Goal: Task Accomplishment & Management: Use online tool/utility

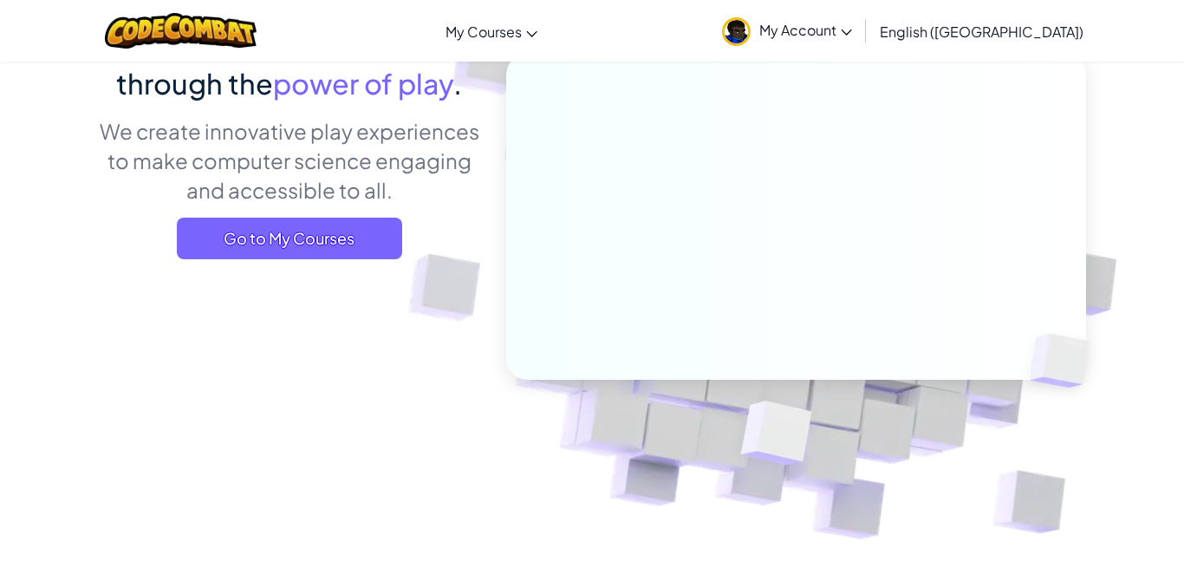
scroll to position [185, 0]
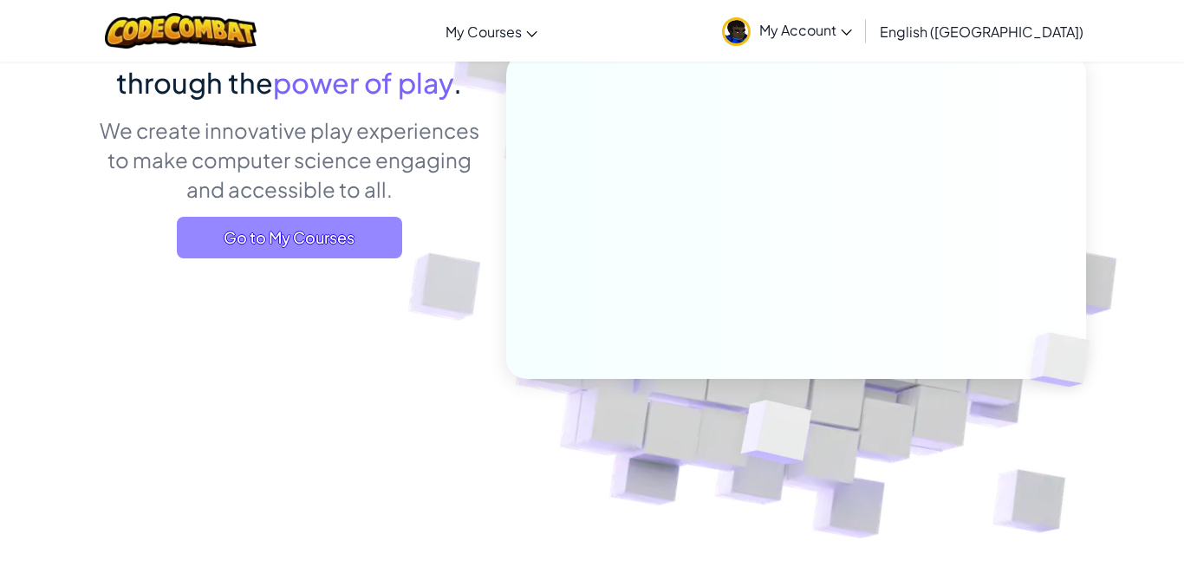
click at [289, 237] on span "Go to My Courses" at bounding box center [289, 238] width 225 height 42
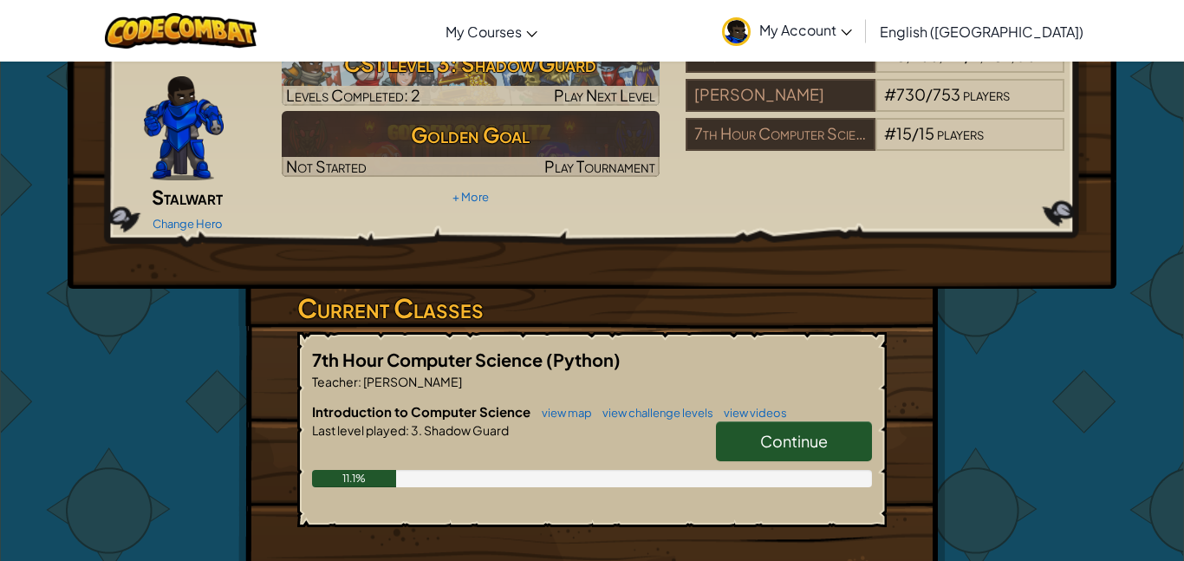
scroll to position [93, 0]
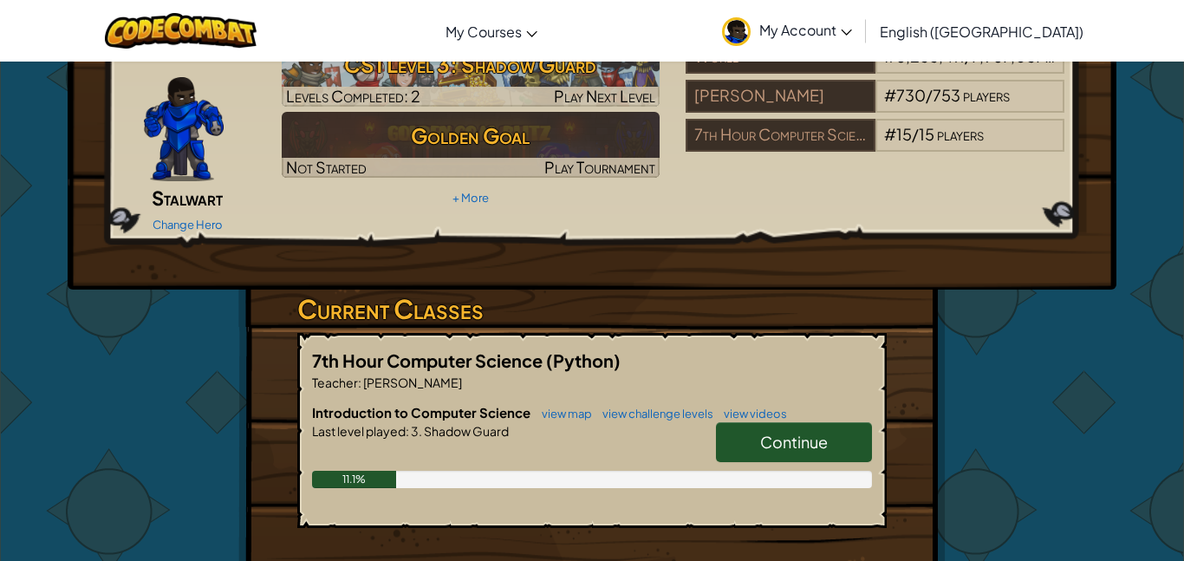
click at [758, 426] on link "Continue" at bounding box center [794, 442] width 156 height 40
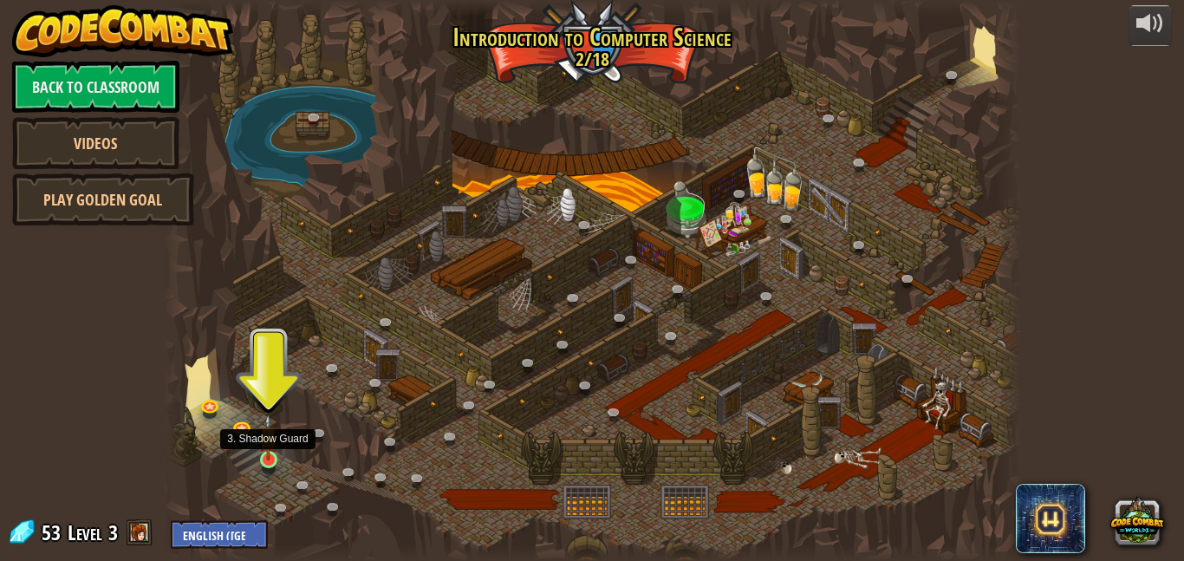
click at [265, 457] on img at bounding box center [268, 436] width 20 height 47
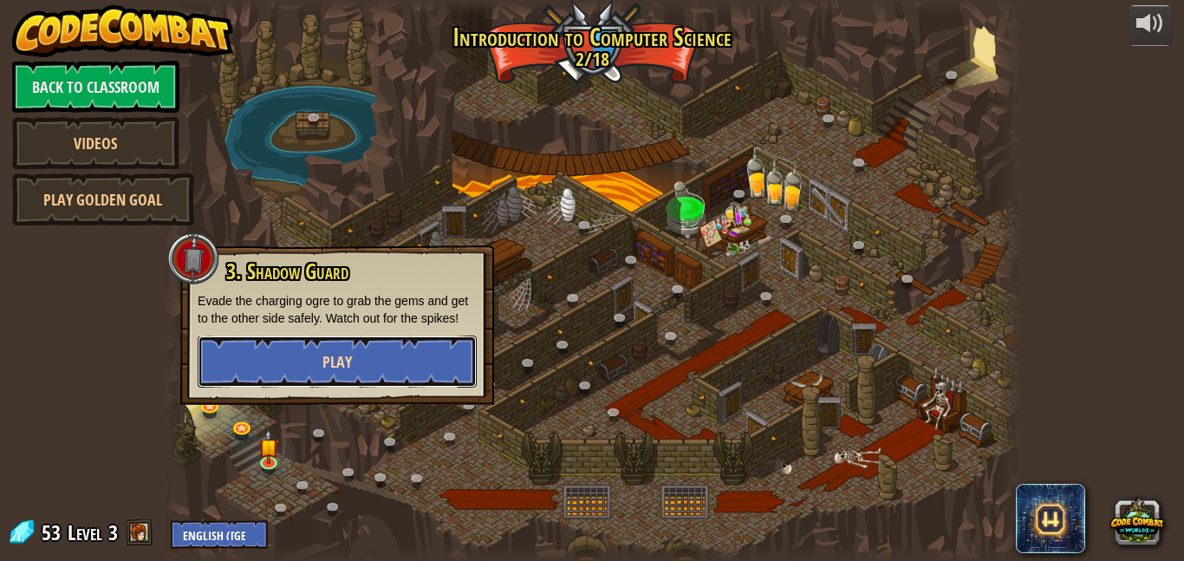
click at [336, 367] on span "Play" at bounding box center [336, 362] width 29 height 22
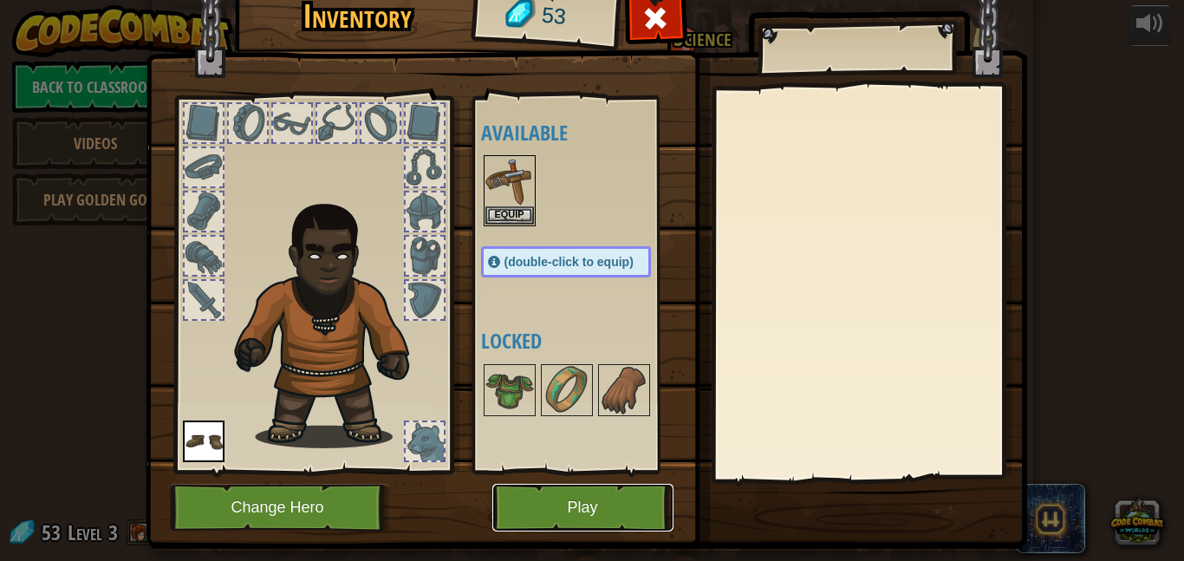
click at [556, 506] on button "Play" at bounding box center [582, 508] width 181 height 48
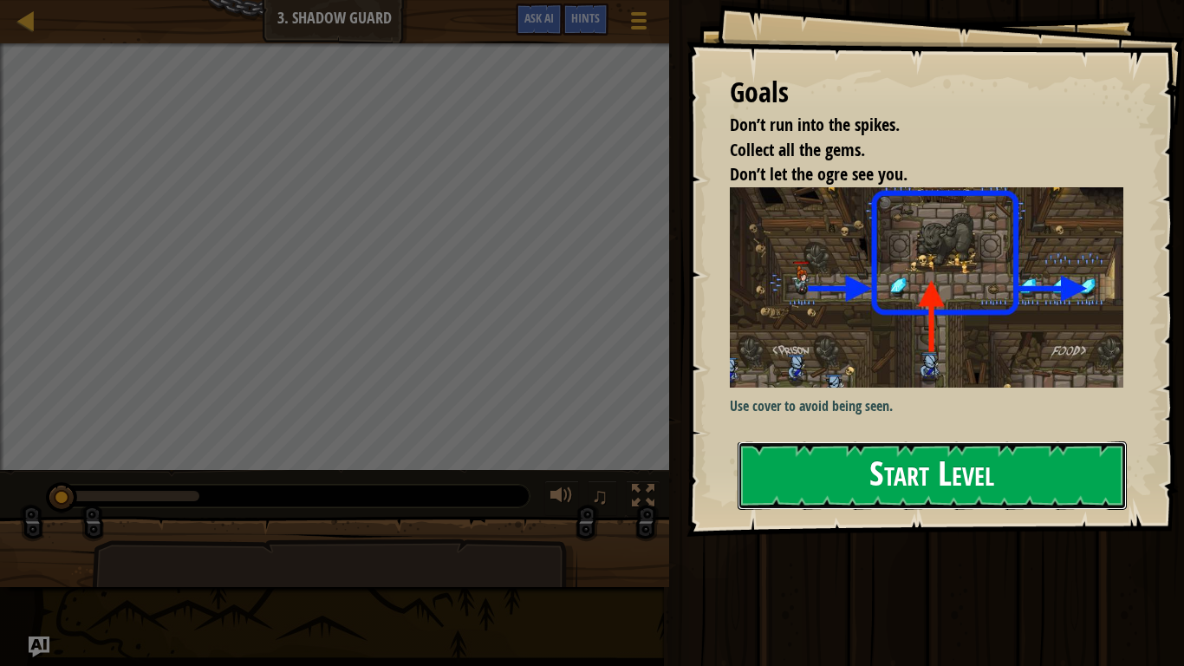
click at [777, 491] on button "Start Level" at bounding box center [932, 475] width 389 height 68
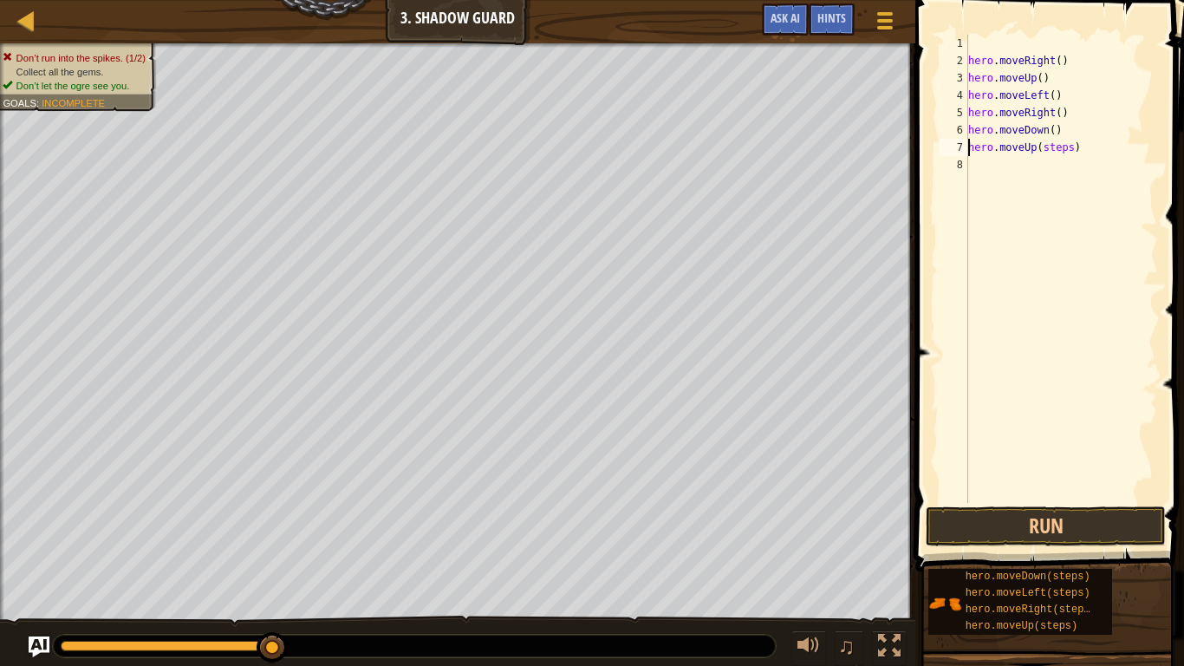
click at [1071, 147] on div "hero . moveRight ( ) hero . moveUp ( ) hero . moveLeft ( ) hero . moveRight ( )…" at bounding box center [1061, 286] width 193 height 503
click at [1005, 514] on button "Run" at bounding box center [1046, 526] width 240 height 40
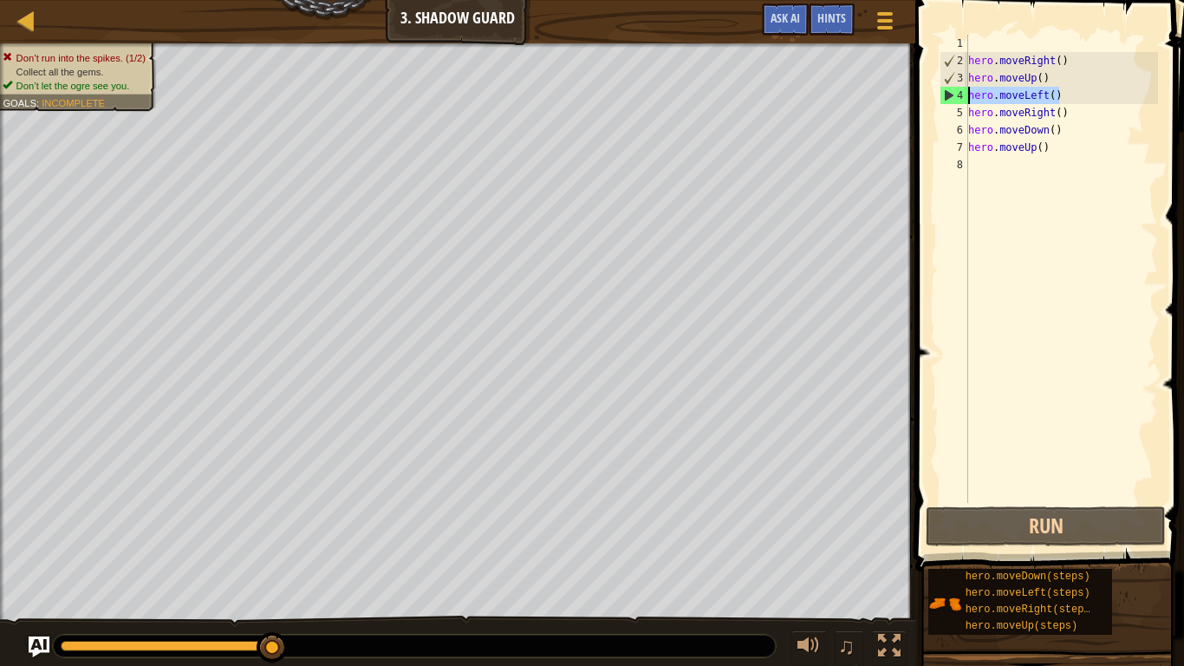
drag, startPoint x: 1067, startPoint y: 97, endPoint x: 956, endPoint y: 92, distance: 111.1
click at [956, 92] on div "hero.moveUp() 1 2 3 4 5 6 7 8 hero . moveRight ( ) hero . moveUp ( ) hero . mov…" at bounding box center [1047, 269] width 222 height 468
type textarea "hero.moveLeft()"
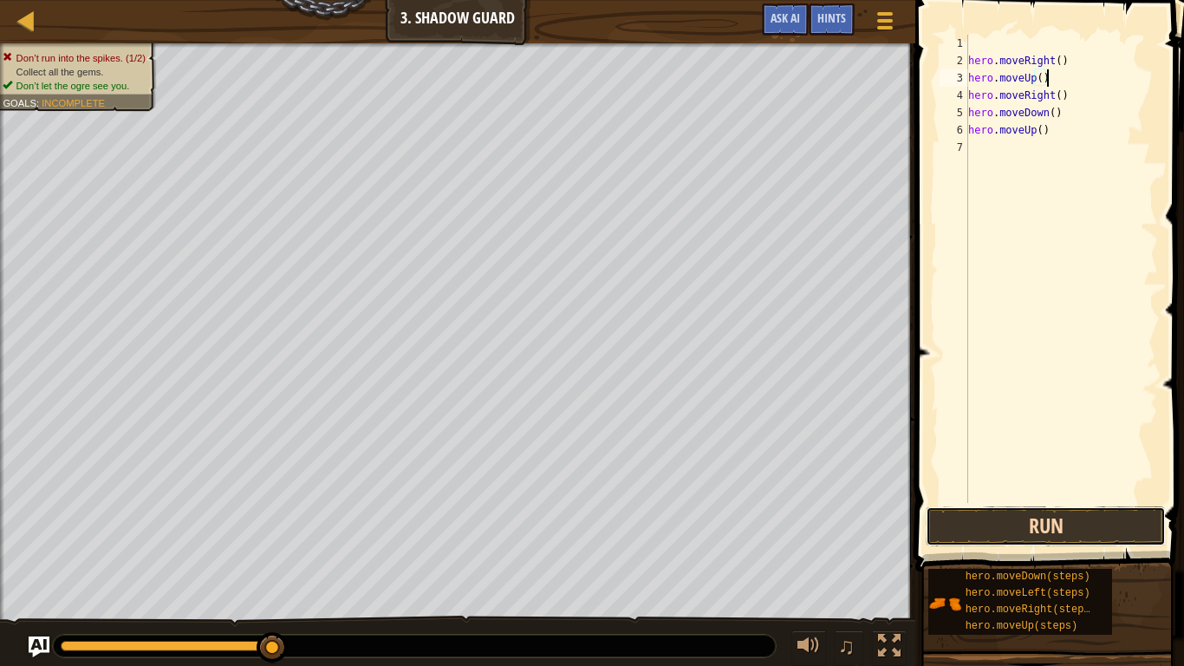
click at [1011, 532] on button "Run" at bounding box center [1046, 526] width 240 height 40
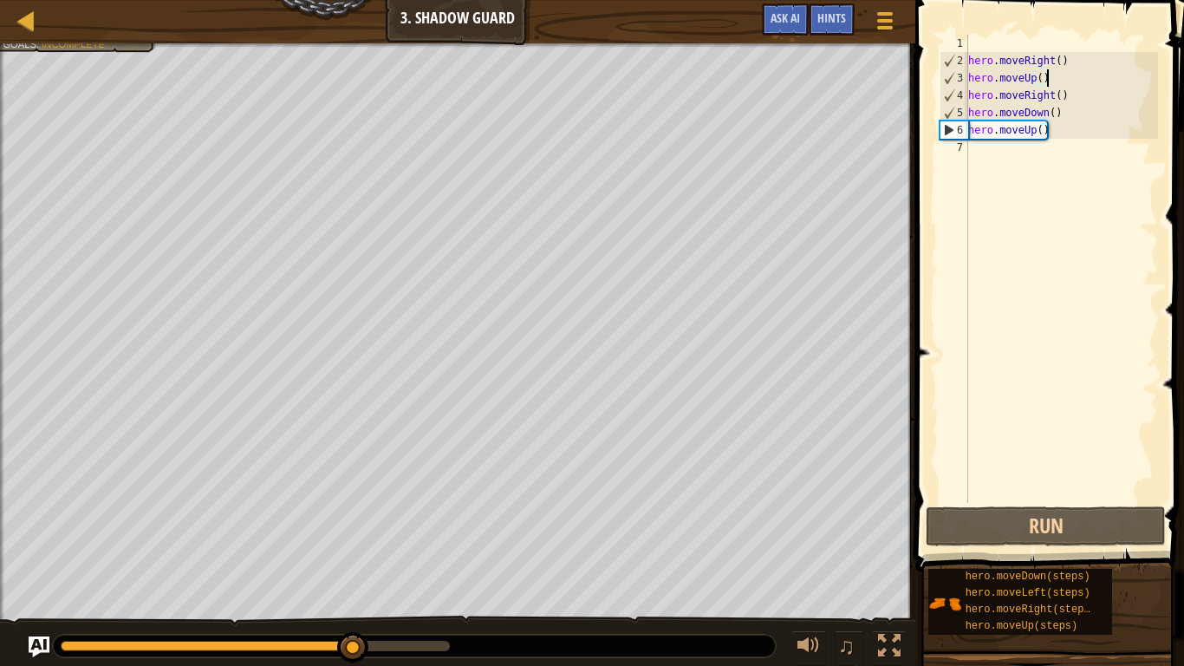
click at [1057, 133] on div "hero . moveRight ( ) hero . moveUp ( ) hero . moveRight ( ) hero . moveDown ( )…" at bounding box center [1061, 286] width 193 height 503
drag, startPoint x: 1057, startPoint y: 133, endPoint x: 928, endPoint y: 140, distance: 128.5
click at [928, 140] on div "hero.moveUp() 1 2 3 4 5 6 7 hero . moveRight ( ) hero . moveUp ( ) hero . moveR…" at bounding box center [1047, 320] width 274 height 622
click at [1057, 132] on div "hero . moveRight ( ) hero . moveUp ( ) hero . moveRight ( ) hero . moveDown ( )…" at bounding box center [1061, 286] width 193 height 503
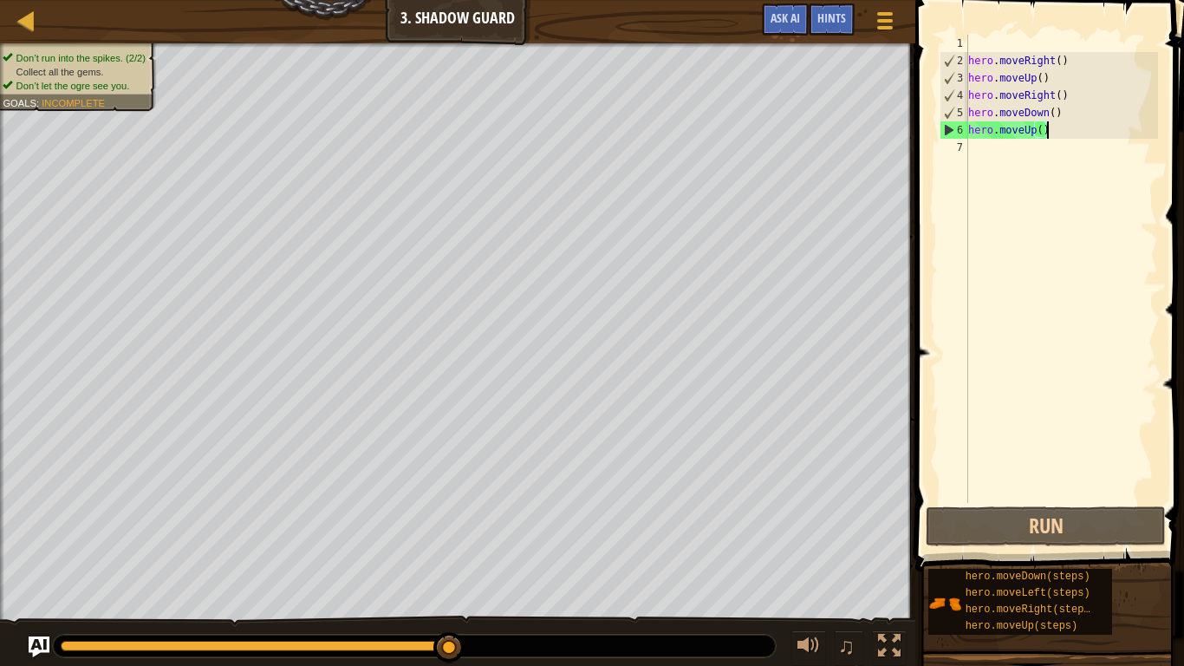
click at [1057, 129] on div "hero . moveRight ( ) hero . moveUp ( ) hero . moveRight ( ) hero . moveDown ( )…" at bounding box center [1061, 286] width 193 height 503
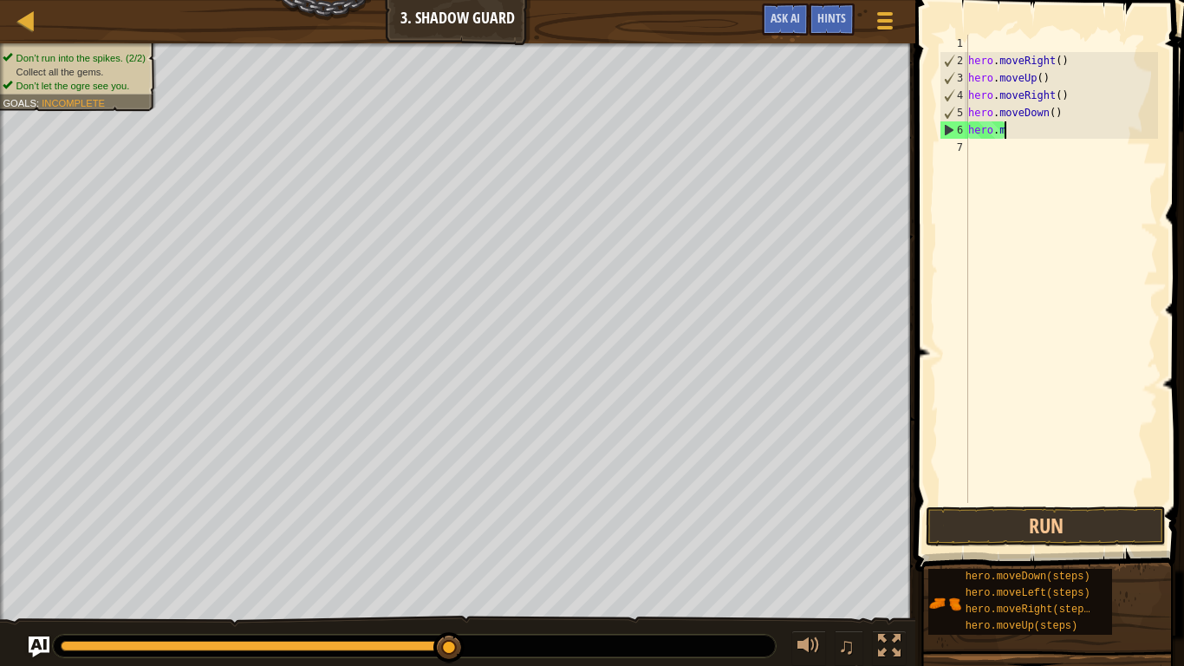
type textarea "h"
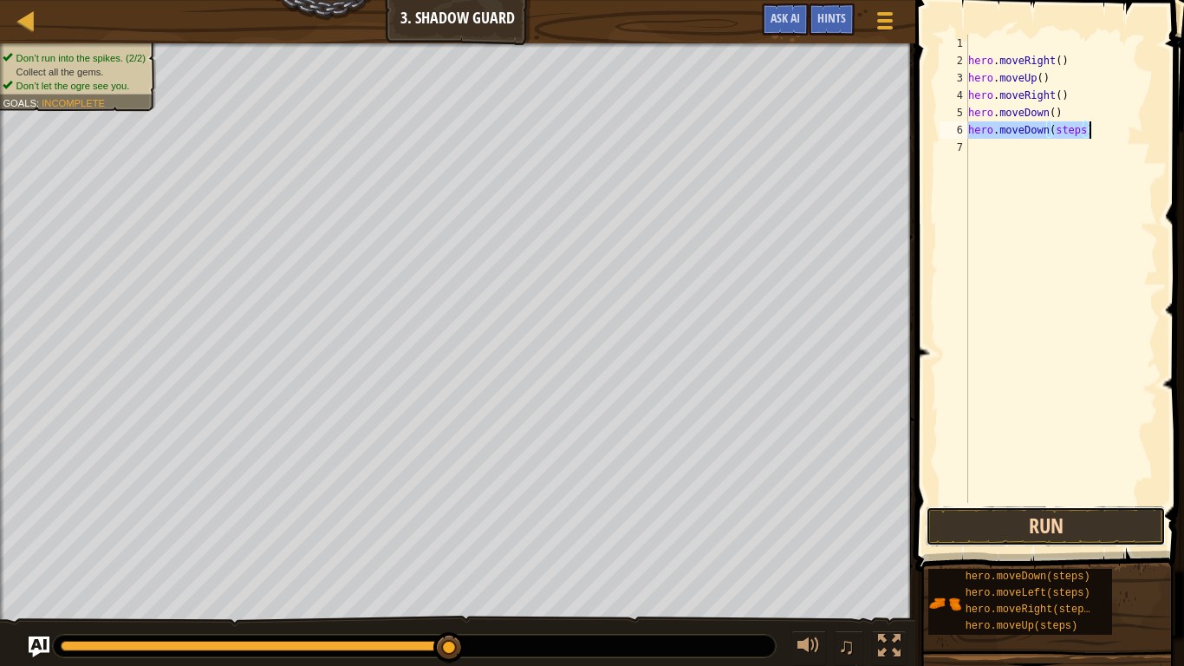
click at [1096, 530] on button "Run" at bounding box center [1046, 526] width 240 height 40
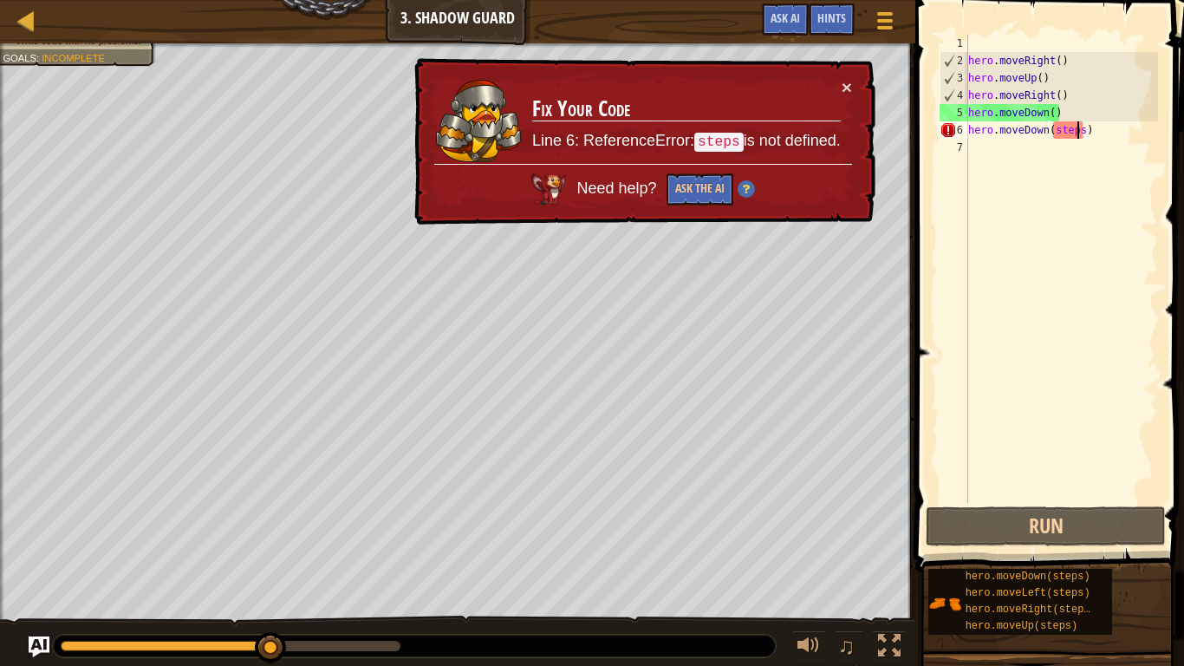
click at [1080, 127] on div "hero . moveRight ( ) hero . moveUp ( ) hero . moveRight ( ) hero . moveDown ( )…" at bounding box center [1061, 286] width 193 height 503
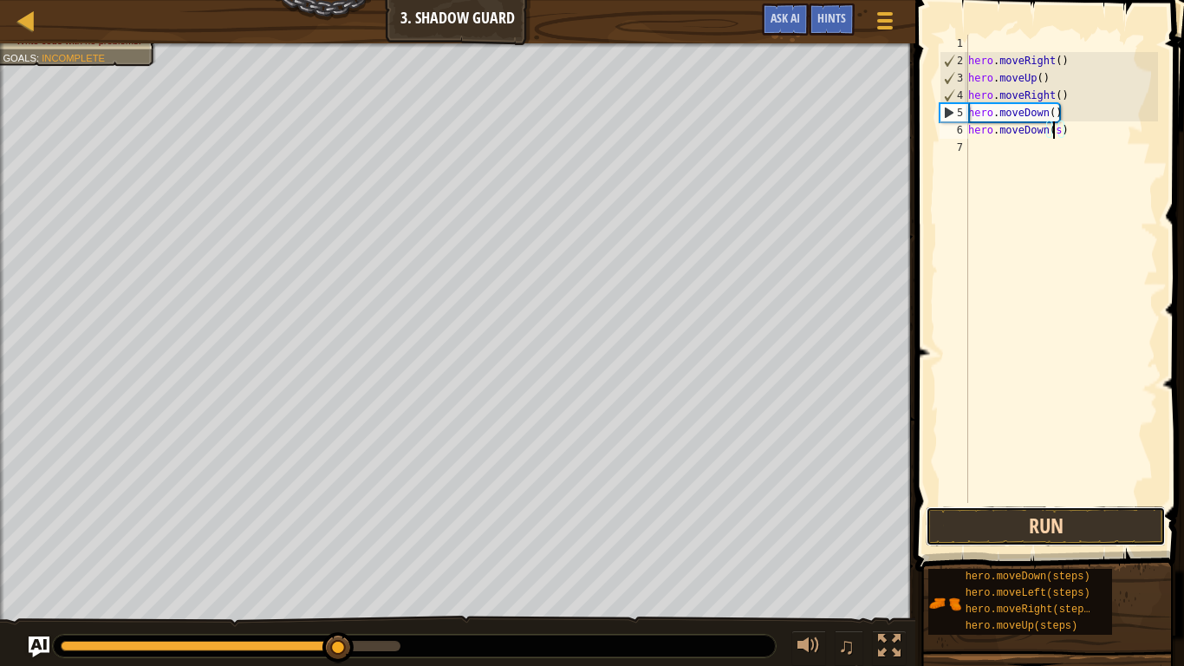
click at [980, 526] on button "Run" at bounding box center [1046, 526] width 240 height 40
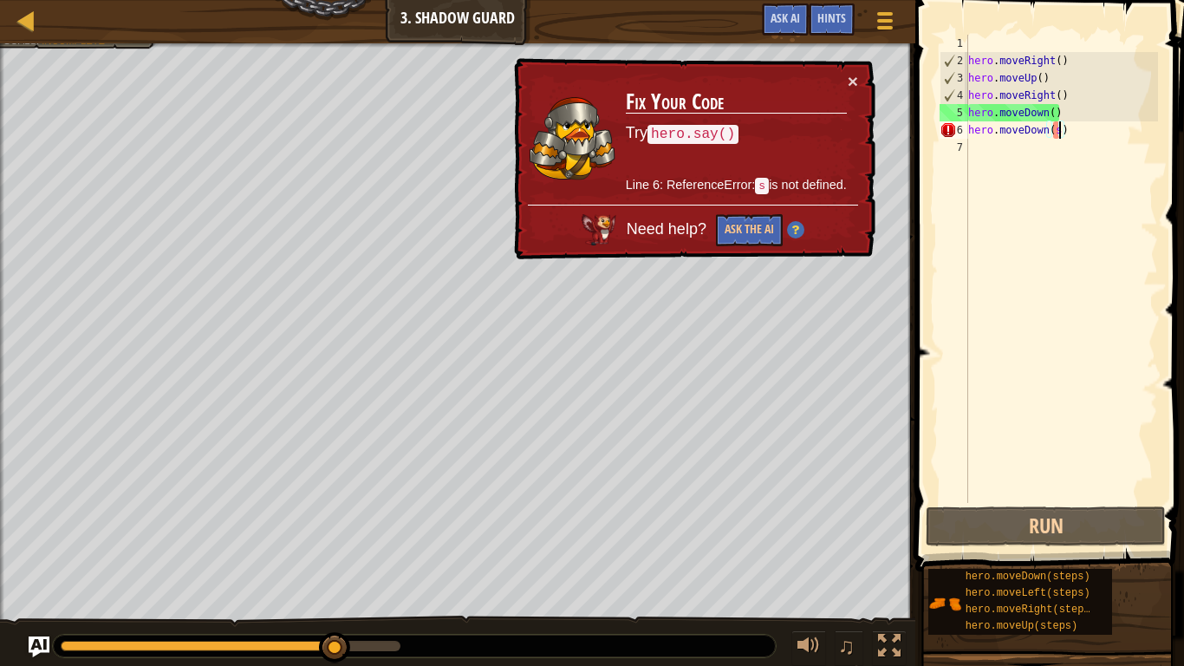
click at [1059, 125] on div "hero . moveRight ( ) hero . moveUp ( ) hero . moveRight ( ) hero . moveDown ( )…" at bounding box center [1061, 286] width 193 height 503
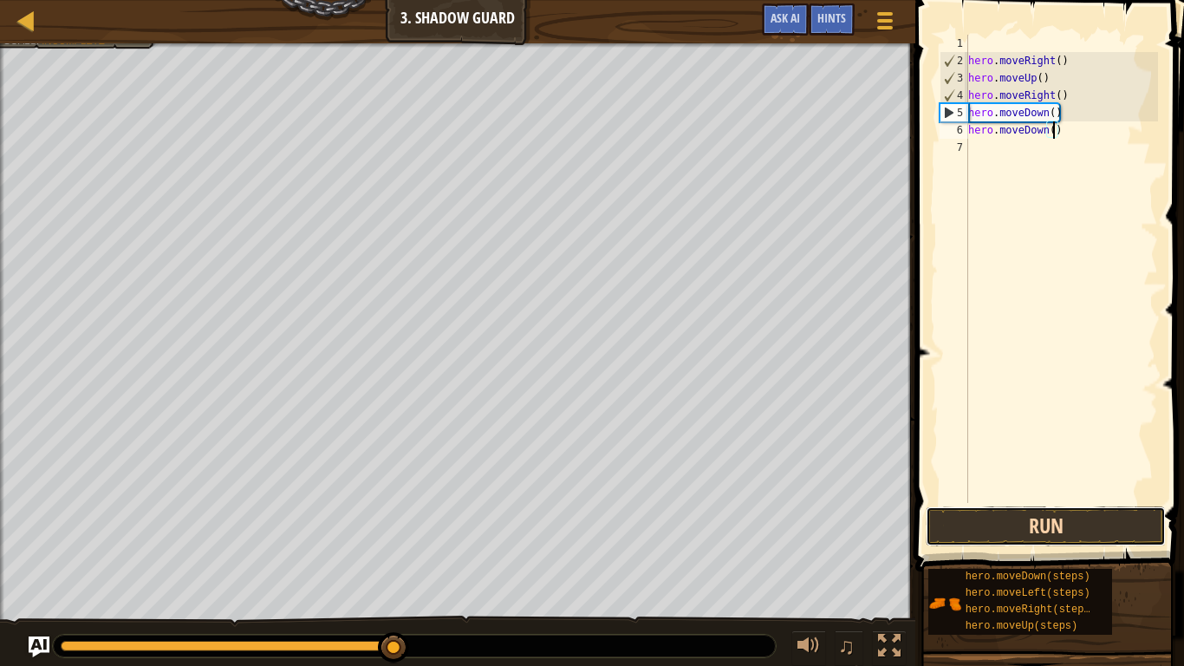
click at [1012, 528] on button "Run" at bounding box center [1046, 526] width 240 height 40
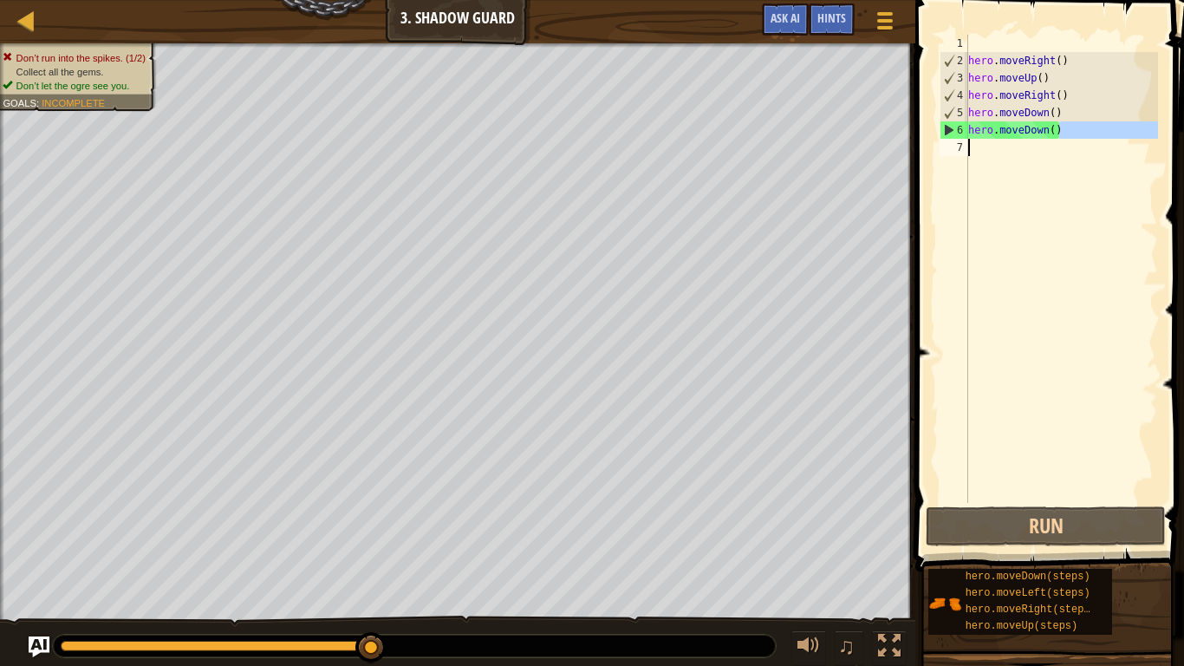
drag, startPoint x: 1065, startPoint y: 121, endPoint x: 941, endPoint y: 141, distance: 125.5
click at [941, 141] on div "hero.moveDown() 1 2 3 4 5 6 7 hero . moveRight ( ) hero . moveUp ( ) hero . mov…" at bounding box center [1047, 269] width 222 height 468
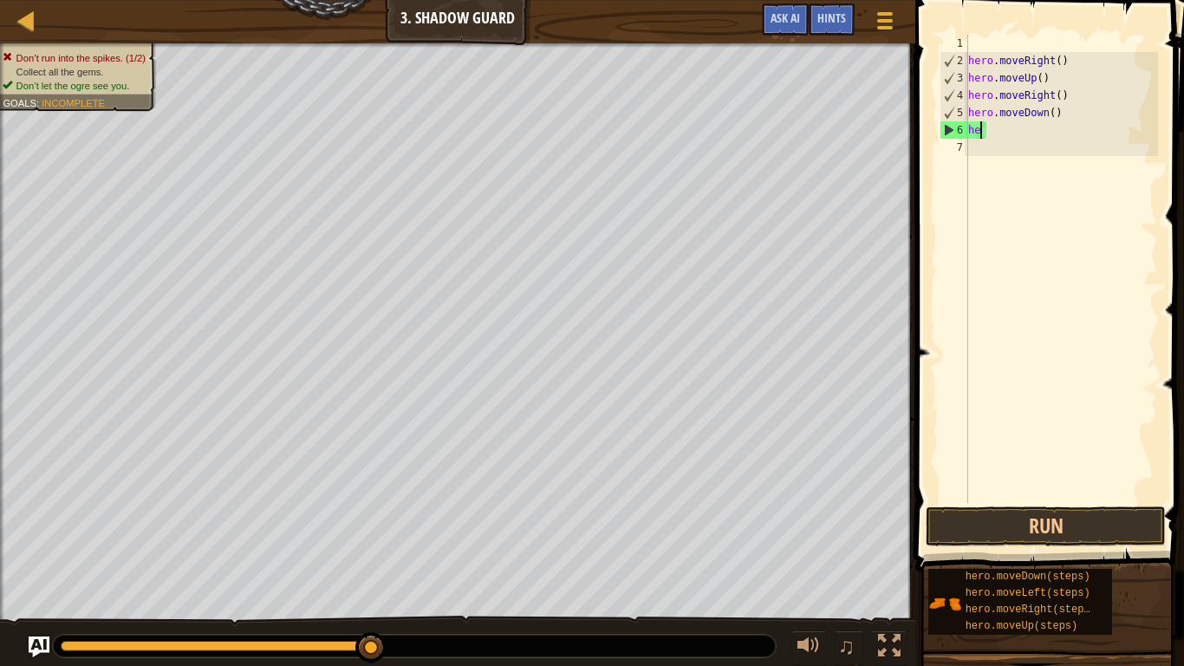
type textarea "h"
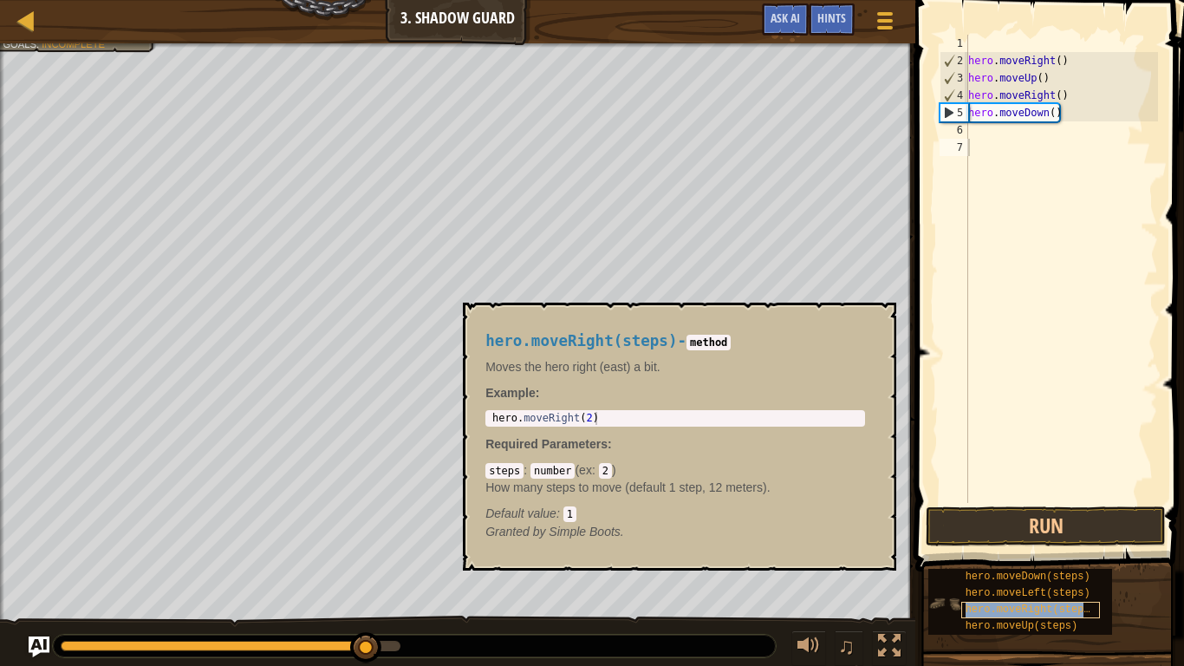
type textarea "hero.moveRight(steps)"
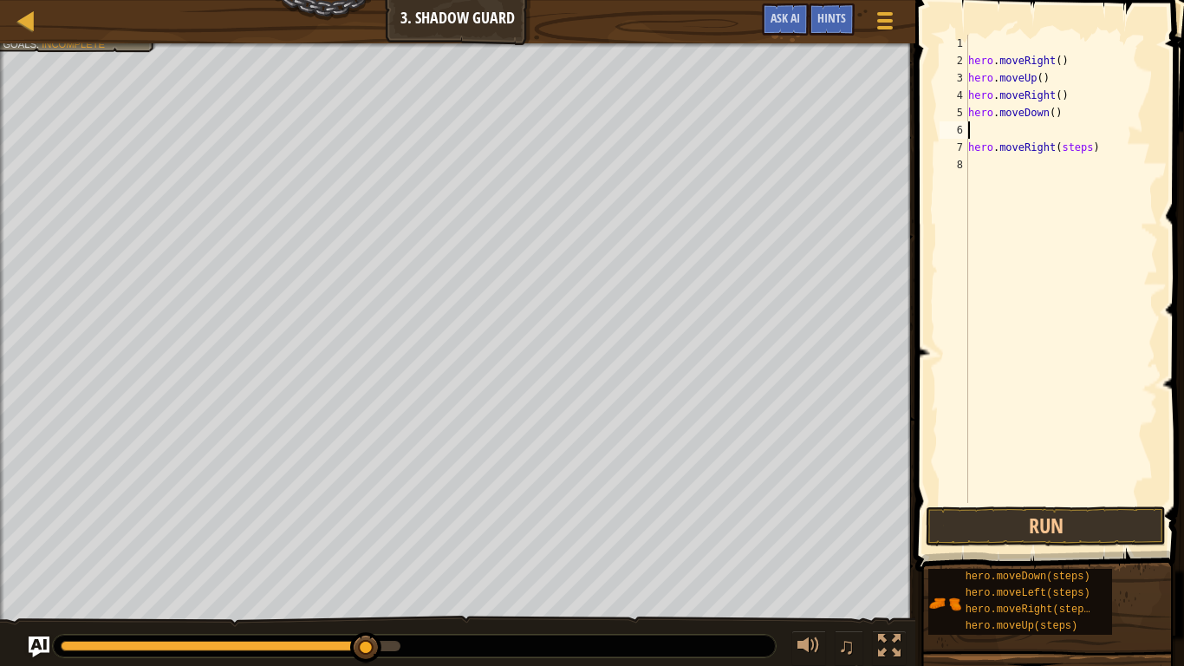
click at [1034, 137] on div "hero . moveRight ( ) hero . moveUp ( ) hero . moveRight ( ) hero . moveDown ( )…" at bounding box center [1061, 286] width 193 height 503
click at [1094, 145] on div "hero . moveRight ( ) hero . moveUp ( ) hero . moveRight ( ) hero . moveDown ( )…" at bounding box center [1061, 286] width 193 height 503
type textarea "hero.moveRight(steps)"
drag, startPoint x: 1094, startPoint y: 145, endPoint x: 966, endPoint y: 146, distance: 127.4
click at [966, 146] on div "hero.moveRight(steps) 1 2 3 4 5 6 7 8 hero . moveRight ( ) hero . moveUp ( ) he…" at bounding box center [1047, 269] width 222 height 468
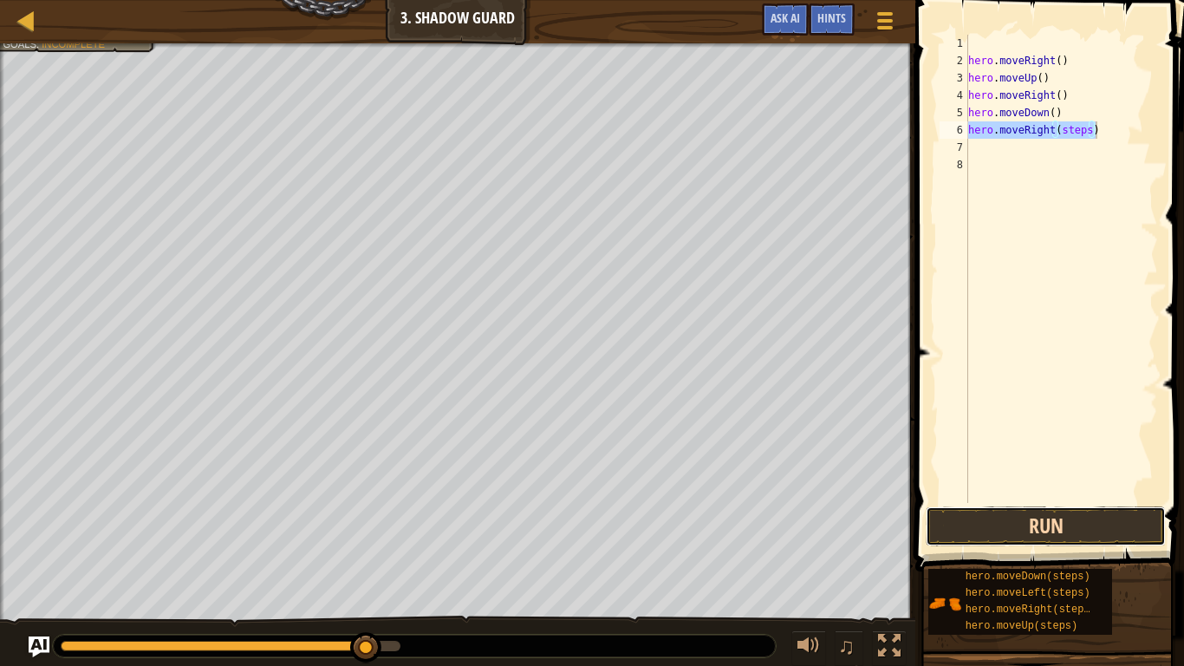
click at [1049, 521] on button "Run" at bounding box center [1046, 526] width 240 height 40
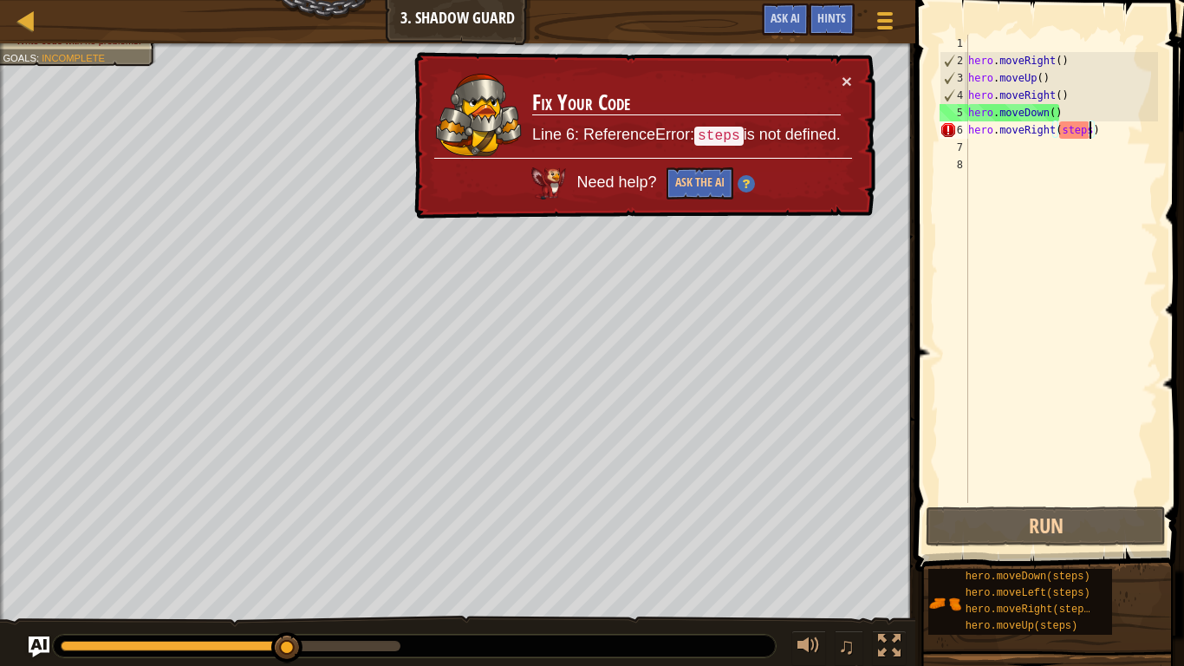
click at [1092, 133] on div "hero . moveRight ( ) hero . moveUp ( ) hero . moveRight ( ) hero . moveDown ( )…" at bounding box center [1061, 286] width 193 height 503
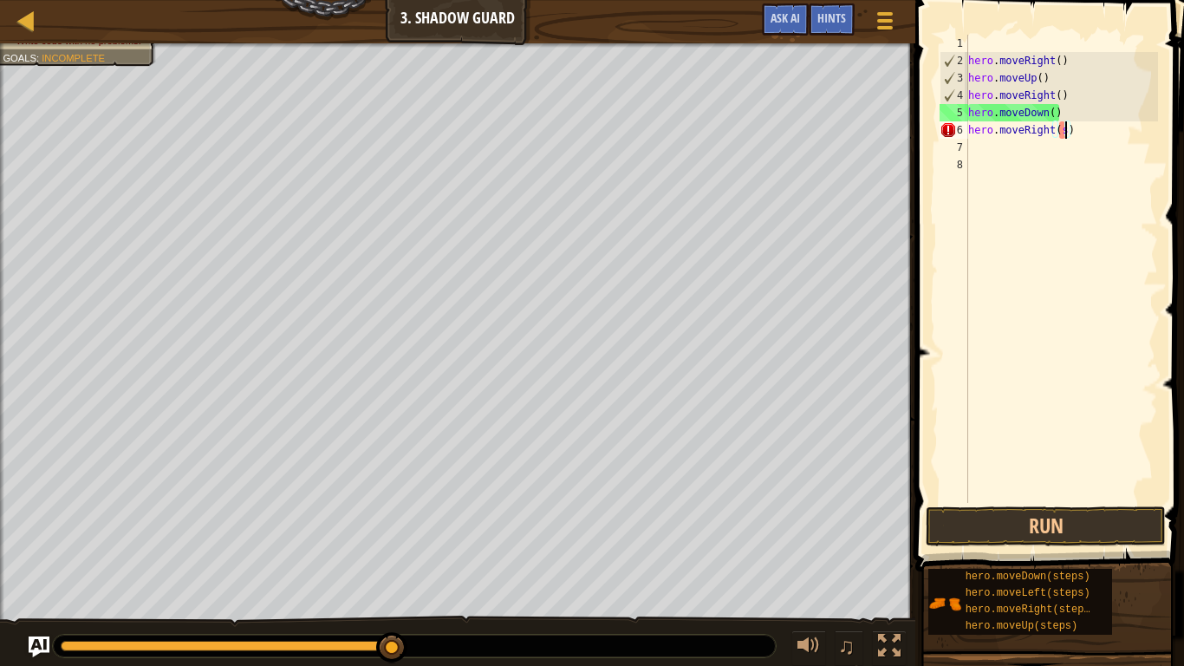
type textarea "hero.moveRight()"
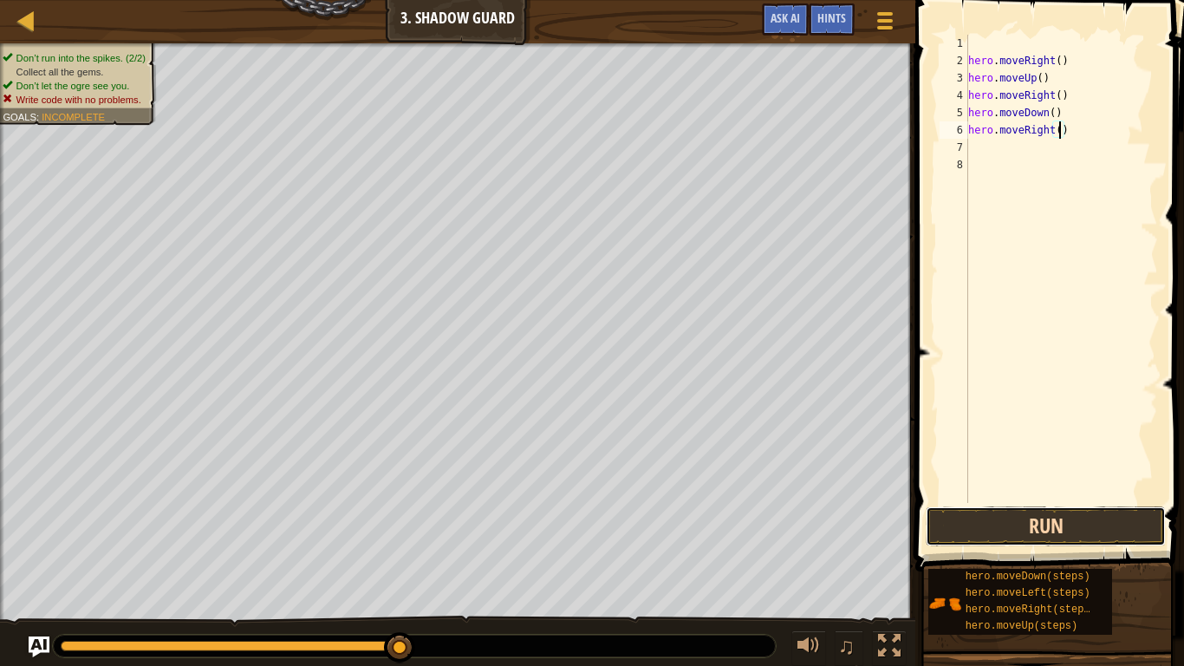
click at [1035, 520] on button "Run" at bounding box center [1046, 526] width 240 height 40
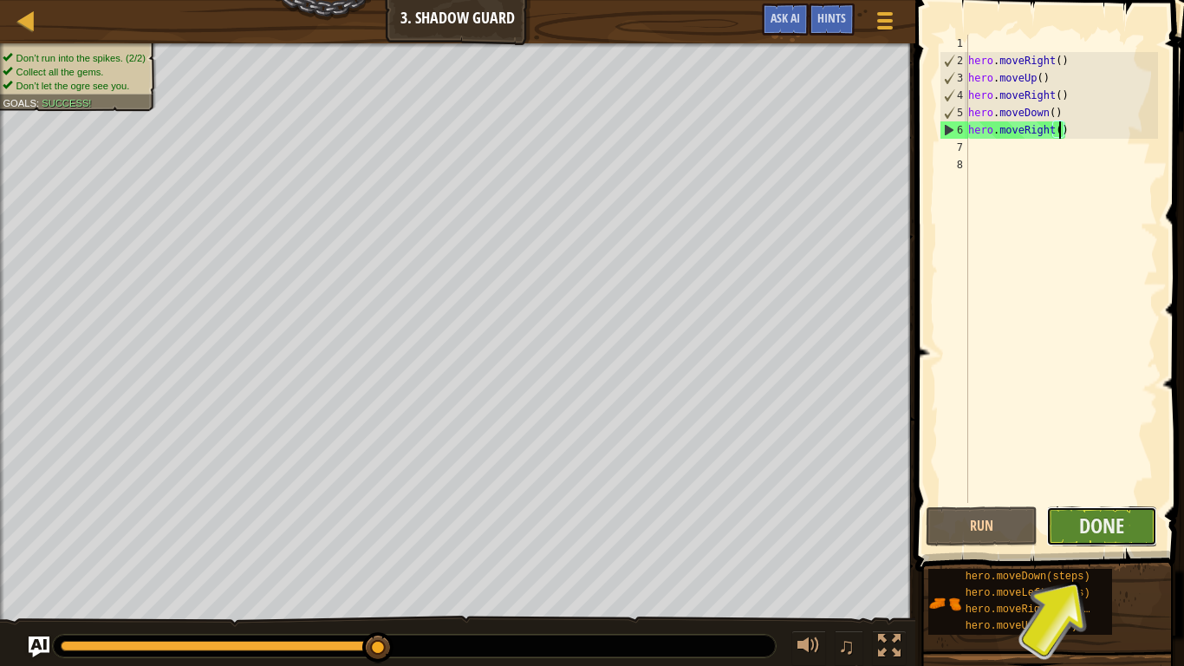
click at [1060, 510] on button "Done" at bounding box center [1102, 526] width 112 height 40
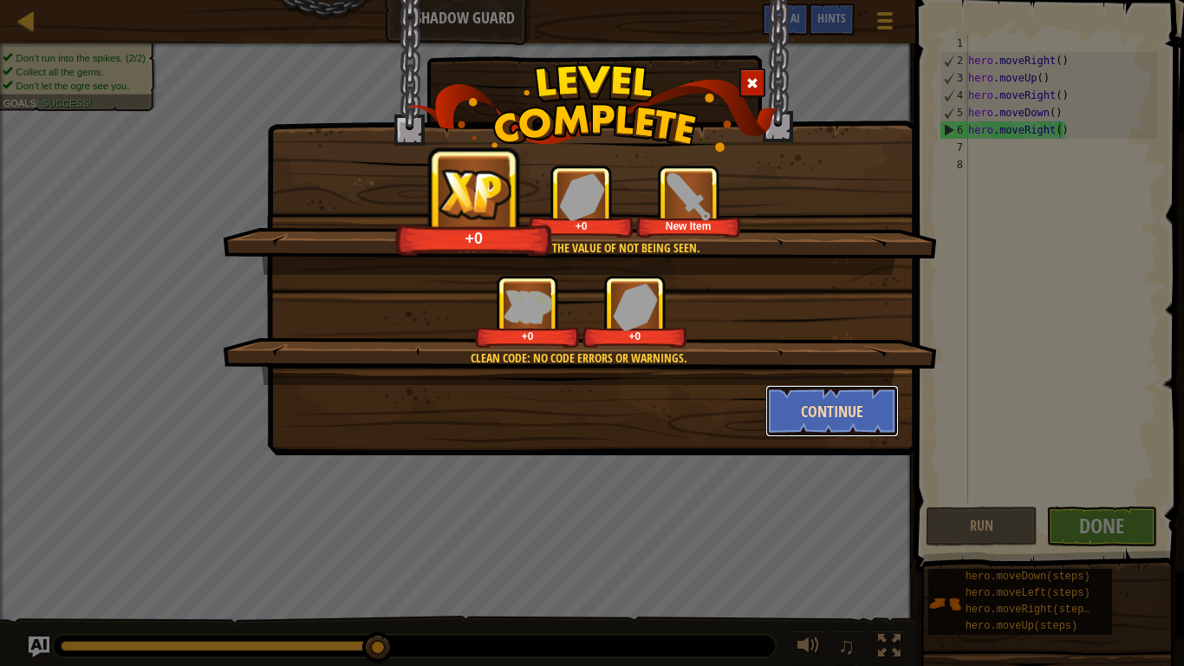
click at [839, 404] on button "Continue" at bounding box center [832, 411] width 134 height 52
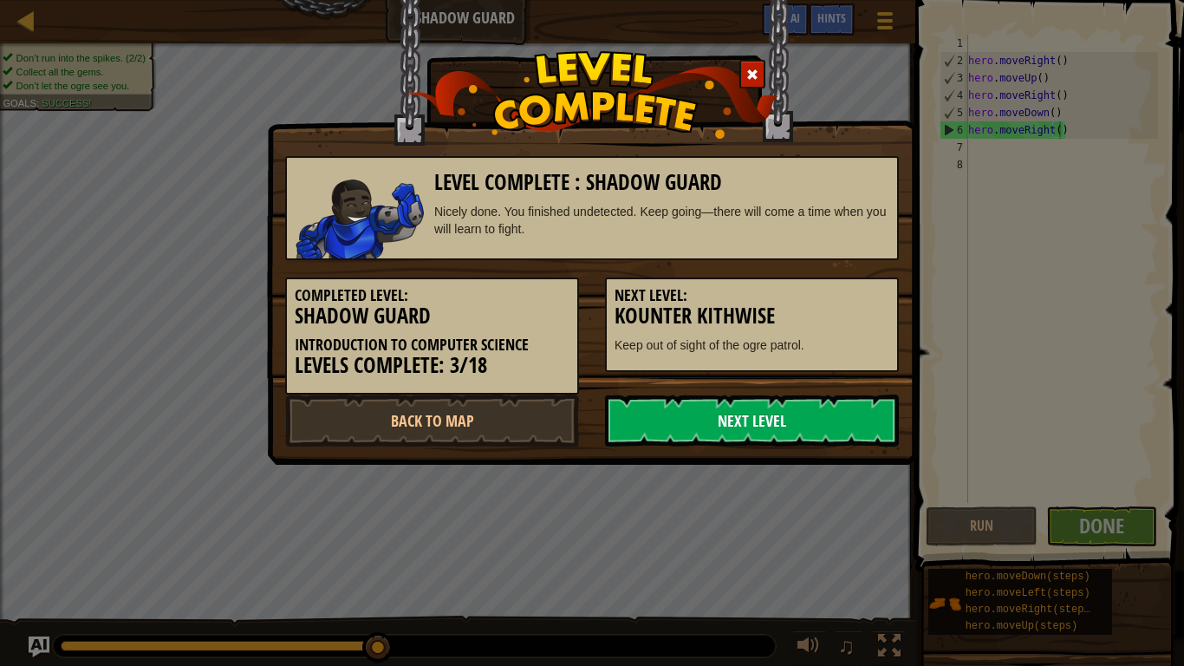
click at [819, 419] on link "Next Level" at bounding box center [752, 420] width 294 height 52
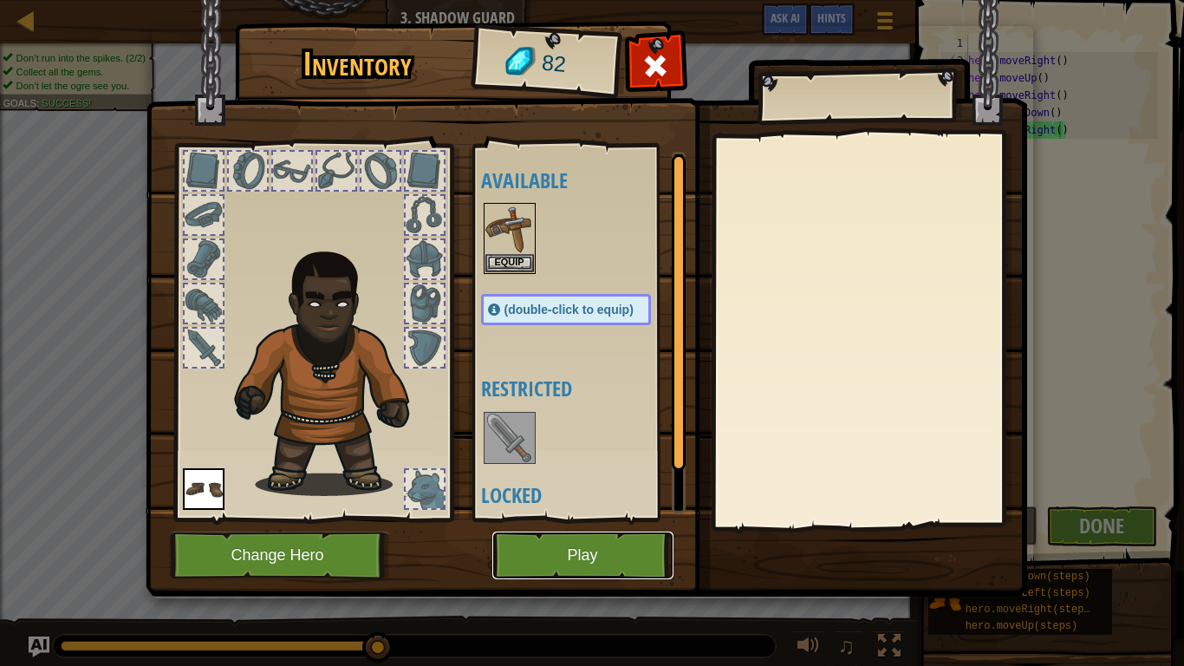
click at [634, 559] on button "Play" at bounding box center [582, 555] width 181 height 48
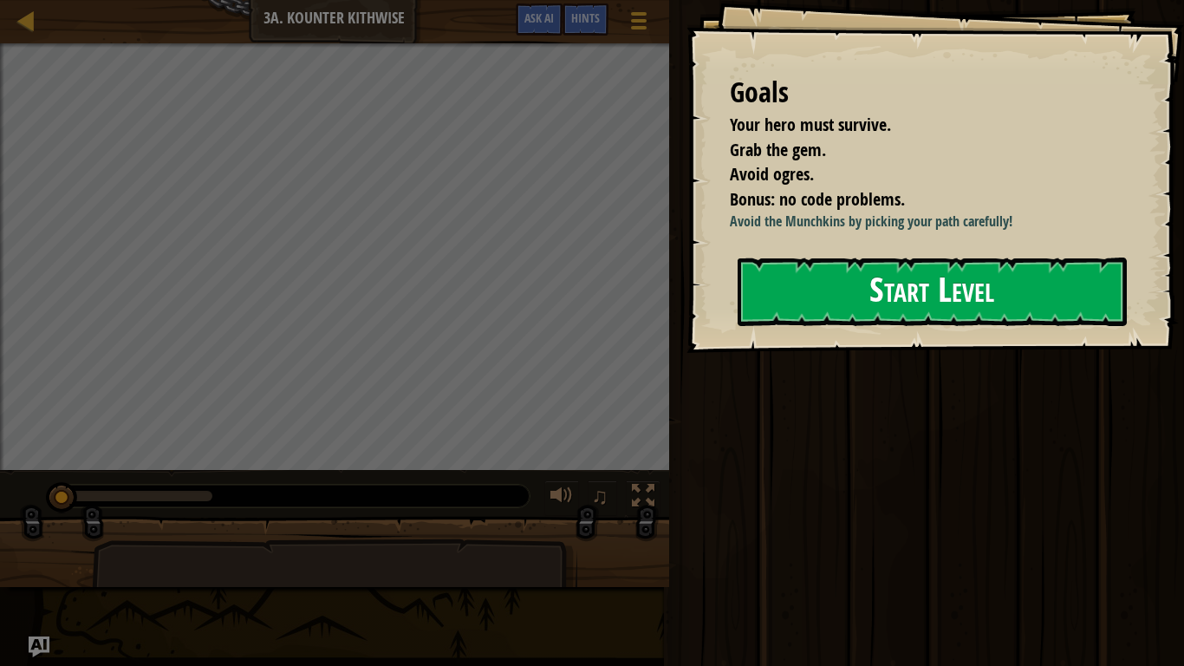
click at [1039, 342] on div "Goals Your hero must survive. Grab the gem. Avoid ogres. Bonus: no code problem…" at bounding box center [934, 176] width 497 height 353
click at [1013, 294] on button "Start Level" at bounding box center [932, 291] width 389 height 68
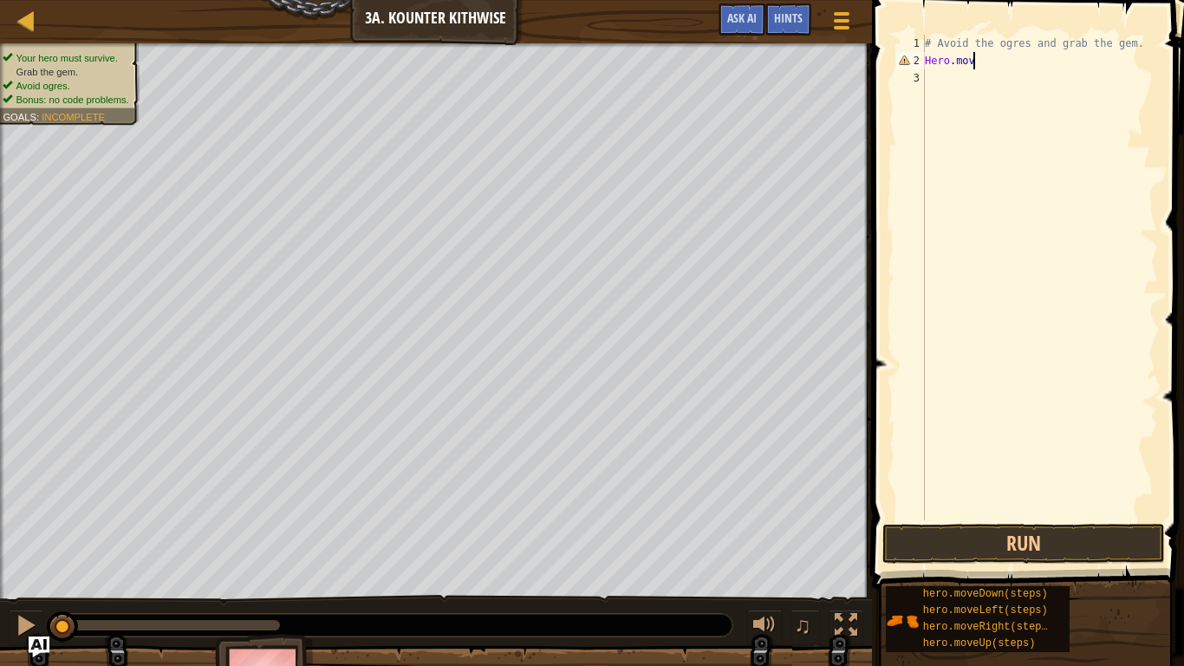
scroll to position [8, 7]
type textarea "Hero.moveDown"
click at [967, 82] on div "# Avoid the ogres and grab the gem. Hero . [GEOGRAPHIC_DATA]" at bounding box center [1039, 295] width 237 height 520
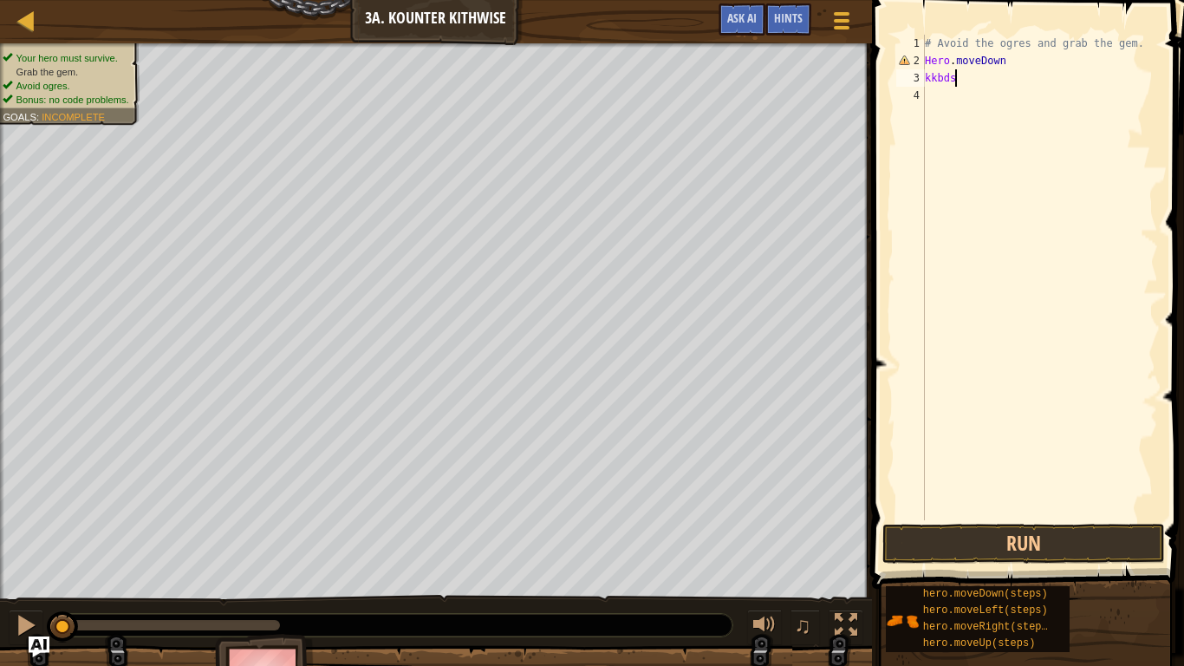
type textarea "k"
type textarea "H"
type textarea "# Avhero.moveDown(steps)oid the ogres and grab the gem."
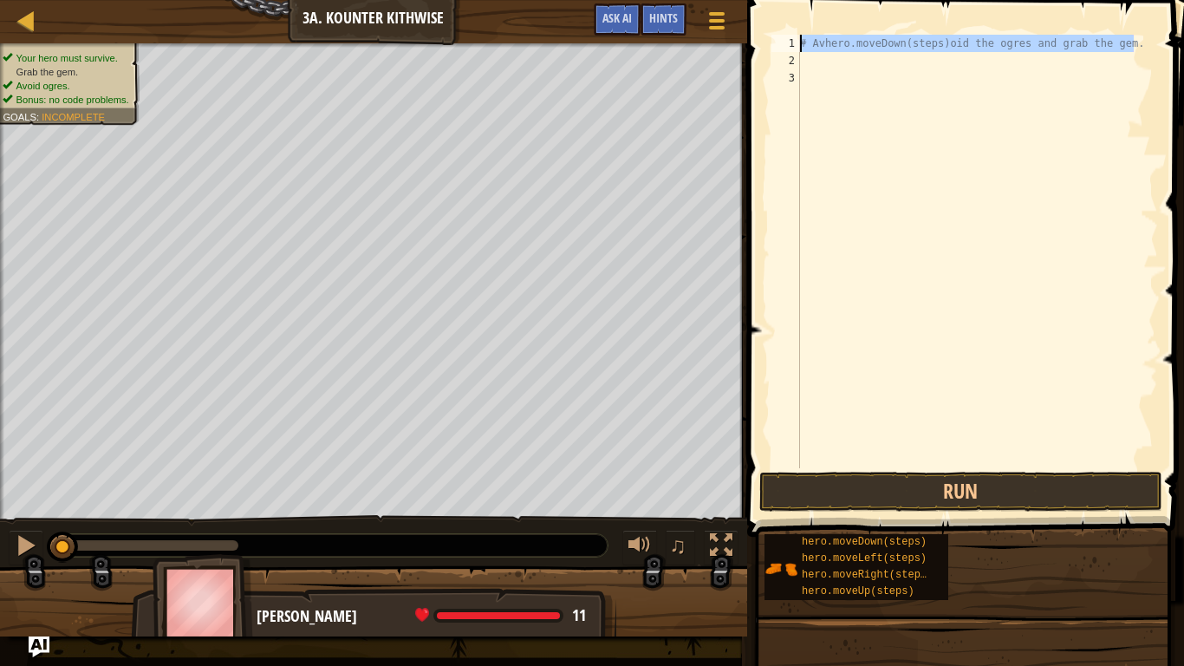
drag, startPoint x: 1135, startPoint y: 42, endPoint x: 811, endPoint y: 33, distance: 323.4
click at [811, 33] on div "# Avhero.moveDown(steps)oid the ogres and grab the gem. 1 2 3 # Avhero.moveDown…" at bounding box center [963, 303] width 442 height 588
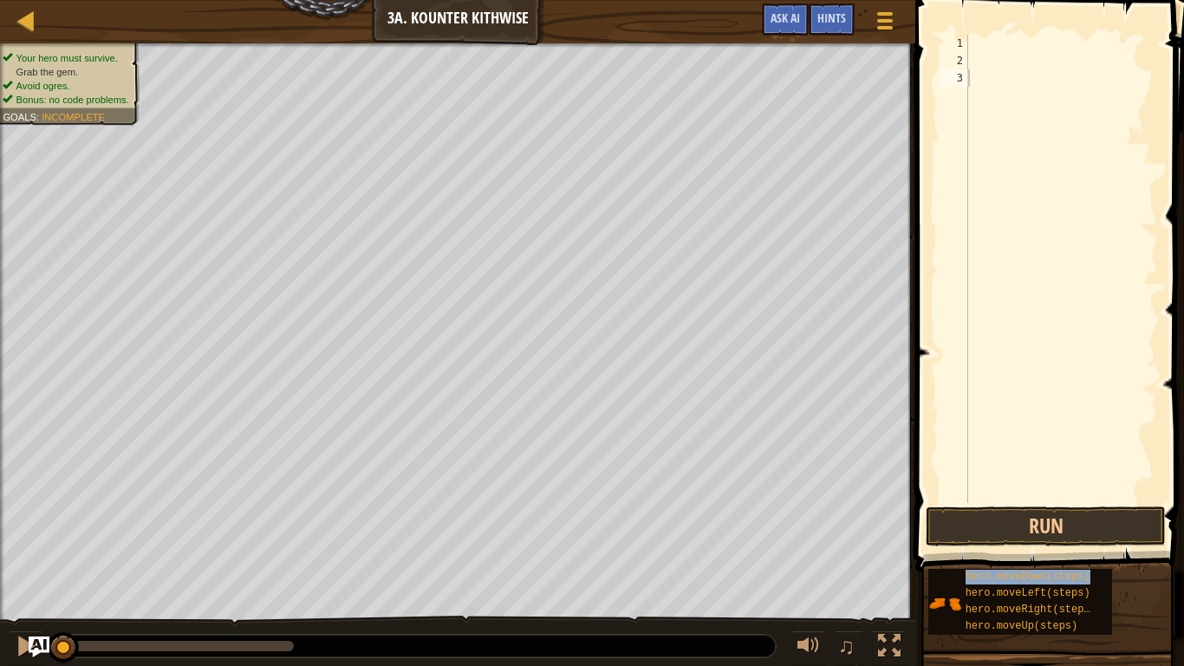
type textarea "hero.moveDown(steps)"
drag, startPoint x: 1092, startPoint y: 73, endPoint x: 939, endPoint y: 81, distance: 153.7
click at [939, 81] on div "hero.moveDown(steps) 1 2 3 4 hero . moveDown ( steps ) הההההההההההההההההההההההה…" at bounding box center [1047, 269] width 222 height 468
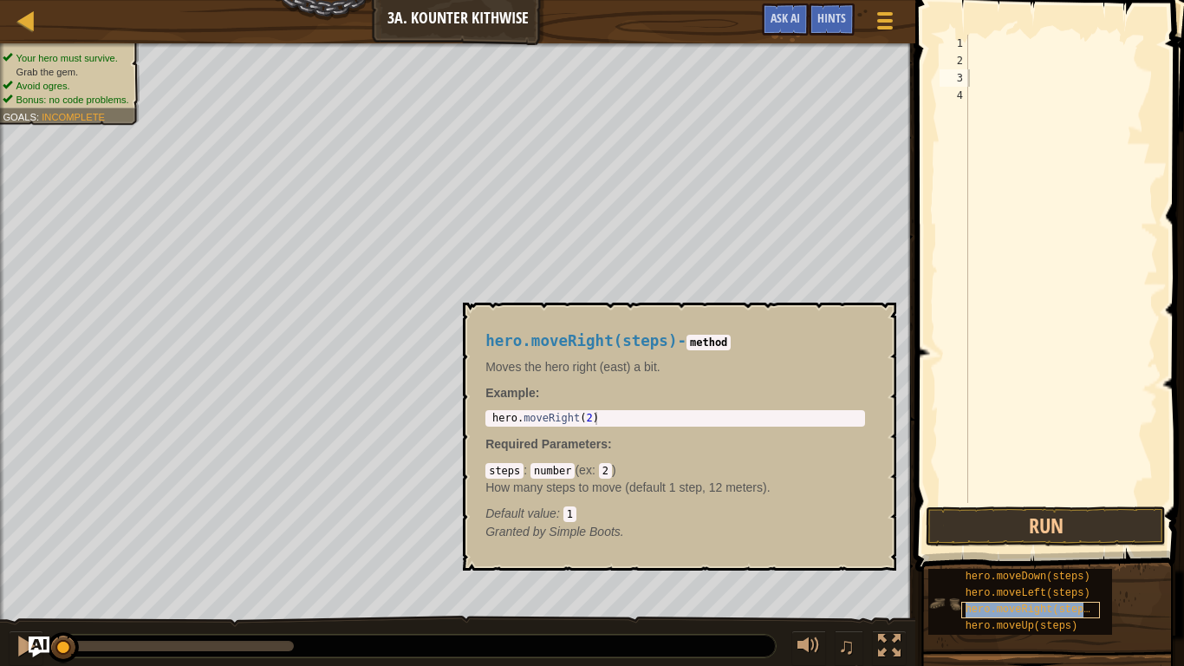
click at [1038, 560] on span "hero.moveRight(steps)" at bounding box center [1031, 609] width 131 height 12
drag, startPoint x: 1089, startPoint y: 92, endPoint x: 951, endPoint y: 100, distance: 138.9
click at [951, 100] on div "hero.moveDown(steps) 1 2 3 4 5 hero . moveDown ( steps ) הההההההההההההההההההההה…" at bounding box center [1047, 269] width 222 height 468
type textarea "\"
click at [1045, 560] on span "hero.moveRight(steps)" at bounding box center [1031, 609] width 131 height 12
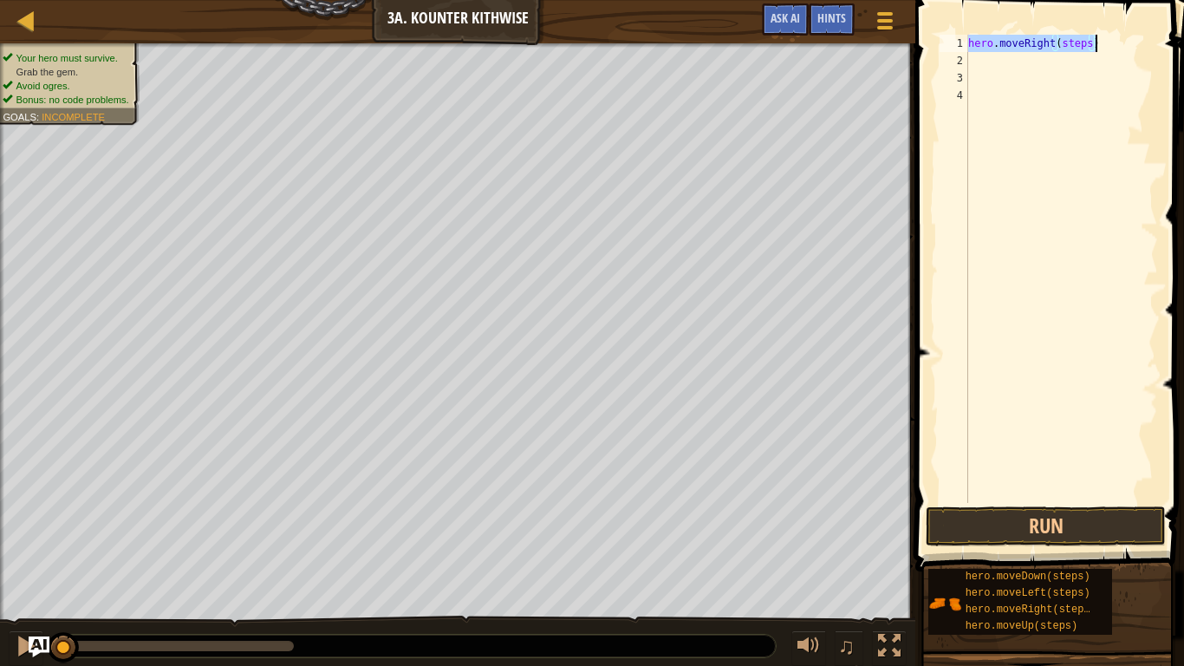
click at [1090, 40] on div "hero . moveRight ( steps )" at bounding box center [1061, 269] width 193 height 468
click at [1089, 61] on div "hero . moveRight ( ) hero . moveRight ( steps )" at bounding box center [1061, 269] width 193 height 468
click at [1099, 527] on button "Run" at bounding box center [1046, 526] width 240 height 40
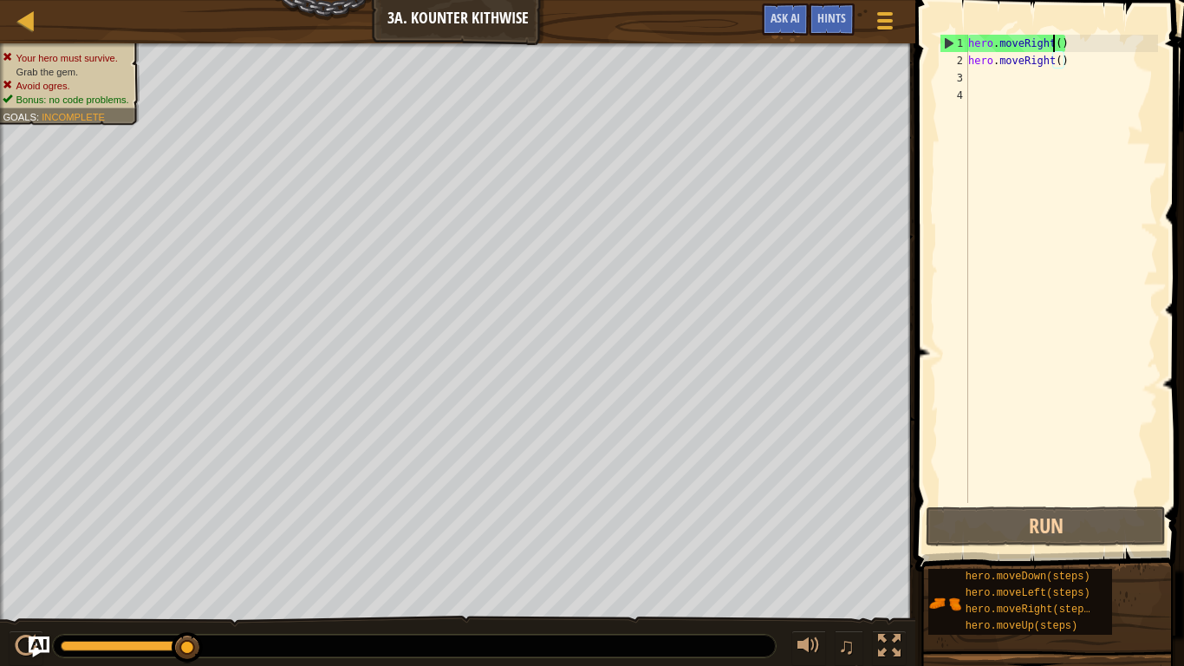
click at [1050, 42] on div "hero . moveRight ( ) hero . moveRight ( )" at bounding box center [1061, 286] width 193 height 503
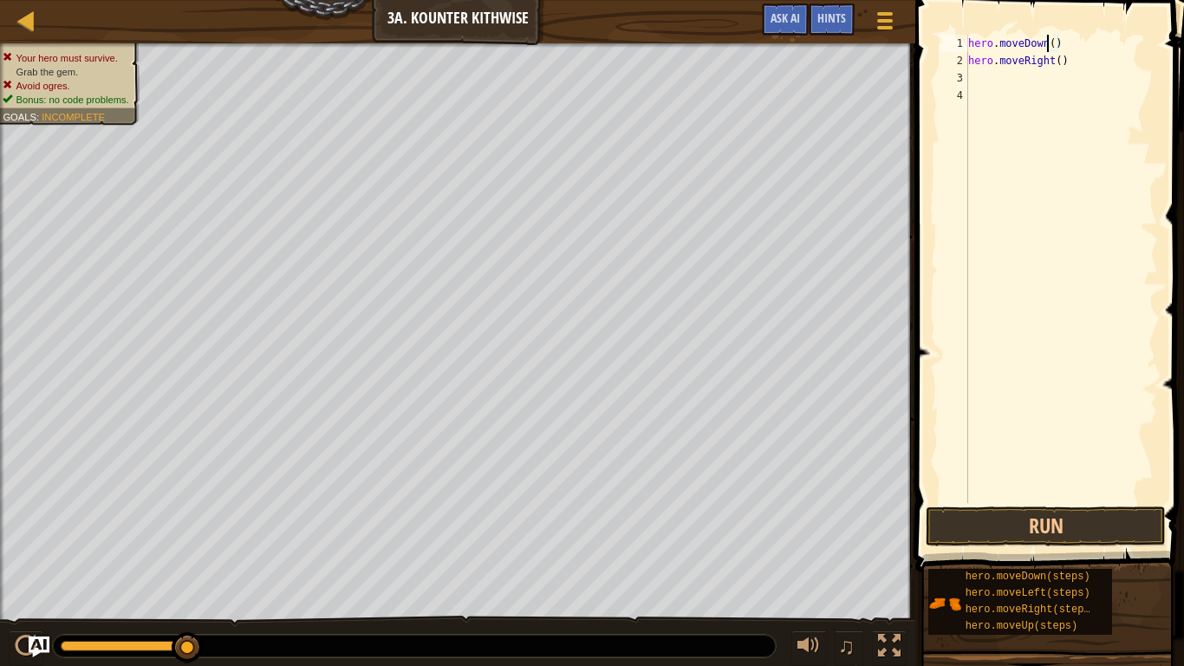
scroll to position [8, 12]
click at [1086, 527] on button "Run" at bounding box center [1046, 526] width 240 height 40
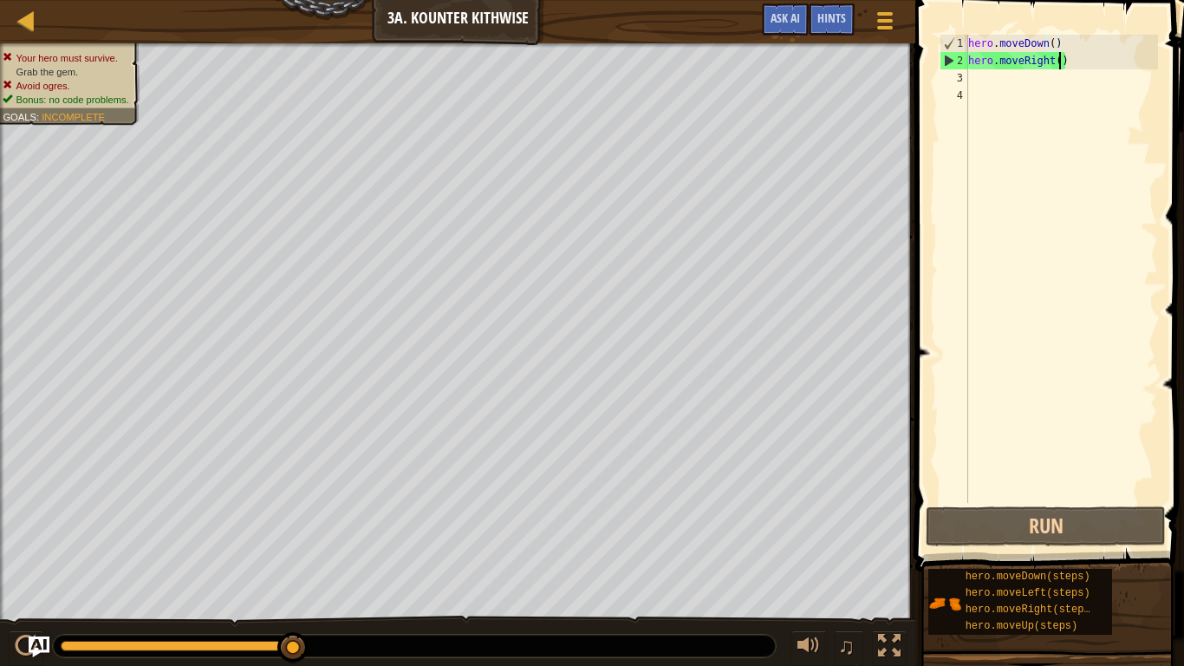
click at [1062, 61] on div "hero . moveDown ( ) hero . moveRight ( )" at bounding box center [1061, 286] width 193 height 503
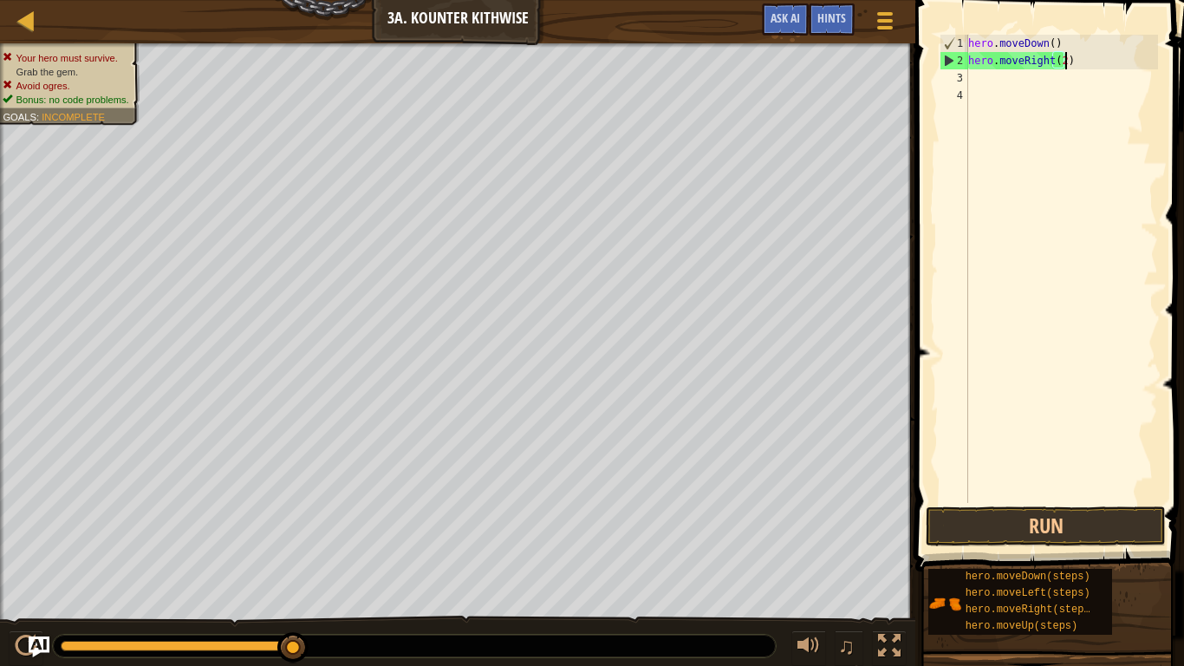
scroll to position [8, 14]
type textarea "hero.moveRight(2)"
click at [1080, 517] on button "Run" at bounding box center [1046, 526] width 240 height 40
click at [1088, 537] on button "Run" at bounding box center [1046, 526] width 240 height 40
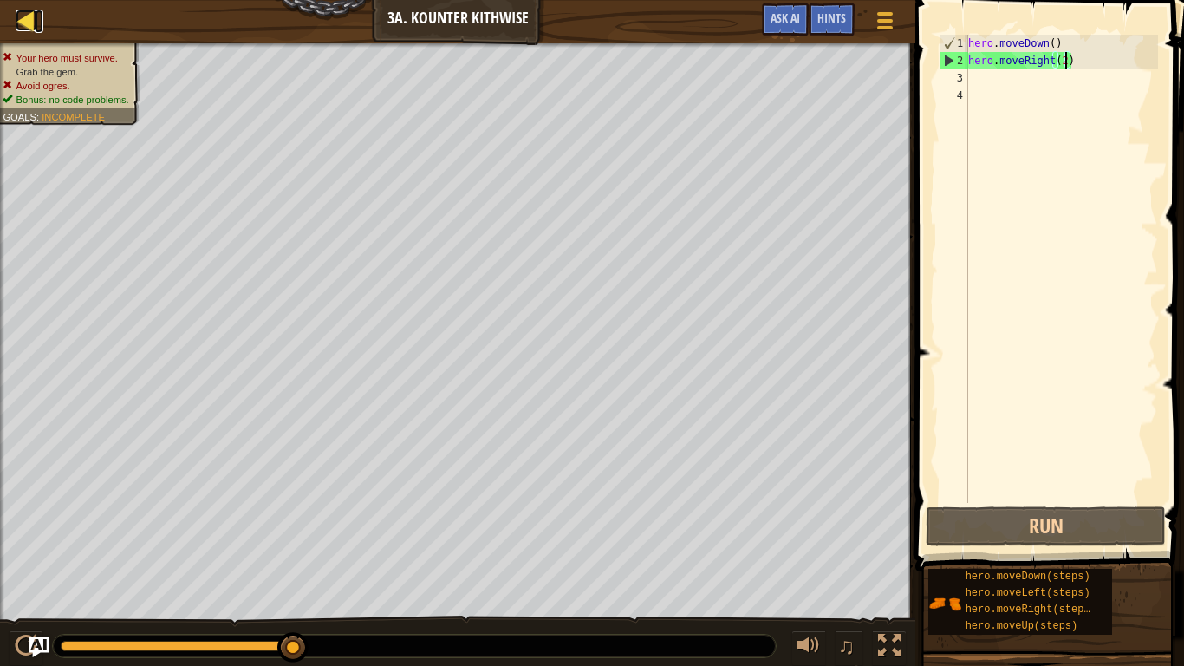
click at [36, 16] on div at bounding box center [27, 21] width 22 height 22
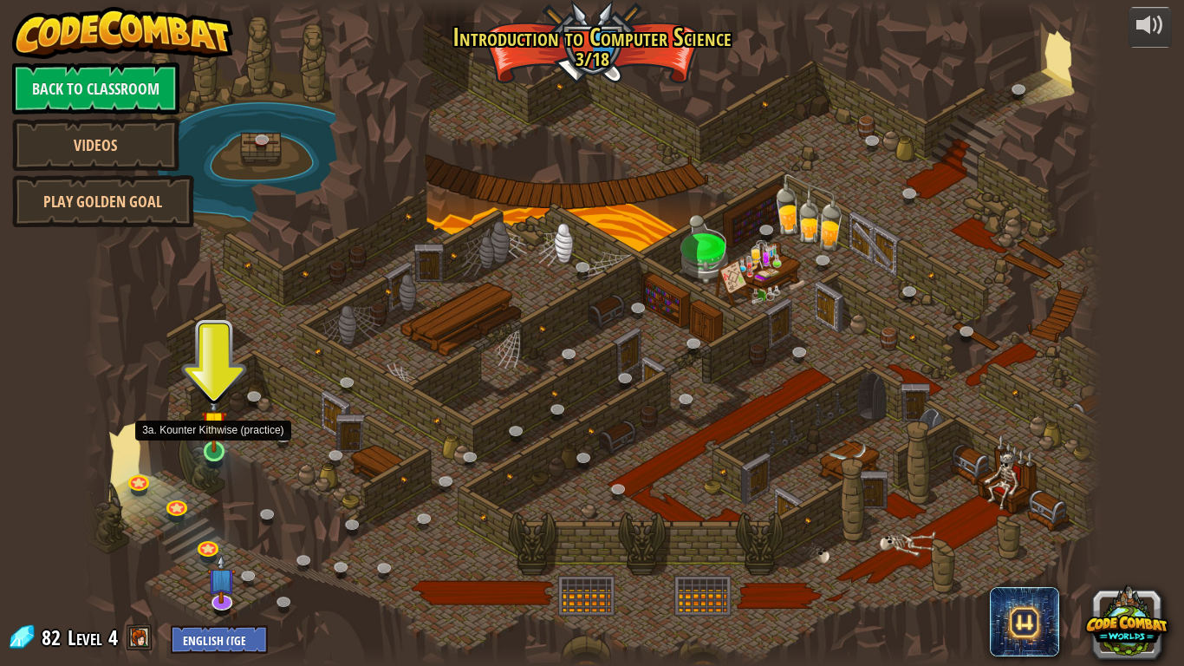
click at [218, 433] on img at bounding box center [214, 422] width 26 height 59
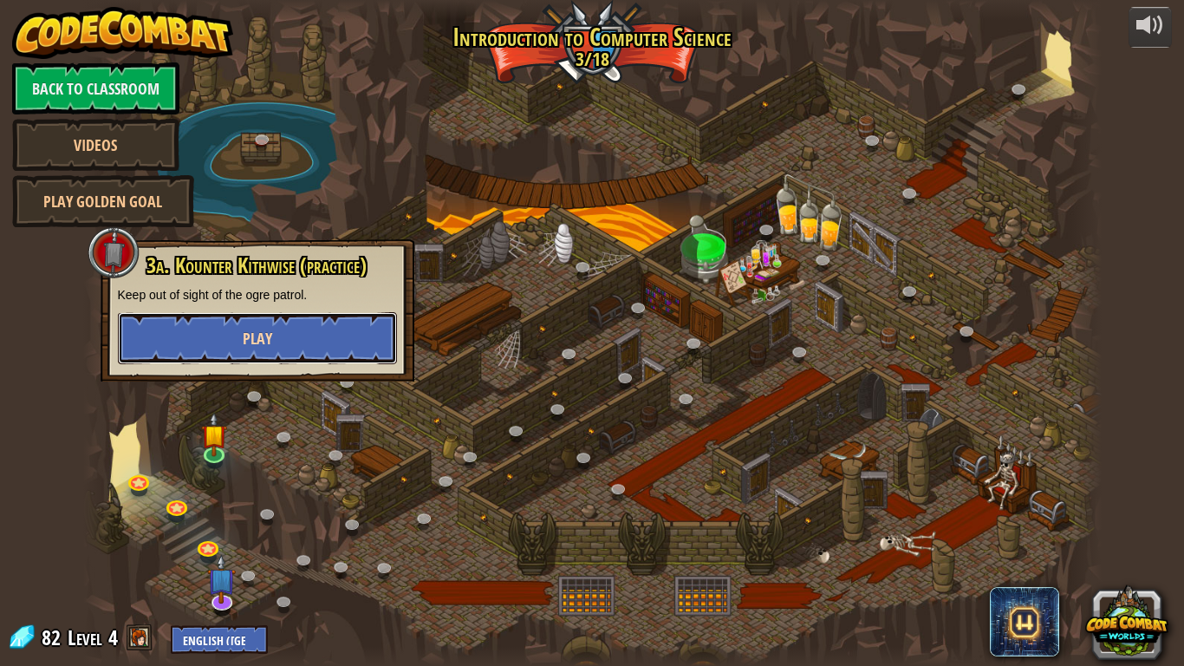
click at [298, 354] on button "Play" at bounding box center [257, 338] width 279 height 52
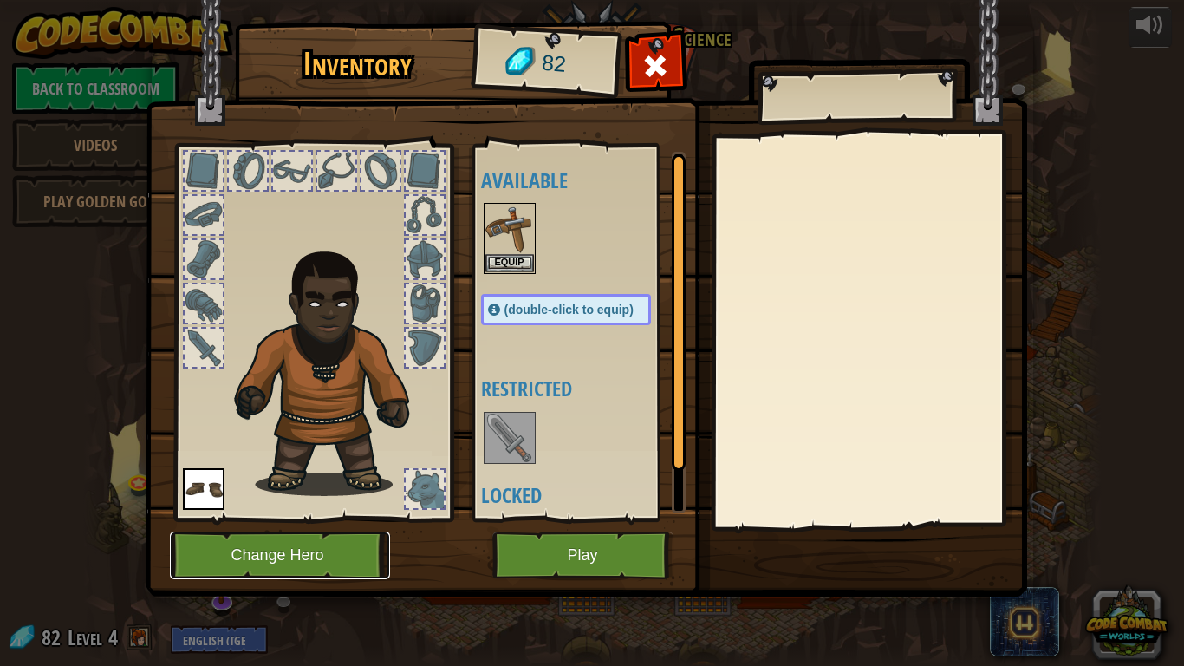
click at [274, 560] on button "Change Hero" at bounding box center [280, 555] width 220 height 48
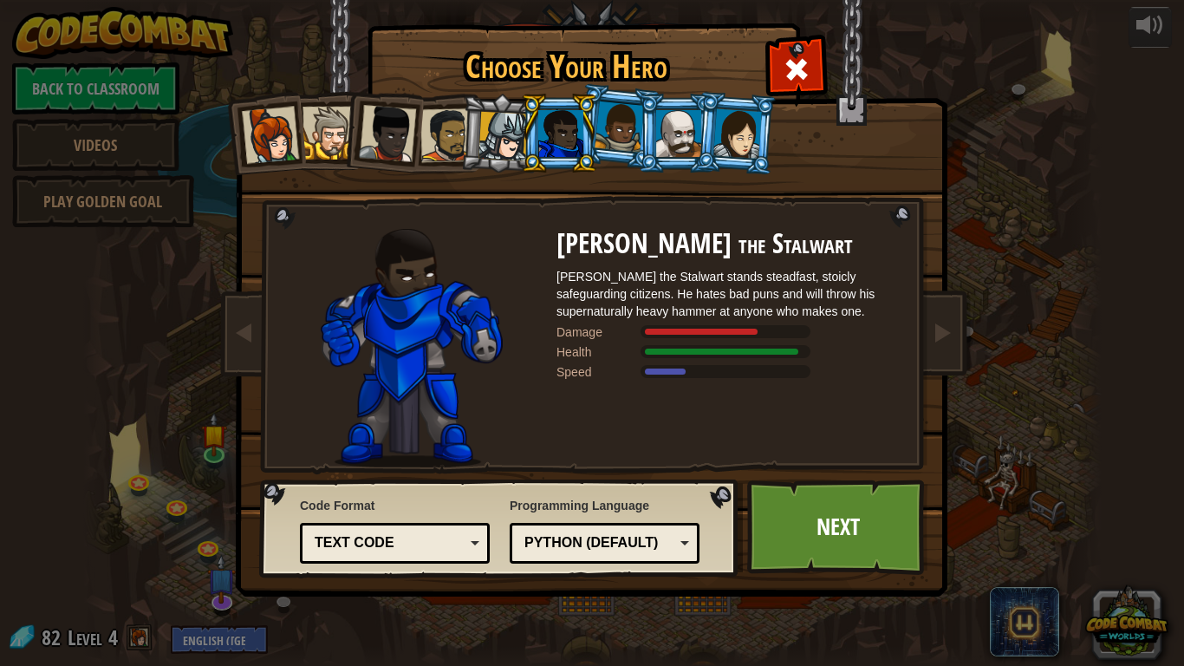
click at [647, 141] on li at bounding box center [677, 133] width 78 height 79
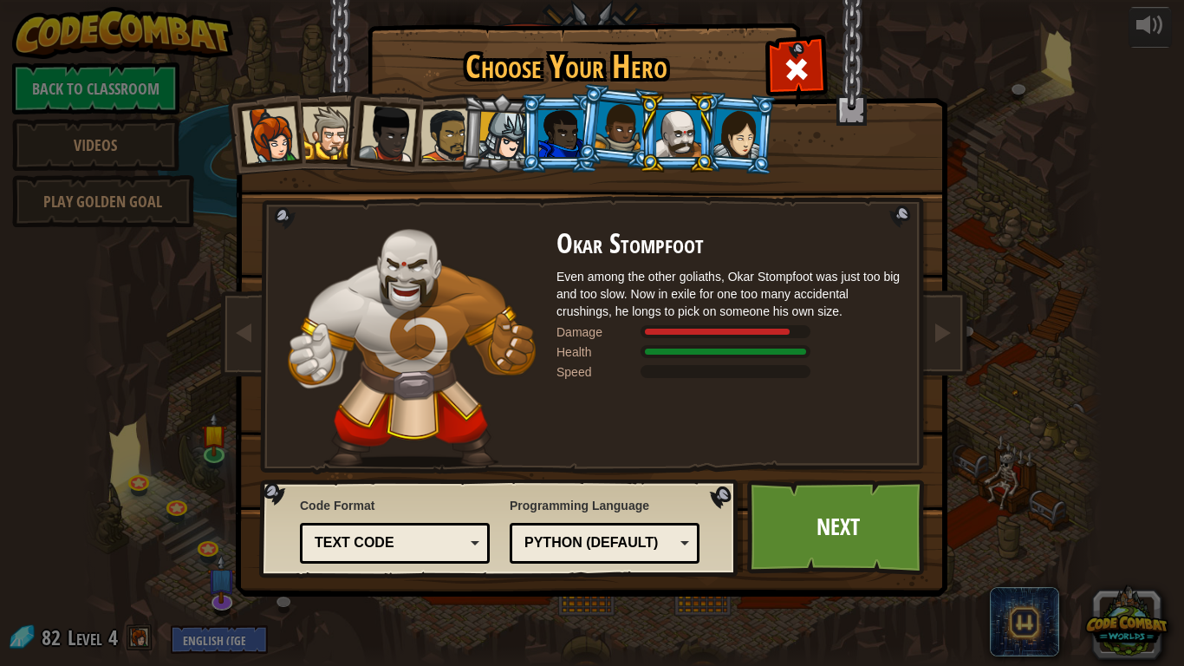
click at [706, 134] on li at bounding box center [677, 133] width 78 height 79
click at [682, 141] on div at bounding box center [678, 133] width 45 height 47
click at [811, 535] on link "Next" at bounding box center [837, 526] width 181 height 95
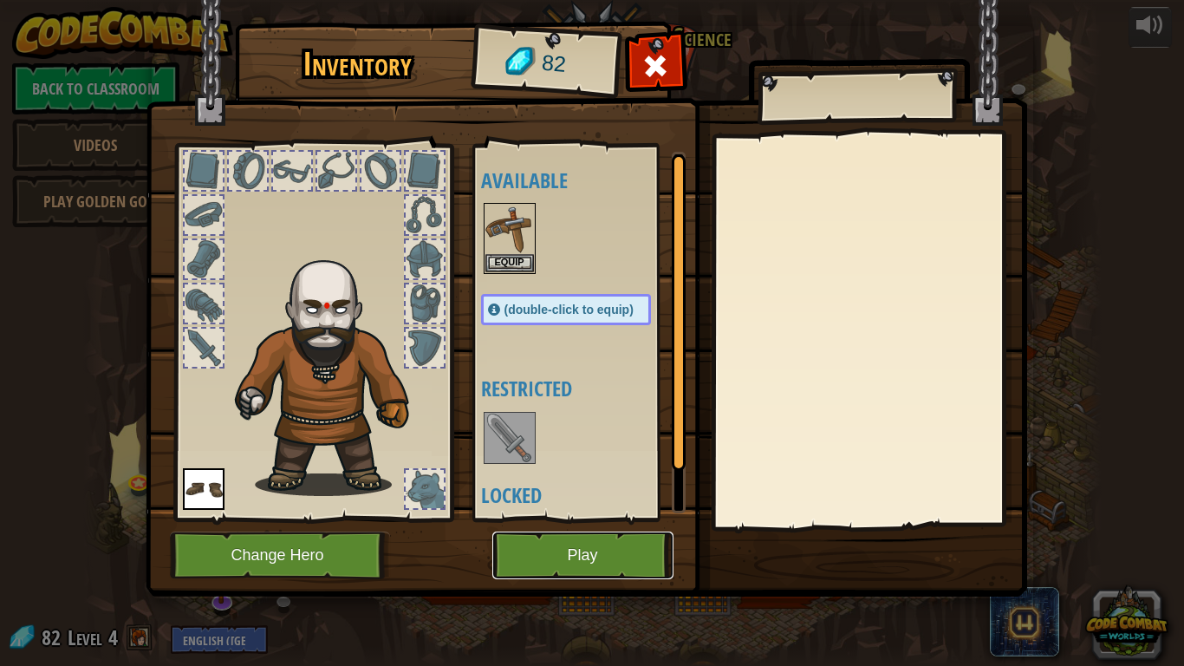
click at [573, 560] on button "Play" at bounding box center [582, 555] width 181 height 48
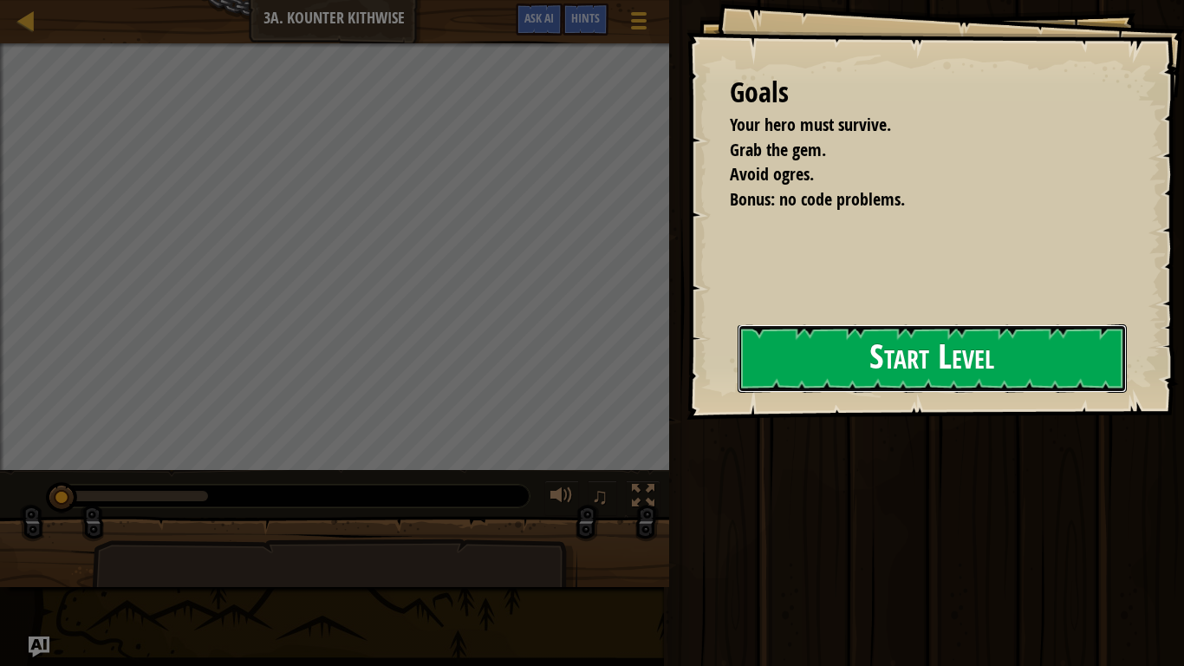
click at [855, 356] on button "Start Level" at bounding box center [932, 358] width 389 height 68
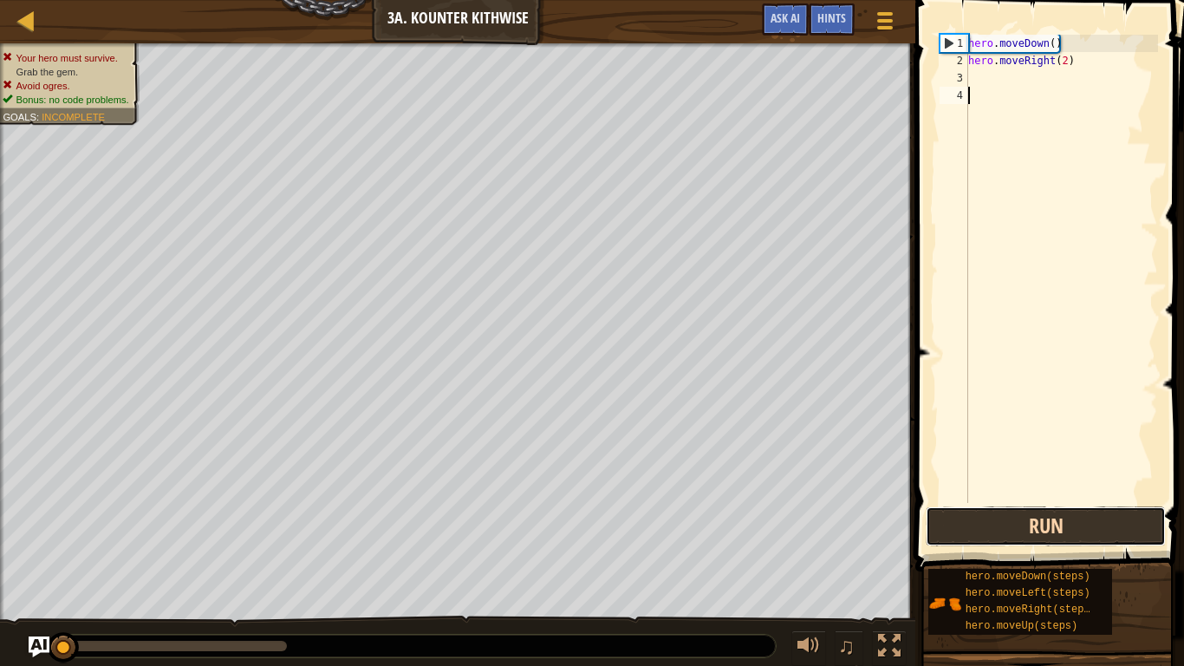
click at [1022, 521] on button "Run" at bounding box center [1046, 526] width 240 height 40
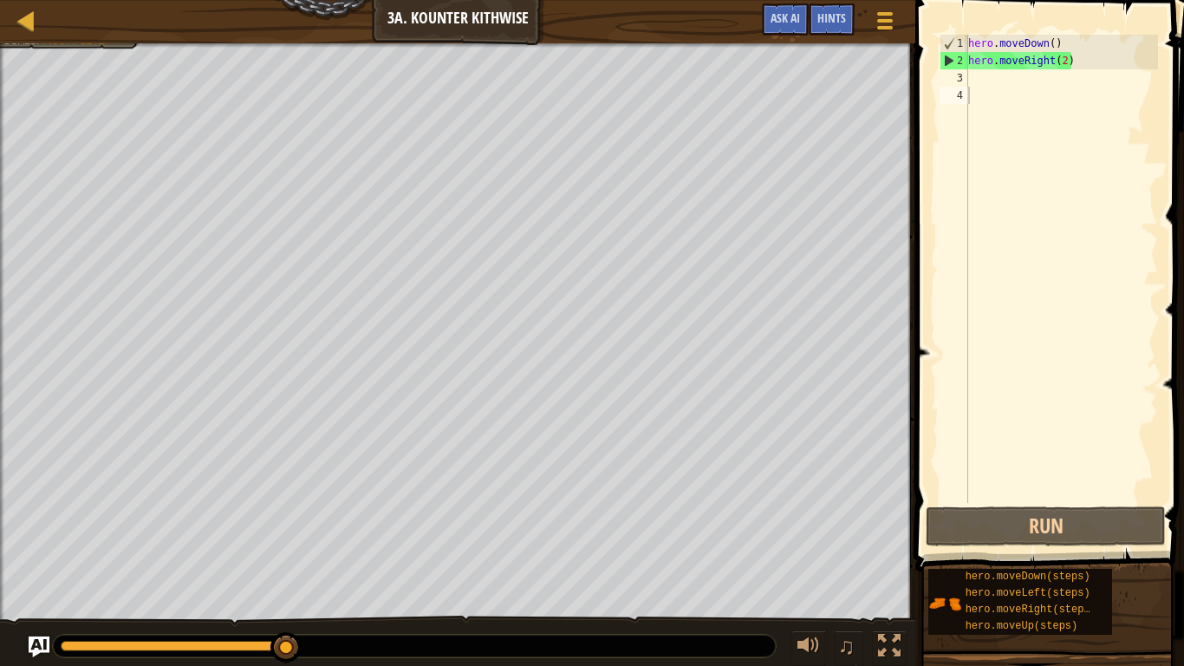
click at [509, 32] on div "Map Introduction to Computer Science 3a. Kounter Kithwise Game Menu Done Hints …" at bounding box center [457, 21] width 915 height 43
click at [881, 3] on button "Game Menu" at bounding box center [885, 24] width 46 height 42
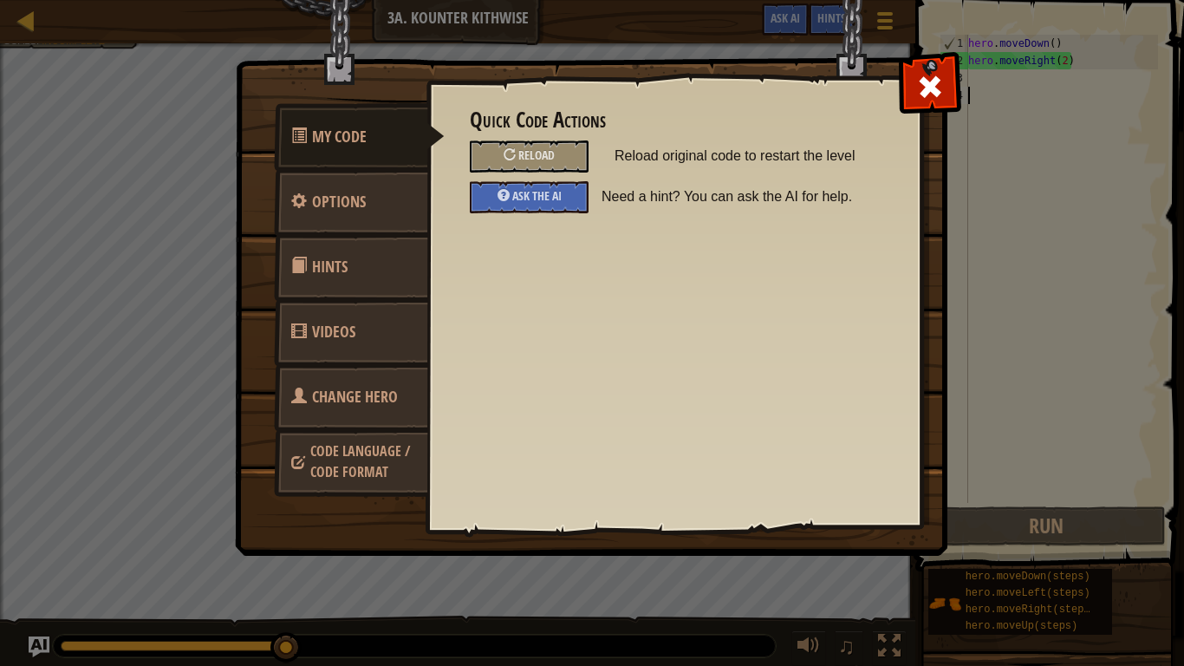
click at [322, 418] on link "Change Hero" at bounding box center [351, 397] width 154 height 68
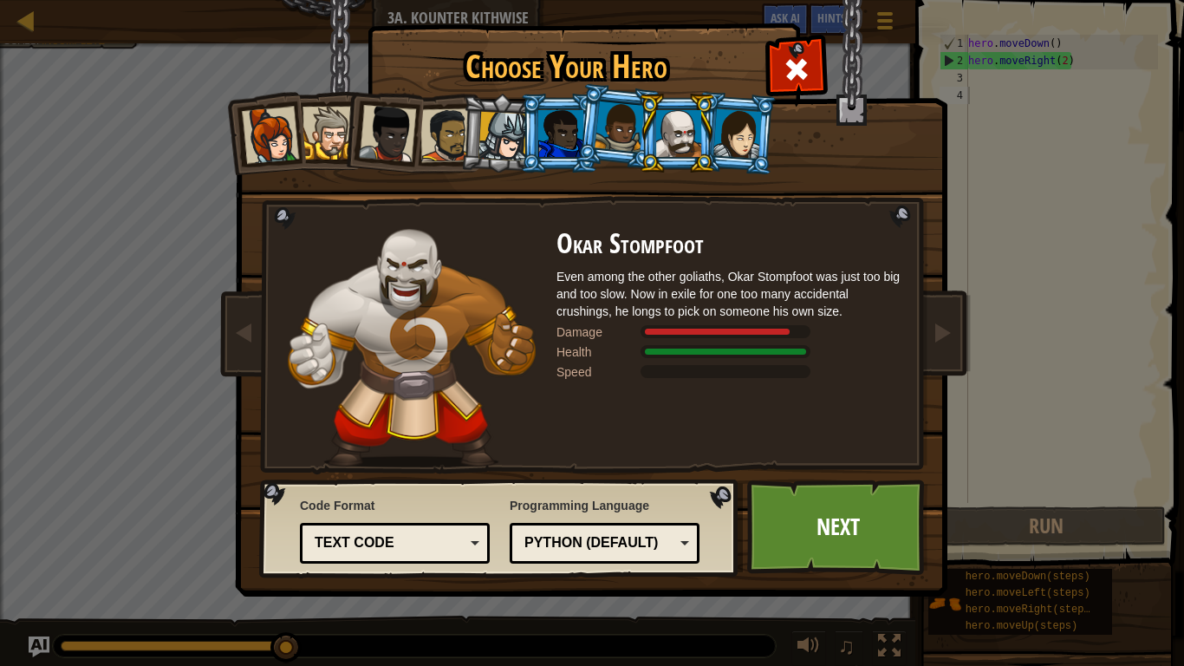
click at [676, 125] on div at bounding box center [678, 133] width 45 height 47
click at [721, 129] on div at bounding box center [737, 132] width 49 height 49
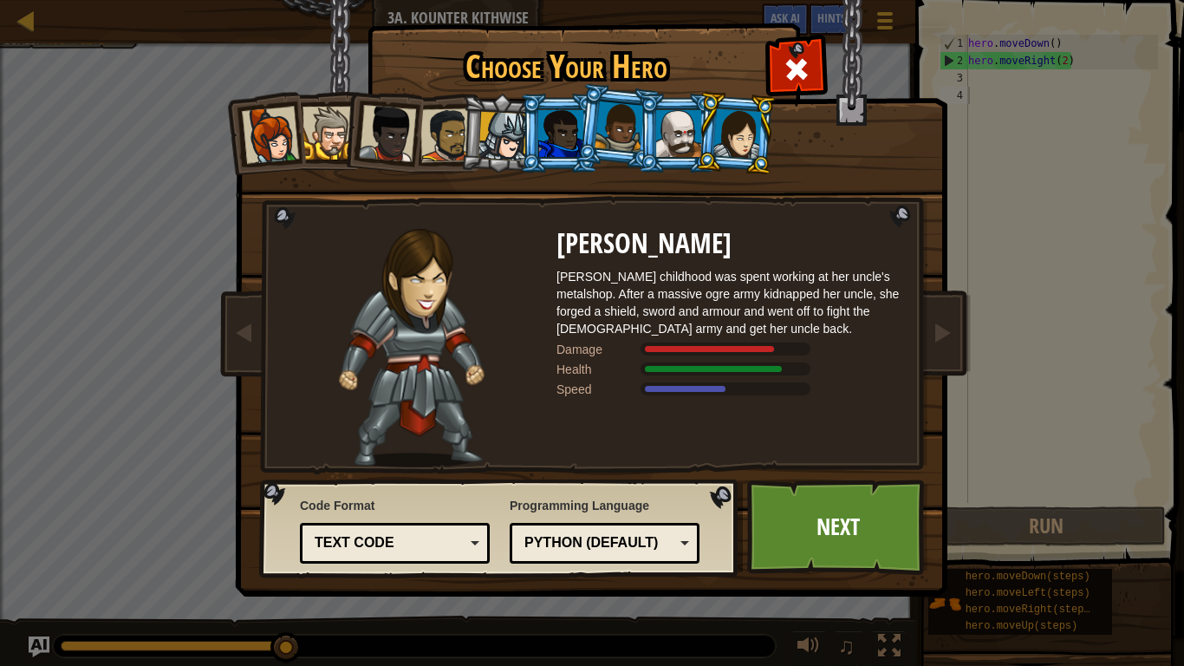
click at [580, 107] on li at bounding box center [618, 126] width 86 height 87
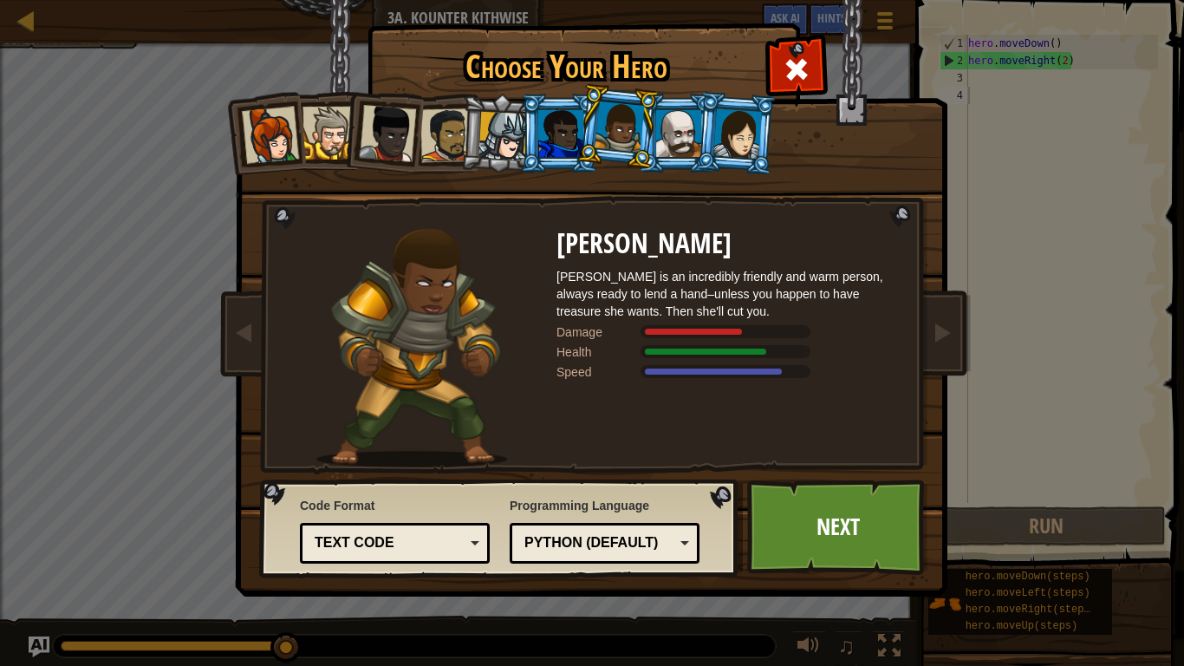
click at [564, 133] on div at bounding box center [560, 133] width 45 height 47
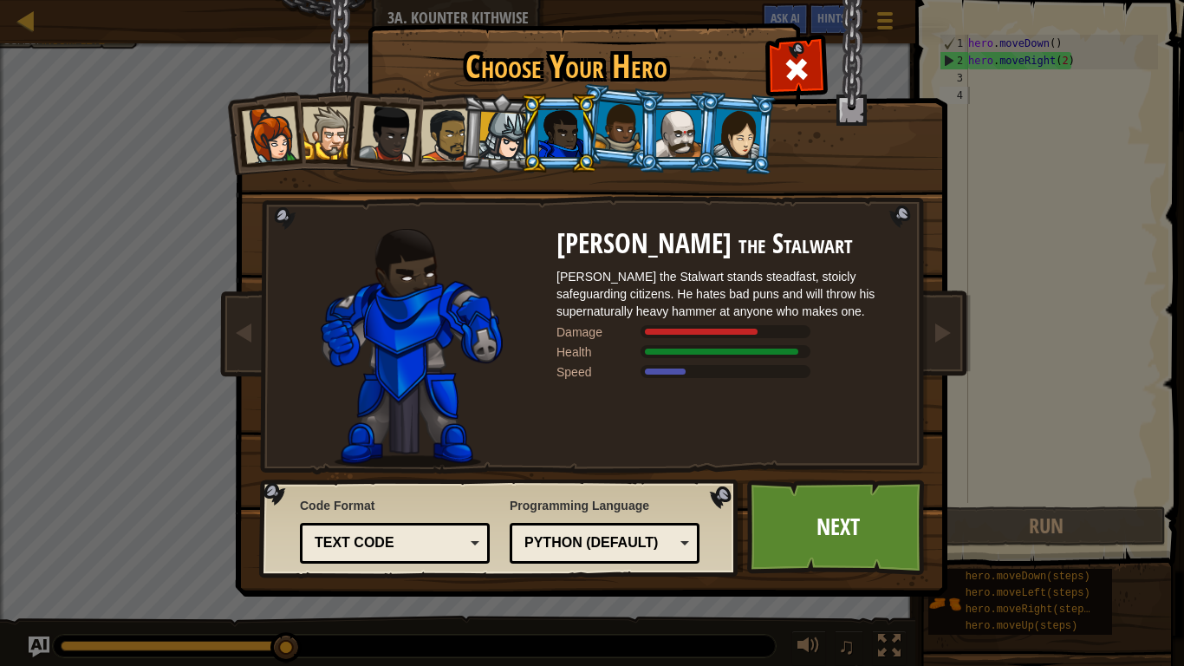
click at [505, 120] on div at bounding box center [502, 136] width 49 height 49
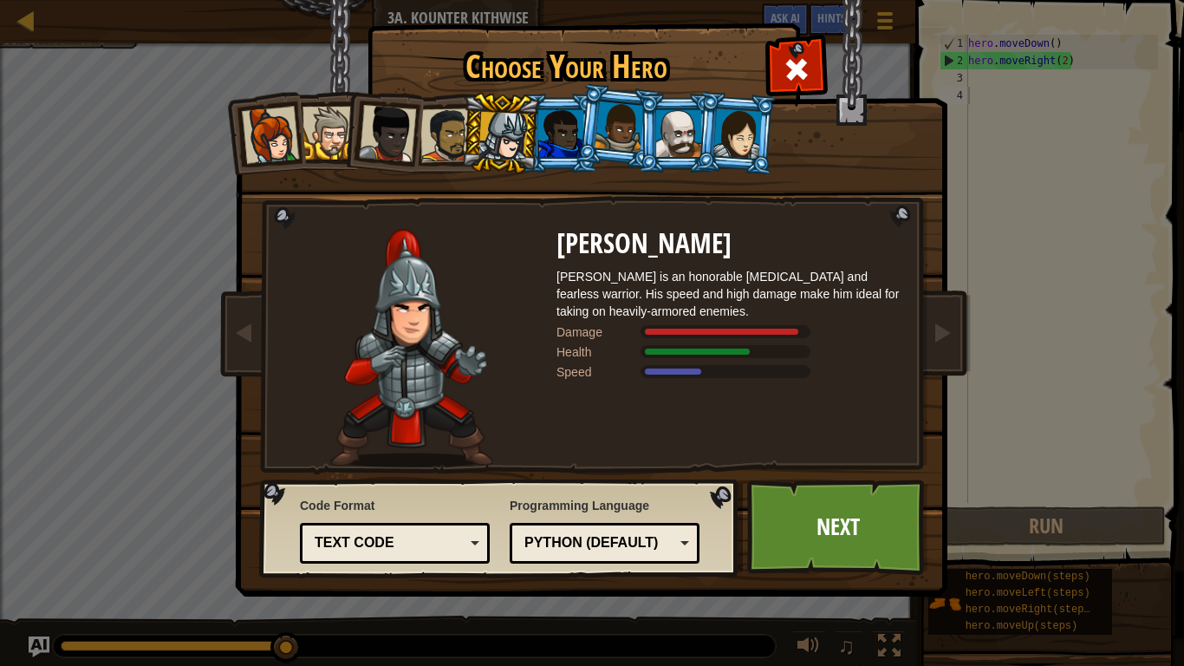
click at [342, 131] on li at bounding box center [382, 130] width 85 height 85
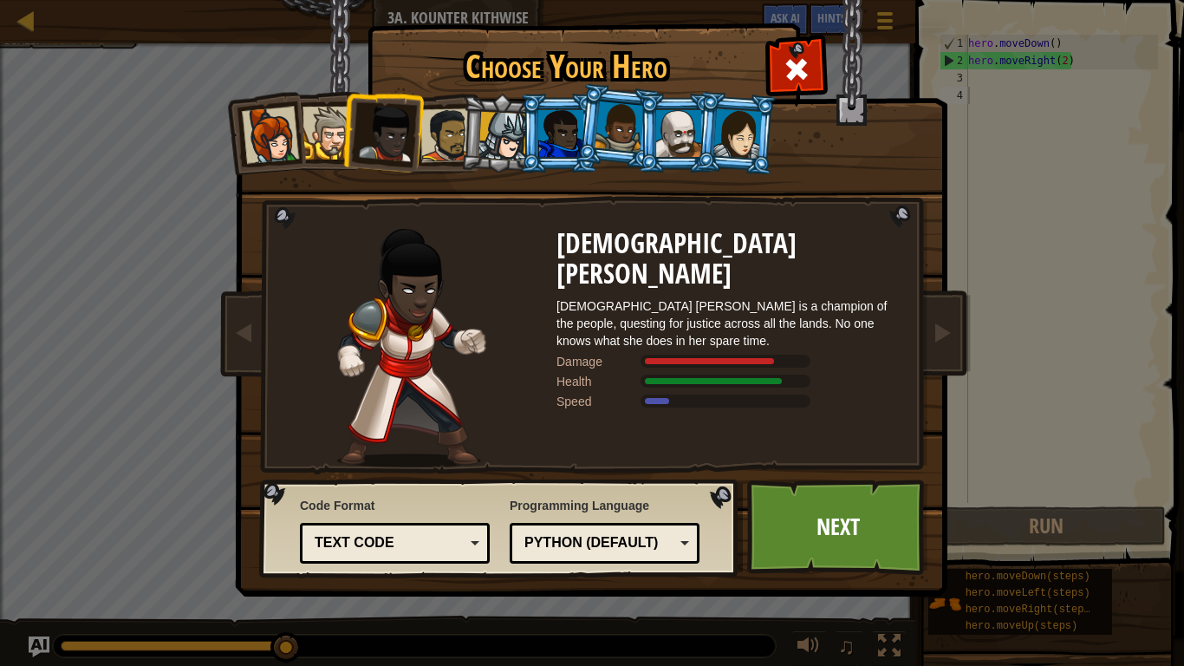
click at [613, 119] on div at bounding box center [619, 126] width 49 height 51
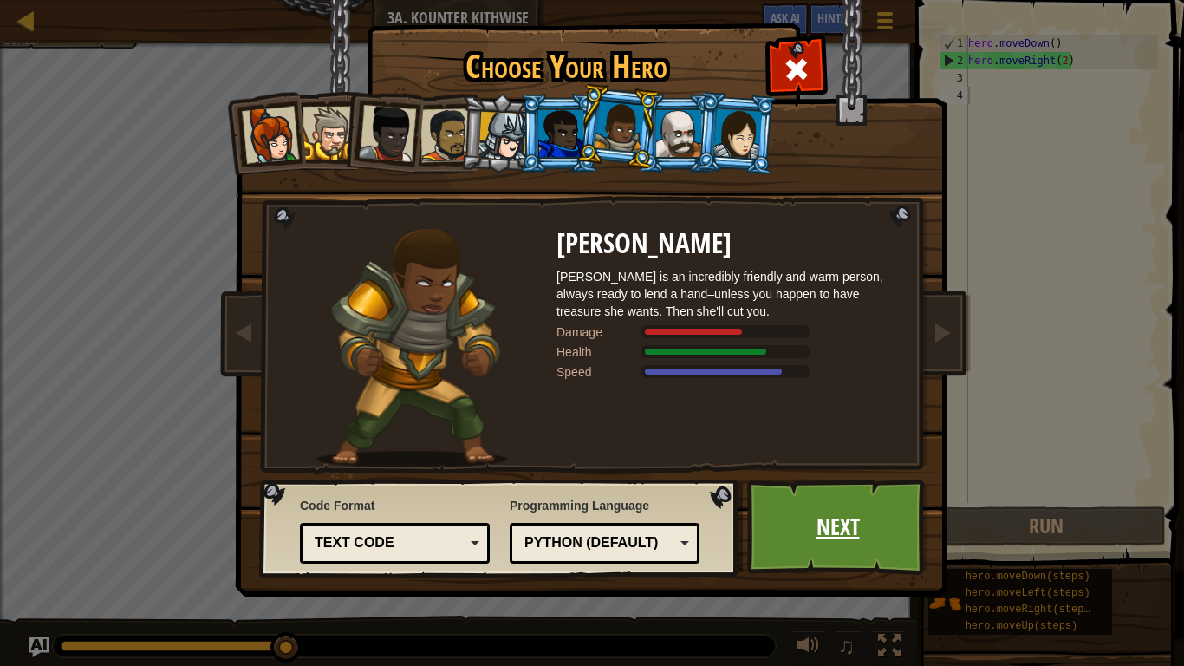
click at [828, 494] on link "Next" at bounding box center [837, 526] width 181 height 95
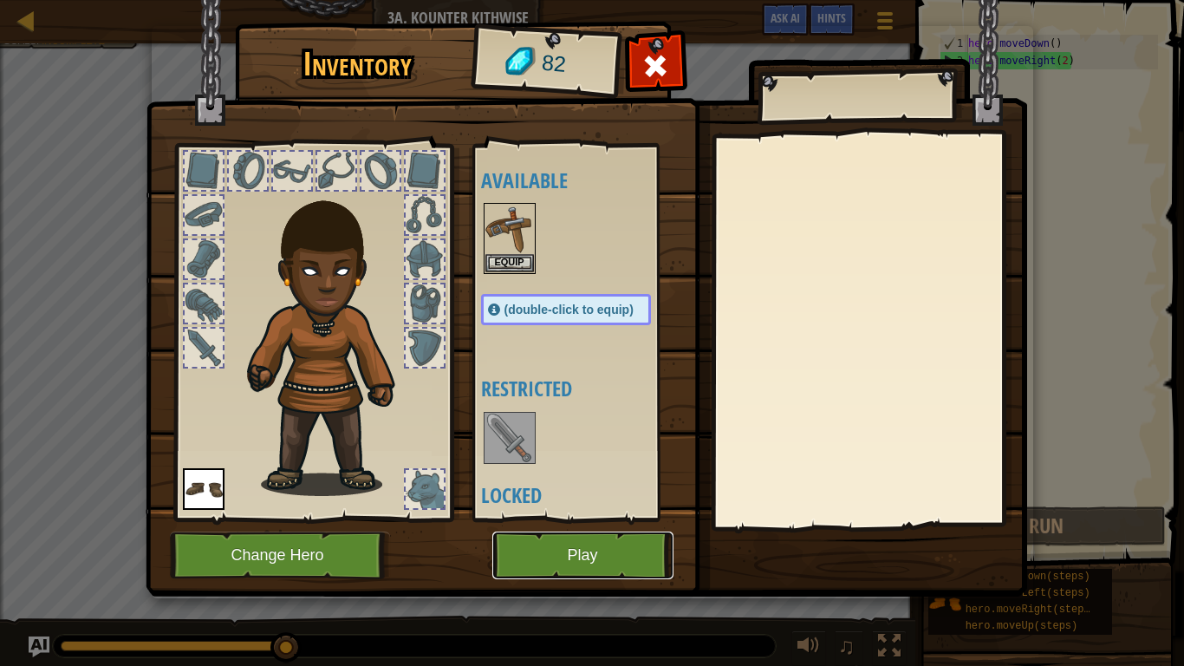
click at [556, 546] on button "Play" at bounding box center [582, 555] width 181 height 48
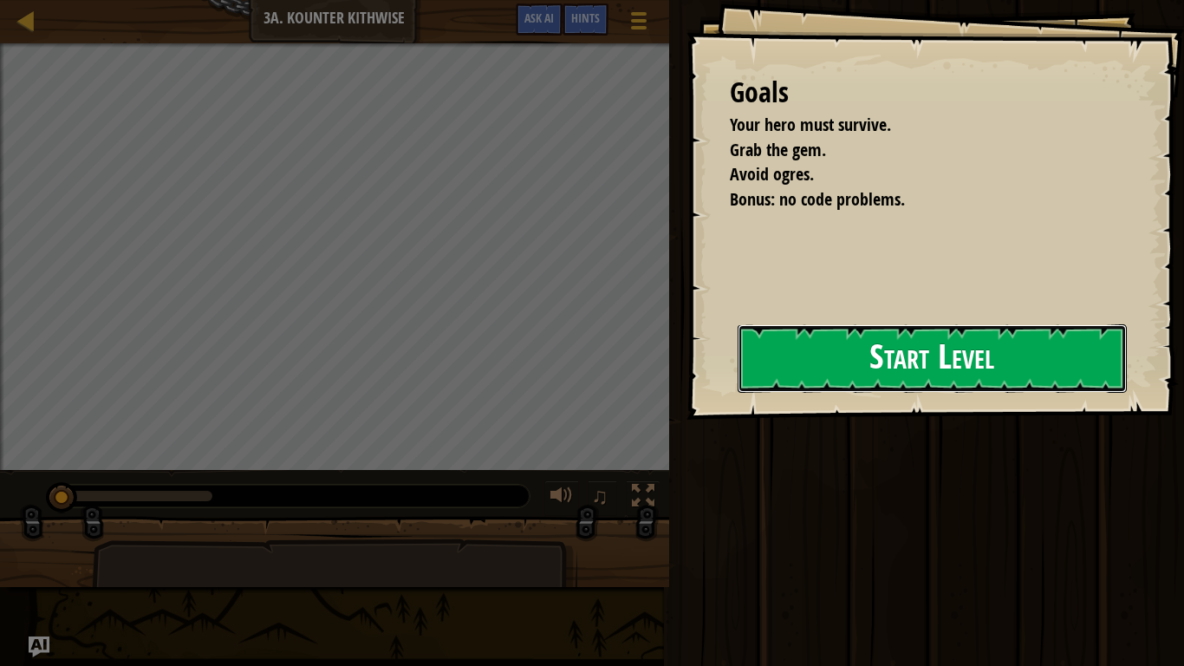
click at [811, 374] on button "Start Level" at bounding box center [932, 358] width 389 height 68
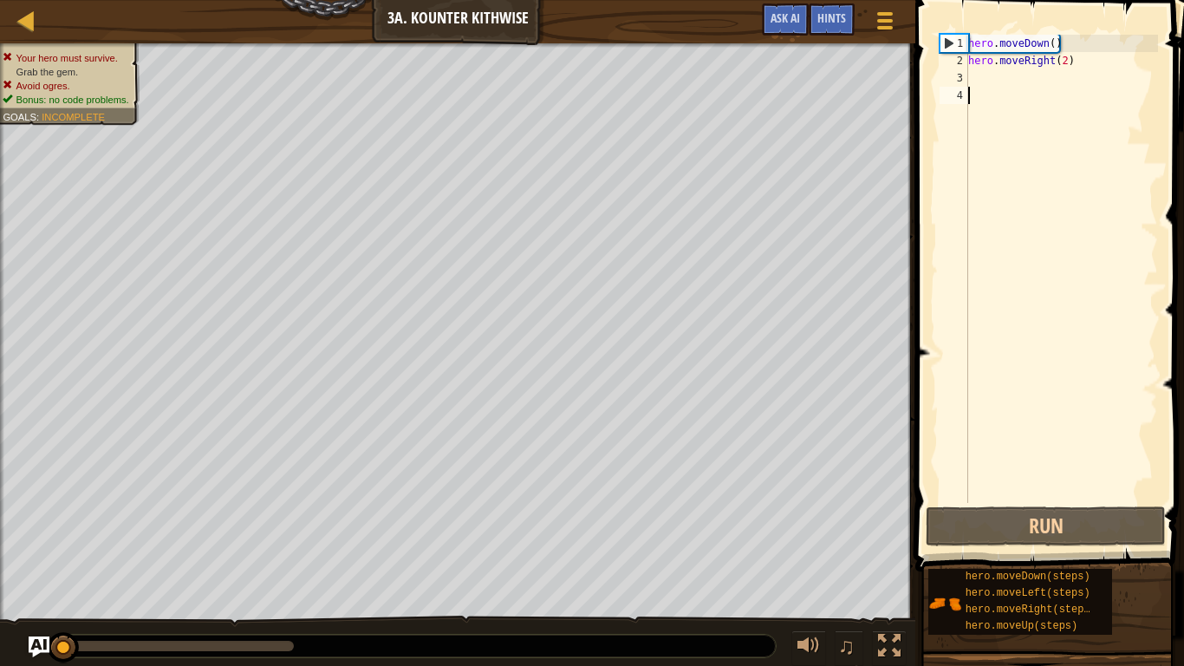
click at [1025, 441] on div "hero . moveDown ( ) hero . moveRight ( 2 )" at bounding box center [1061, 286] width 193 height 503
click at [1035, 523] on button "Run" at bounding box center [1046, 526] width 240 height 40
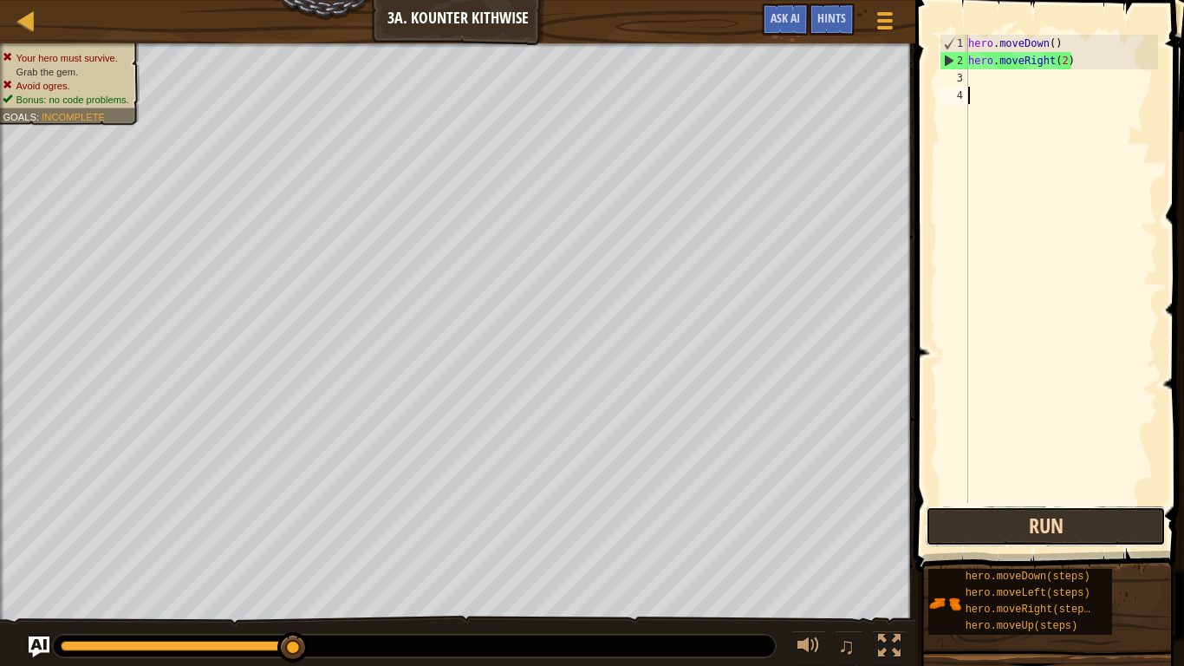
click at [1061, 527] on button "Run" at bounding box center [1046, 526] width 240 height 40
click at [825, 13] on span "Hints" at bounding box center [831, 18] width 29 height 16
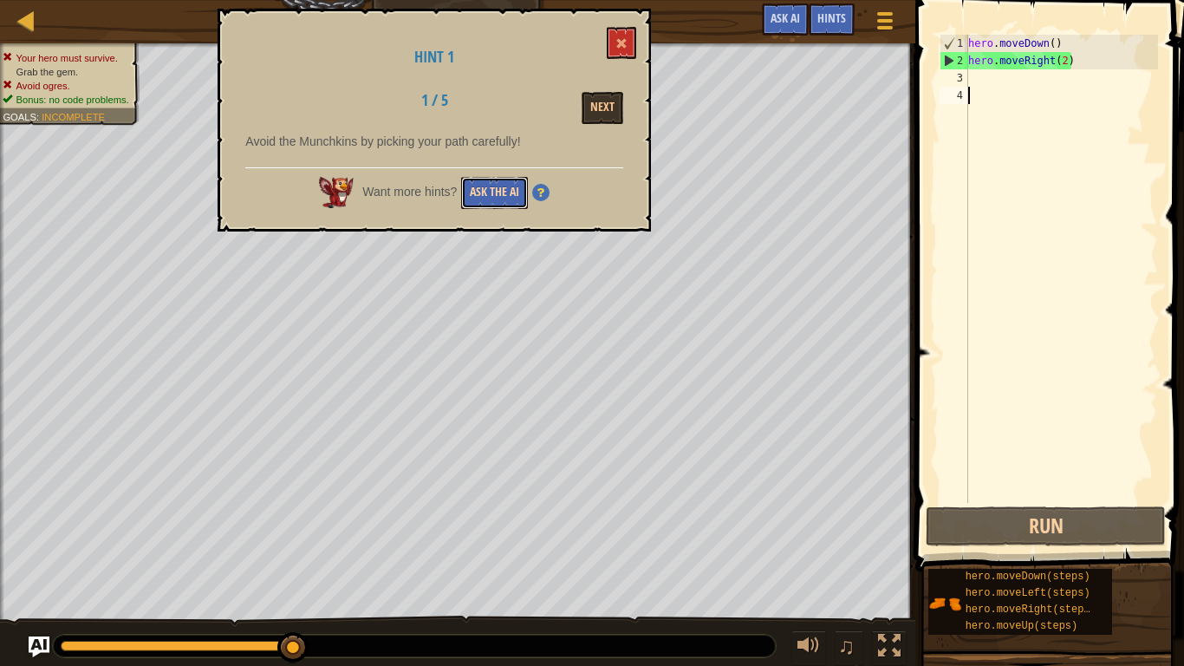
click at [472, 184] on button "Ask the AI" at bounding box center [494, 193] width 67 height 32
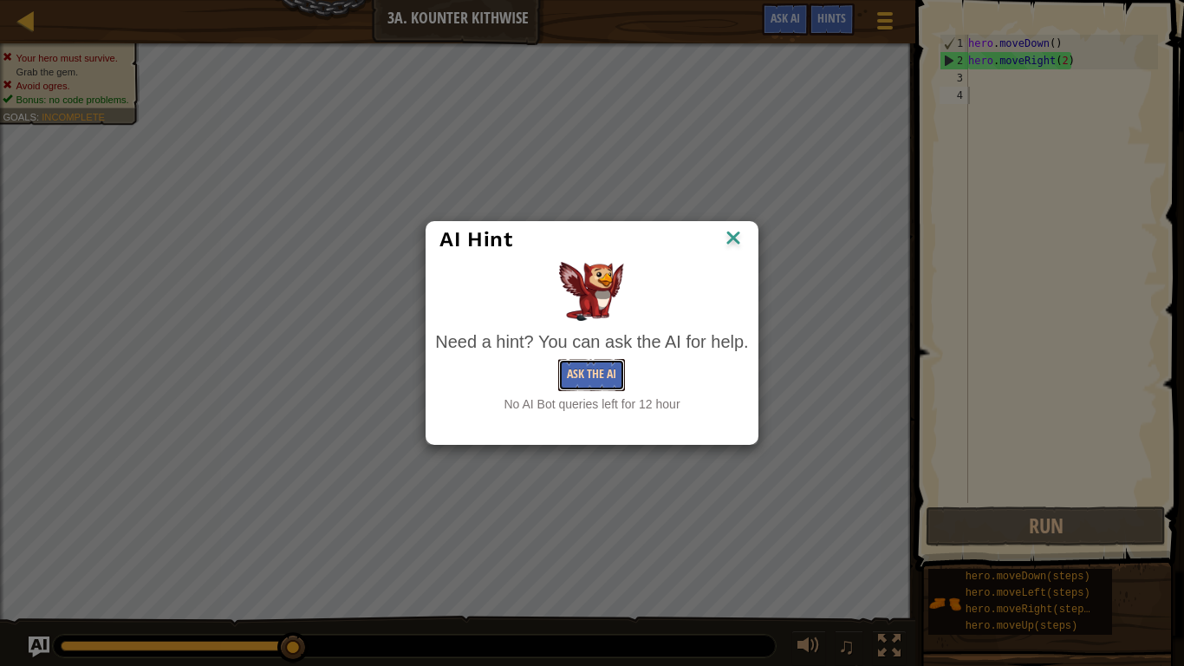
click at [574, 380] on button "Ask the AI" at bounding box center [591, 375] width 67 height 32
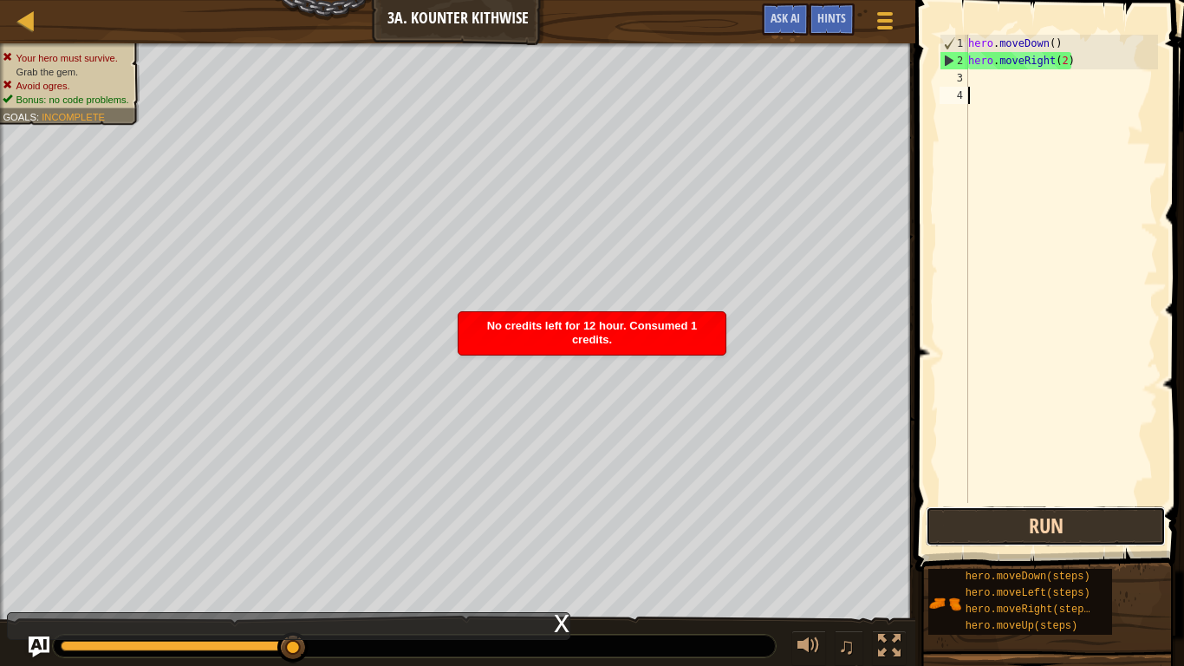
click at [1035, 529] on button "Run" at bounding box center [1046, 526] width 240 height 40
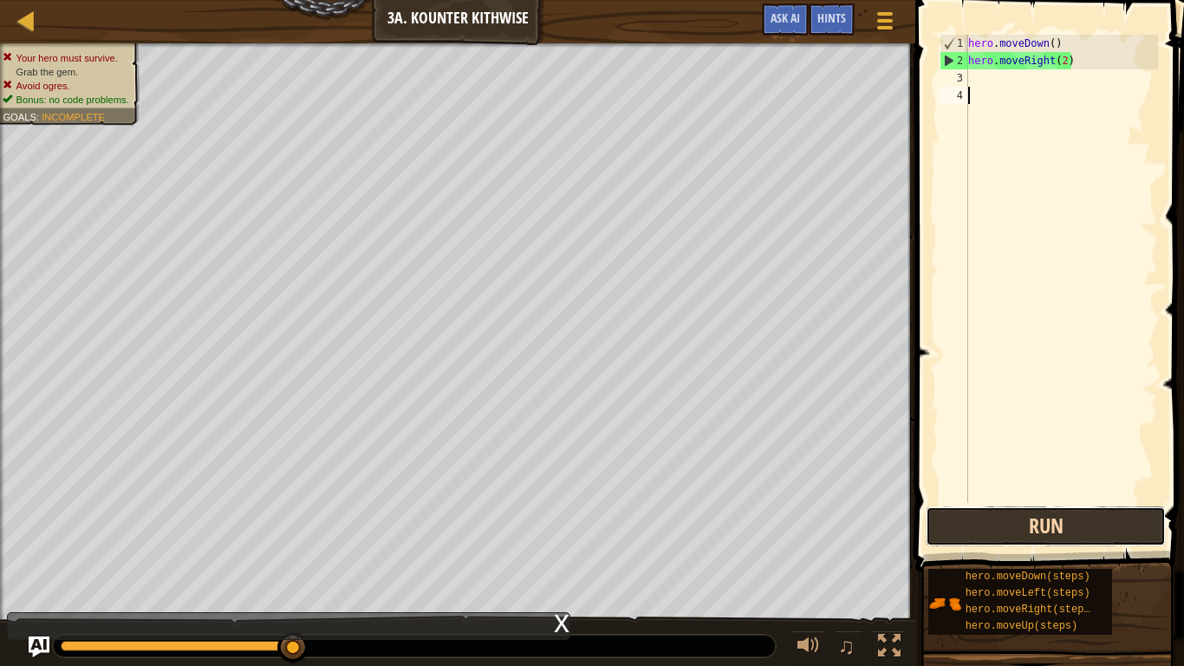
click at [1038, 539] on button "Run" at bounding box center [1046, 526] width 240 height 40
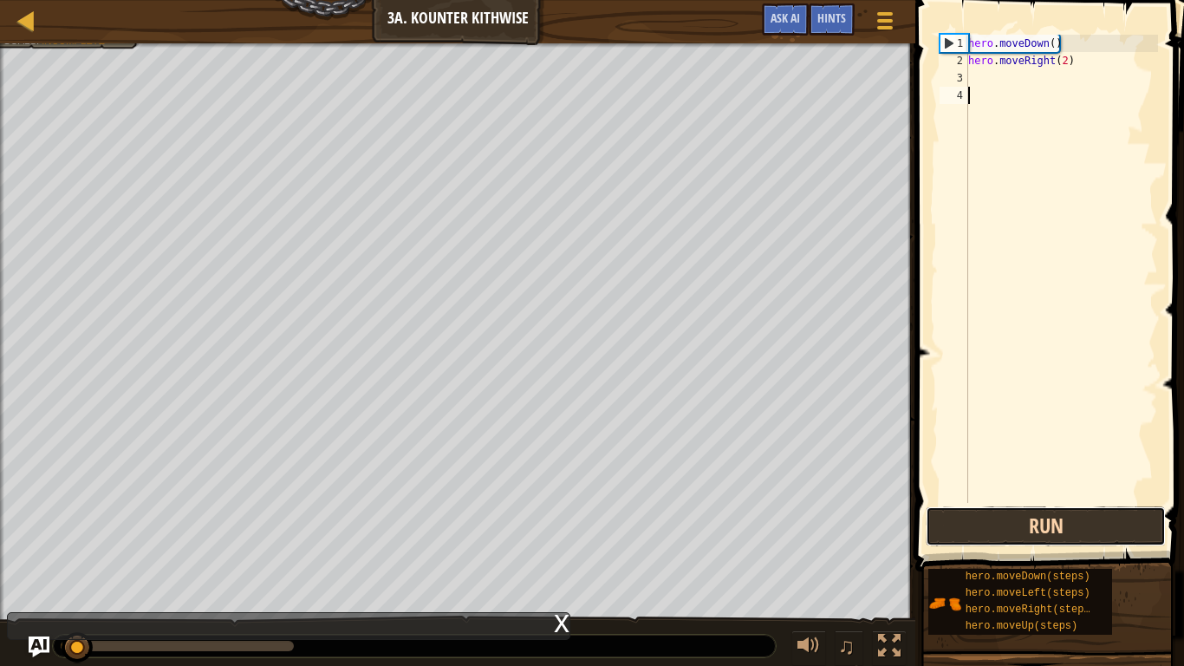
click at [1035, 539] on button "Run" at bounding box center [1046, 526] width 240 height 40
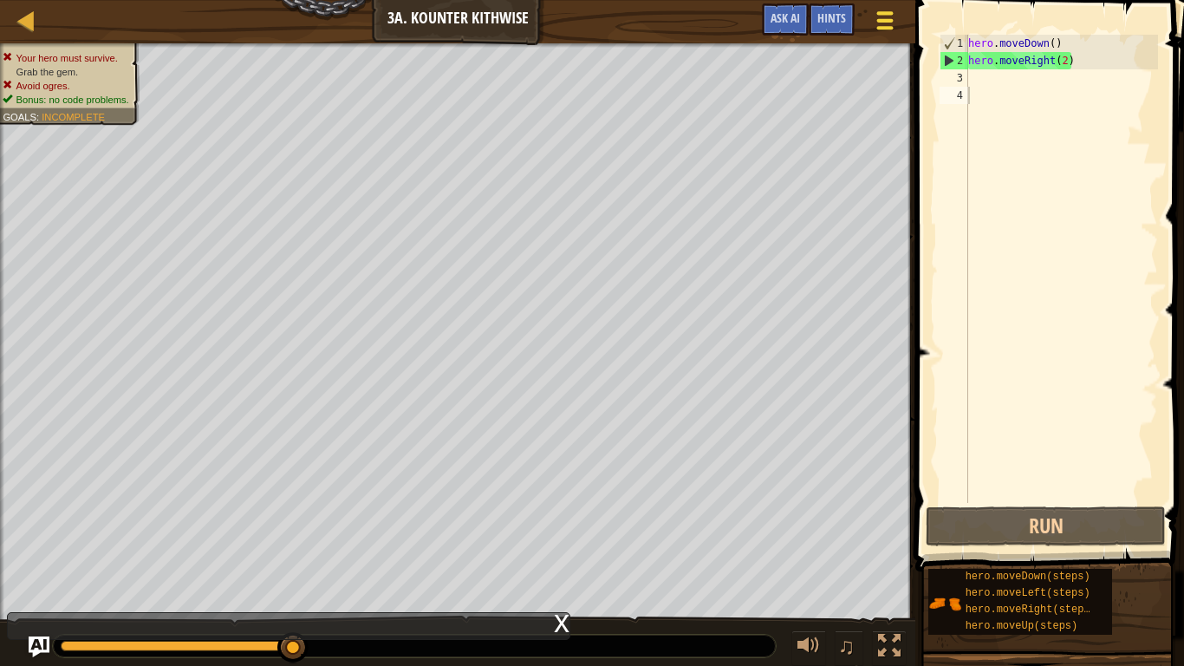
click at [893, 19] on div at bounding box center [885, 20] width 23 height 25
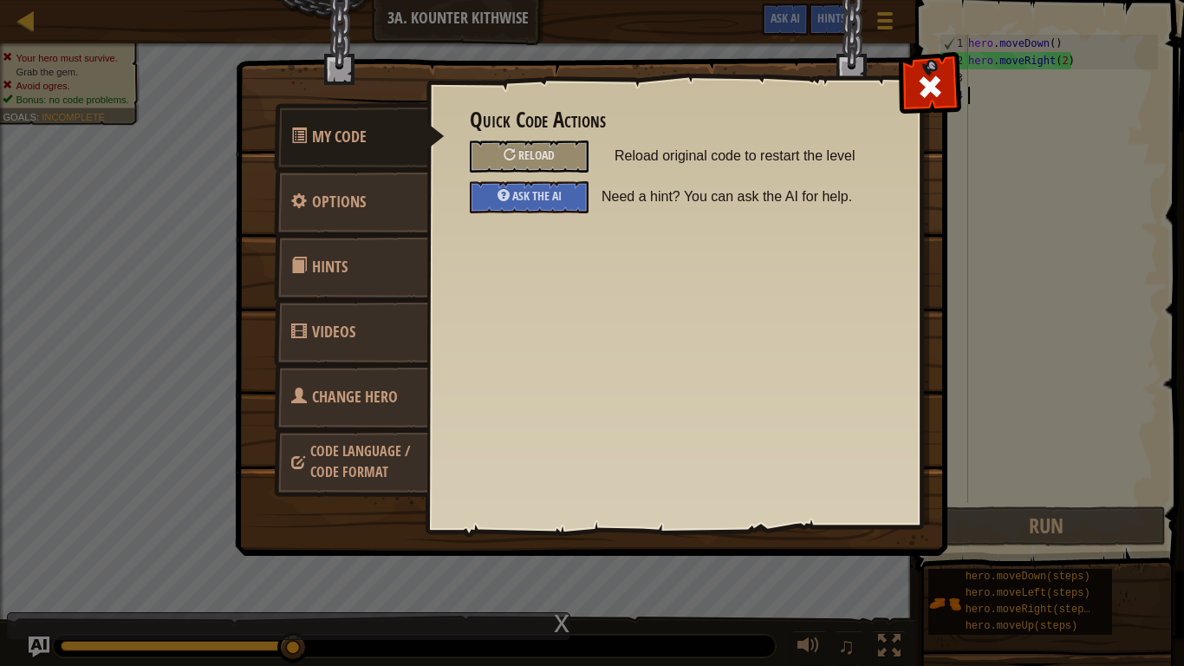
click at [389, 411] on link "Change Hero" at bounding box center [351, 397] width 154 height 68
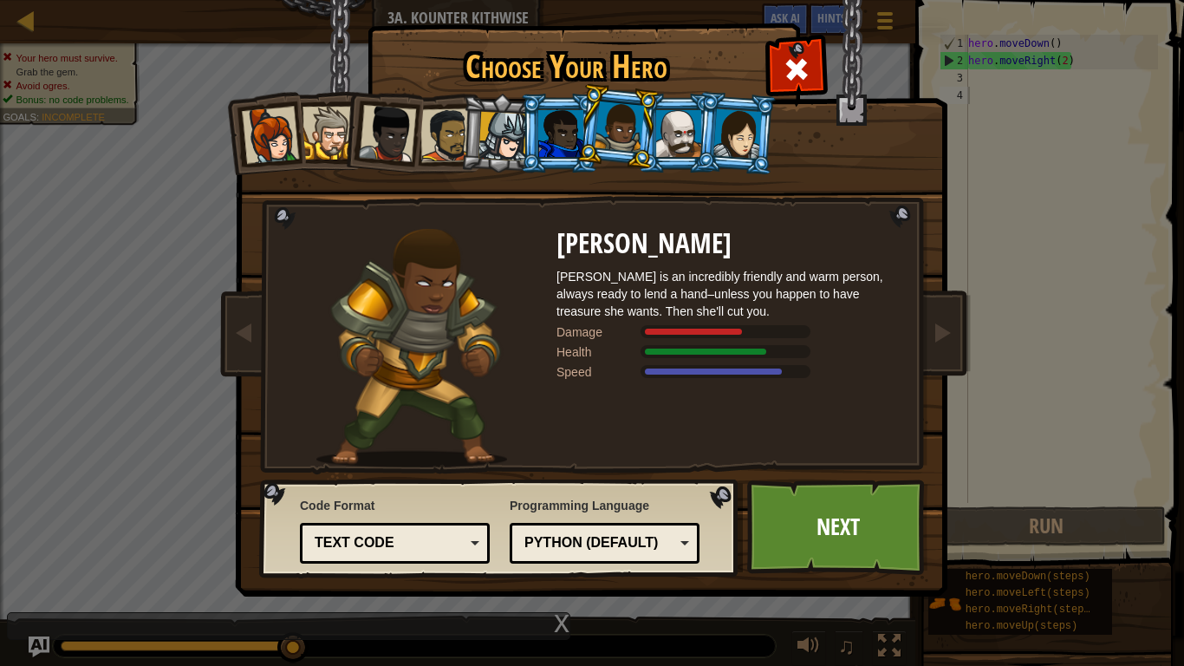
click at [672, 138] on div at bounding box center [678, 133] width 45 height 47
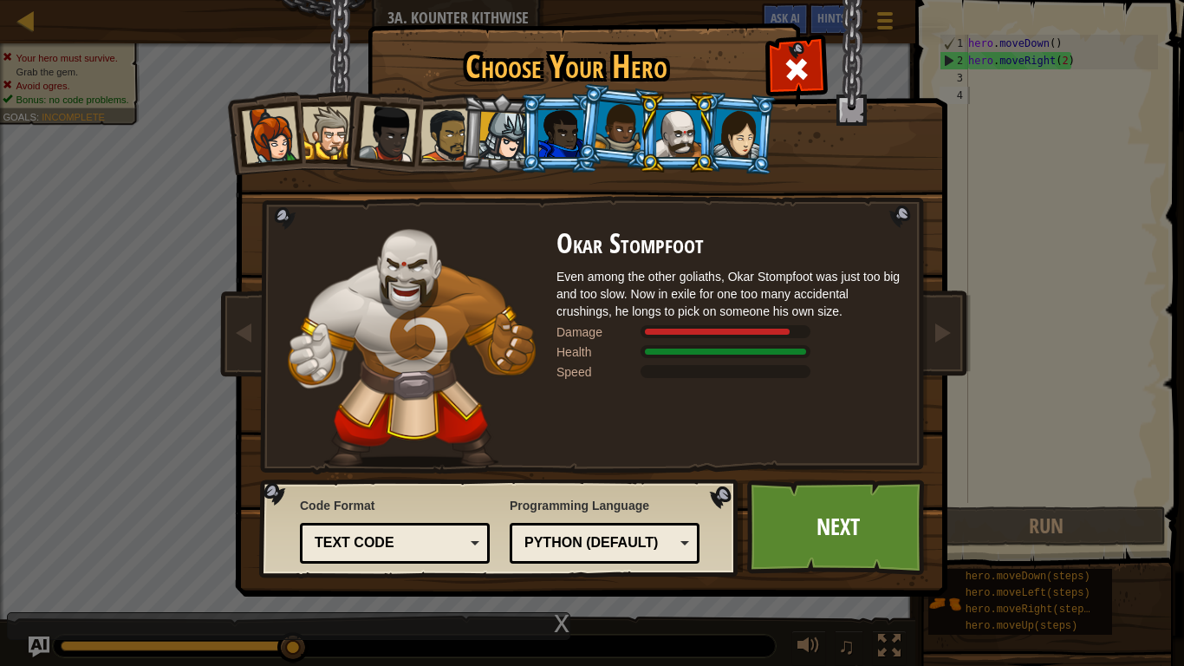
click at [737, 135] on div at bounding box center [737, 132] width 49 height 49
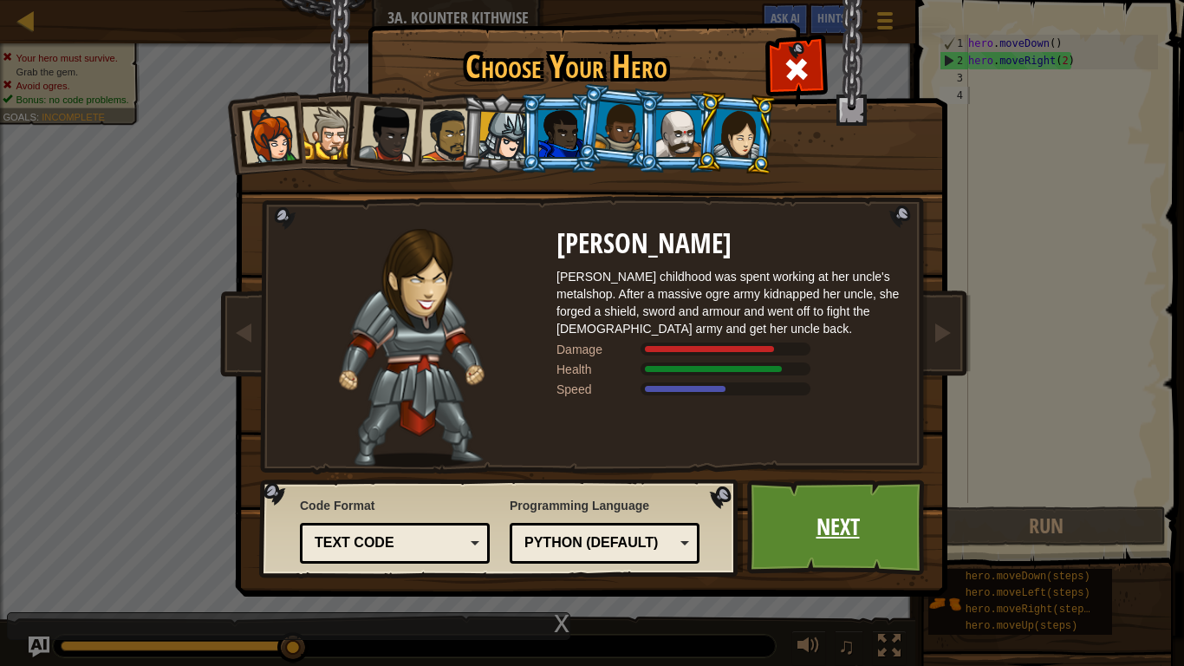
click at [837, 523] on link "Next" at bounding box center [837, 526] width 181 height 95
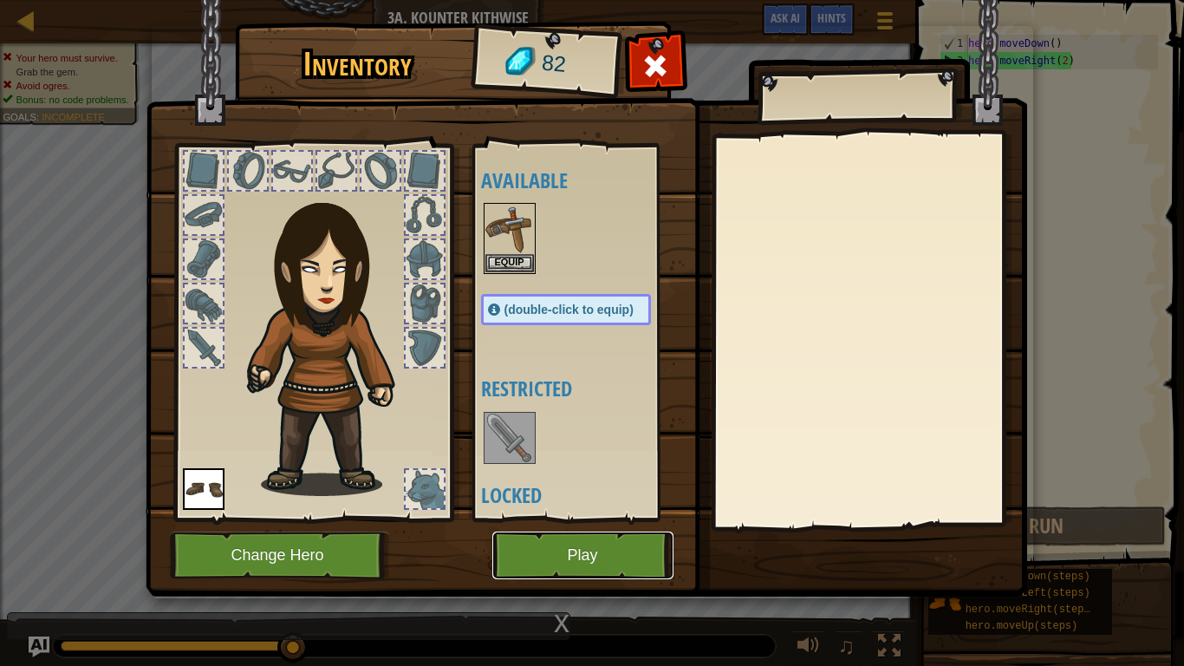
click at [639, 556] on button "Play" at bounding box center [582, 555] width 181 height 48
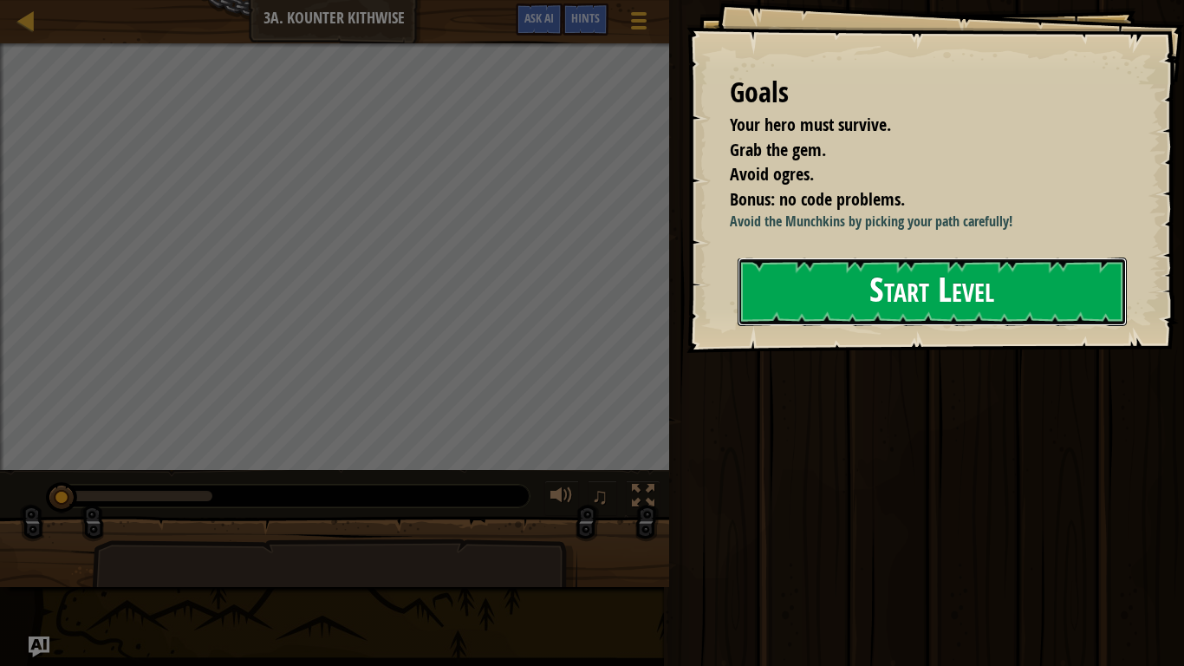
click at [845, 302] on button "Start Level" at bounding box center [932, 291] width 389 height 68
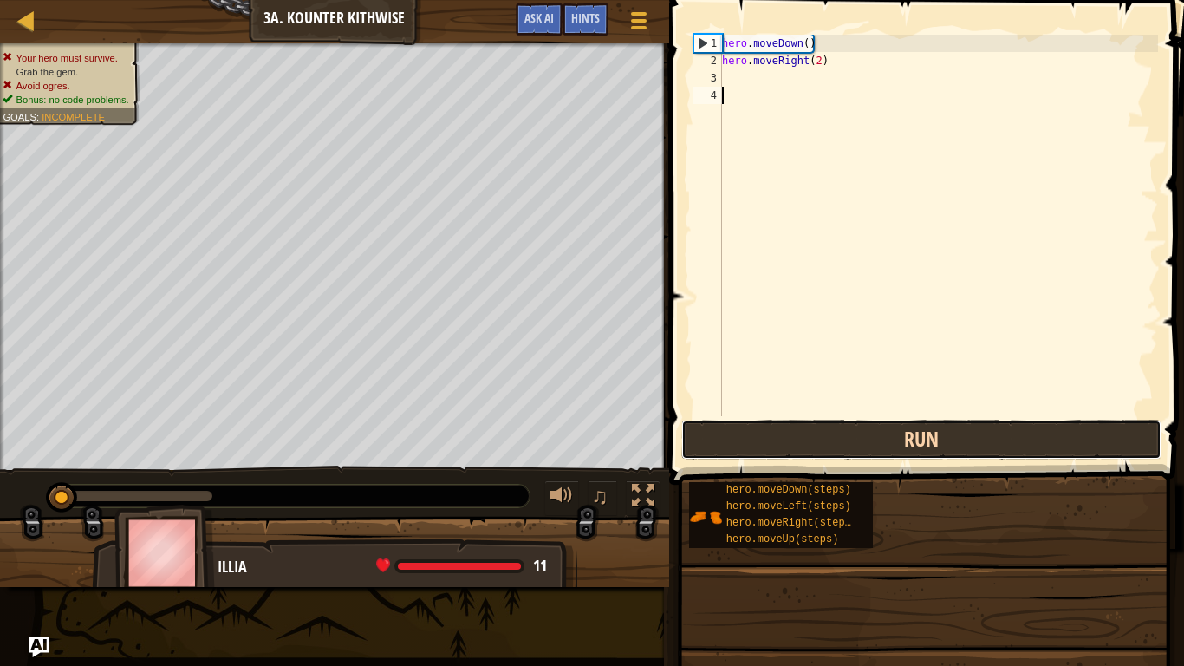
click at [1004, 444] on button "Run" at bounding box center [920, 439] width 479 height 40
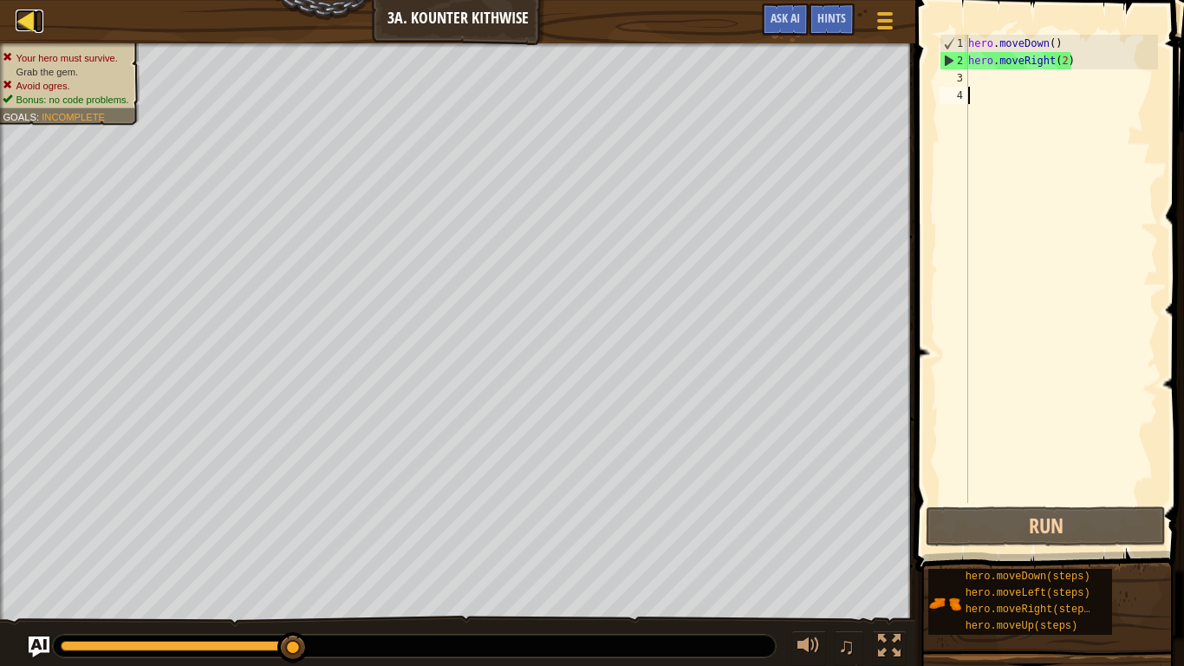
click at [22, 17] on div at bounding box center [27, 21] width 22 height 22
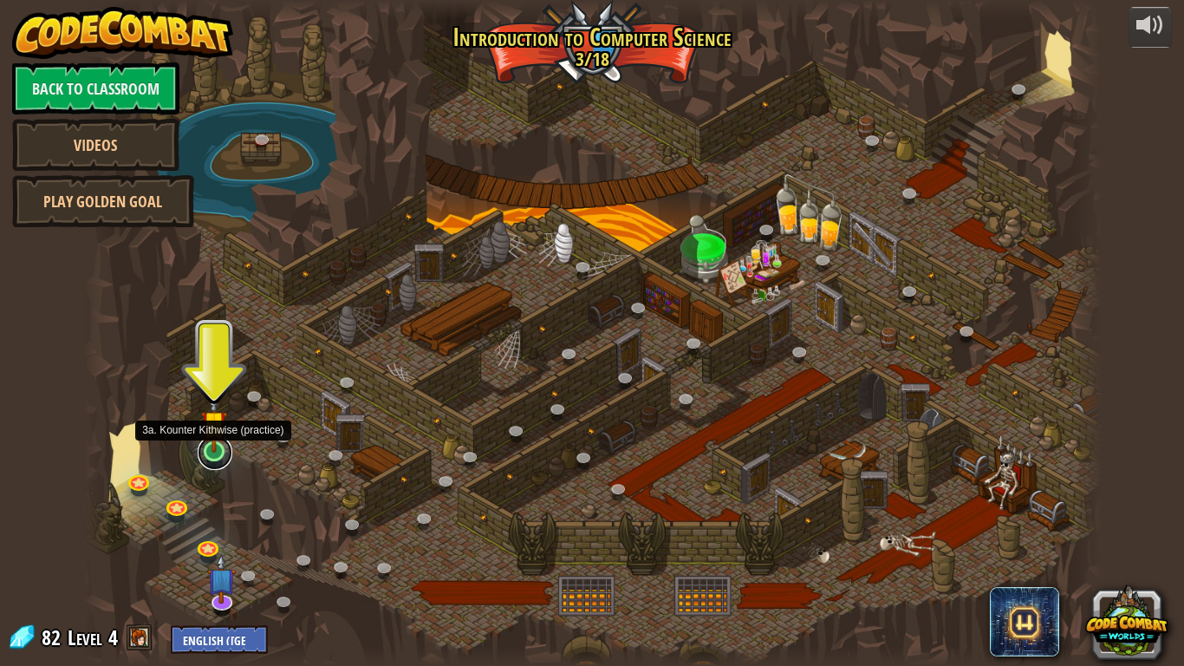
click at [210, 462] on link at bounding box center [215, 452] width 35 height 35
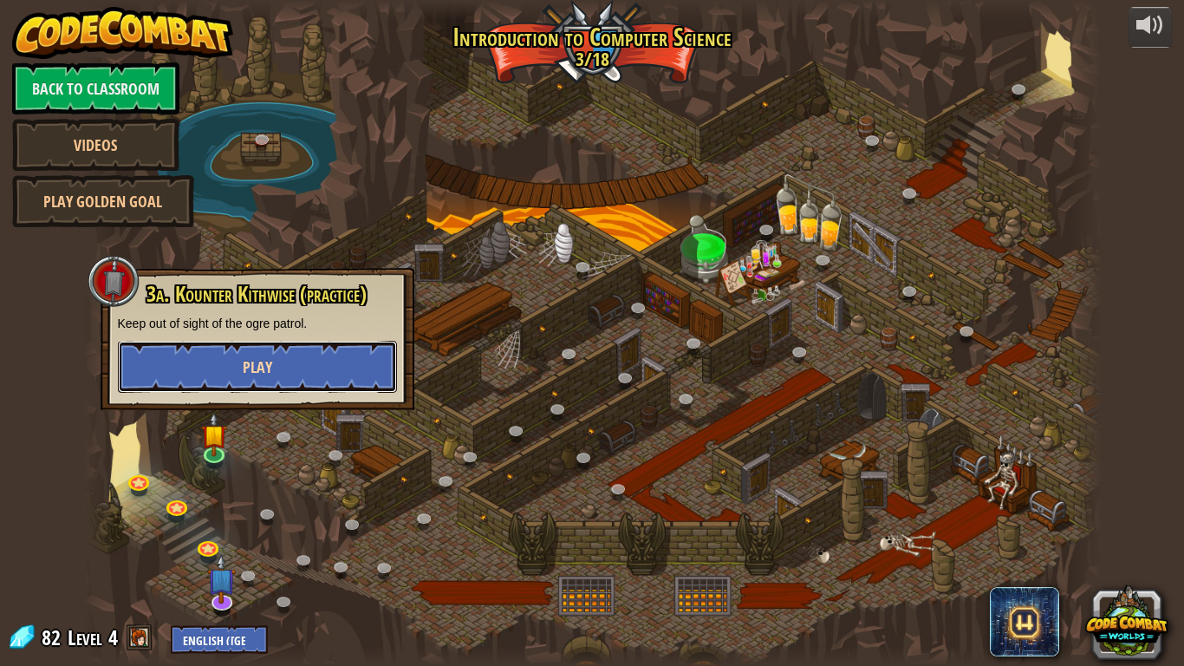
click at [276, 362] on button "Play" at bounding box center [257, 367] width 279 height 52
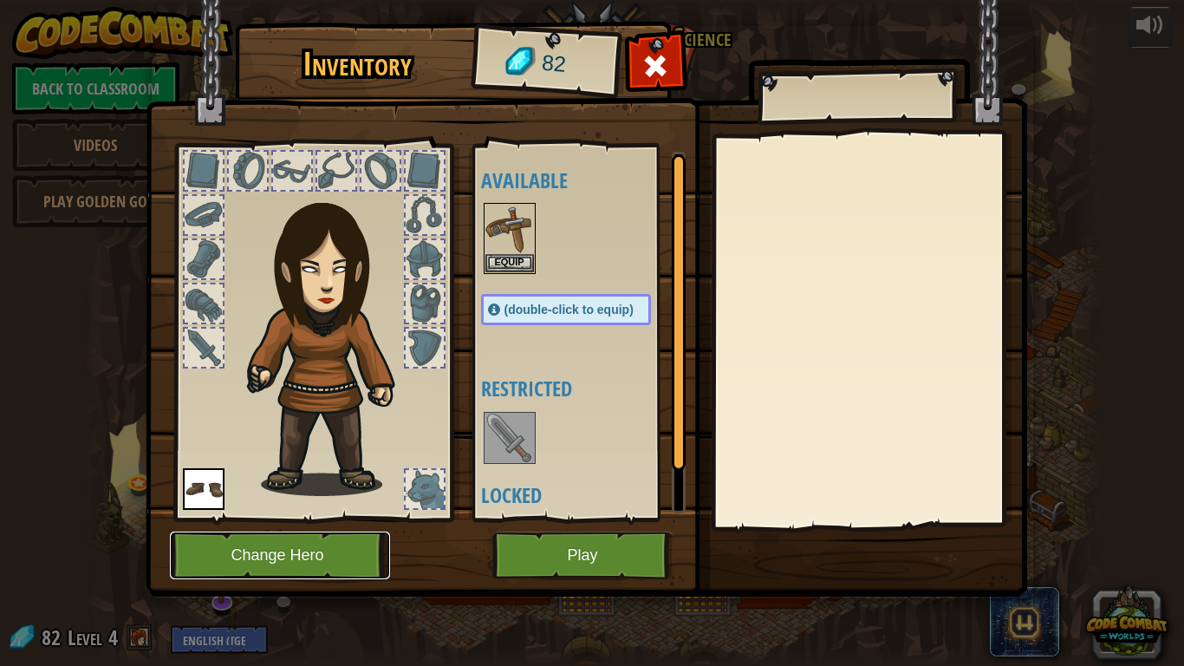
click at [251, 536] on button "Change Hero" at bounding box center [280, 555] width 220 height 48
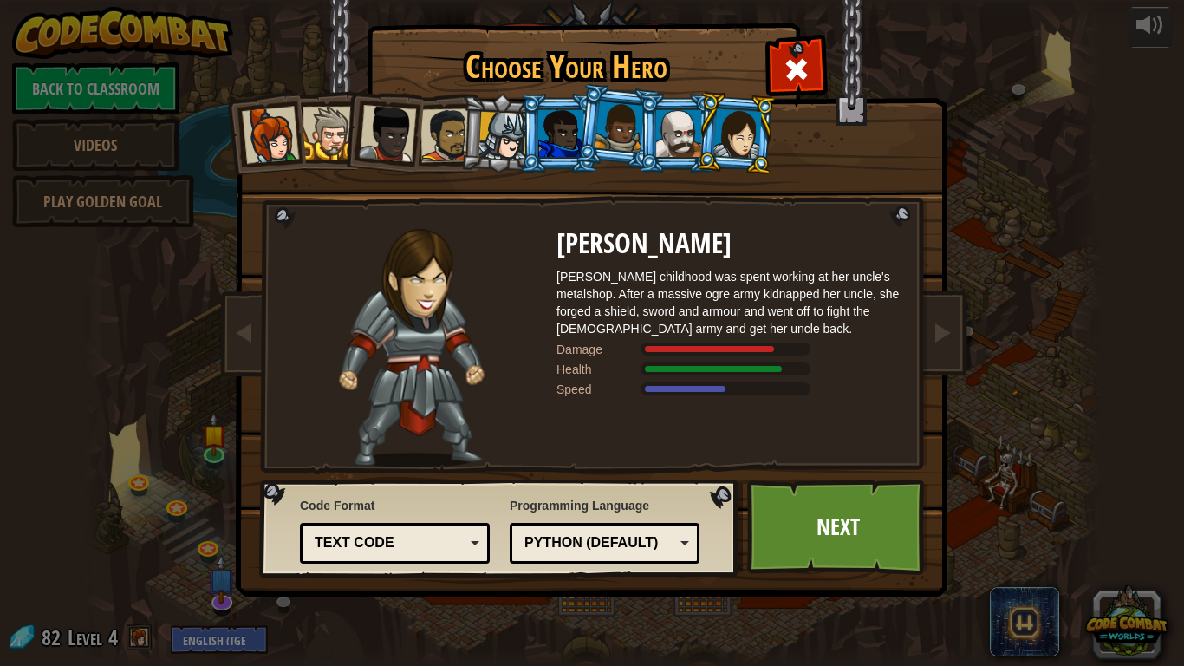
click at [711, 124] on li at bounding box center [735, 133] width 83 height 84
click at [688, 124] on div at bounding box center [678, 133] width 45 height 47
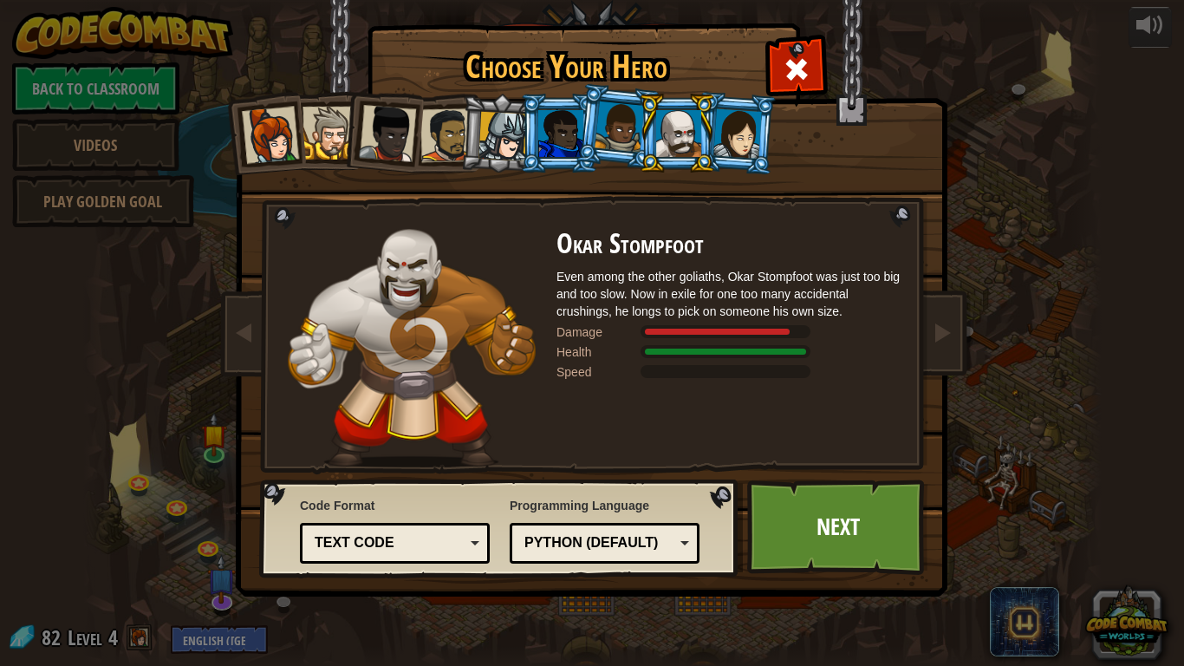
click at [552, 120] on div at bounding box center [560, 133] width 45 height 47
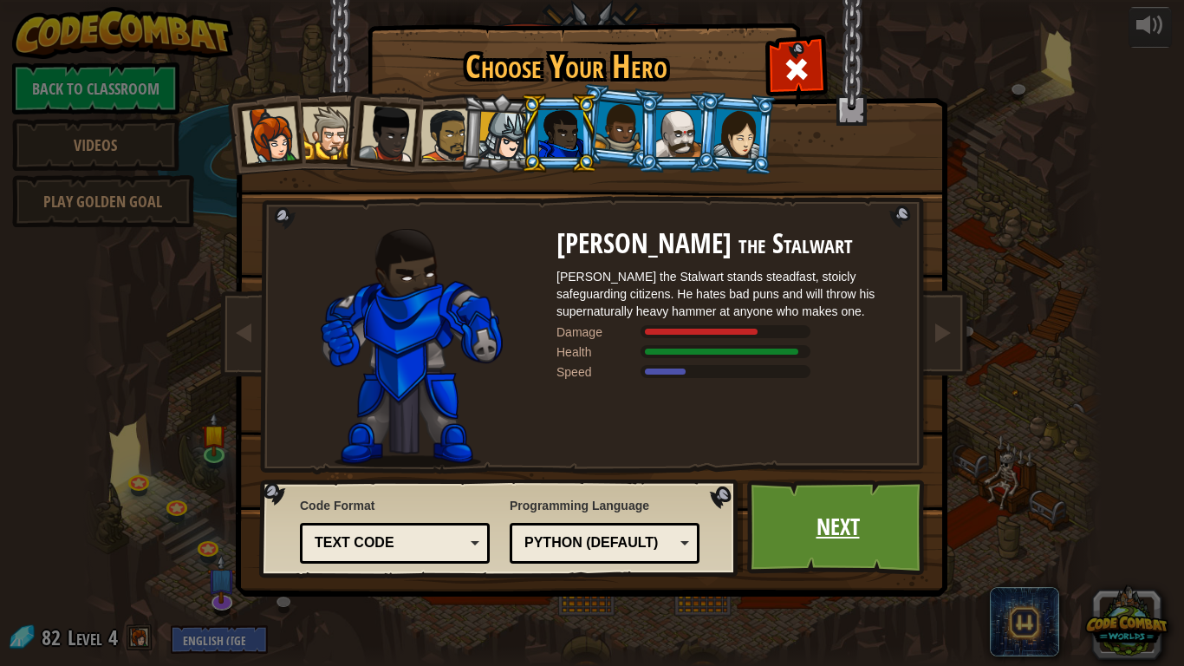
click at [867, 543] on link "Next" at bounding box center [837, 526] width 181 height 95
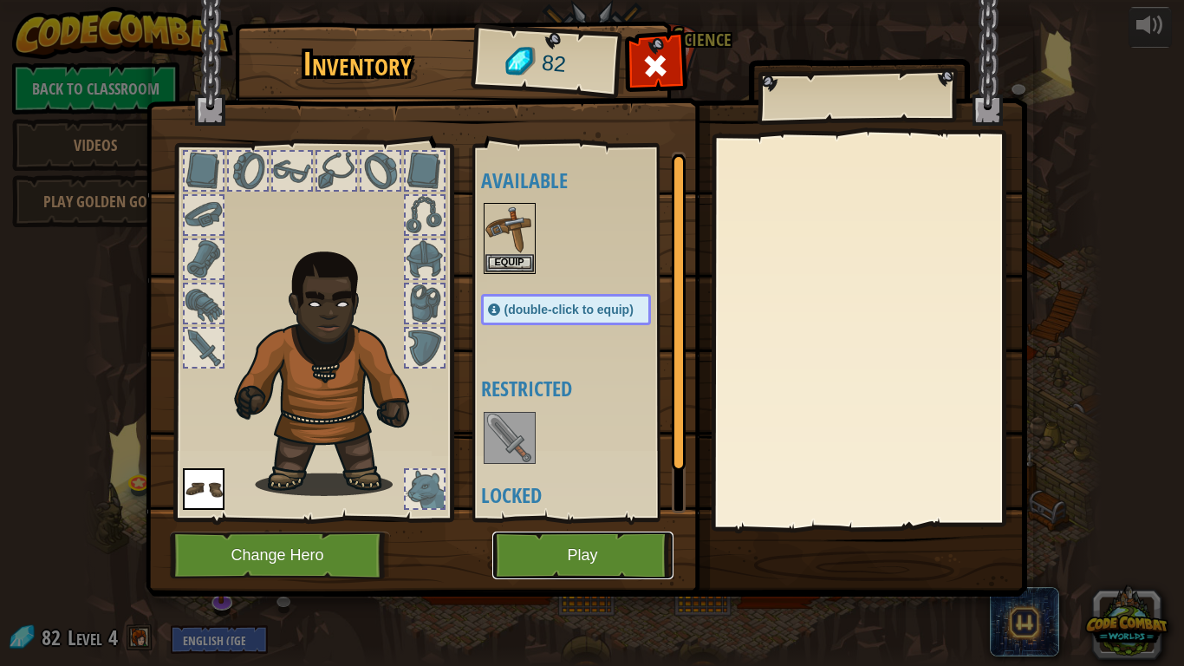
click at [622, 560] on button "Play" at bounding box center [582, 555] width 181 height 48
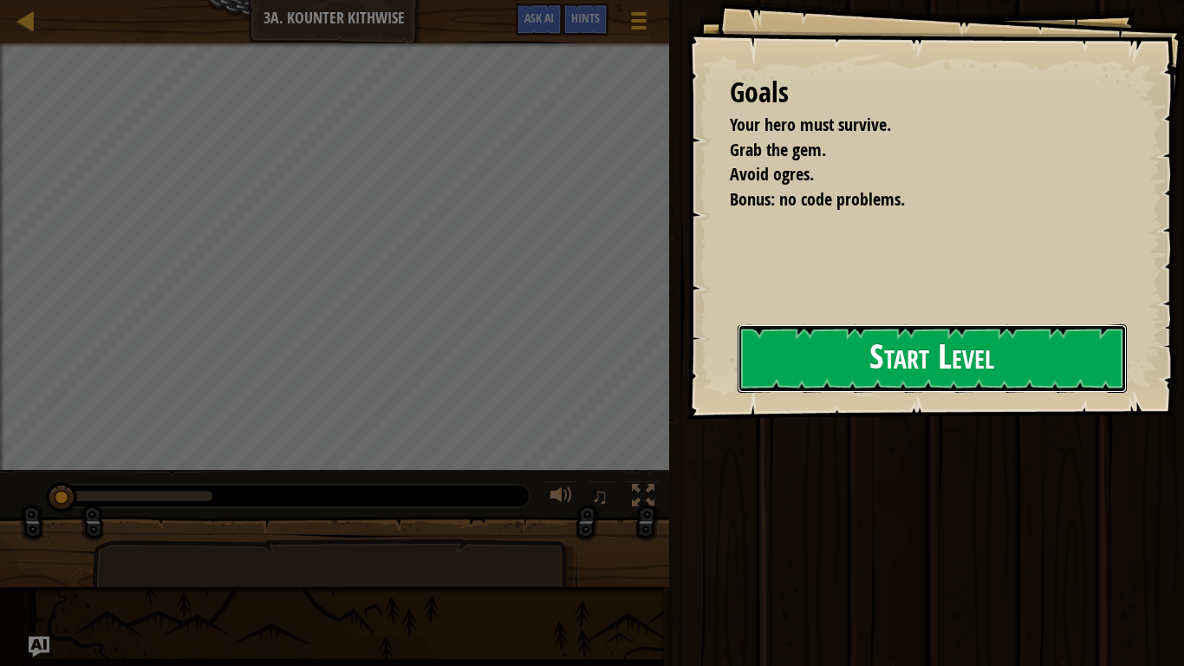
click at [738, 378] on button "Start Level" at bounding box center [932, 358] width 389 height 68
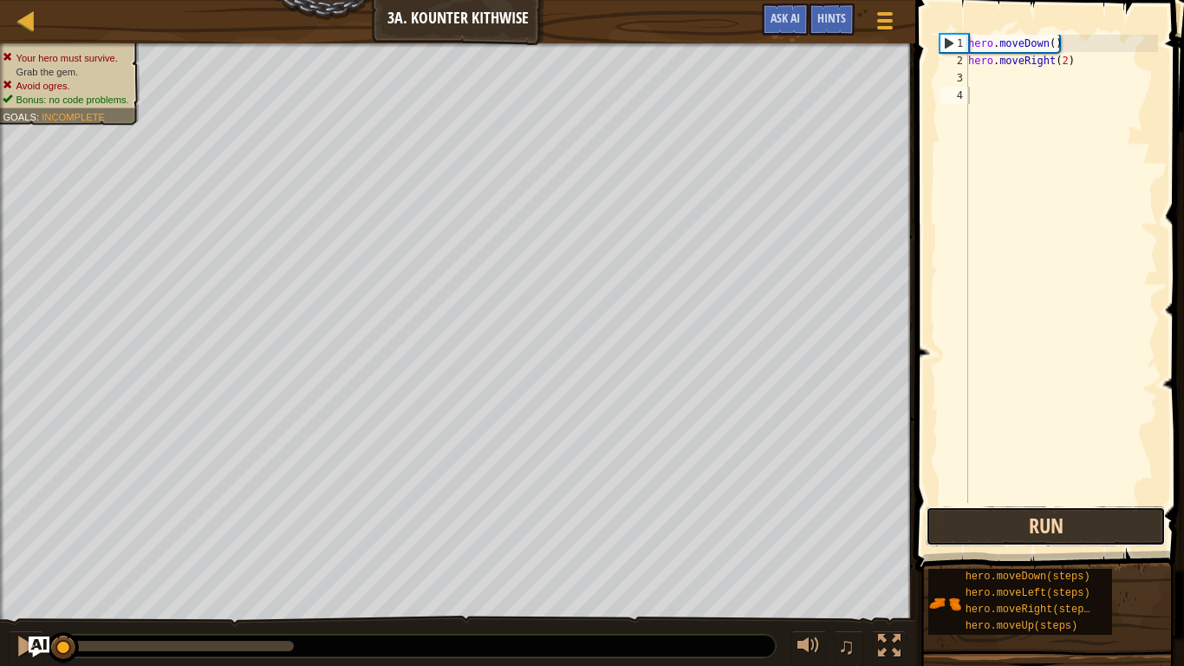
click at [1021, 506] on button "Run" at bounding box center [1046, 526] width 240 height 40
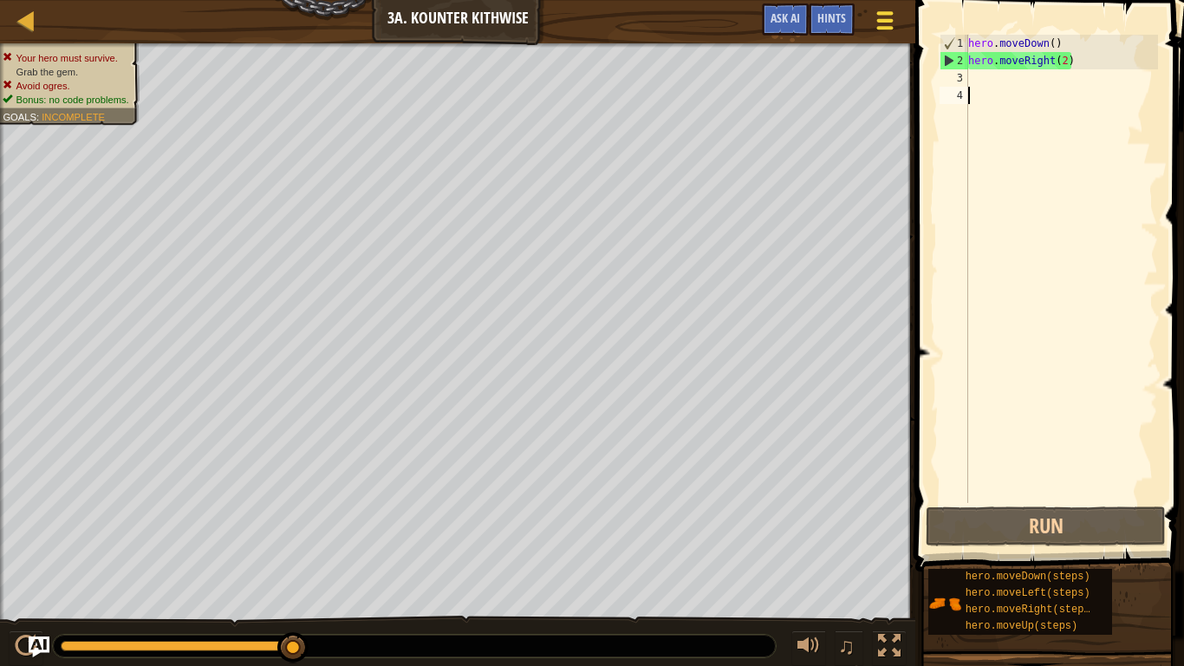
click at [901, 29] on button "Game Menu" at bounding box center [885, 24] width 46 height 42
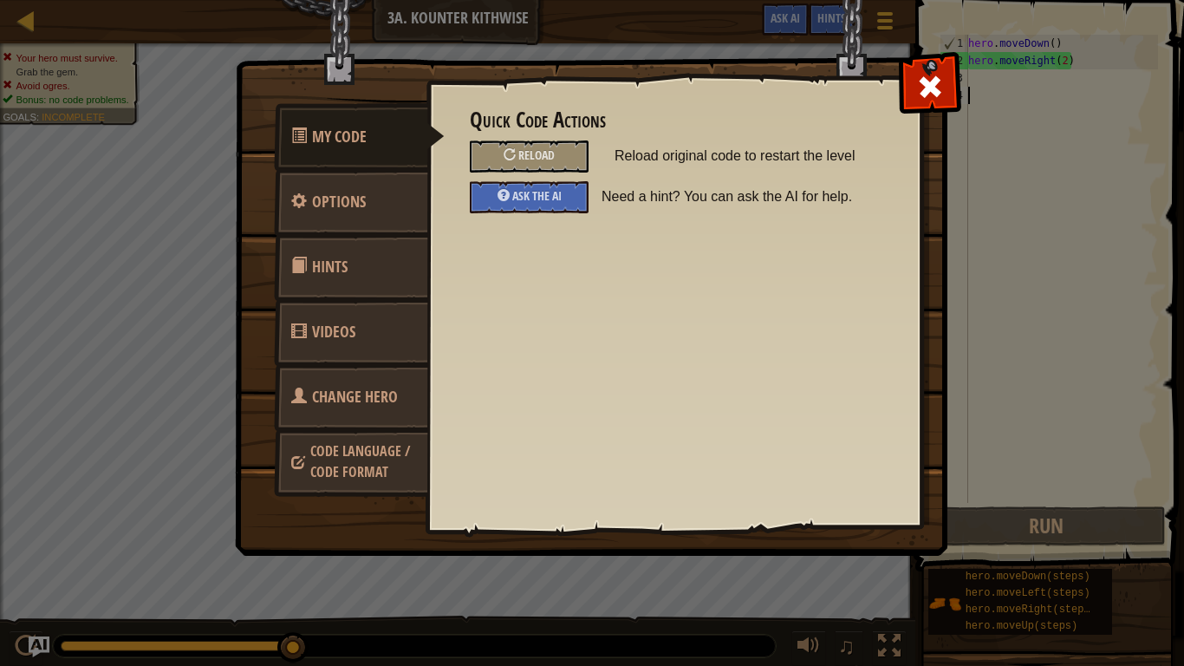
click at [322, 403] on span "Change Hero" at bounding box center [355, 397] width 86 height 22
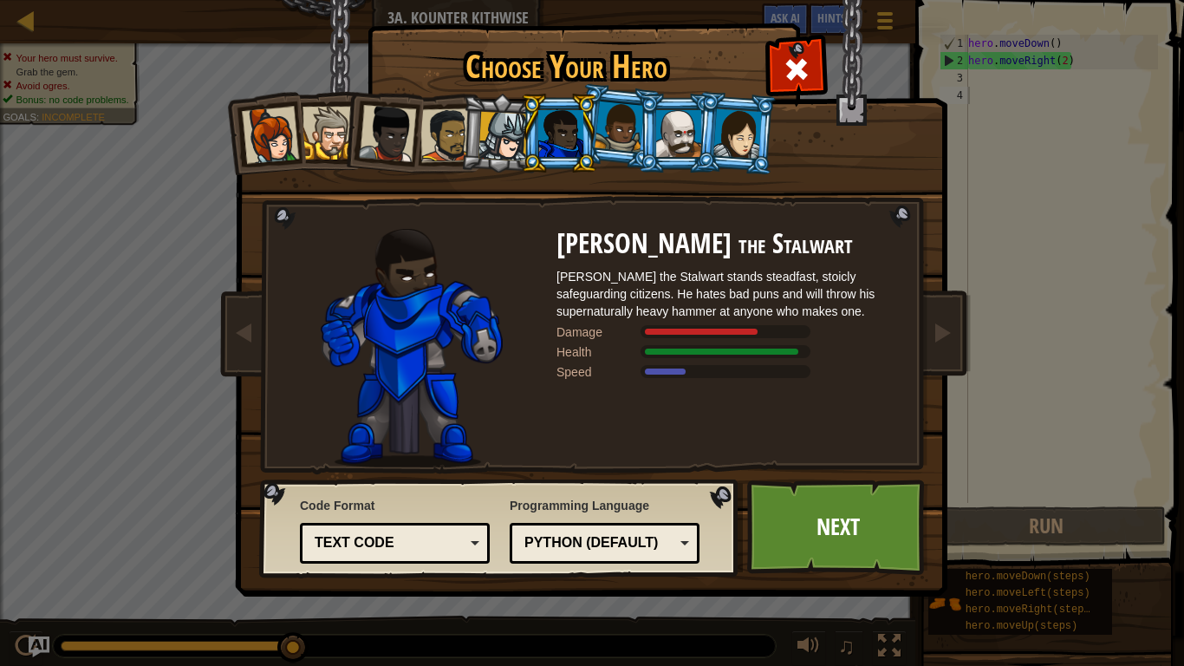
click at [266, 133] on div at bounding box center [270, 135] width 57 height 57
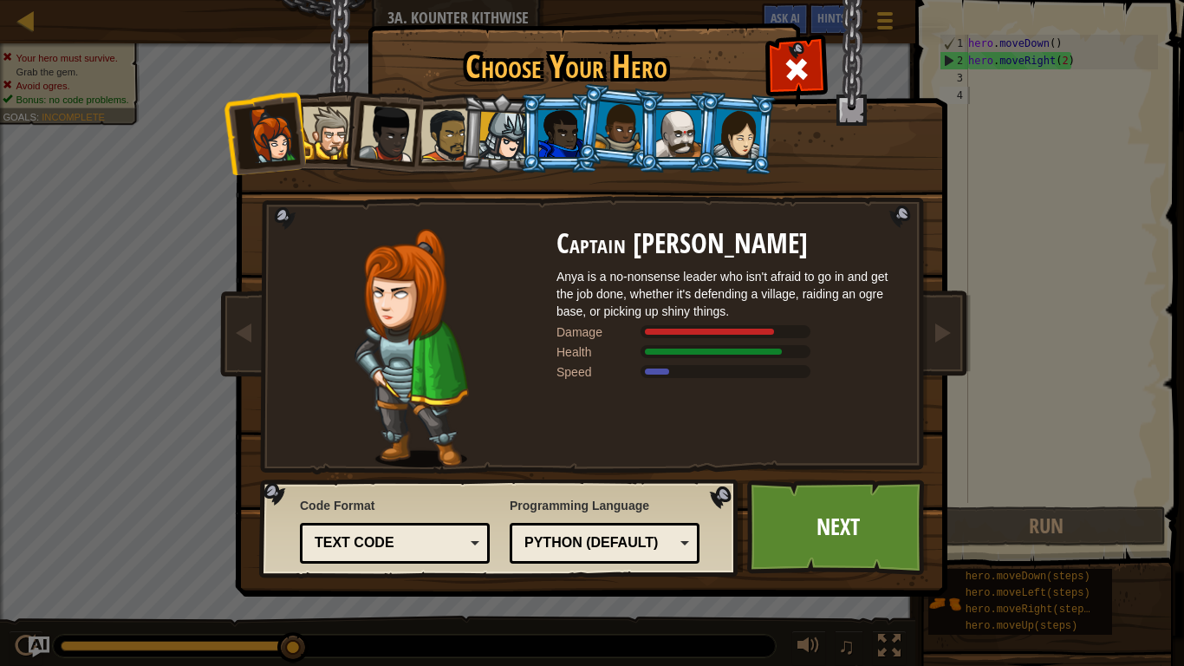
click at [344, 142] on li at bounding box center [382, 130] width 85 height 85
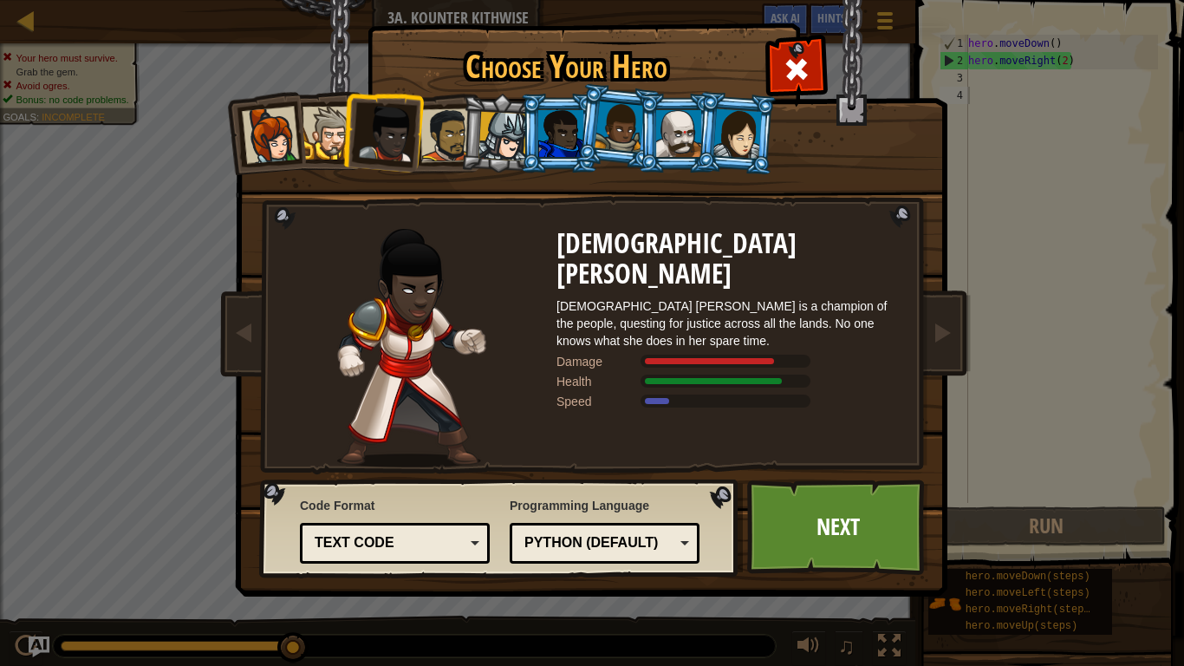
click at [333, 135] on div at bounding box center [328, 133] width 53 height 53
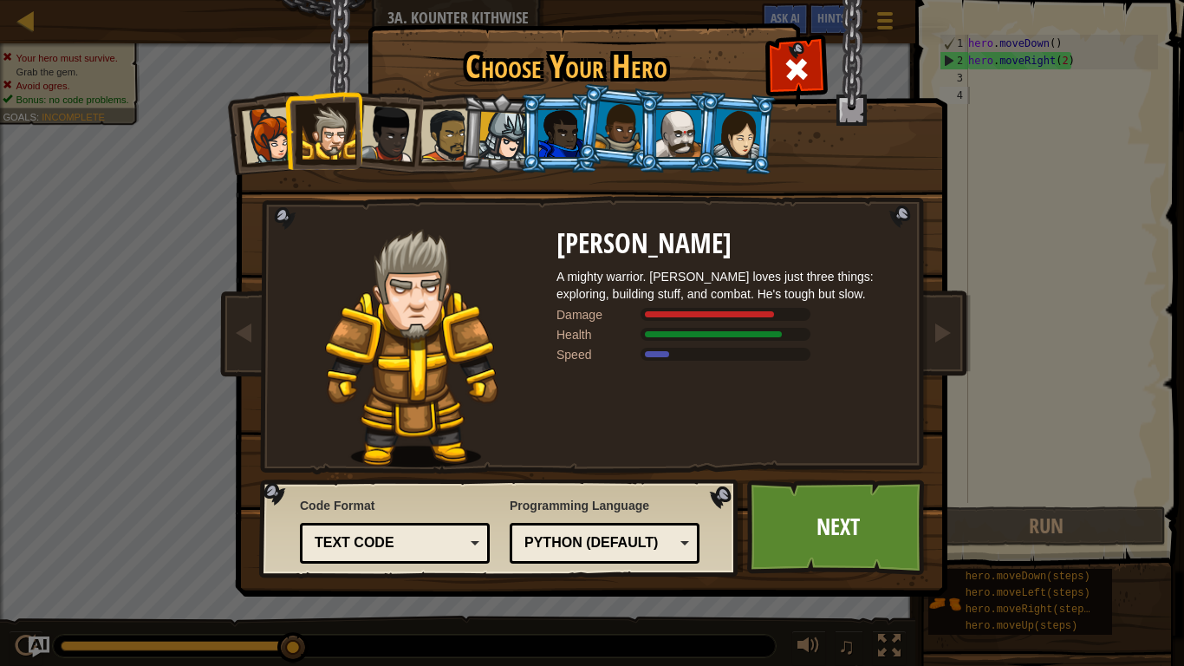
click at [371, 135] on div at bounding box center [387, 133] width 57 height 57
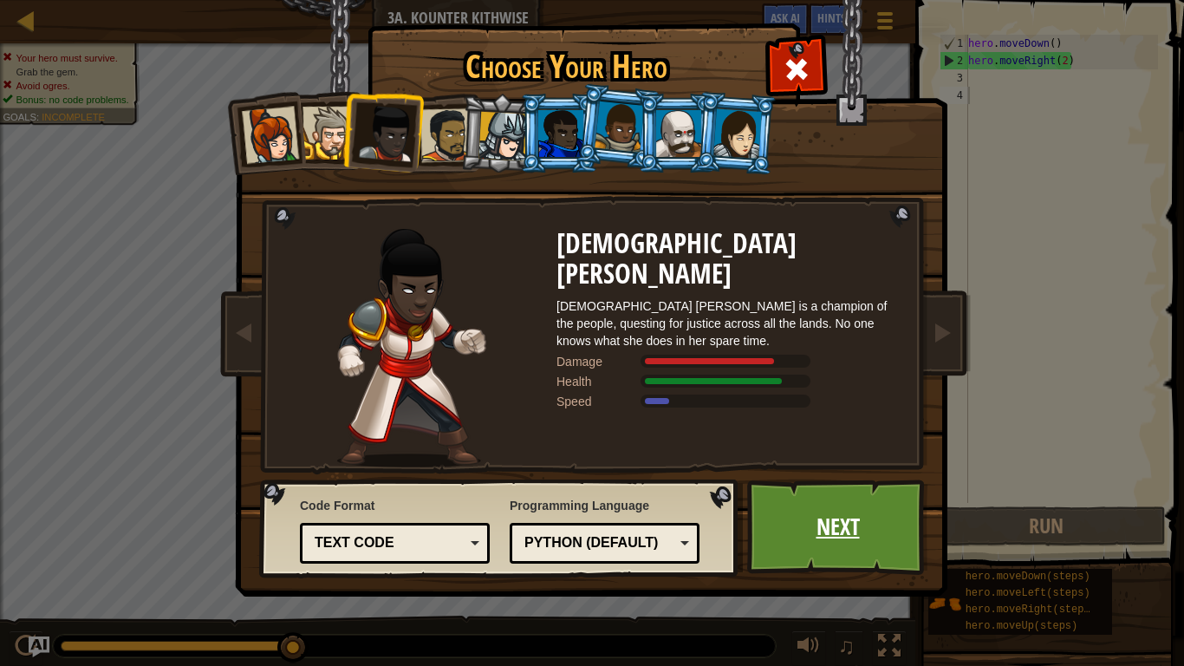
click at [882, 533] on link "Next" at bounding box center [837, 526] width 181 height 95
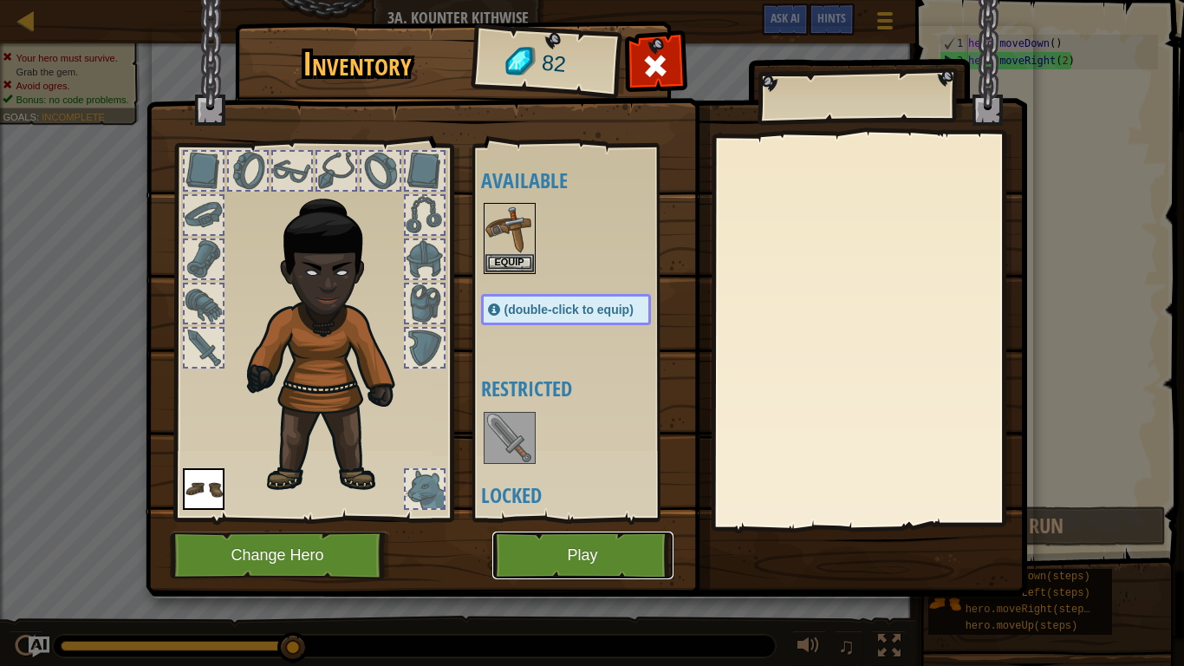
click at [576, 548] on button "Play" at bounding box center [582, 555] width 181 height 48
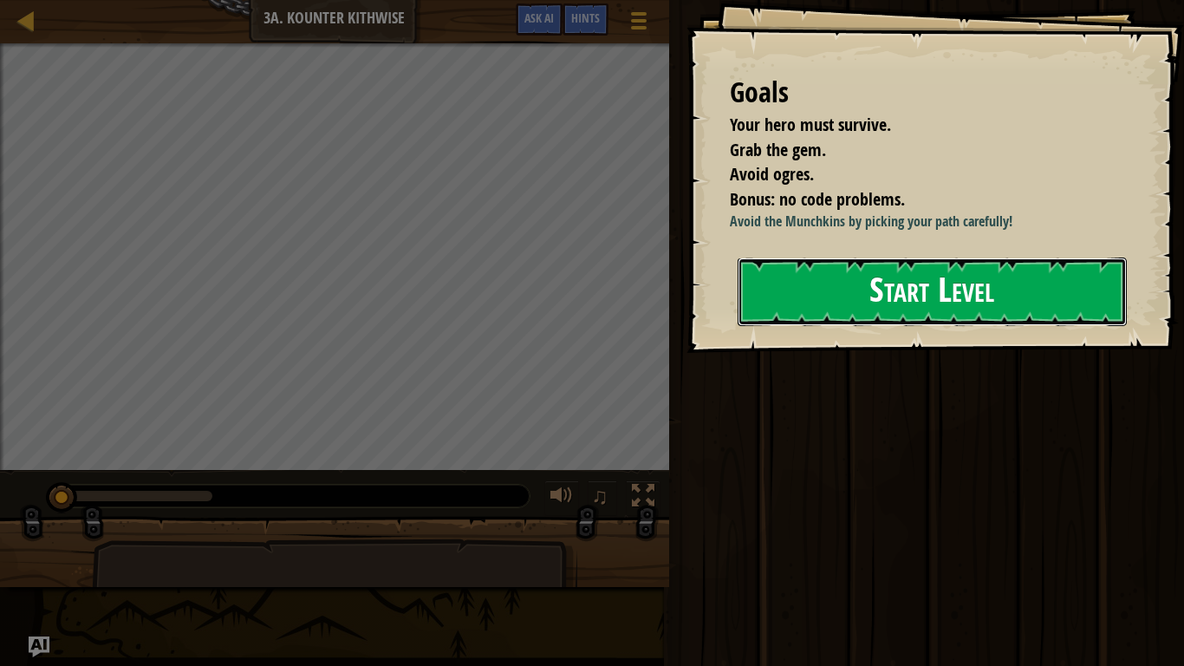
click at [844, 326] on button "Start Level" at bounding box center [932, 291] width 389 height 68
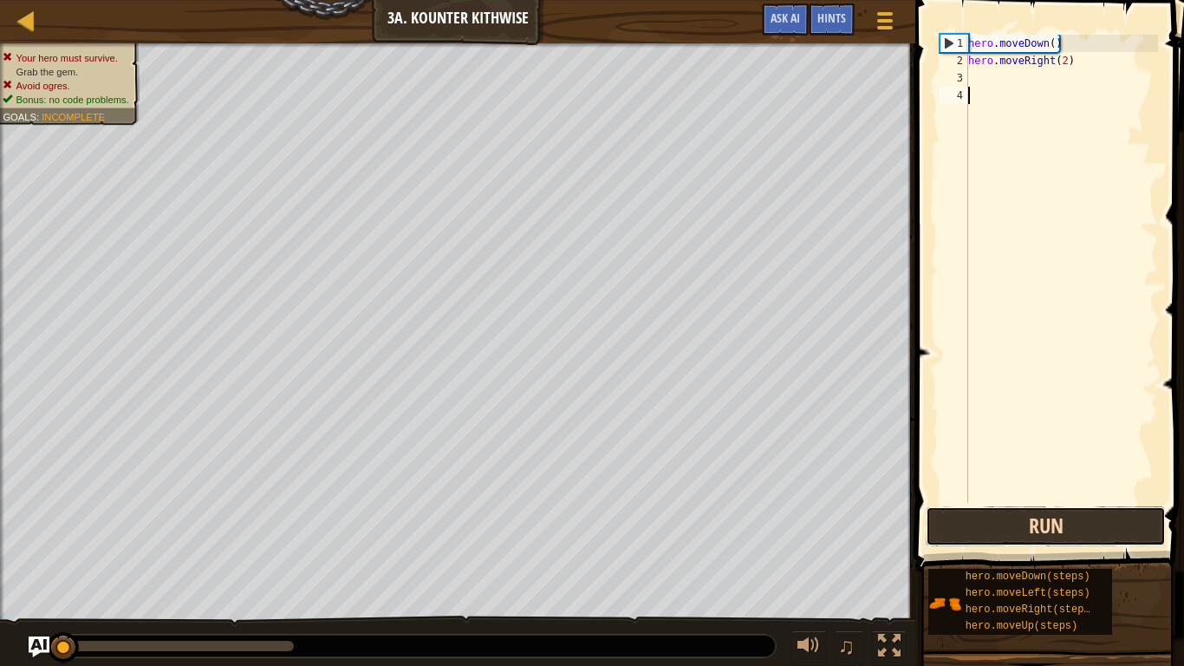
click at [995, 530] on button "Run" at bounding box center [1046, 526] width 240 height 40
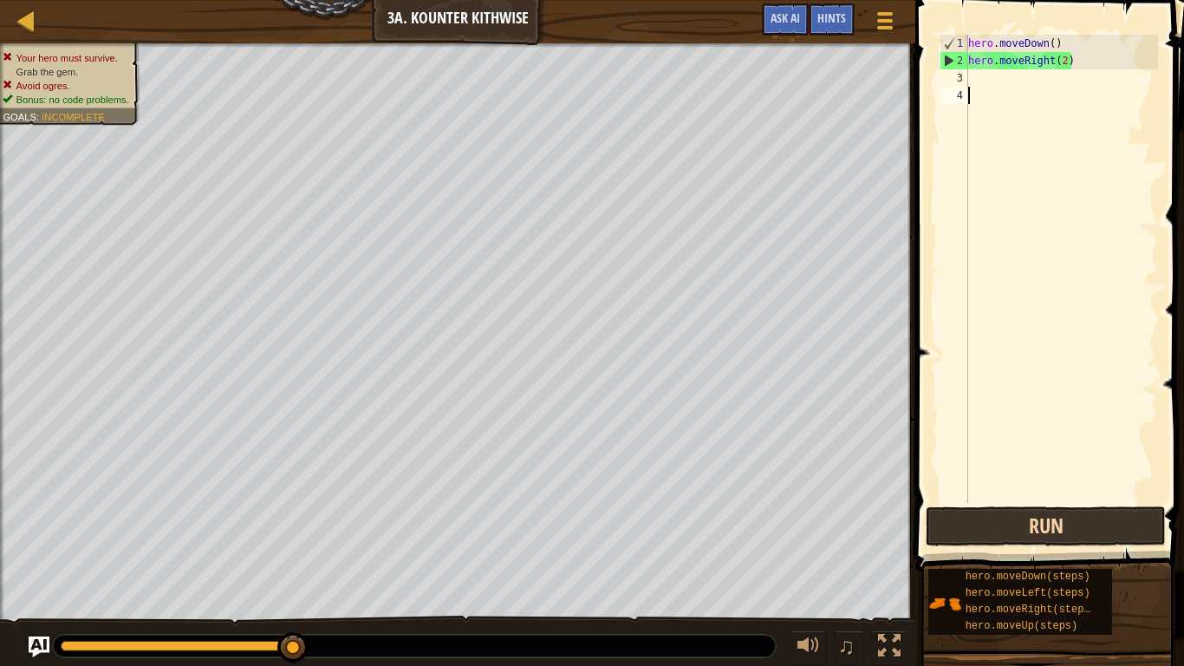
scroll to position [8, 0]
type textarea "."
click at [875, 11] on div at bounding box center [885, 20] width 23 height 25
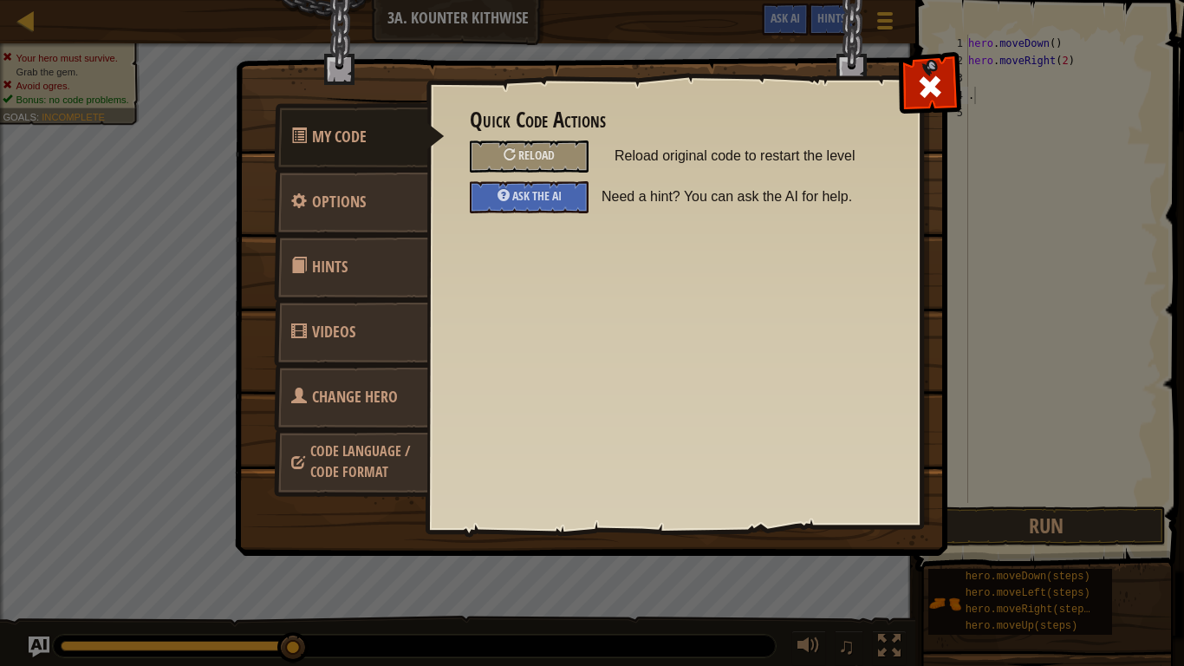
click at [352, 383] on link "Change Hero" at bounding box center [351, 397] width 154 height 68
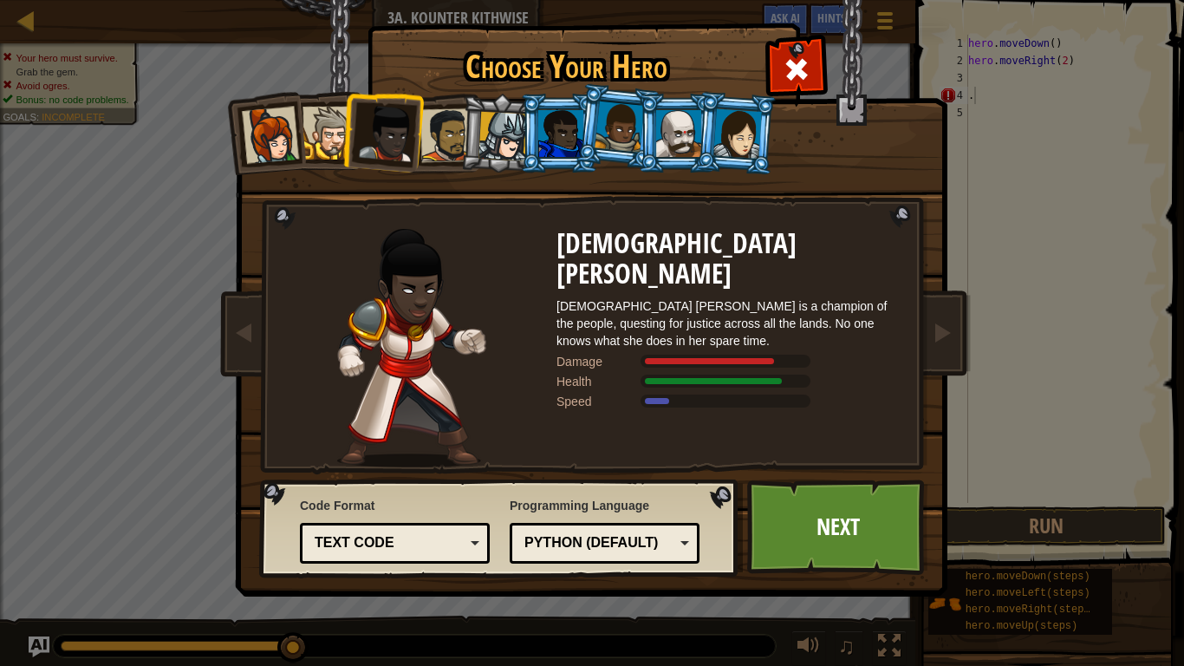
click at [523, 100] on li at bounding box center [559, 133] width 78 height 79
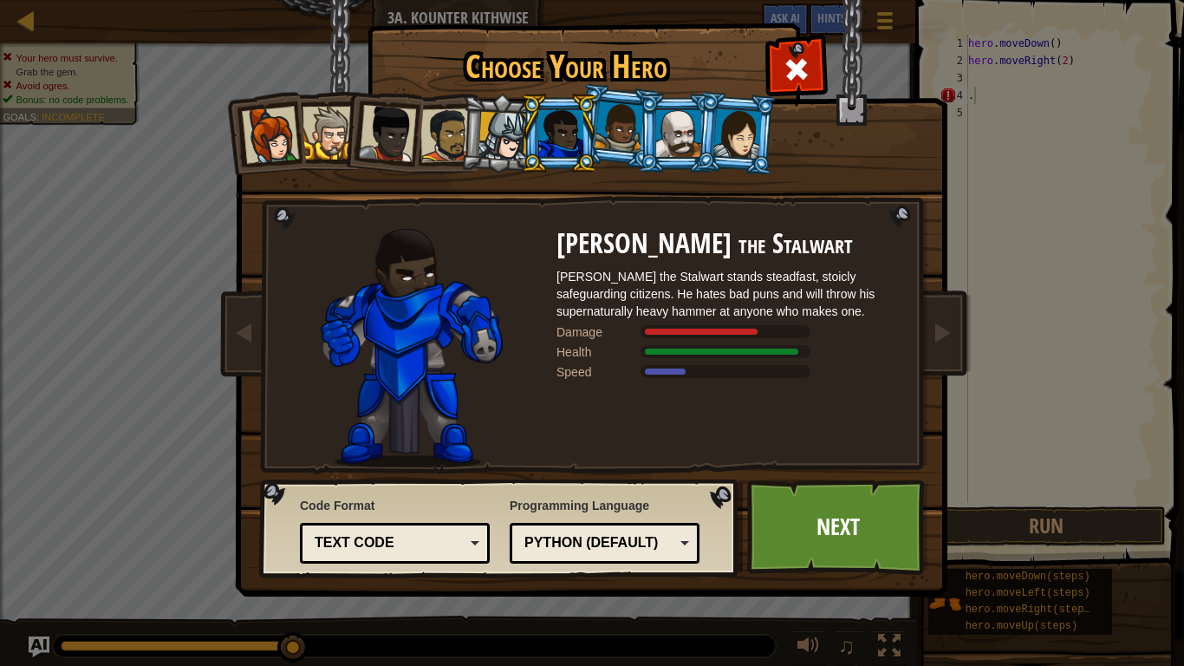
click at [722, 128] on div at bounding box center [737, 132] width 49 height 49
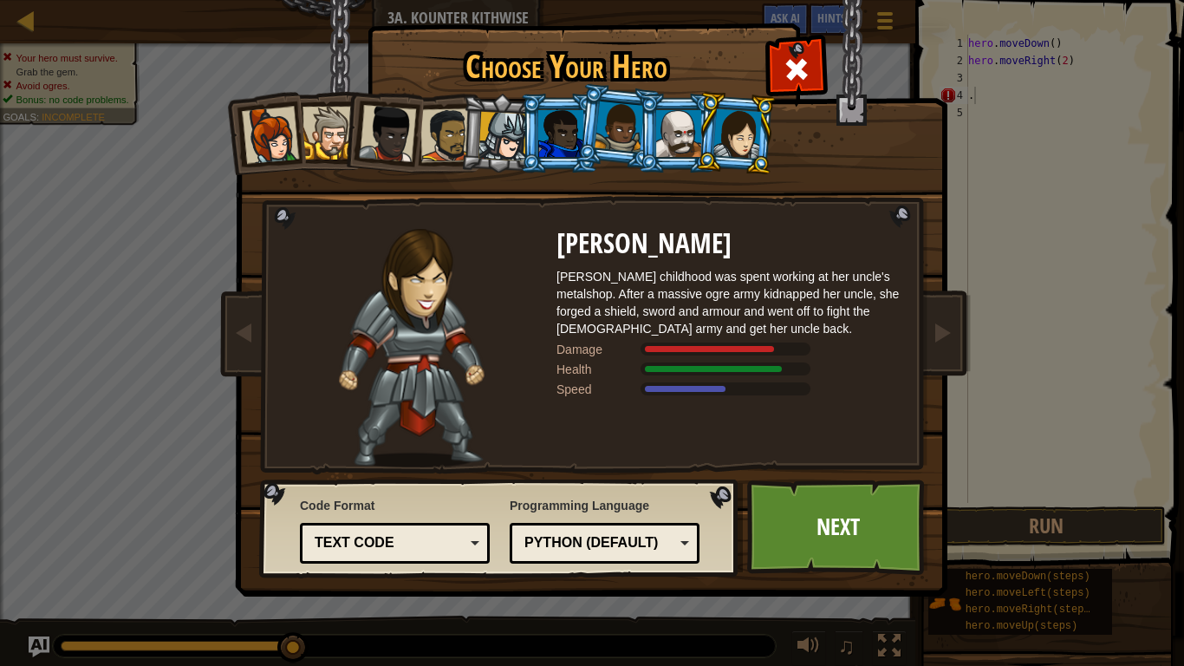
click at [696, 129] on li at bounding box center [735, 133] width 83 height 84
click at [684, 126] on div at bounding box center [678, 133] width 45 height 47
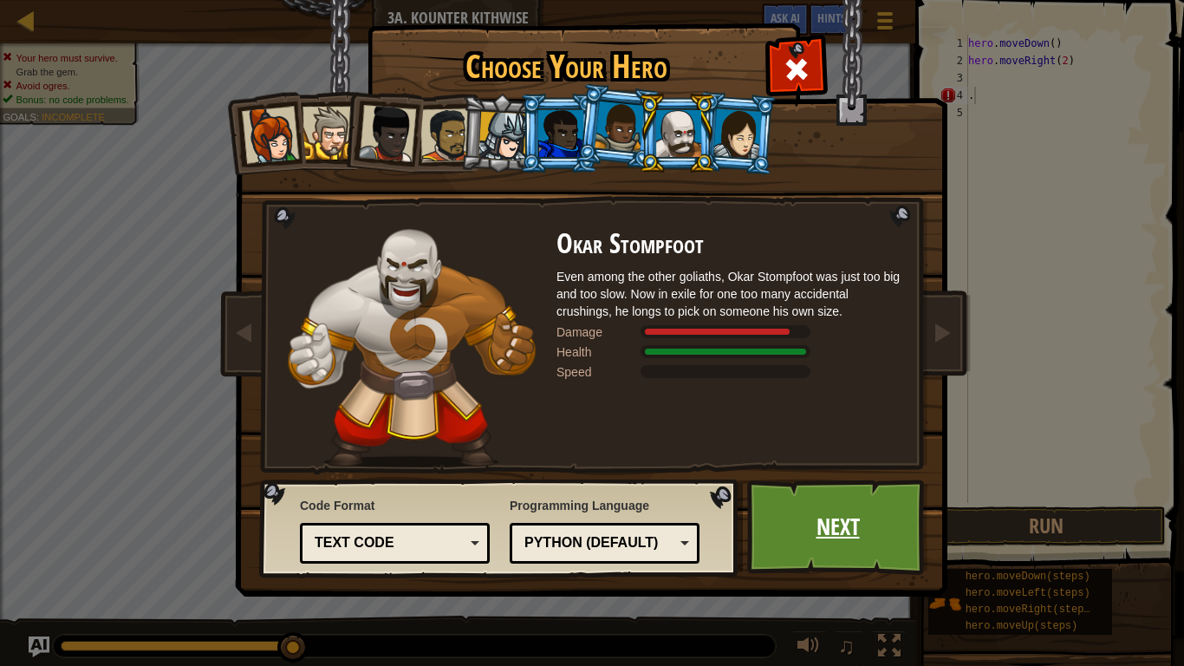
click at [796, 532] on link "Next" at bounding box center [837, 526] width 181 height 95
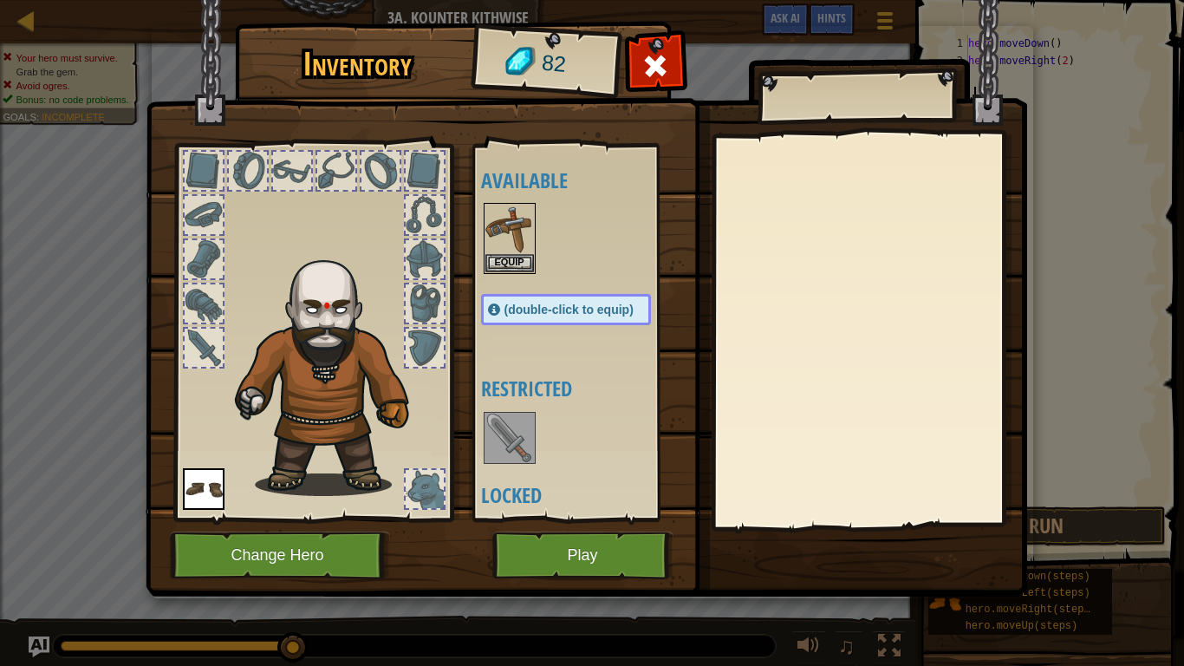
click at [514, 426] on img at bounding box center [509, 437] width 49 height 49
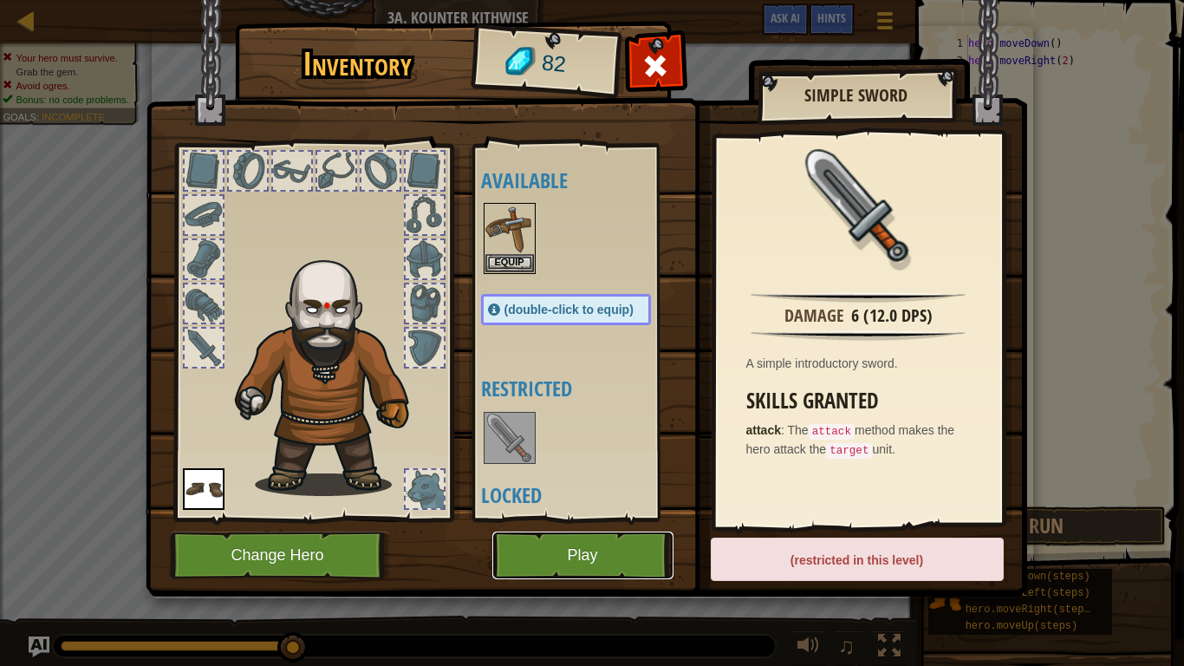
click at [565, 534] on button "Play" at bounding box center [582, 555] width 181 height 48
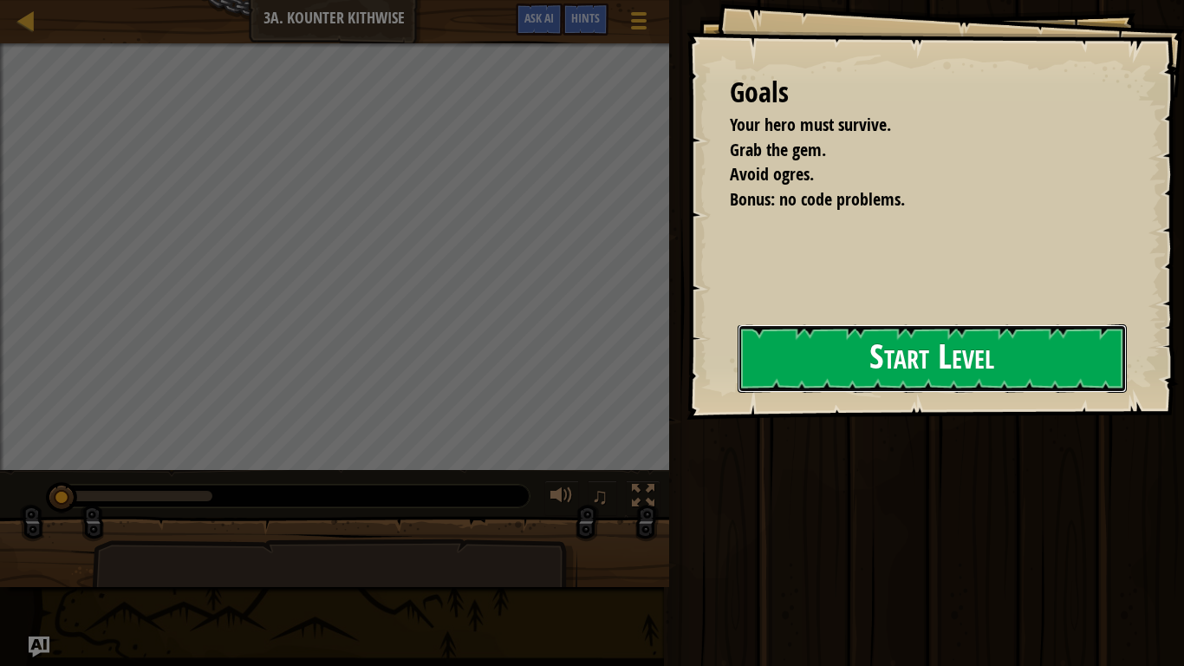
click at [917, 346] on button "Start Level" at bounding box center [932, 358] width 389 height 68
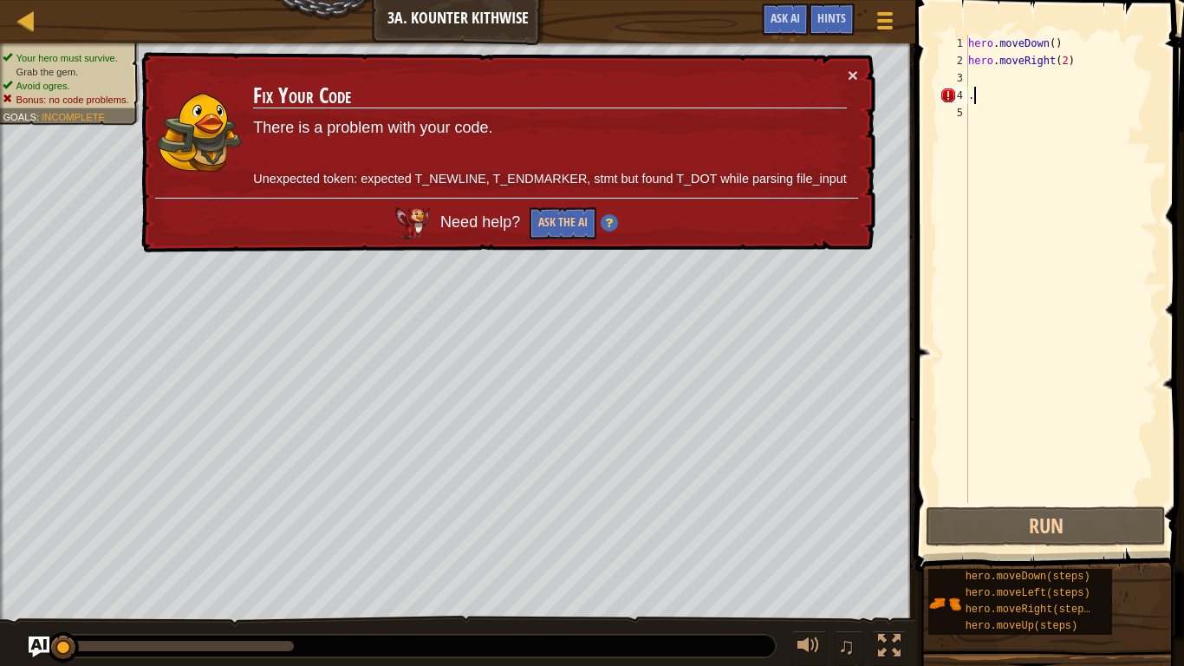
click at [990, 96] on div "hero . moveDown ( ) hero . moveRight ( 2 ) ." at bounding box center [1061, 286] width 193 height 503
type textarea "."
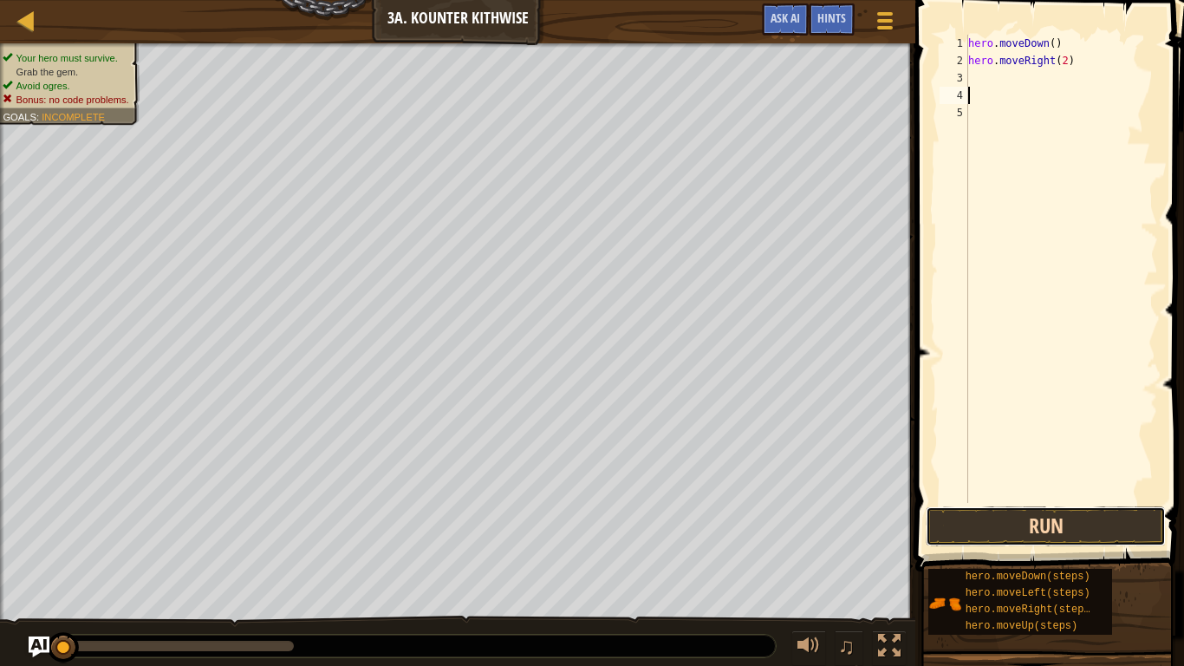
click at [1070, 523] on button "Run" at bounding box center [1046, 526] width 240 height 40
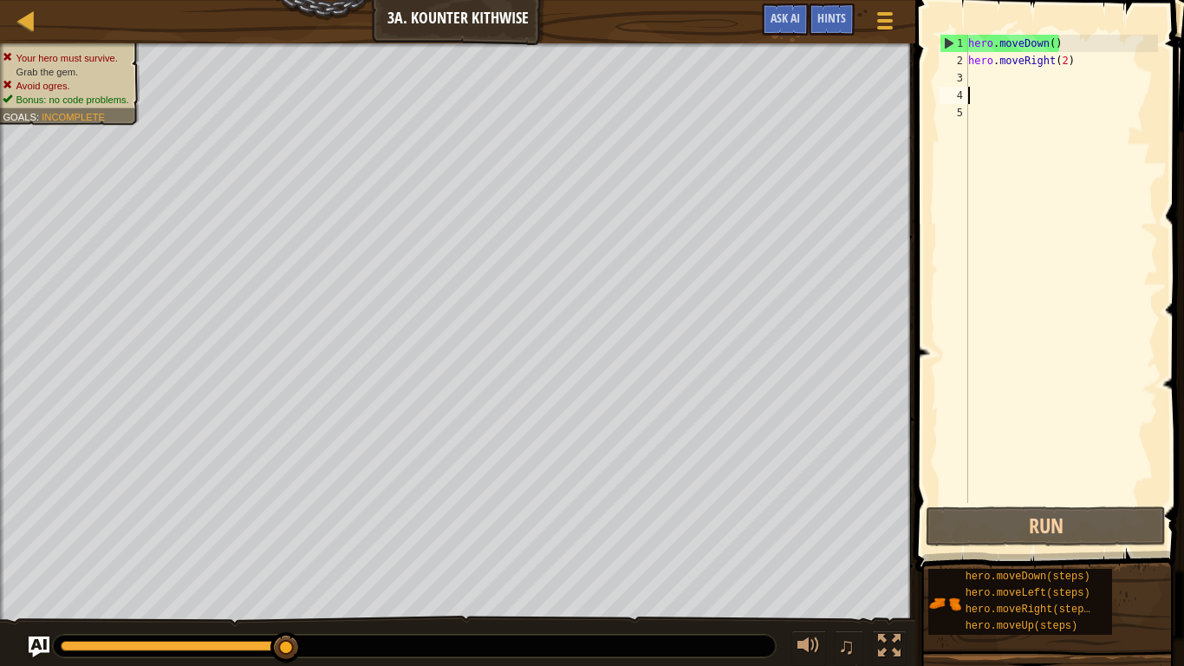
click at [1068, 63] on div "hero . moveDown ( ) hero . moveRight ( 2 )" at bounding box center [1061, 286] width 193 height 503
type textarea "hero.moveRight()"
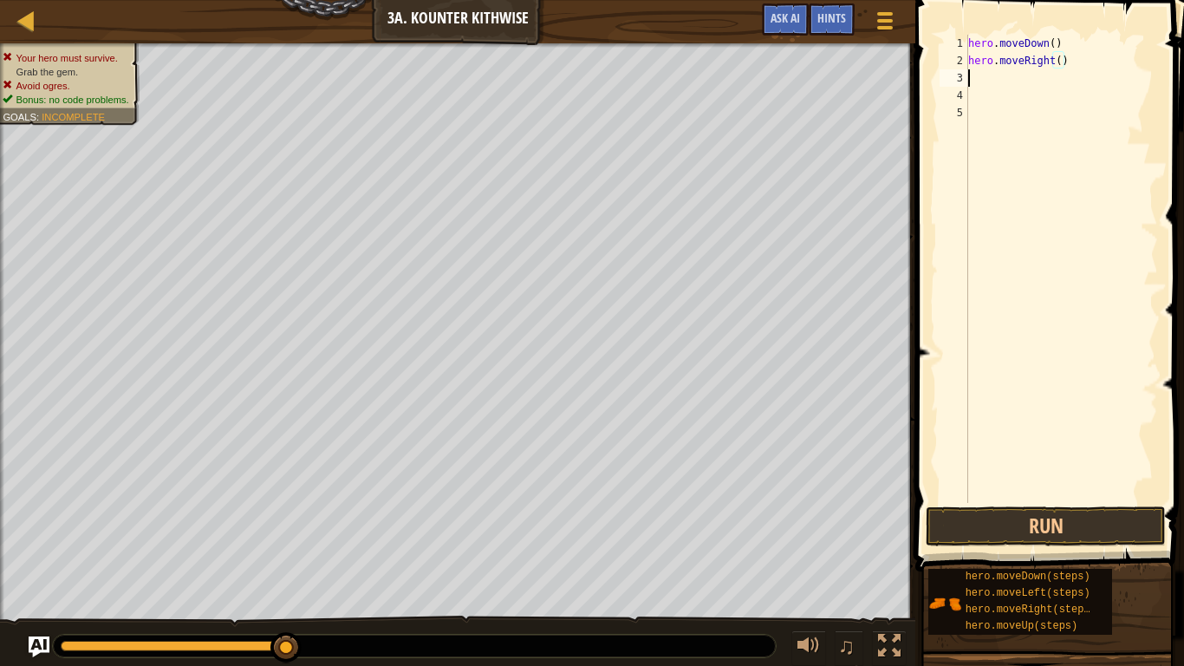
click at [992, 74] on div "hero . moveDown ( ) hero . moveRight ( )" at bounding box center [1061, 286] width 193 height 503
click at [1084, 72] on div "hero . moveDown ( ) hero . moveRight ( ) hero . moveDown ( steps )" at bounding box center [1061, 269] width 193 height 468
drag, startPoint x: 963, startPoint y: 112, endPoint x: 999, endPoint y: 130, distance: 40.7
click at [999, 130] on div "hero.moveLeft(steps) 1 2 3 4 5 6 hero . moveDown ( ) hero . moveRight ( ) hero …" at bounding box center [1047, 269] width 222 height 468
type textarea "hero.moveLeft(steps)"
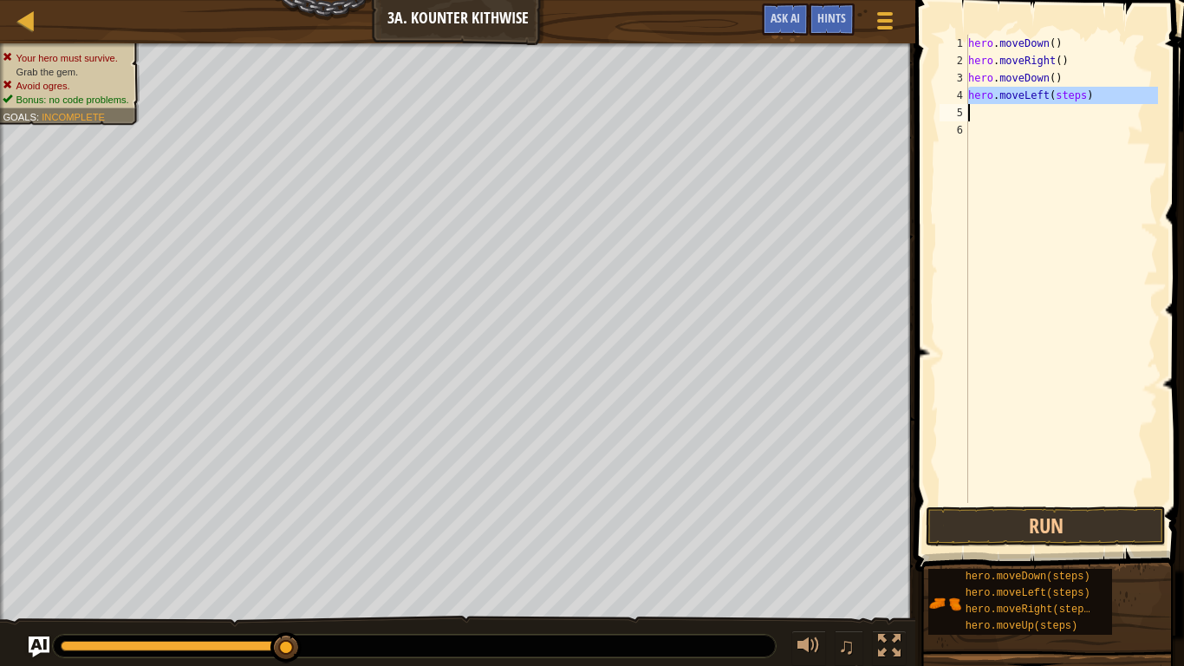
click at [1083, 96] on div "hero . moveDown ( ) hero . moveRight ( ) hero . moveDown ( ) hero . moveLeft ( …" at bounding box center [1061, 269] width 193 height 468
type textarea "hero.moveLeft()"
click at [1005, 115] on div "hero . moveDown ( ) hero . moveRight ( ) hero . moveDown ( ) hero . moveLeft ( )" at bounding box center [1061, 286] width 193 height 503
click at [1068, 112] on div "hero . moveDown ( ) hero . moveRight ( ) hero . moveDown ( ) hero . moveLeft ( …" at bounding box center [1061, 269] width 193 height 468
click at [1067, 112] on div "hero . moveDown ( ) hero . moveRight ( ) hero . moveDown ( ) hero . moveLeft ( …" at bounding box center [1061, 286] width 193 height 503
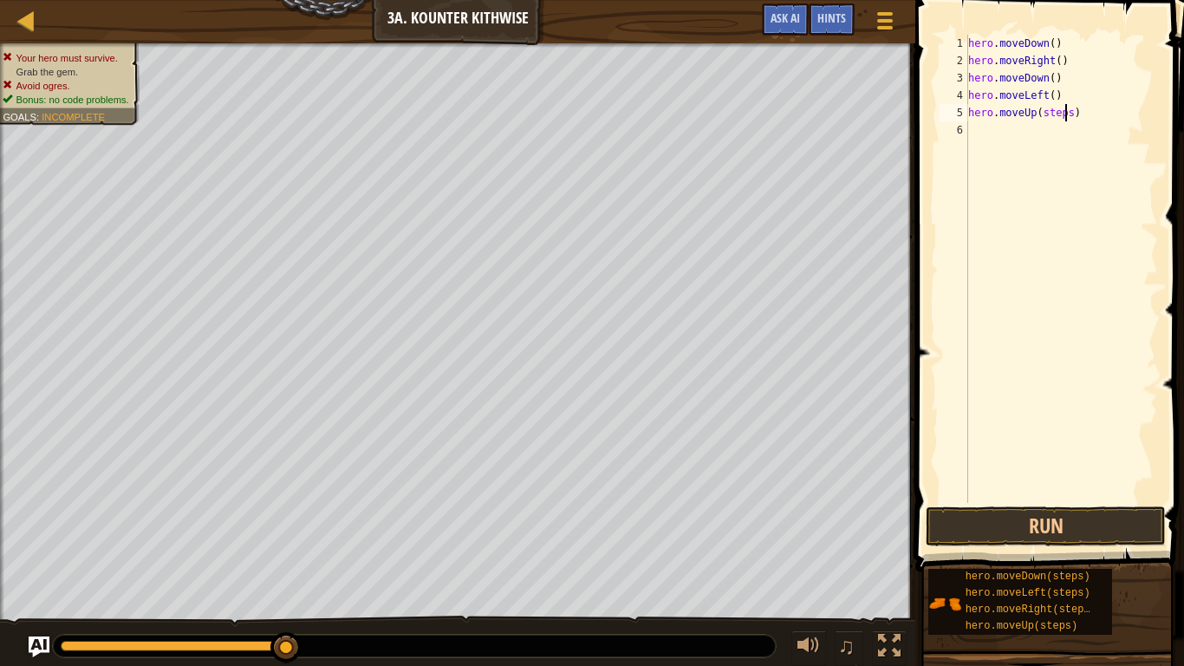
click at [1072, 113] on div "hero . moveDown ( ) hero . moveRight ( ) hero . moveDown ( ) hero . moveLeft ( …" at bounding box center [1061, 286] width 193 height 503
click at [1093, 133] on div "hero . moveDown ( ) hero . moveRight ( ) hero . moveDown ( ) hero . moveLeft ( …" at bounding box center [1061, 286] width 193 height 503
click at [1092, 134] on div "hero . moveDown ( ) hero . moveRight ( ) hero . moveDown ( ) hero . moveLeft ( …" at bounding box center [1061, 286] width 193 height 503
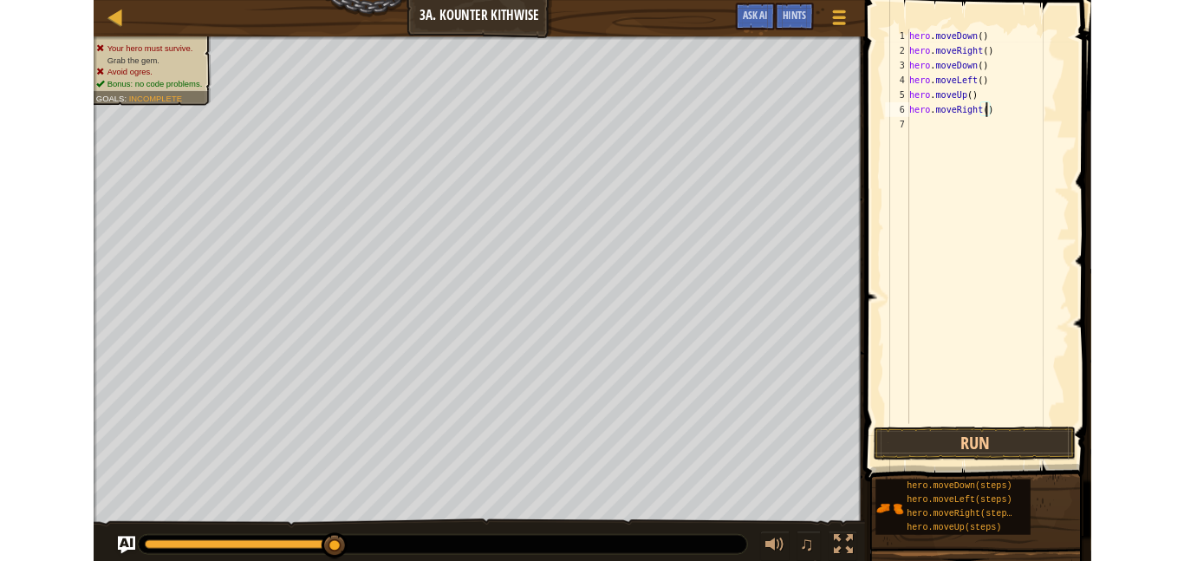
scroll to position [8, 14]
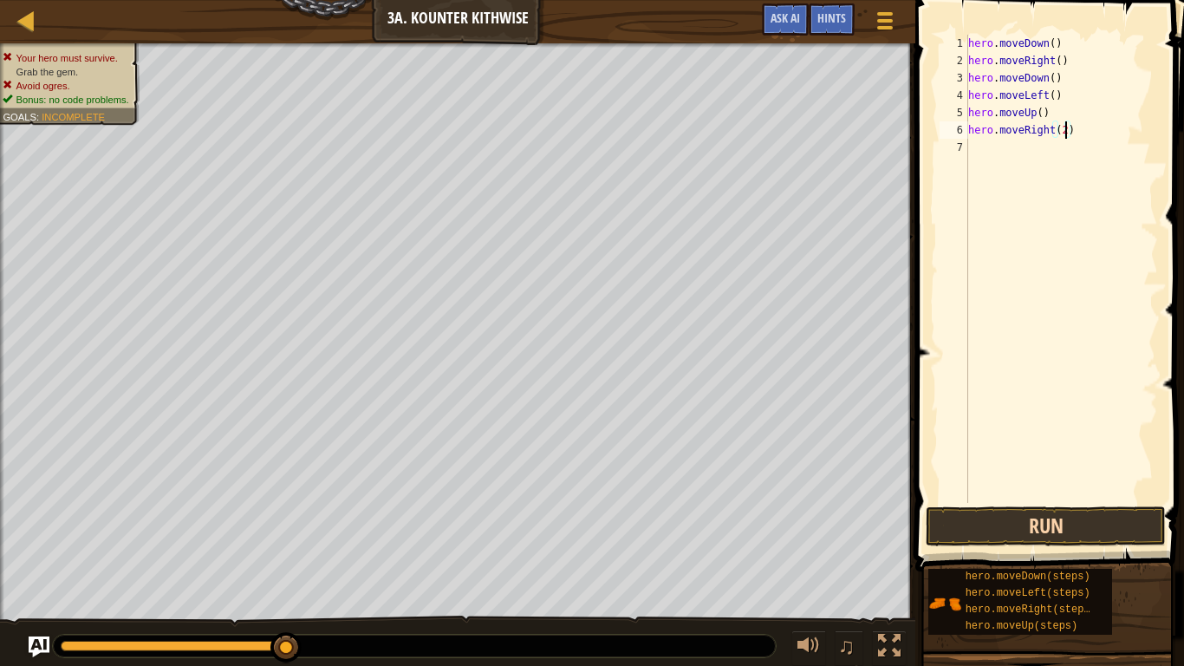
type textarea "hero.moveRight(2)"
click at [1092, 512] on button "Run" at bounding box center [1046, 526] width 240 height 40
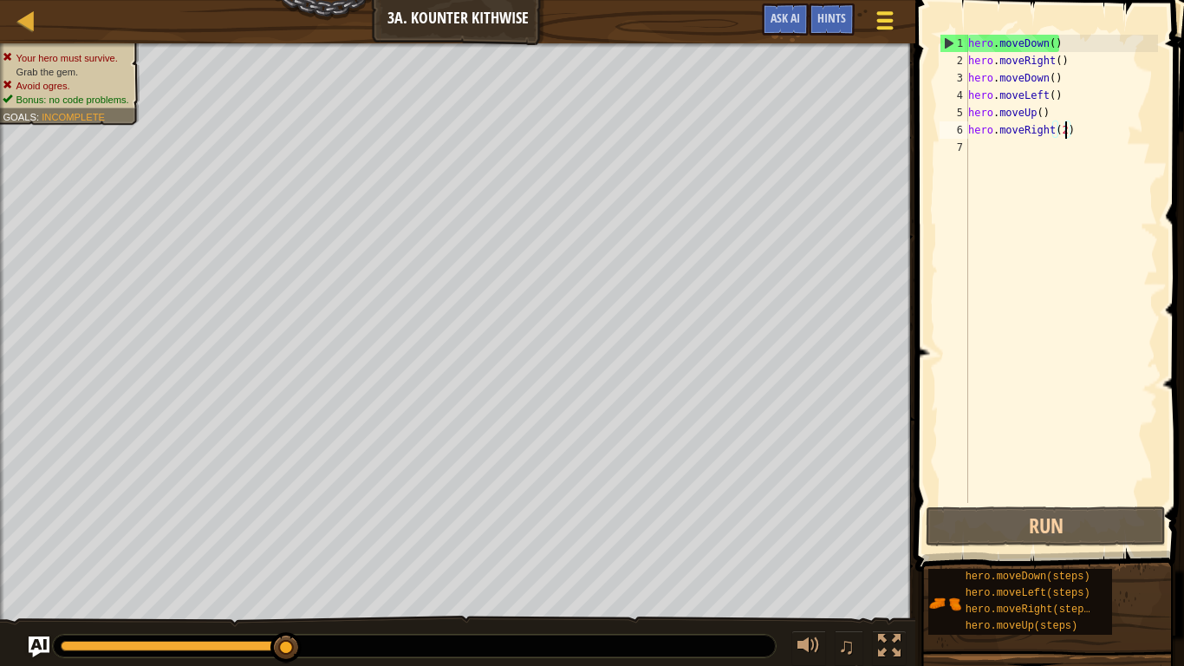
click at [868, 14] on button "Game Menu" at bounding box center [885, 24] width 46 height 42
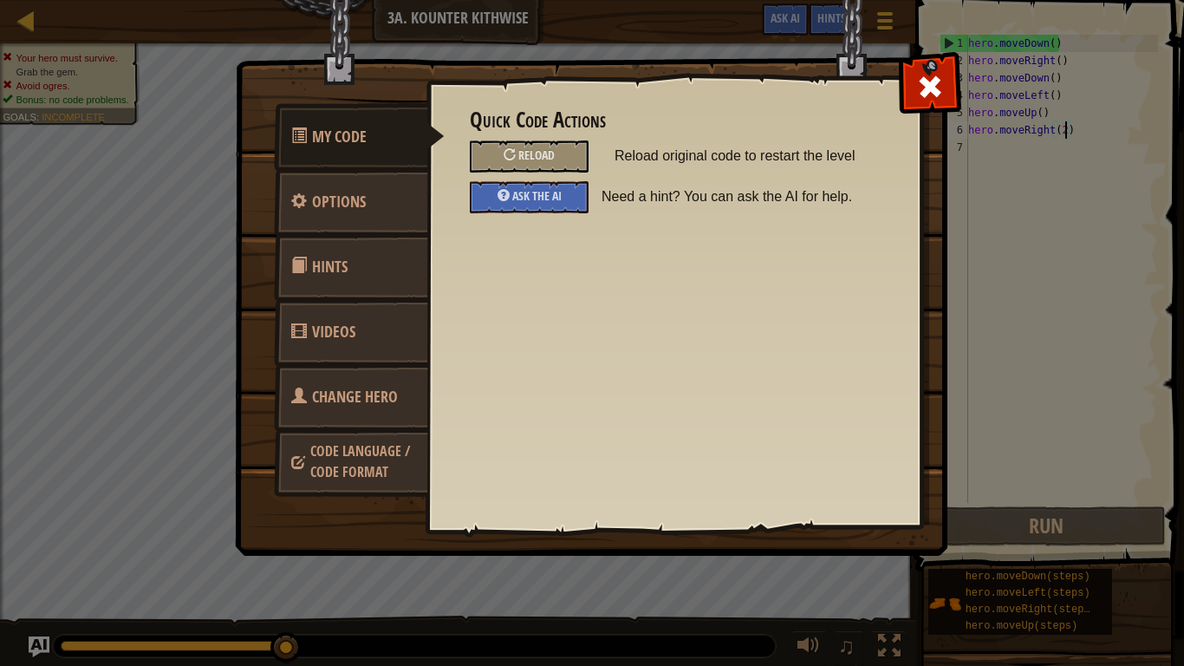
click at [346, 400] on span "Change Hero" at bounding box center [355, 397] width 86 height 22
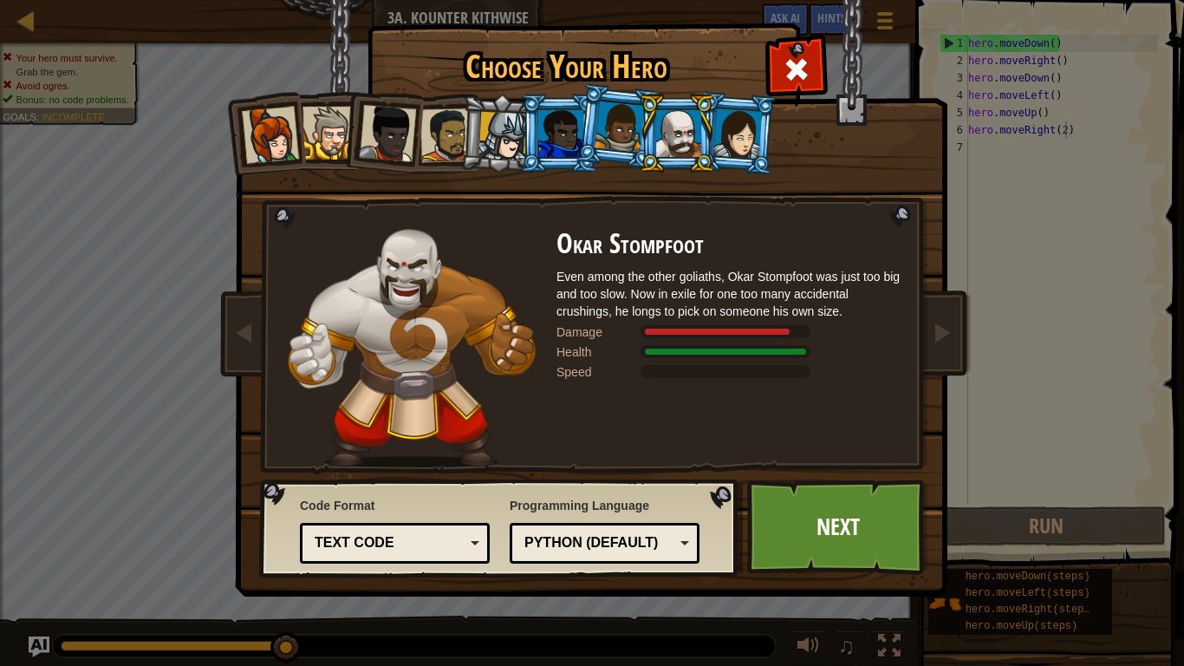
click at [576, 131] on div at bounding box center [560, 133] width 45 height 47
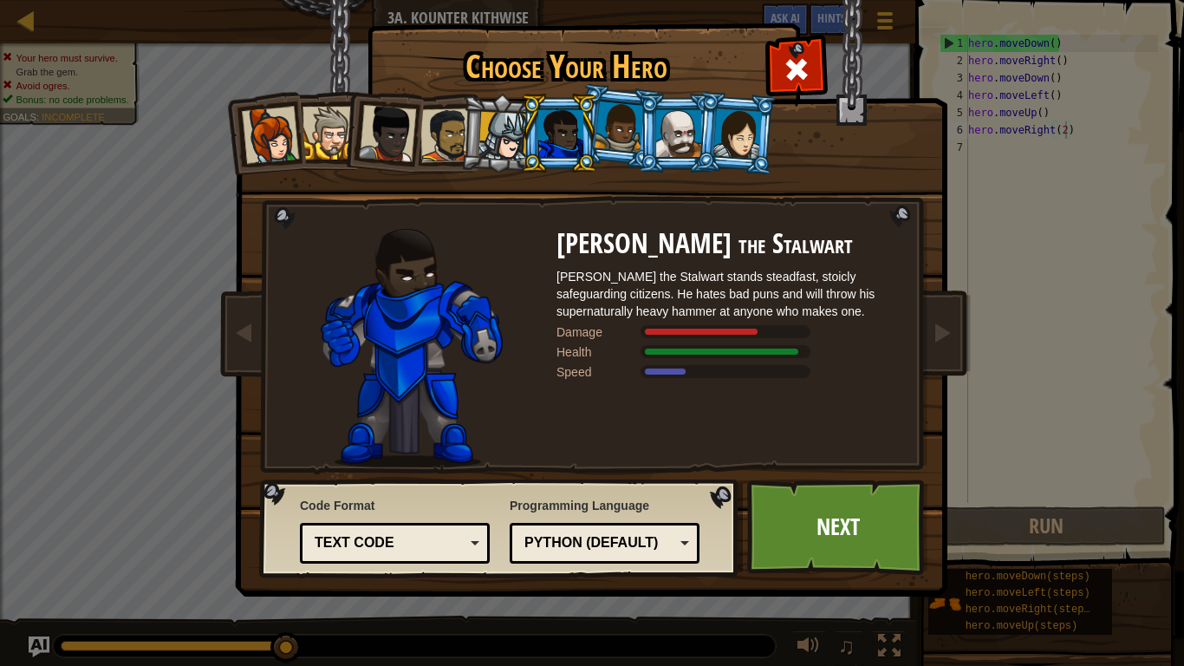
click at [255, 143] on div at bounding box center [270, 135] width 57 height 57
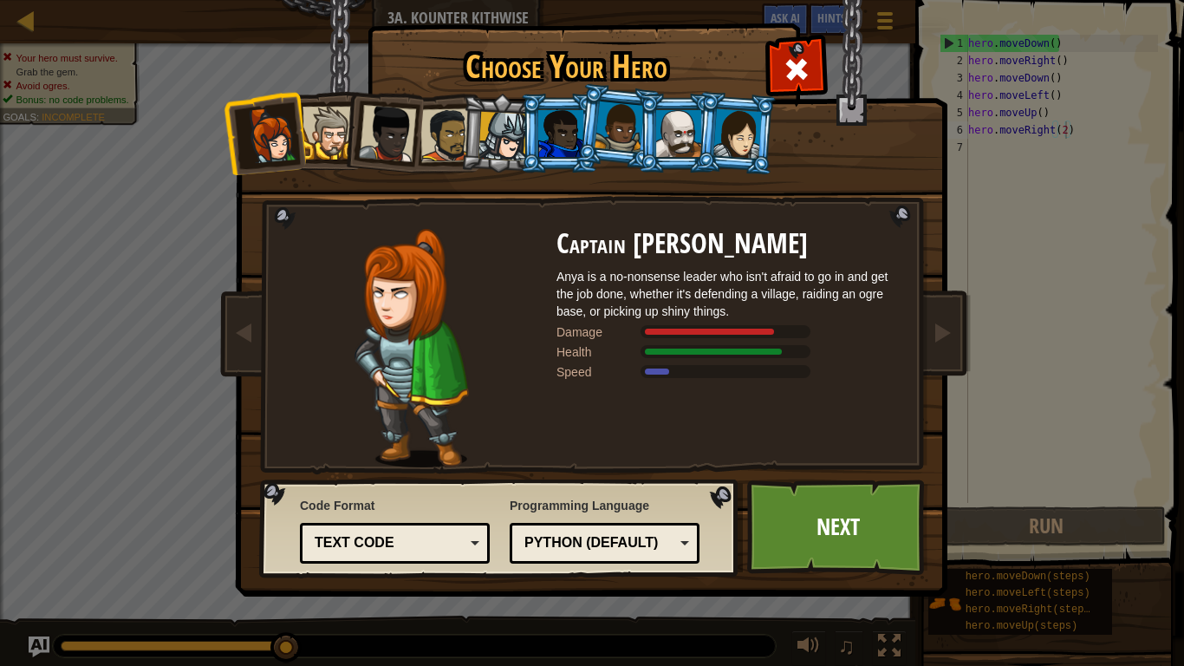
click at [340, 130] on div at bounding box center [328, 133] width 53 height 53
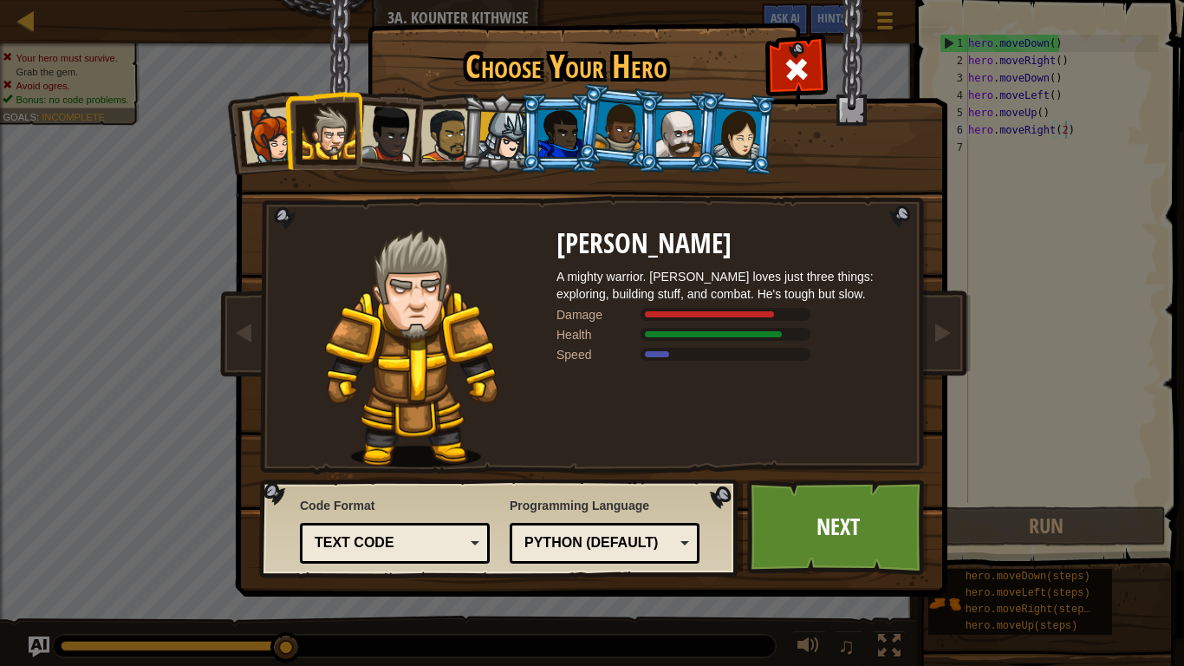
click at [386, 143] on div at bounding box center [387, 133] width 57 height 57
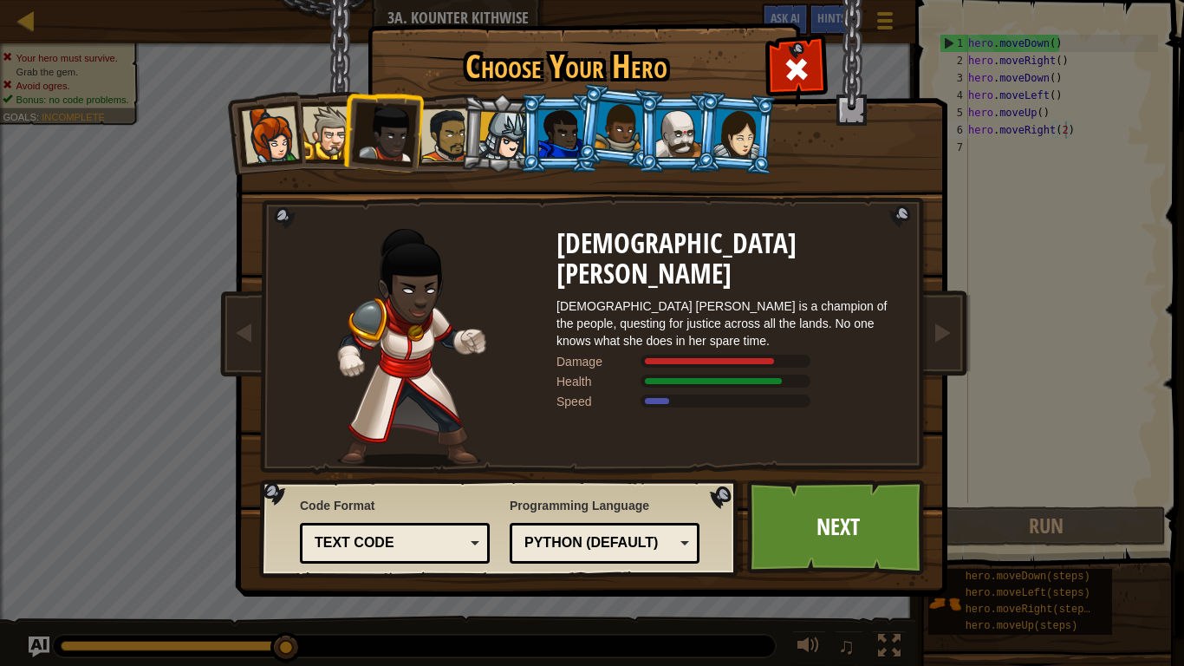
click at [442, 132] on div at bounding box center [447, 135] width 54 height 54
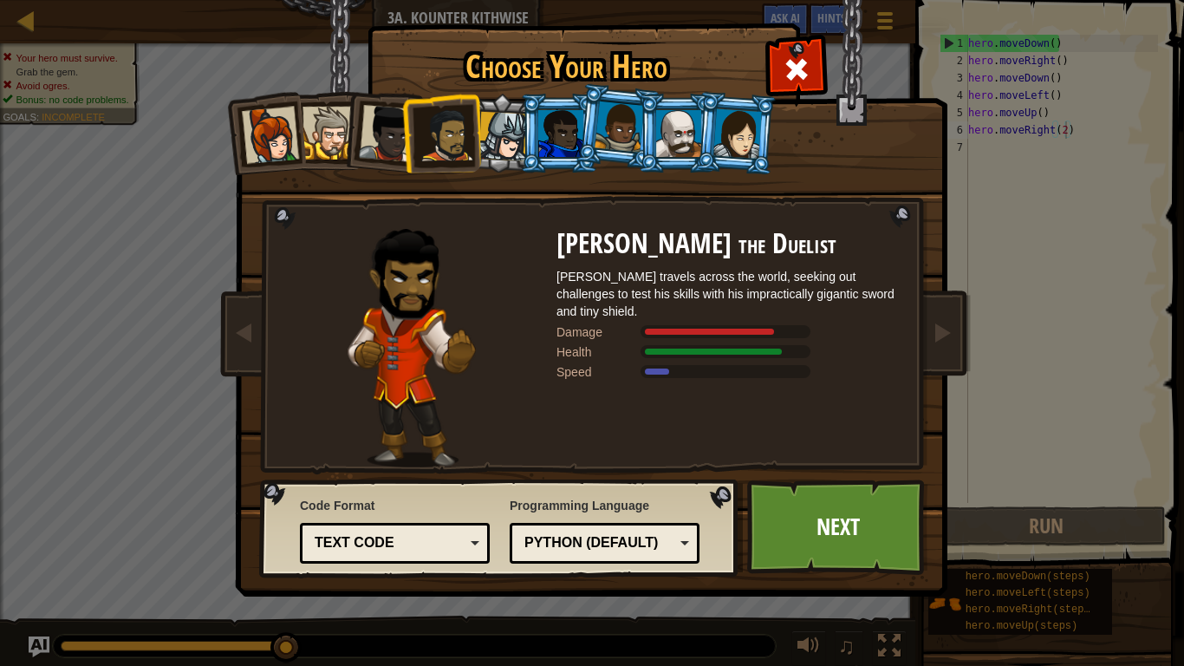
click at [496, 148] on div at bounding box center [502, 136] width 49 height 49
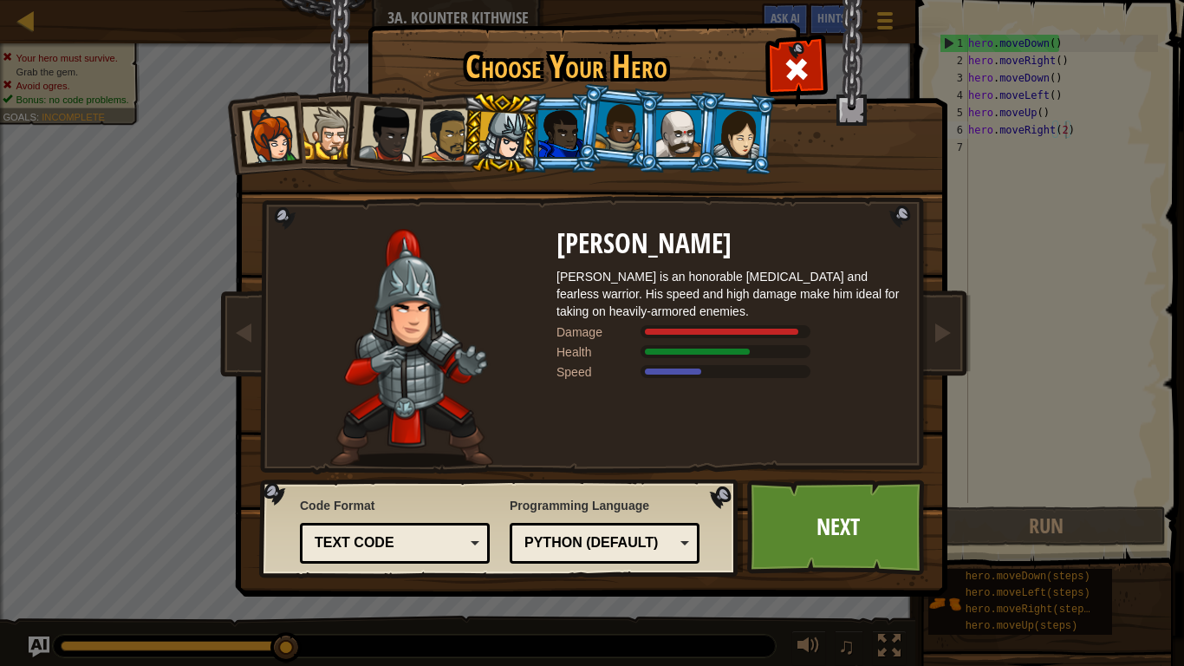
click at [522, 139] on div at bounding box center [502, 136] width 49 height 49
click at [547, 122] on div at bounding box center [560, 133] width 45 height 47
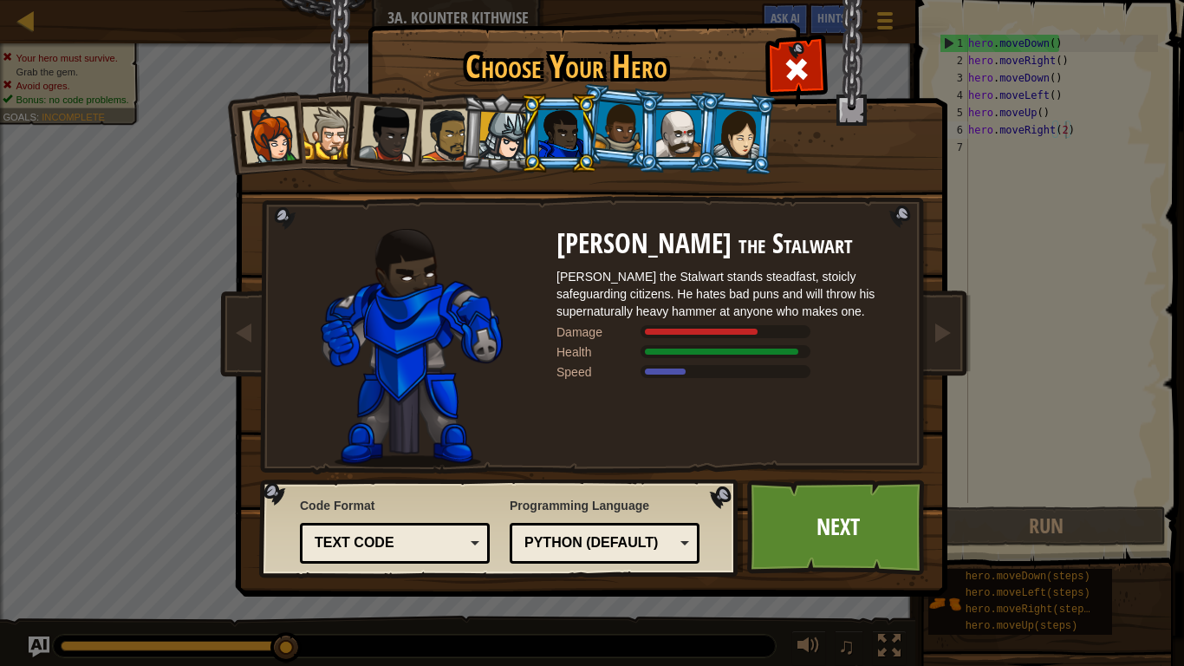
click at [615, 127] on div at bounding box center [619, 126] width 49 height 51
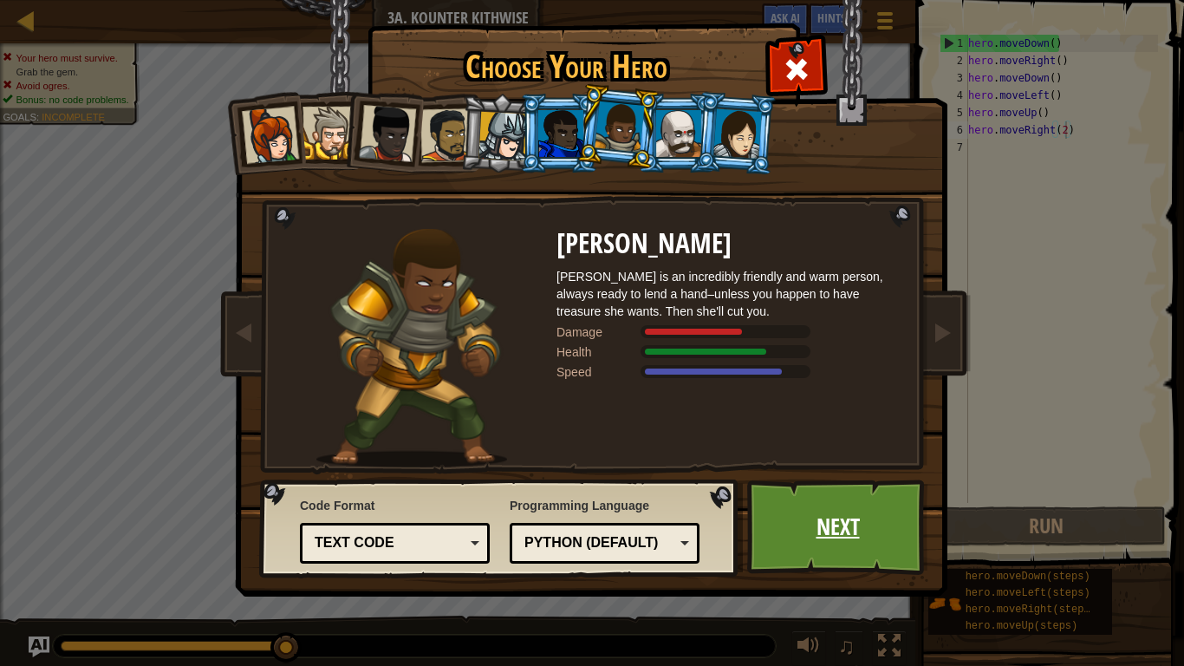
click at [772, 501] on link "Next" at bounding box center [837, 526] width 181 height 95
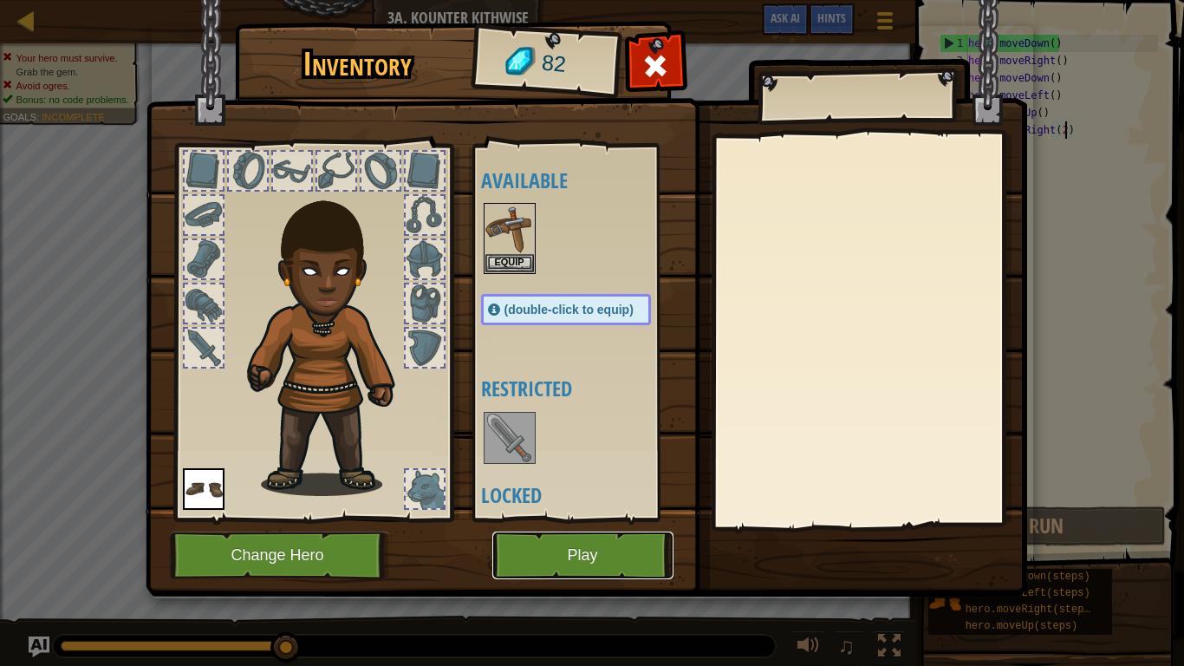
click at [629, 555] on button "Play" at bounding box center [582, 555] width 181 height 48
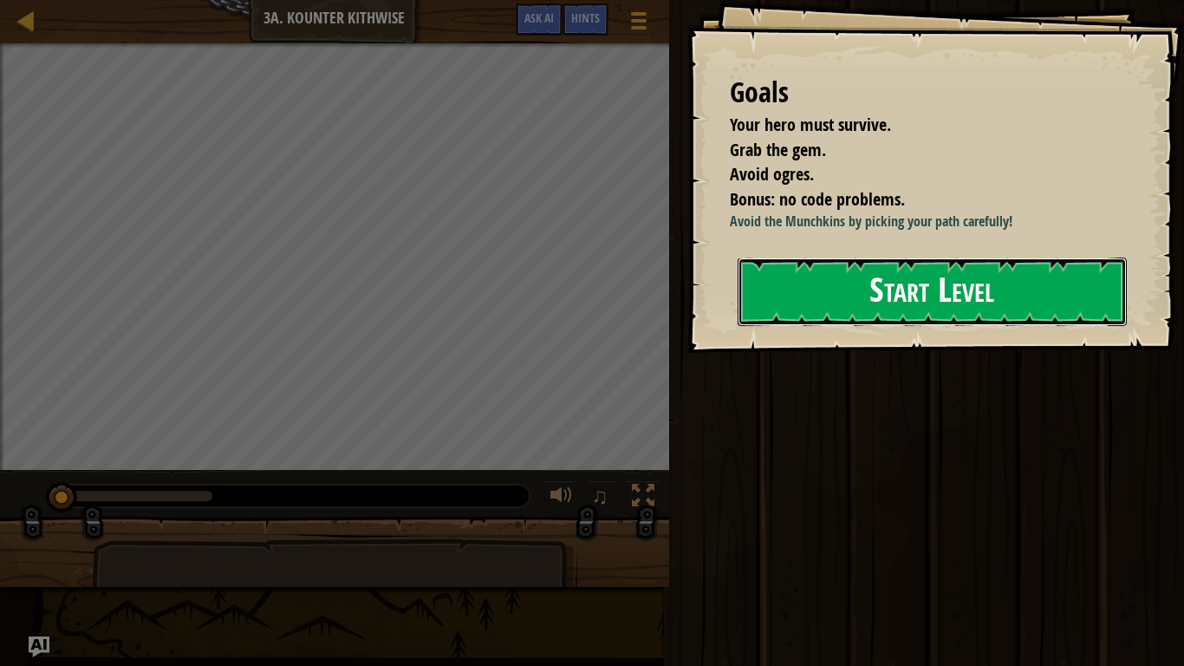
click at [848, 274] on button "Start Level" at bounding box center [932, 291] width 389 height 68
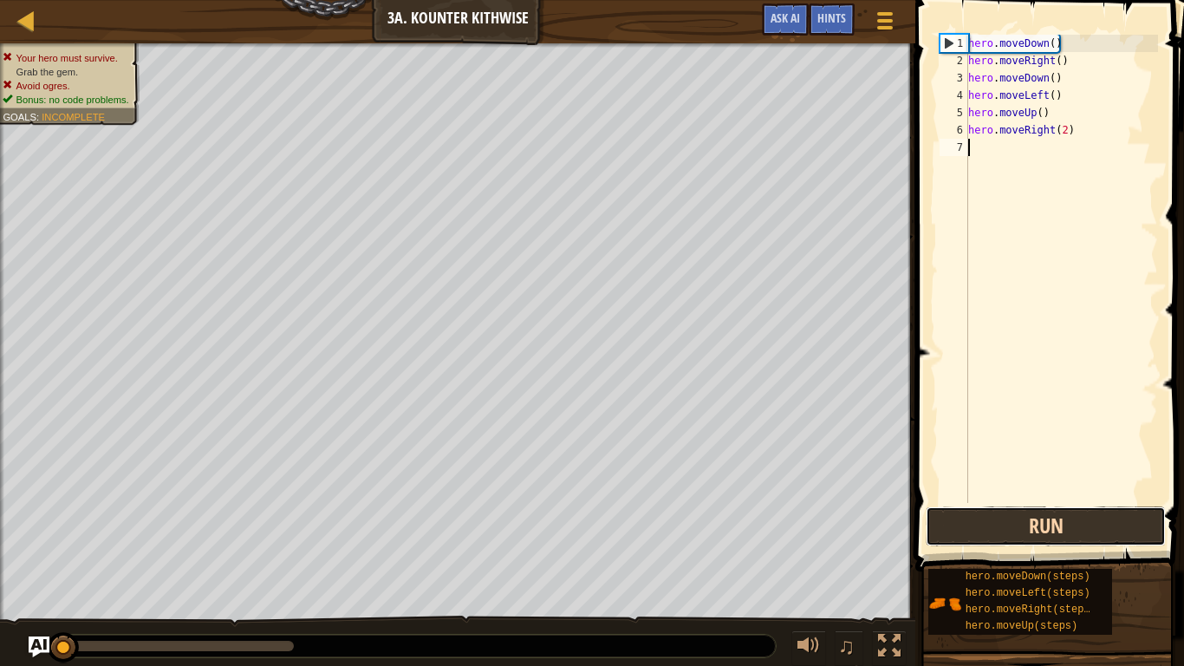
click at [1062, 519] on button "Run" at bounding box center [1046, 526] width 240 height 40
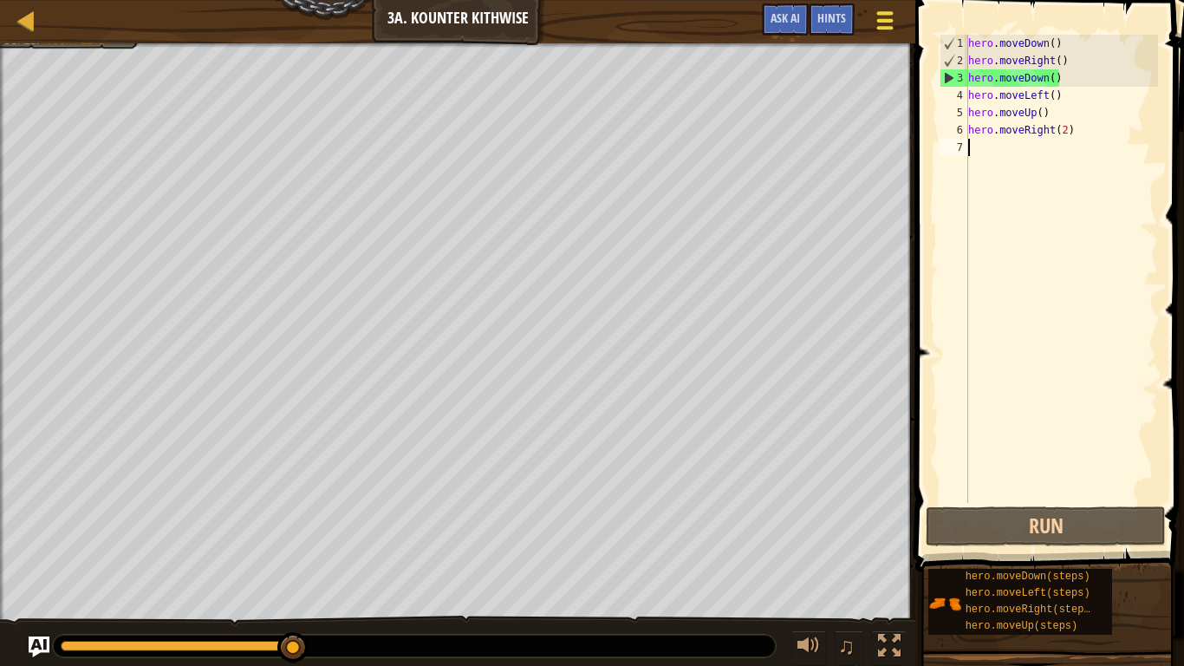
click at [878, 20] on span at bounding box center [885, 20] width 16 height 3
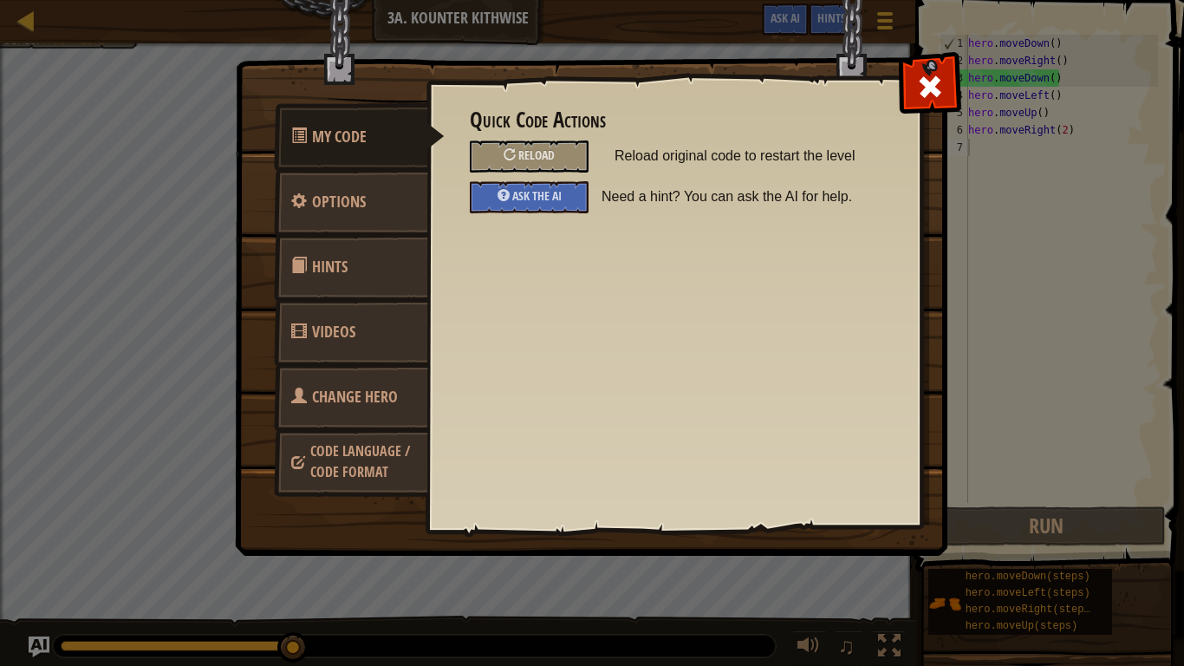
click at [370, 378] on link "Change Hero" at bounding box center [351, 397] width 154 height 68
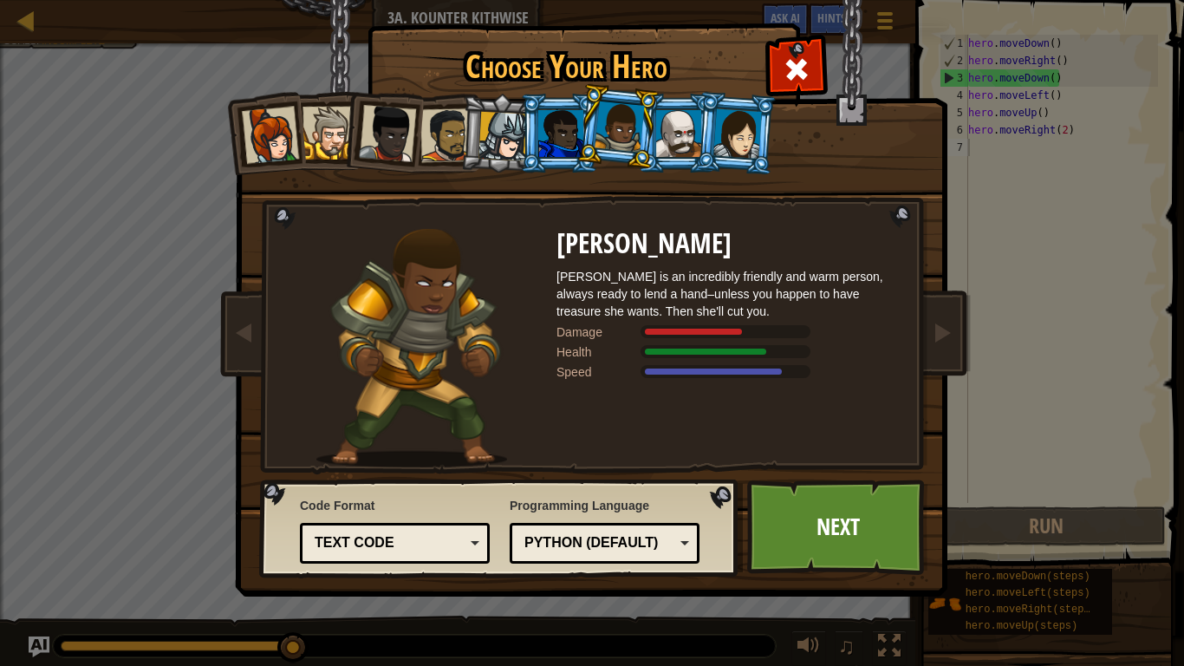
click at [652, 140] on li at bounding box center [618, 126] width 86 height 87
click at [742, 130] on div at bounding box center [737, 132] width 49 height 49
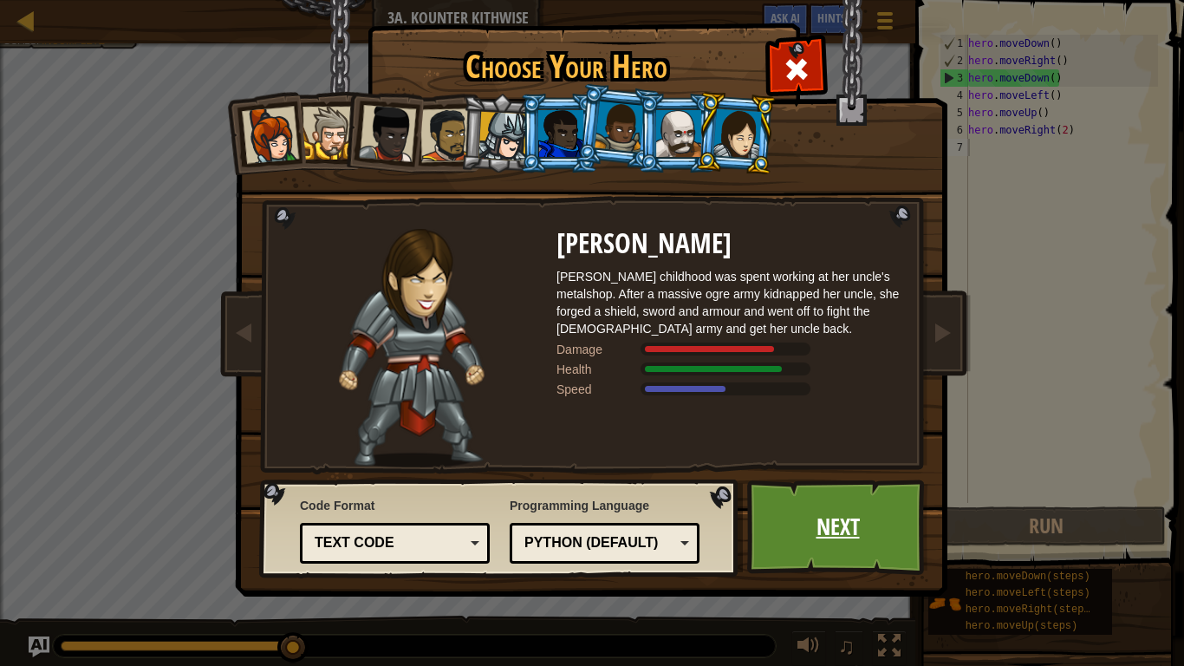
click at [760, 531] on link "Next" at bounding box center [837, 526] width 181 height 95
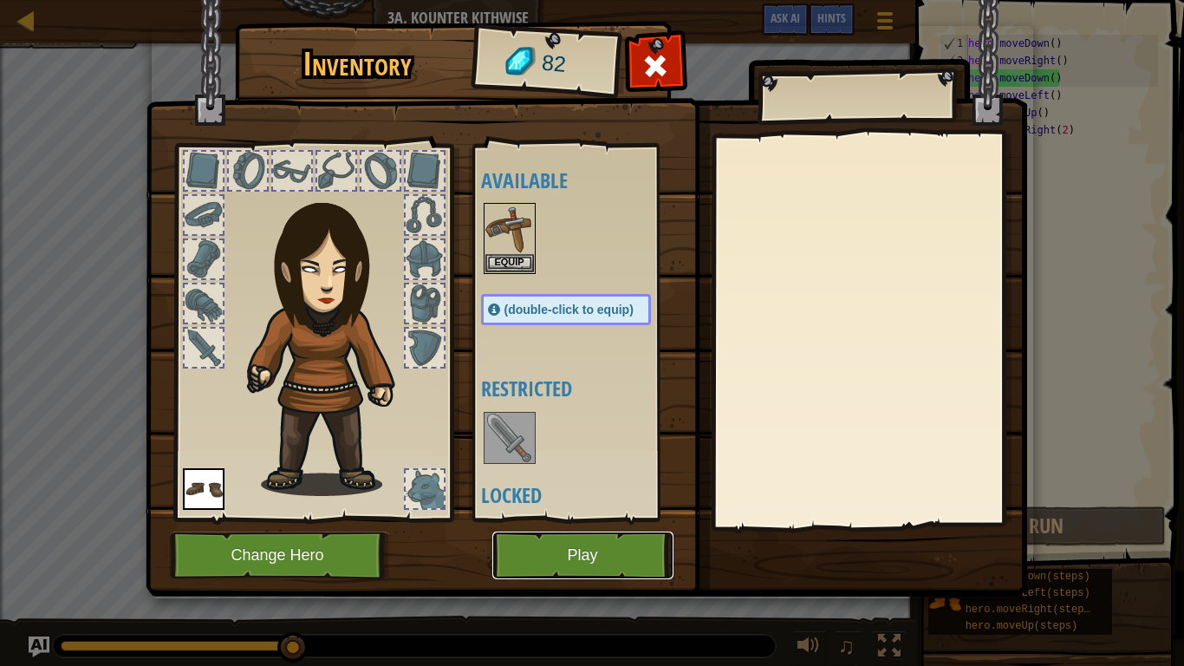
click at [554, 531] on button "Play" at bounding box center [582, 555] width 181 height 48
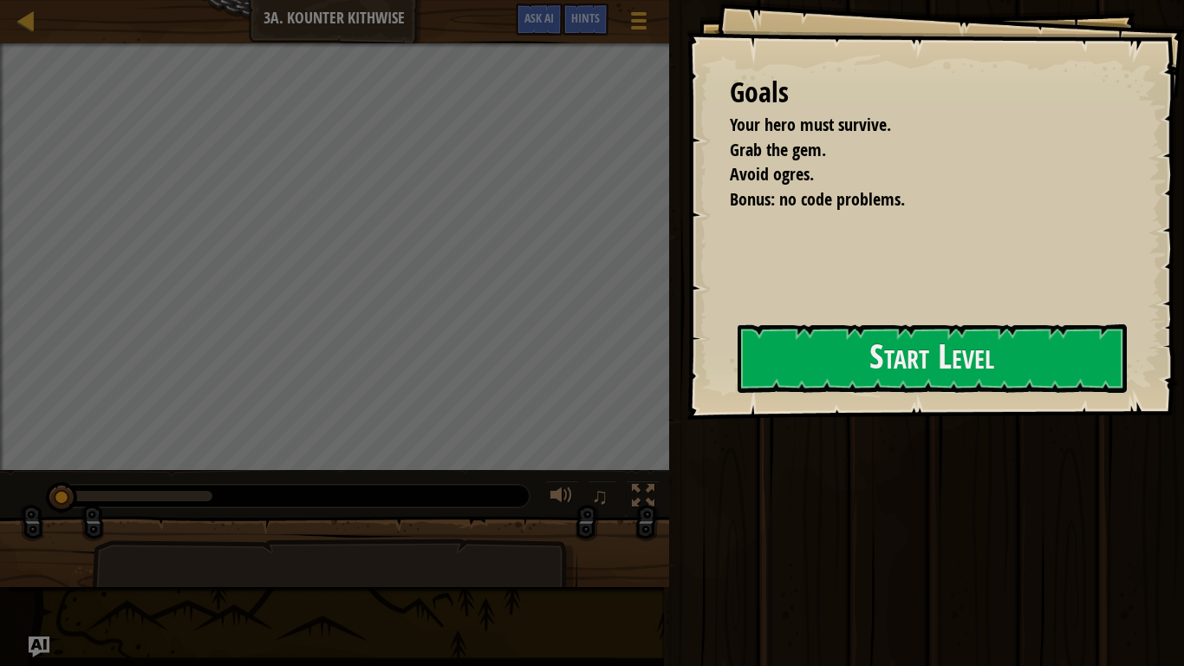
click at [723, 335] on div "Goals Your hero must survive. Grab the gem. Avoid ogres. Bonus: no code problem…" at bounding box center [934, 209] width 497 height 419
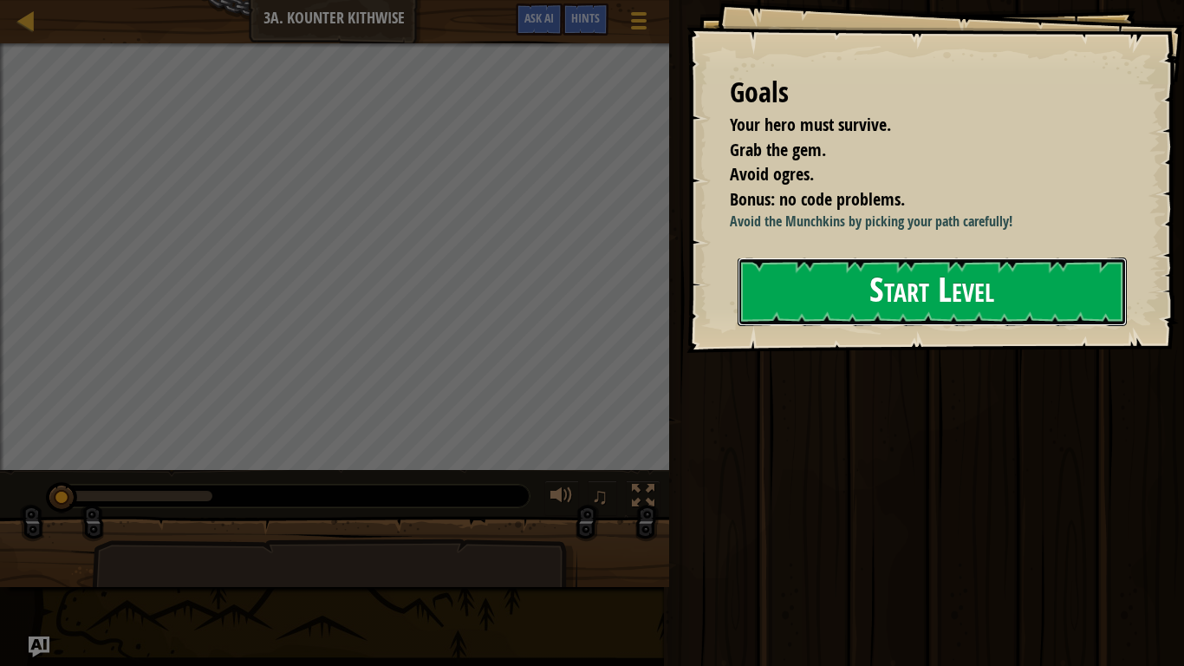
click at [784, 326] on button "Start Level" at bounding box center [932, 291] width 389 height 68
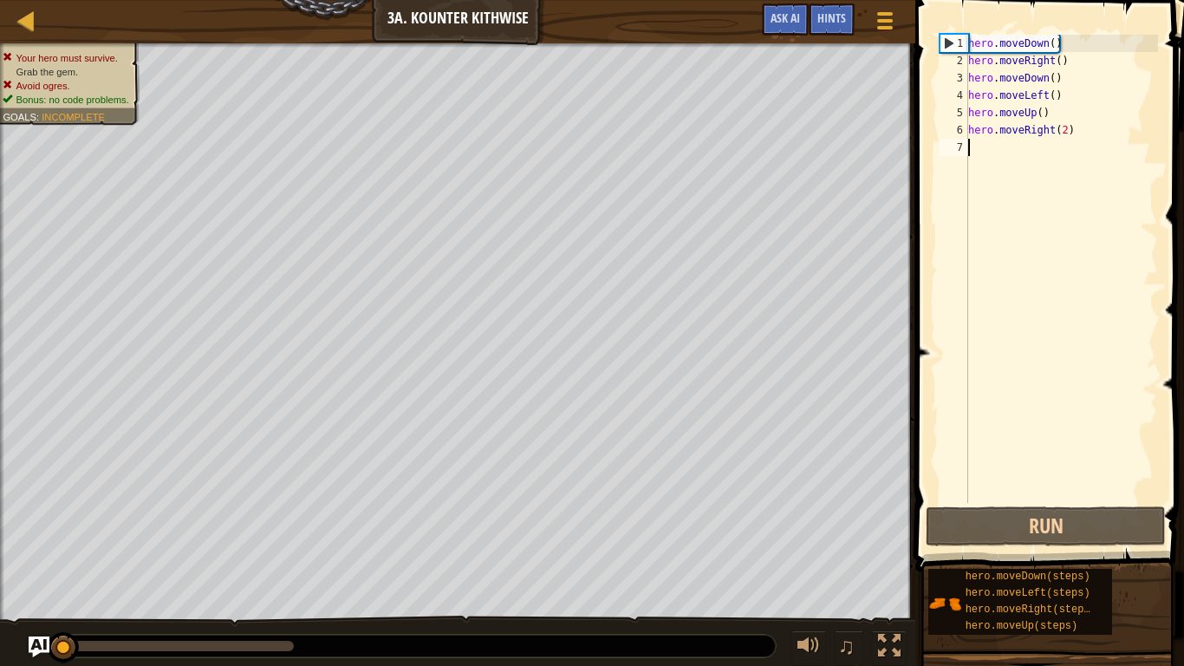
click at [1031, 445] on div "hero . moveDown ( ) hero . moveRight ( ) hero . moveDown ( ) hero . moveLeft ( …" at bounding box center [1061, 286] width 193 height 503
click at [1005, 530] on button "Run" at bounding box center [1046, 526] width 240 height 40
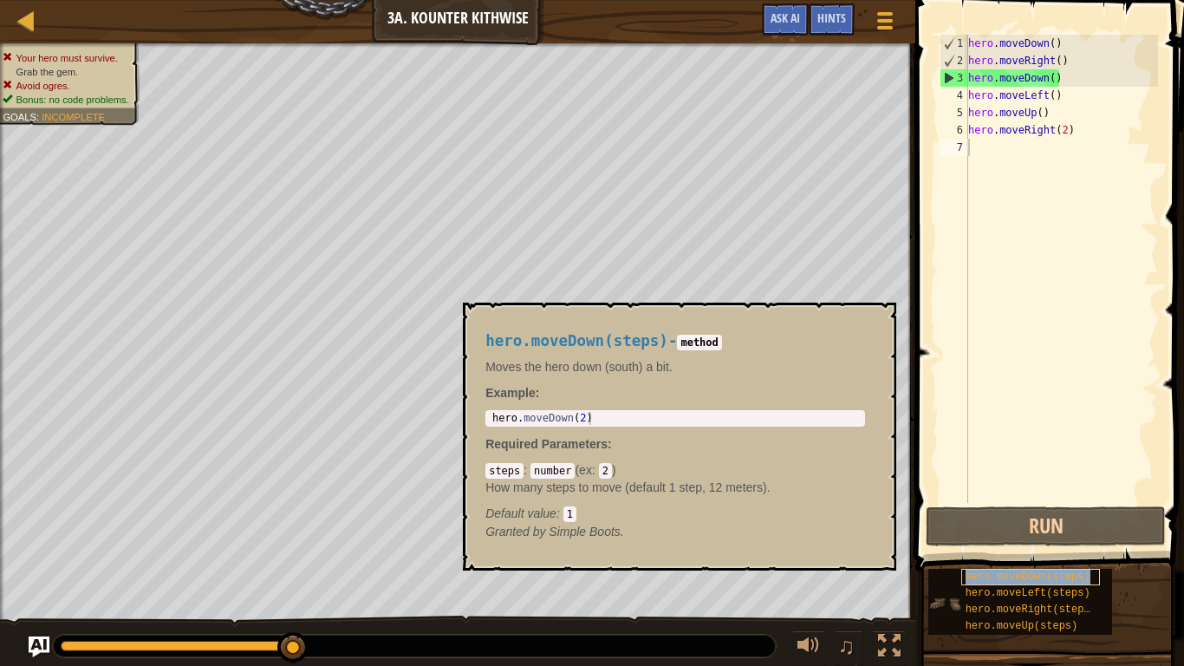
click at [972, 560] on span "hero.moveDown(steps)" at bounding box center [1028, 576] width 125 height 12
click at [704, 329] on div "hero.moveDown(steps) - method Moves the hero down (south) a bit. Example : 1 he…" at bounding box center [675, 436] width 404 height 240
click at [570, 516] on code "1" at bounding box center [569, 514] width 13 height 16
click at [871, 315] on button "×" at bounding box center [877, 322] width 14 height 24
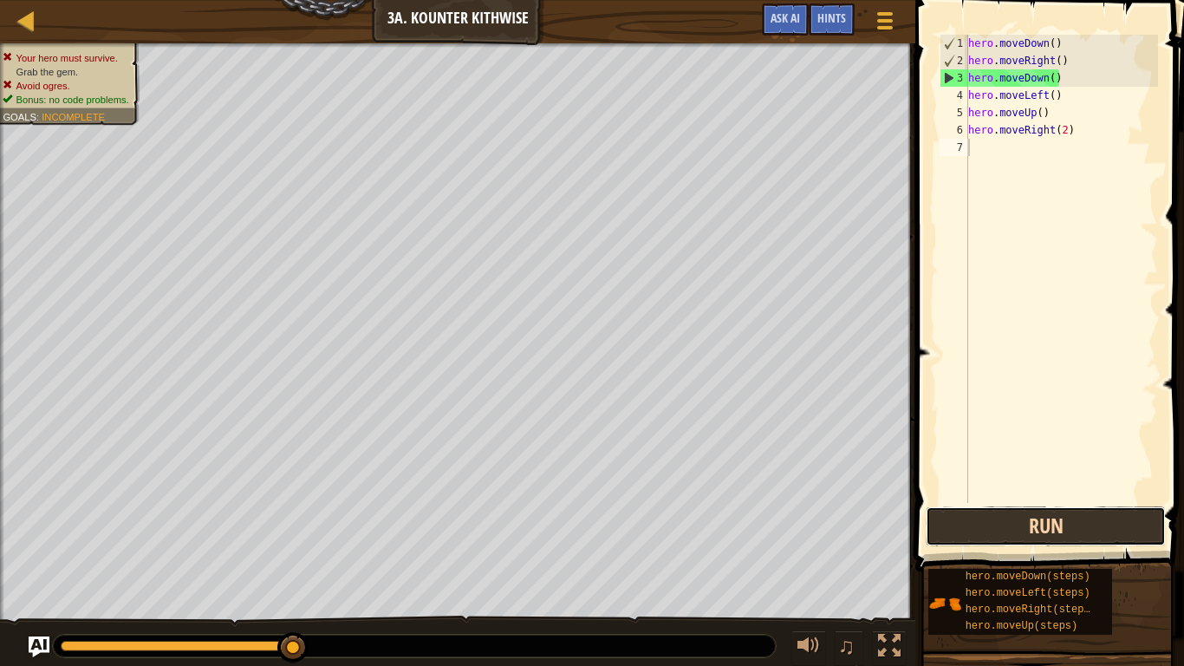
click at [1057, 520] on button "Run" at bounding box center [1046, 526] width 240 height 40
click at [894, 8] on div at bounding box center [885, 20] width 23 height 25
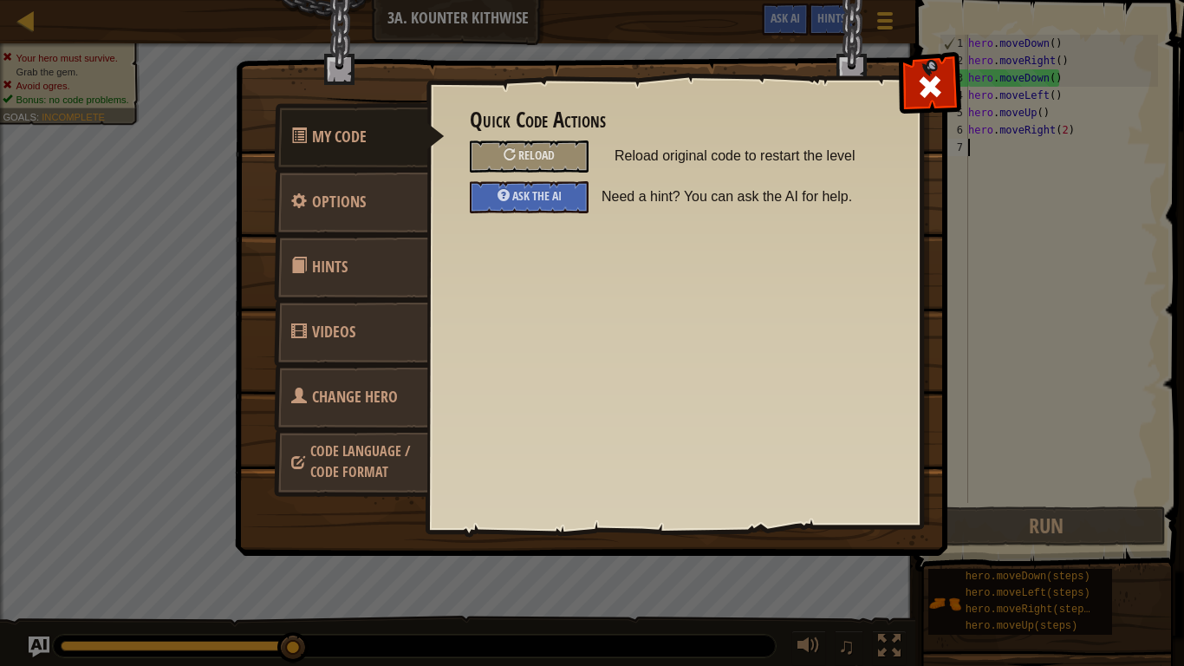
click at [388, 263] on link "Hints" at bounding box center [351, 267] width 154 height 68
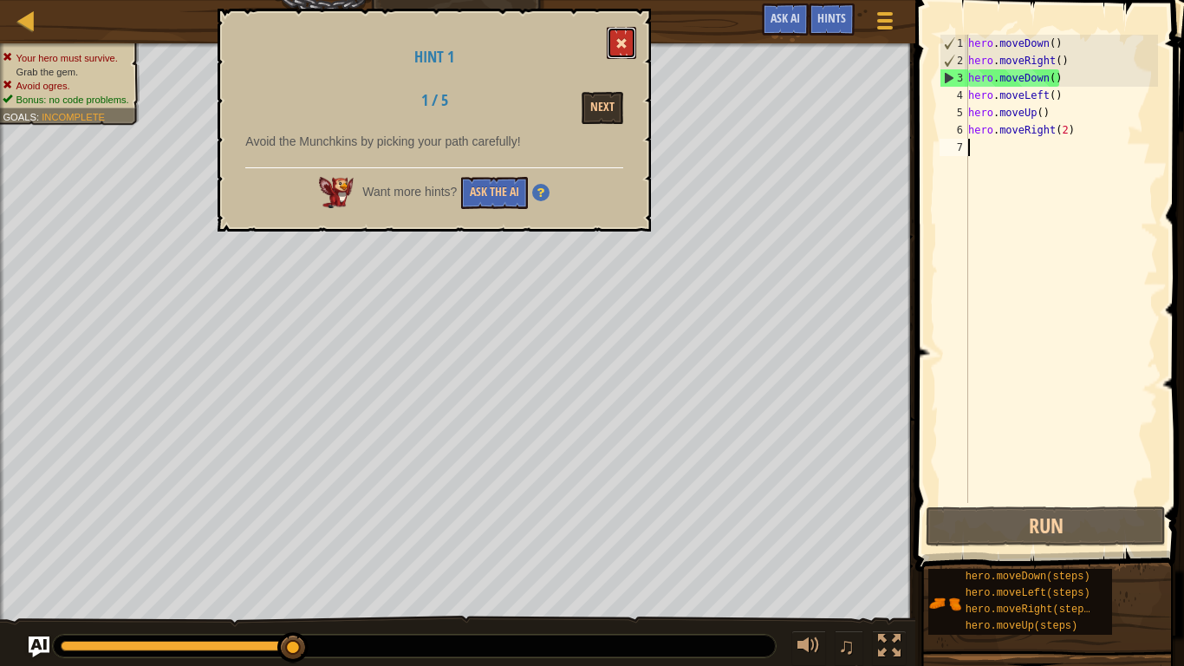
click at [619, 46] on span at bounding box center [621, 43] width 12 height 12
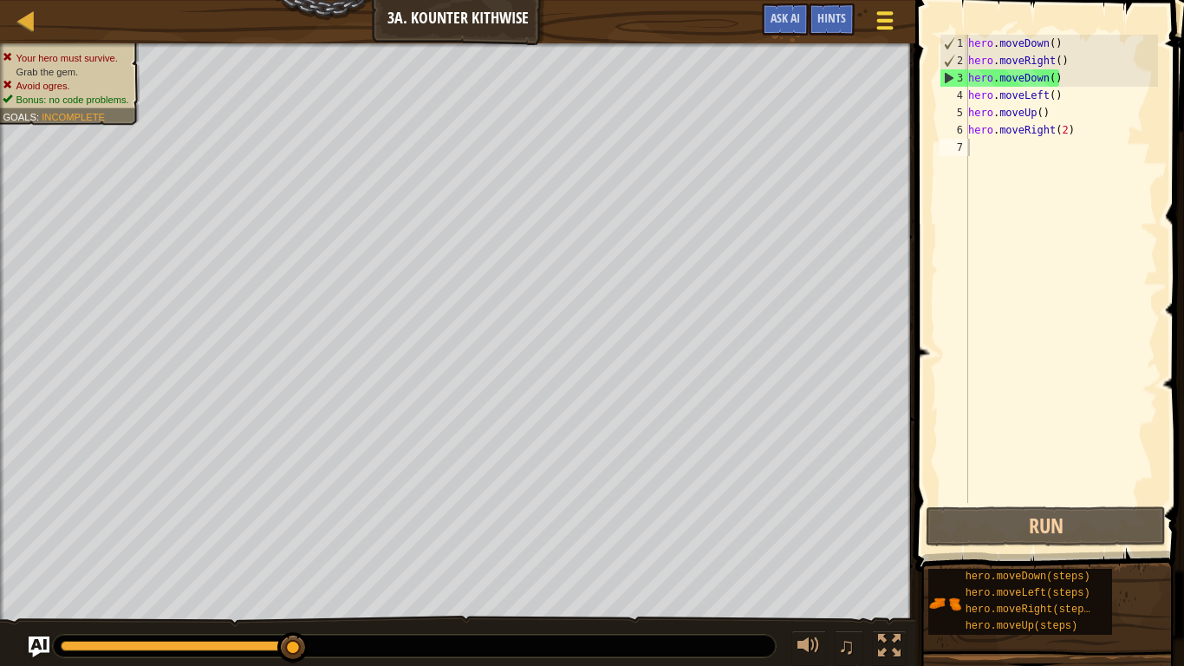
click at [875, 12] on div at bounding box center [885, 20] width 23 height 25
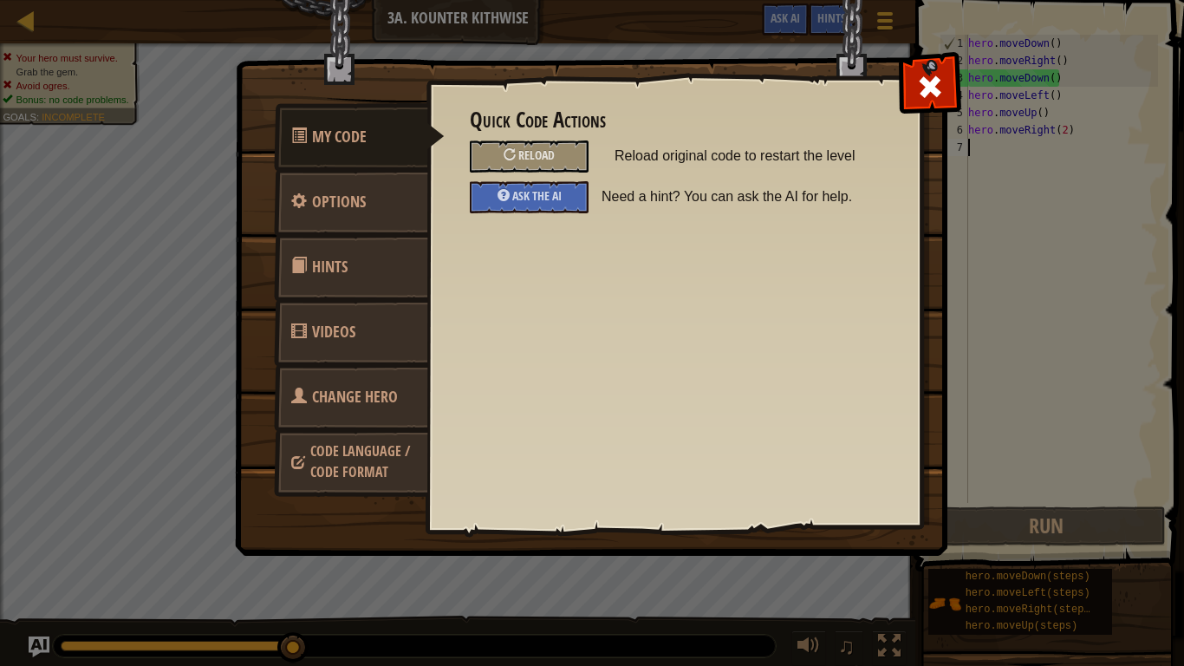
click at [348, 412] on link "Change Hero" at bounding box center [351, 397] width 154 height 68
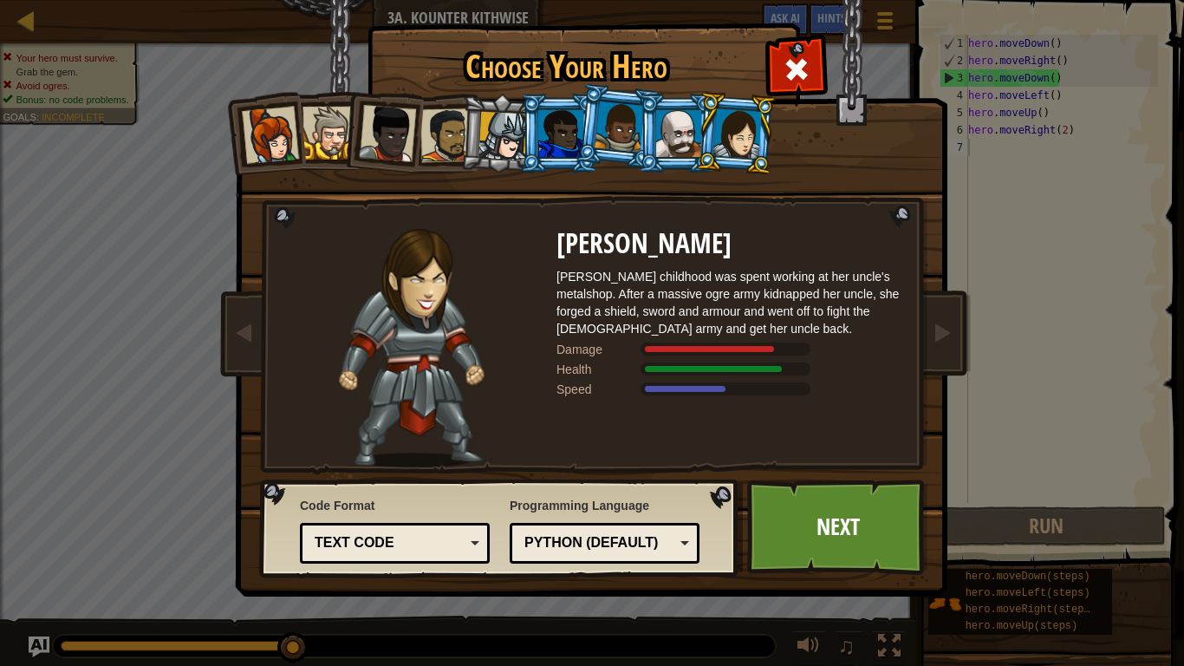
click at [576, 538] on div "Python (Default)" at bounding box center [599, 543] width 150 height 20
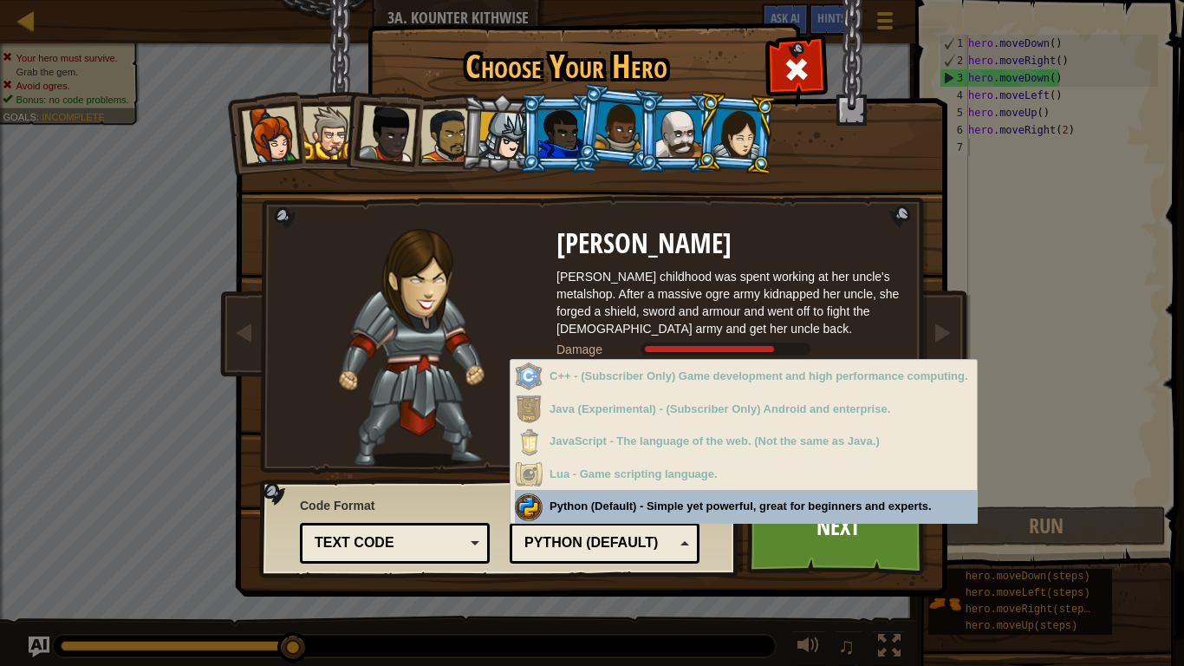
click at [702, 500] on div "Code Format Text code Blocks and code Blocks Blocks (Icons) Text code Blocks - …" at bounding box center [499, 528] width 469 height 88
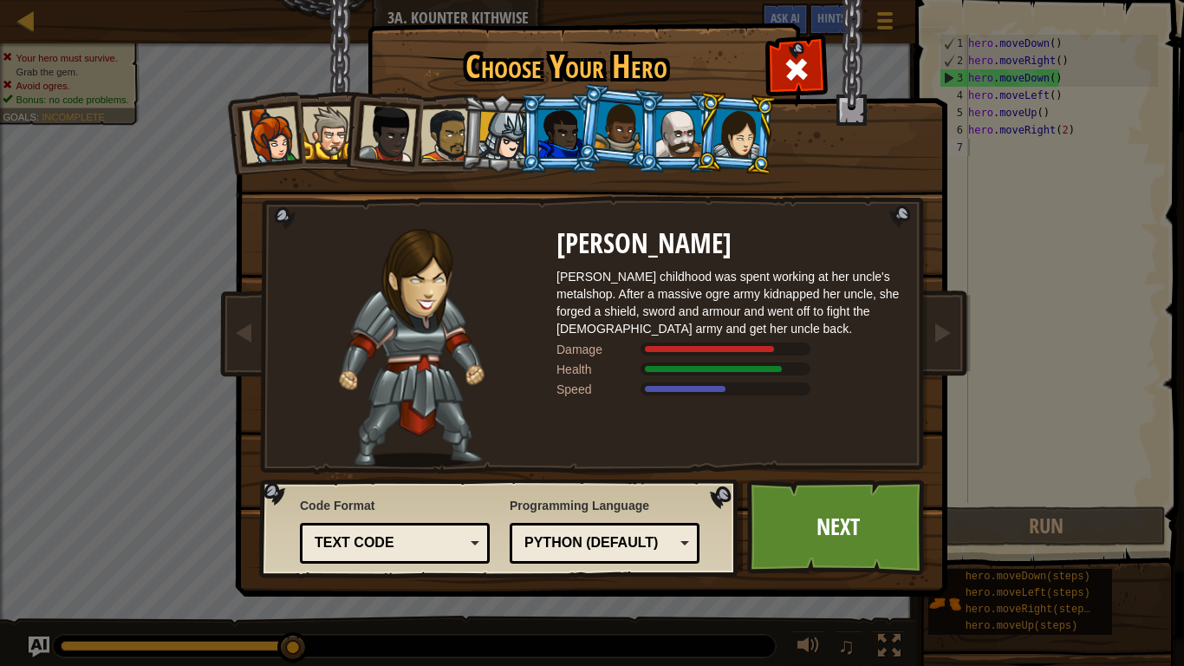
click at [672, 114] on div at bounding box center [678, 133] width 45 height 47
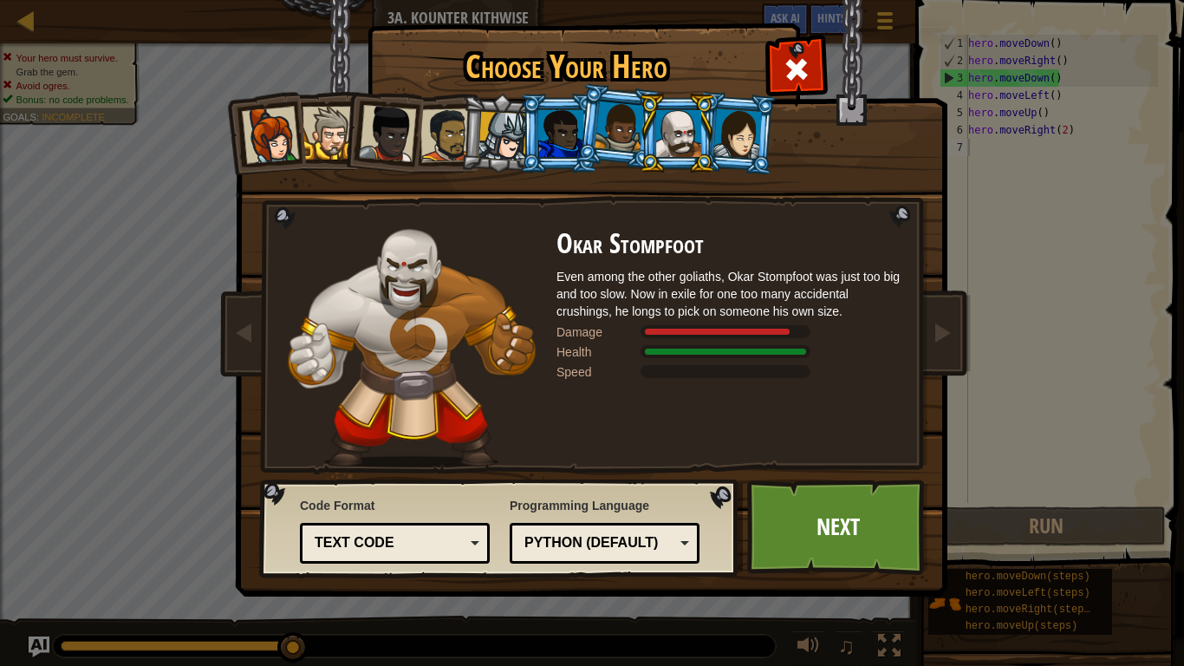
click at [528, 137] on li at bounding box center [559, 133] width 78 height 79
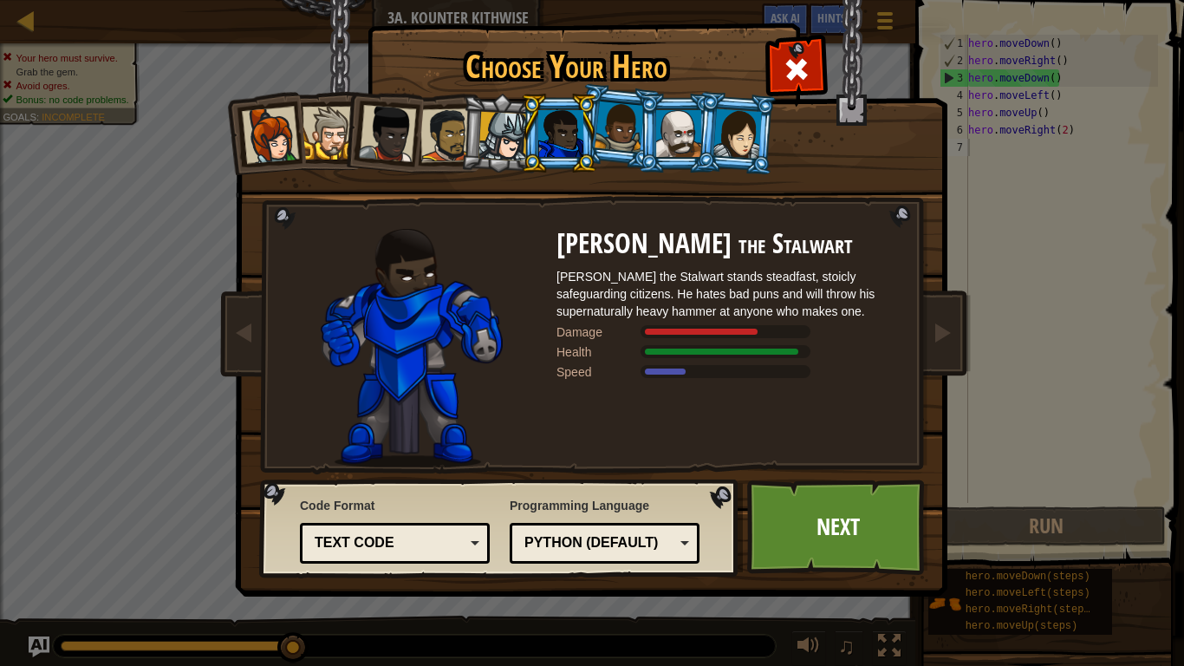
click at [475, 144] on li at bounding box center [500, 133] width 82 height 83
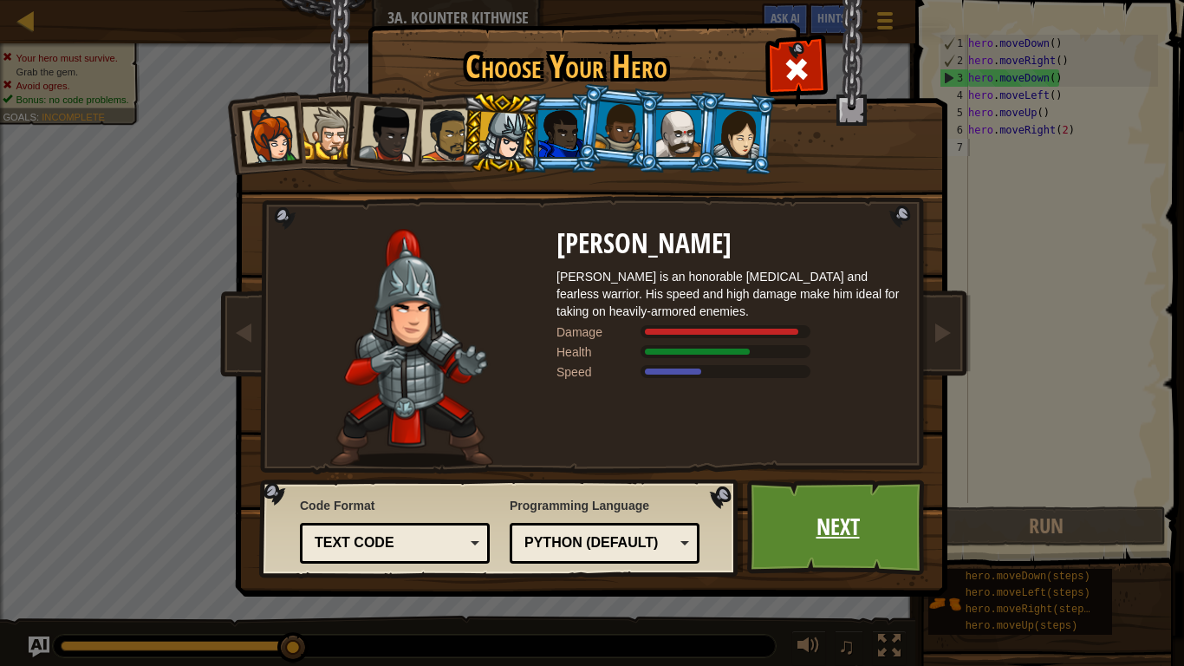
click at [800, 488] on link "Next" at bounding box center [837, 526] width 181 height 95
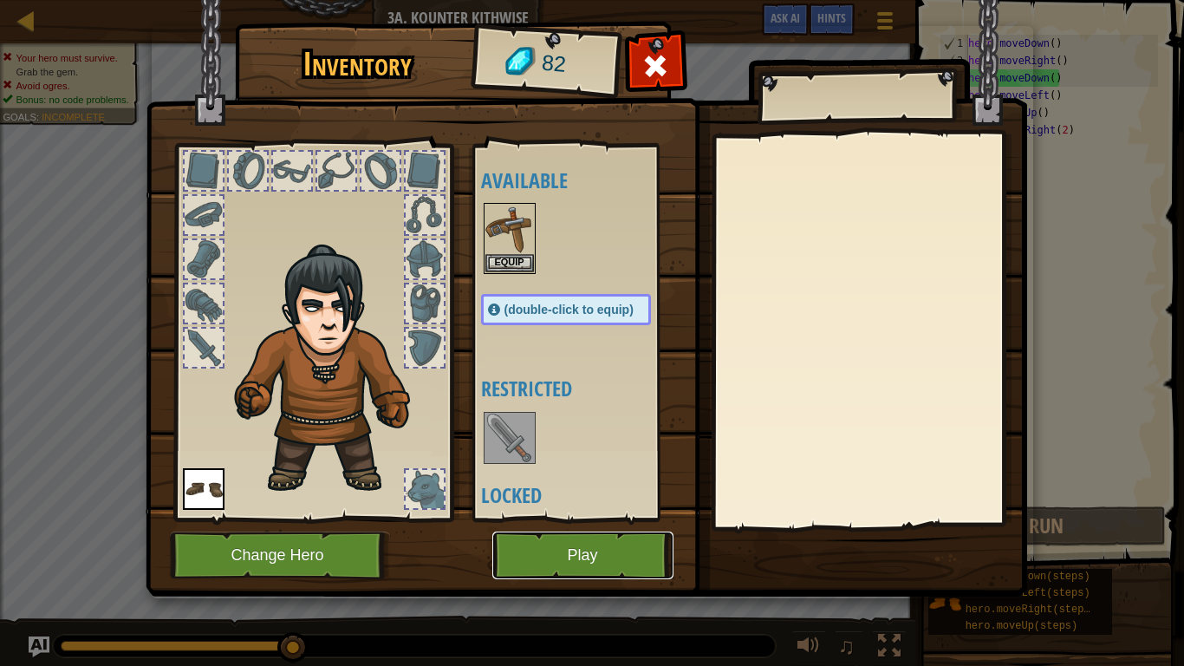
click at [602, 553] on button "Play" at bounding box center [582, 555] width 181 height 48
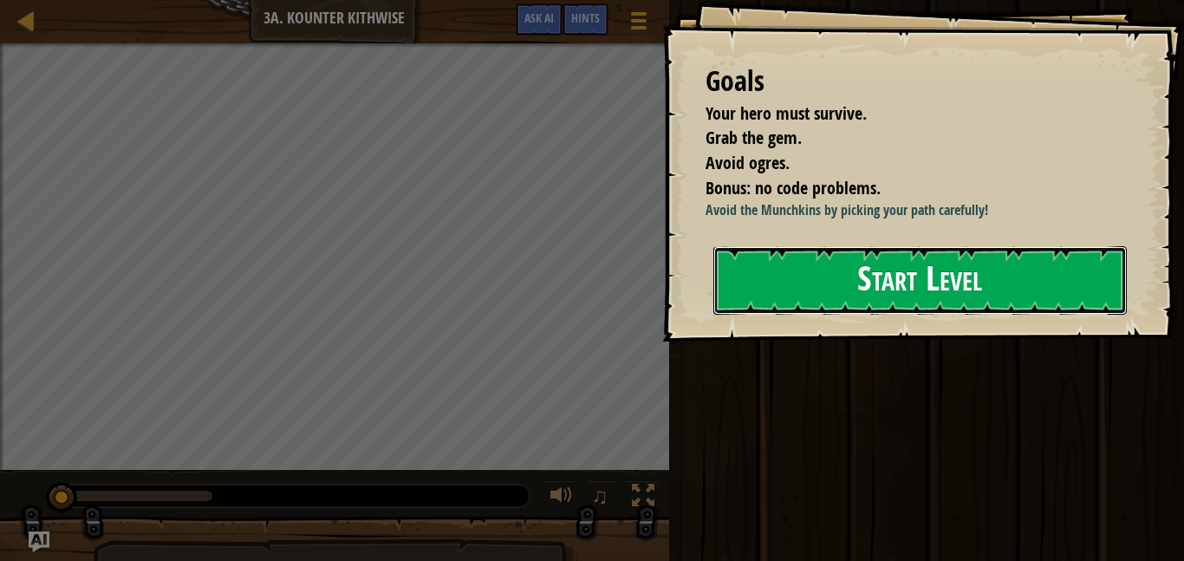
click at [948, 278] on button "Start Level" at bounding box center [919, 280] width 413 height 68
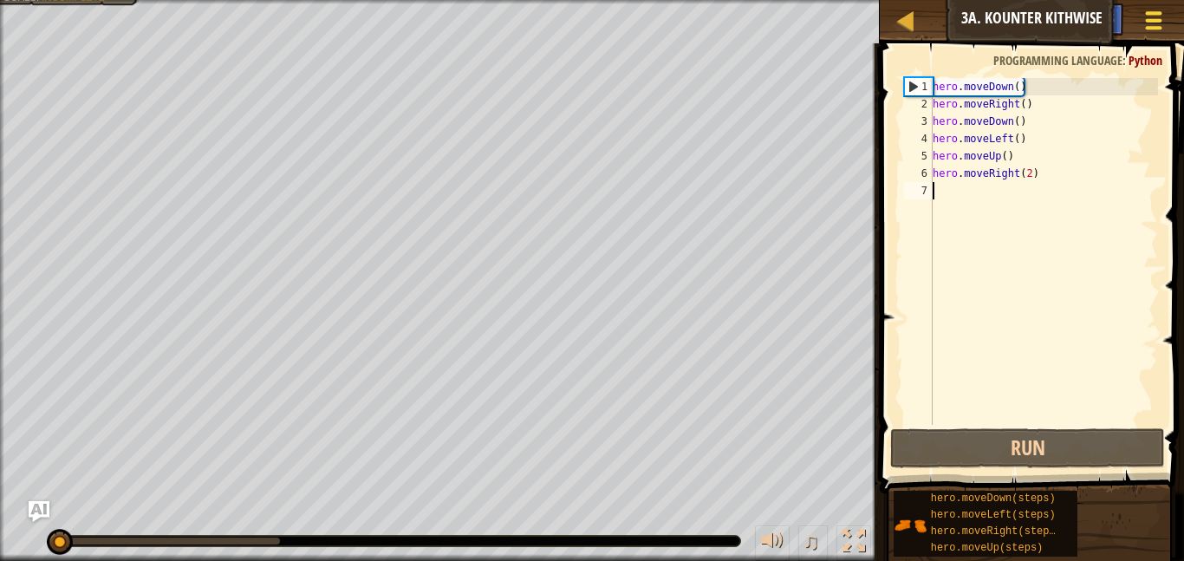
click at [1166, 19] on button "Game Menu" at bounding box center [1154, 24] width 46 height 42
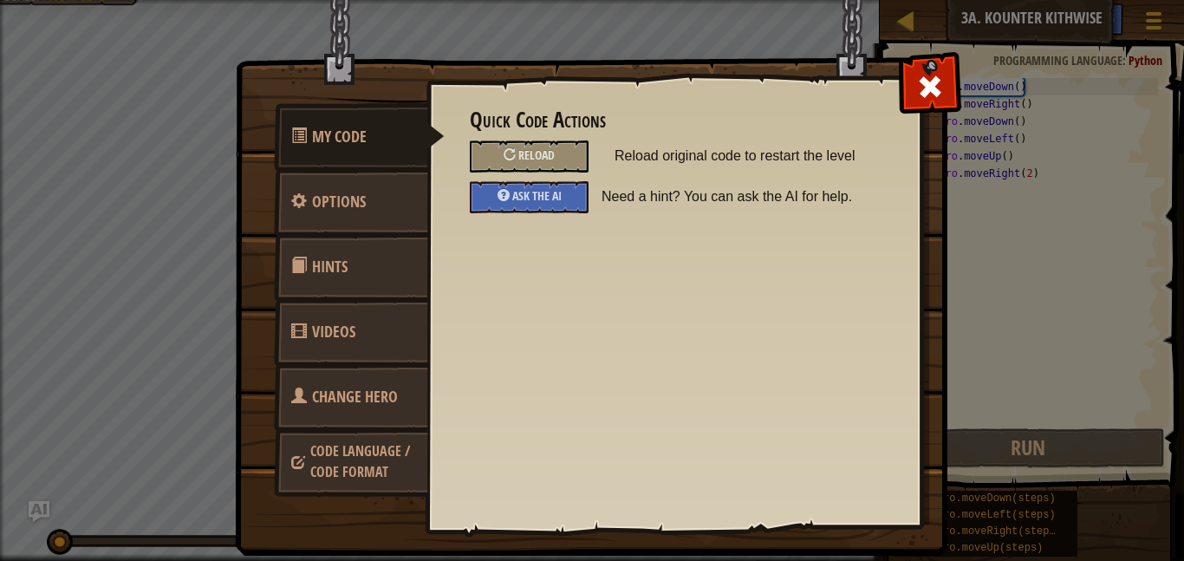
click at [370, 393] on span "Change Hero" at bounding box center [355, 397] width 86 height 22
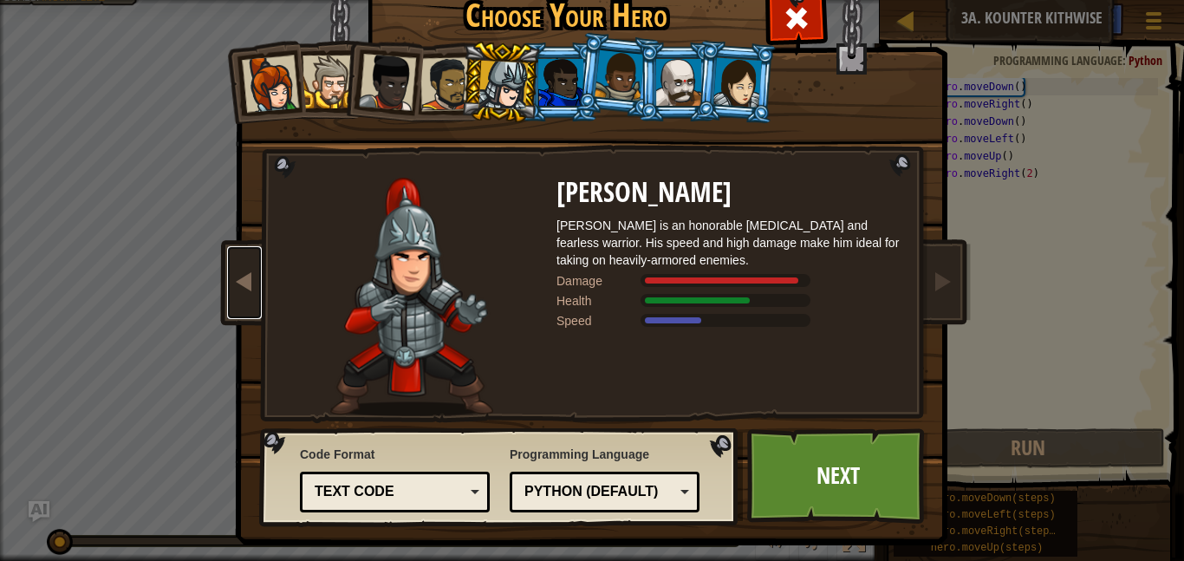
click at [247, 295] on link at bounding box center [244, 282] width 35 height 73
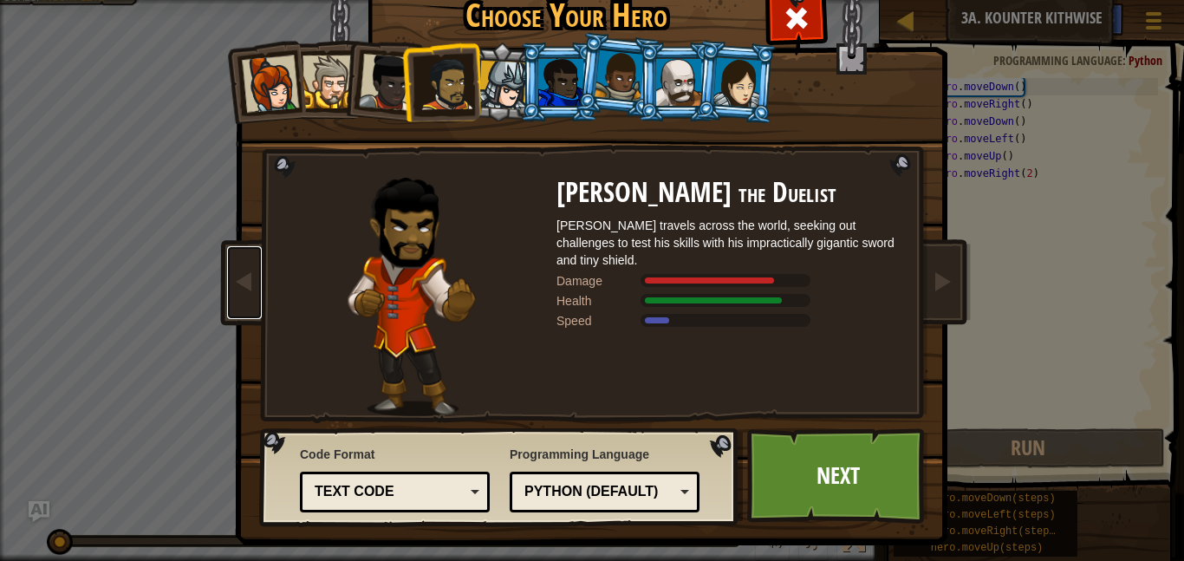
click at [367, 478] on div "Text code" at bounding box center [394, 491] width 167 height 27
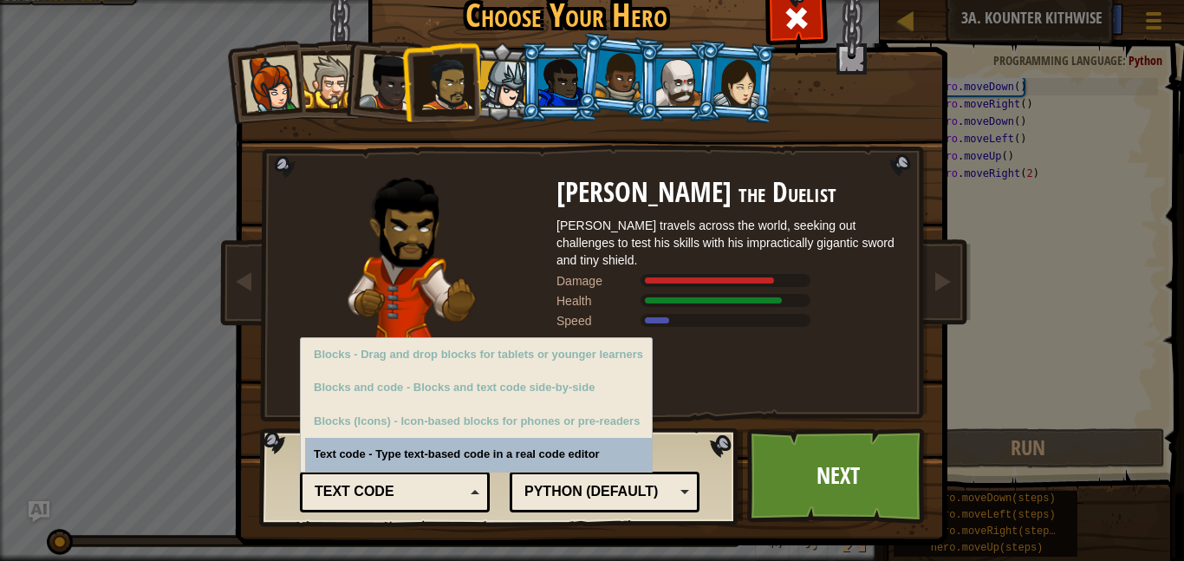
click at [703, 176] on div "Captain [PERSON_NAME] Anya is a no-nonsense leader who isn't afraid to go in an…" at bounding box center [592, 223] width 650 height 378
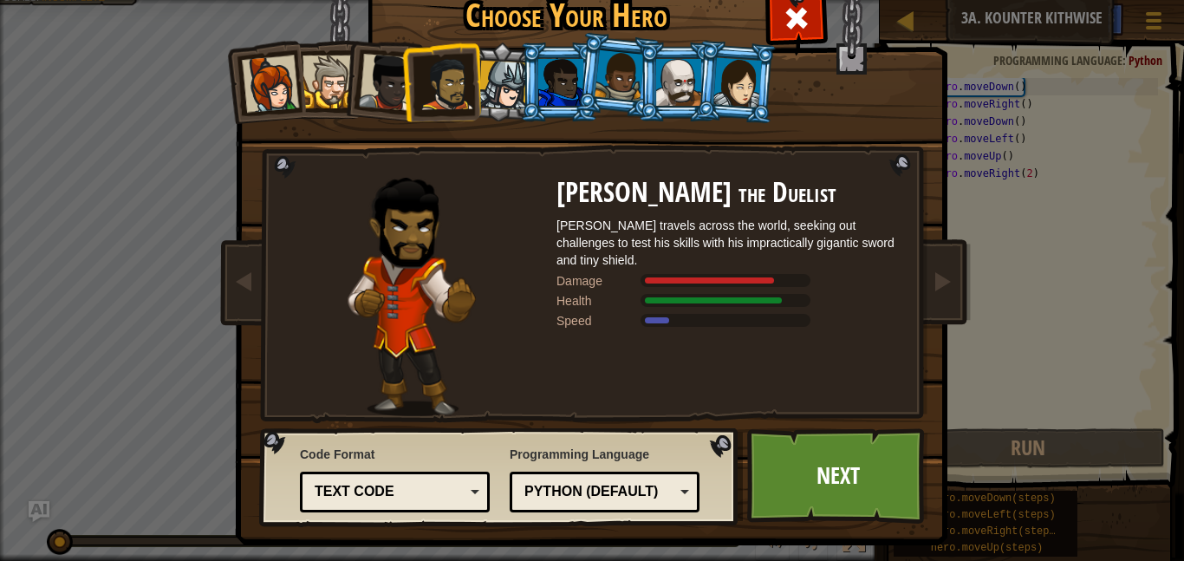
click at [483, 70] on div at bounding box center [502, 85] width 49 height 49
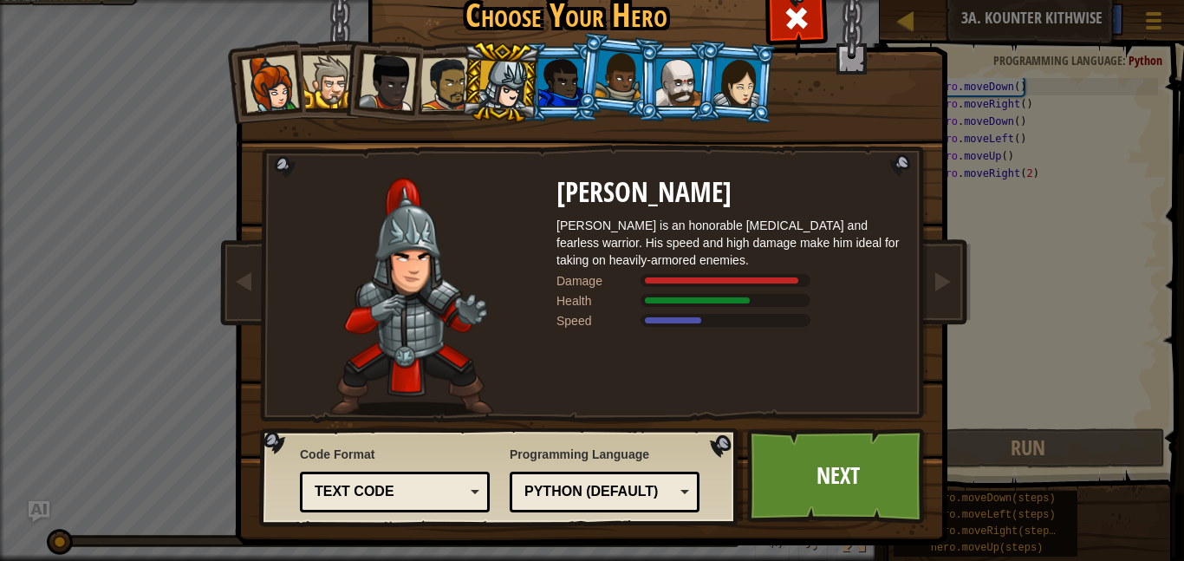
click at [413, 86] on div at bounding box center [387, 82] width 57 height 57
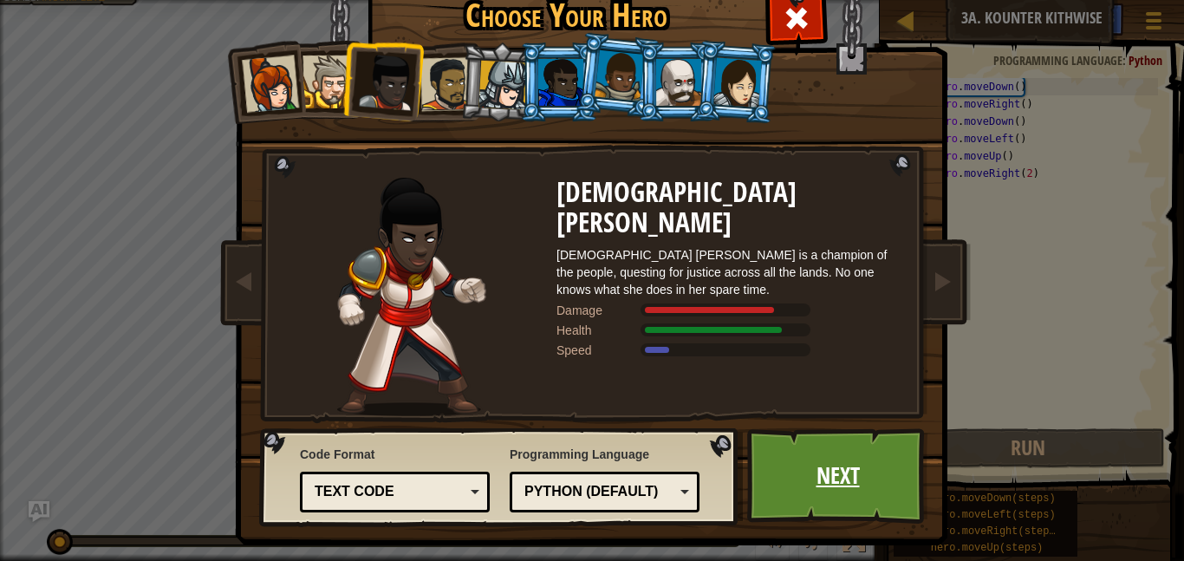
click at [775, 476] on link "Next" at bounding box center [837, 475] width 181 height 95
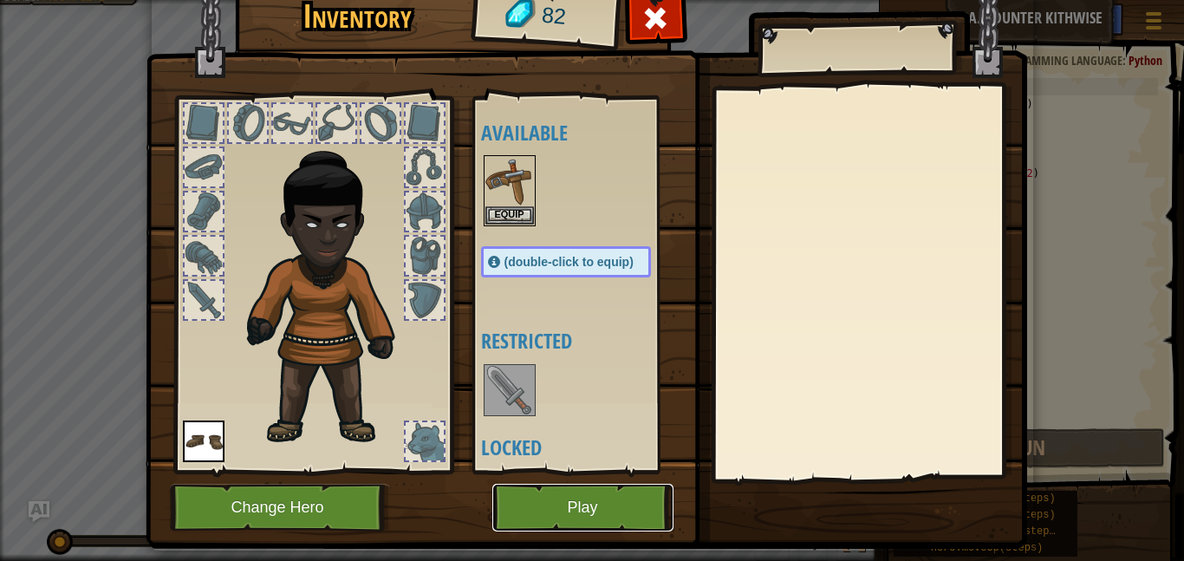
click at [534, 517] on button "Play" at bounding box center [582, 508] width 181 height 48
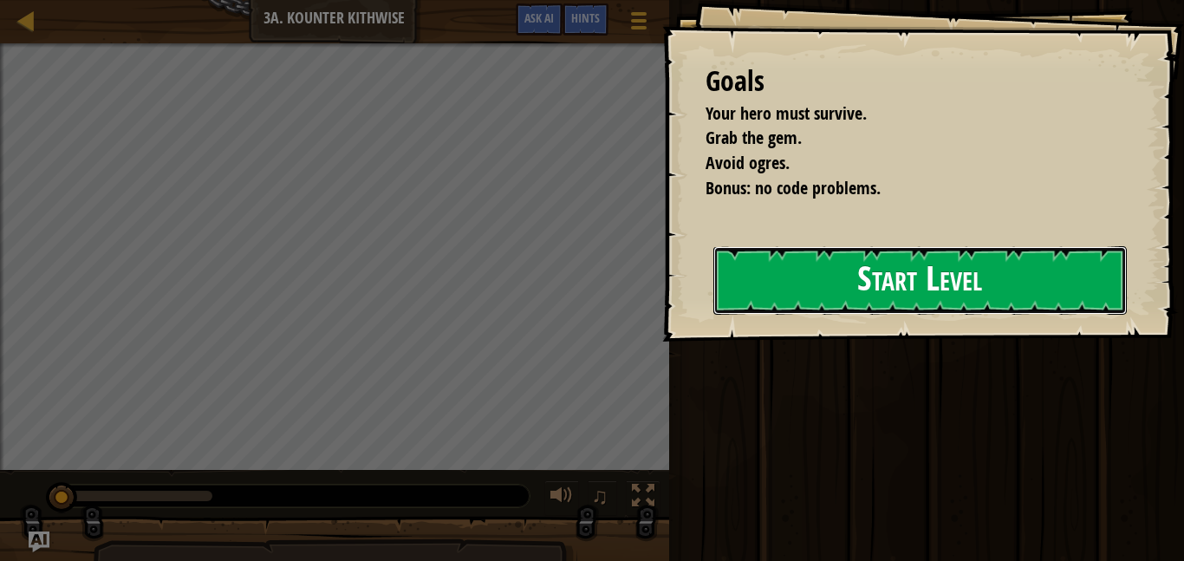
click at [884, 270] on button "Start Level" at bounding box center [919, 280] width 413 height 68
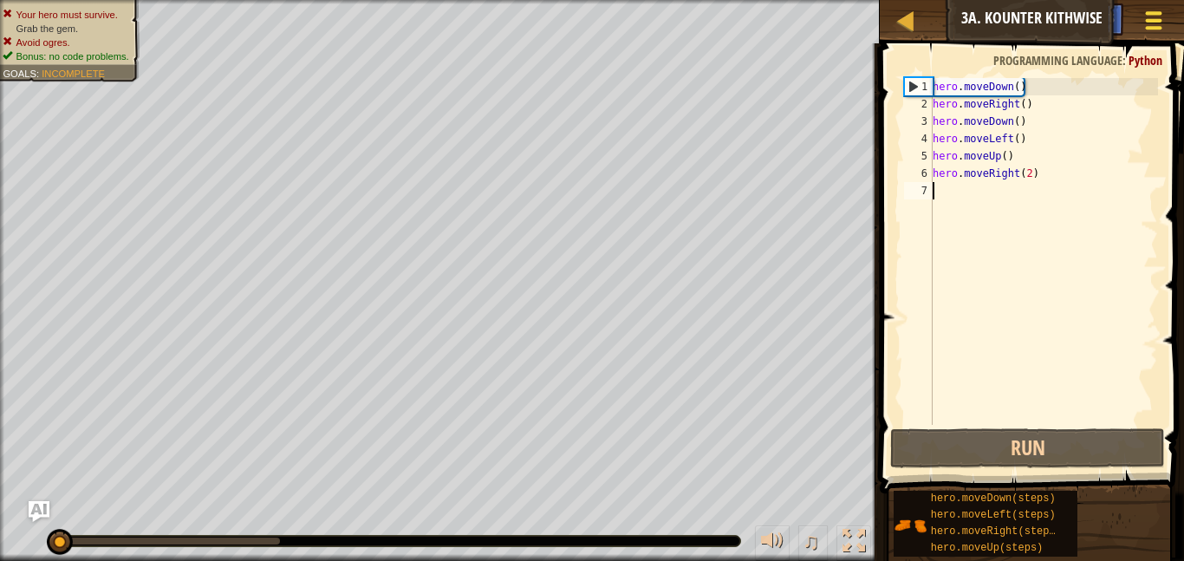
click at [1166, 23] on button "Game Menu" at bounding box center [1154, 24] width 46 height 42
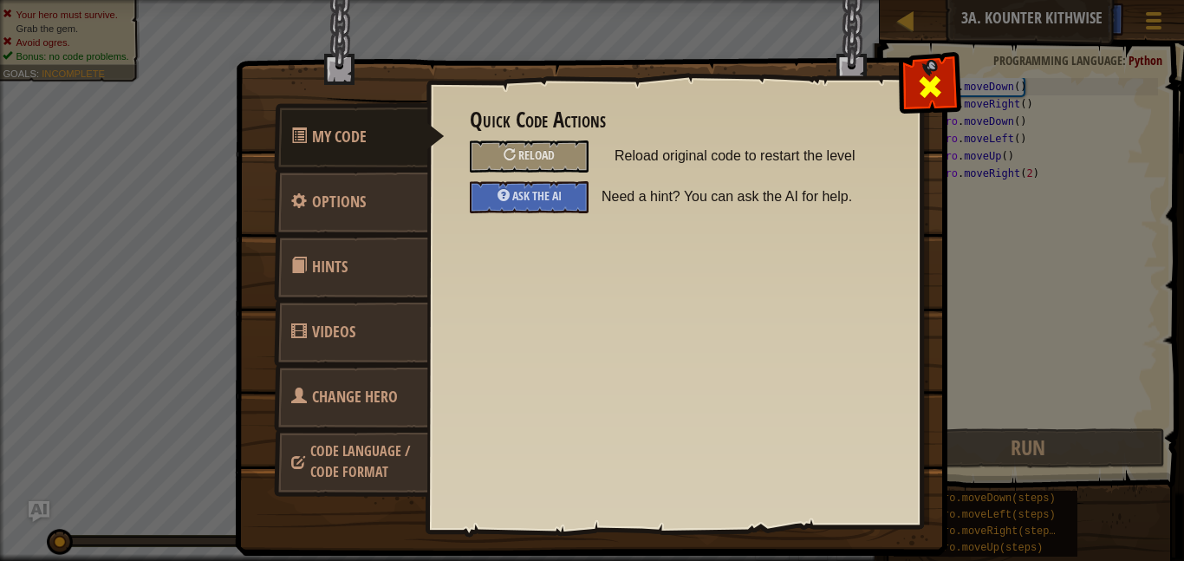
click at [924, 77] on span at bounding box center [930, 87] width 28 height 28
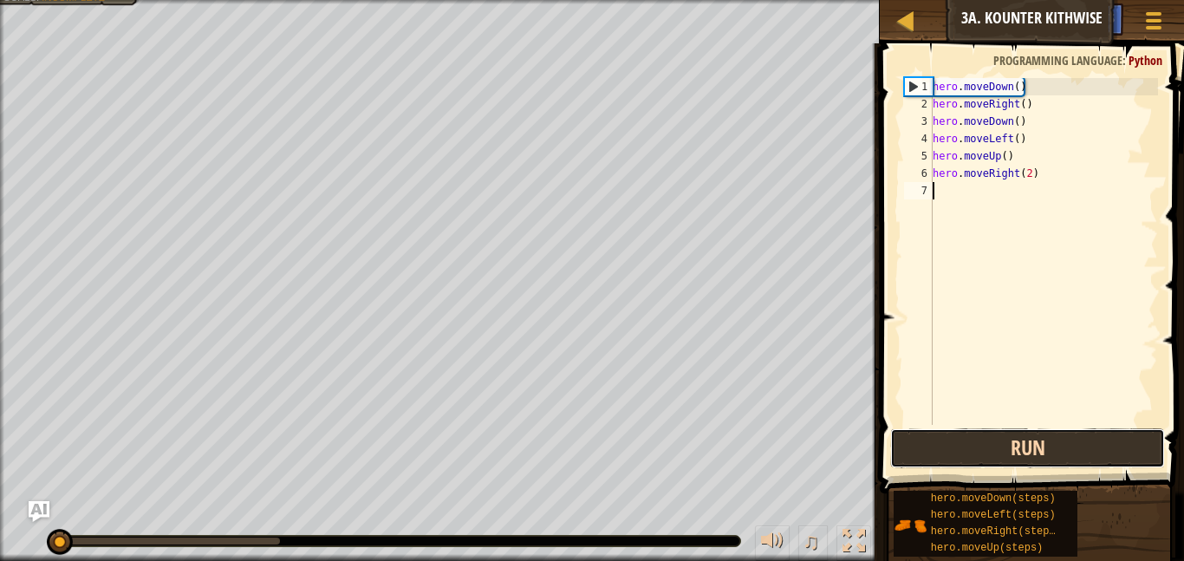
click at [1012, 428] on button "Run" at bounding box center [1027, 448] width 275 height 40
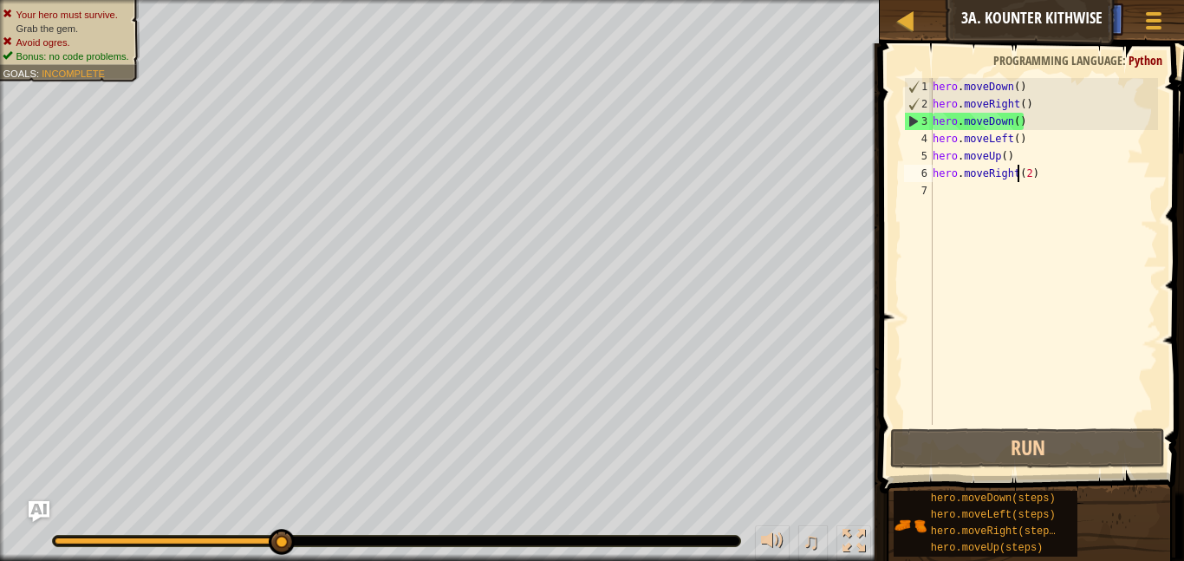
click at [1017, 172] on div "hero . moveDown ( ) hero . moveRight ( ) hero . moveDown ( ) hero . moveLeft ( …" at bounding box center [1043, 268] width 229 height 381
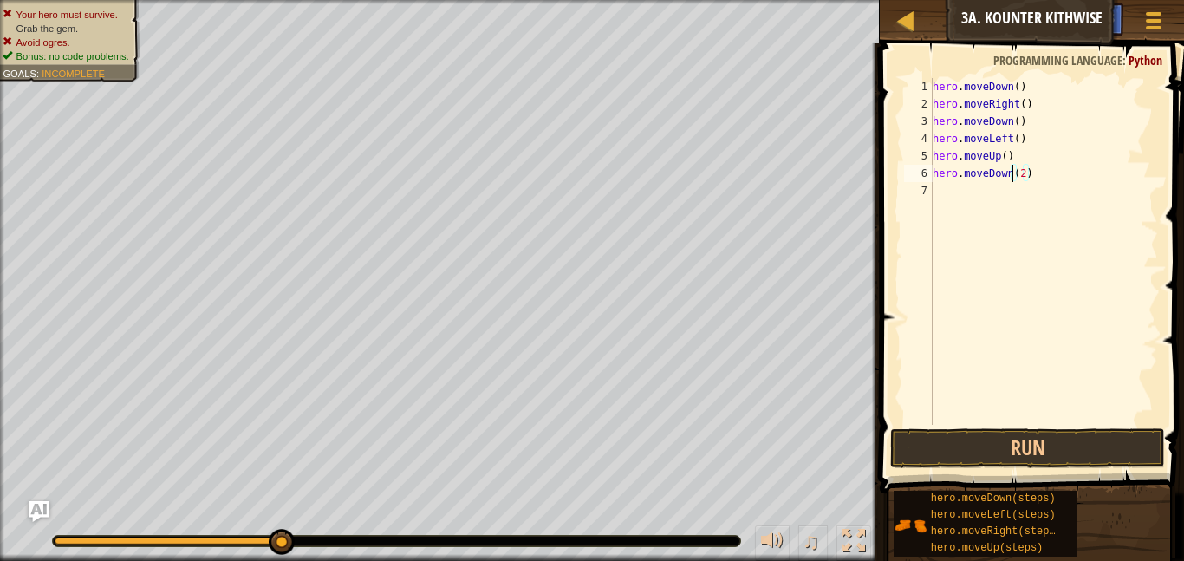
scroll to position [8, 11]
click at [1022, 175] on div "hero . moveDown ( ) hero . moveRight ( ) hero . moveDown ( ) hero . moveLeft ( …" at bounding box center [1043, 268] width 229 height 381
type textarea "hero.moveDown()"
click at [935, 205] on div "hero . moveDown ( ) hero . moveRight ( ) hero . moveDown ( ) hero . moveLeft ( …" at bounding box center [1043, 268] width 229 height 381
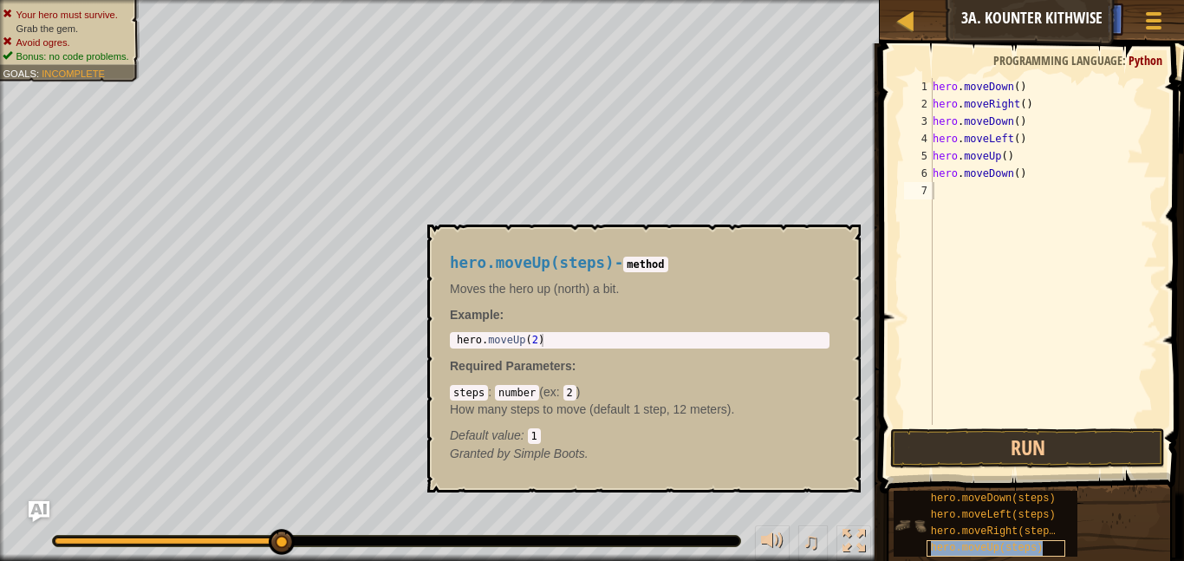
click at [1022, 551] on span "hero.moveUp(steps)" at bounding box center [987, 548] width 113 height 12
click at [1037, 189] on div "hero . moveDown ( ) hero . moveRight ( ) hero . moveDown ( ) hero . moveLeft ( …" at bounding box center [1043, 268] width 229 height 381
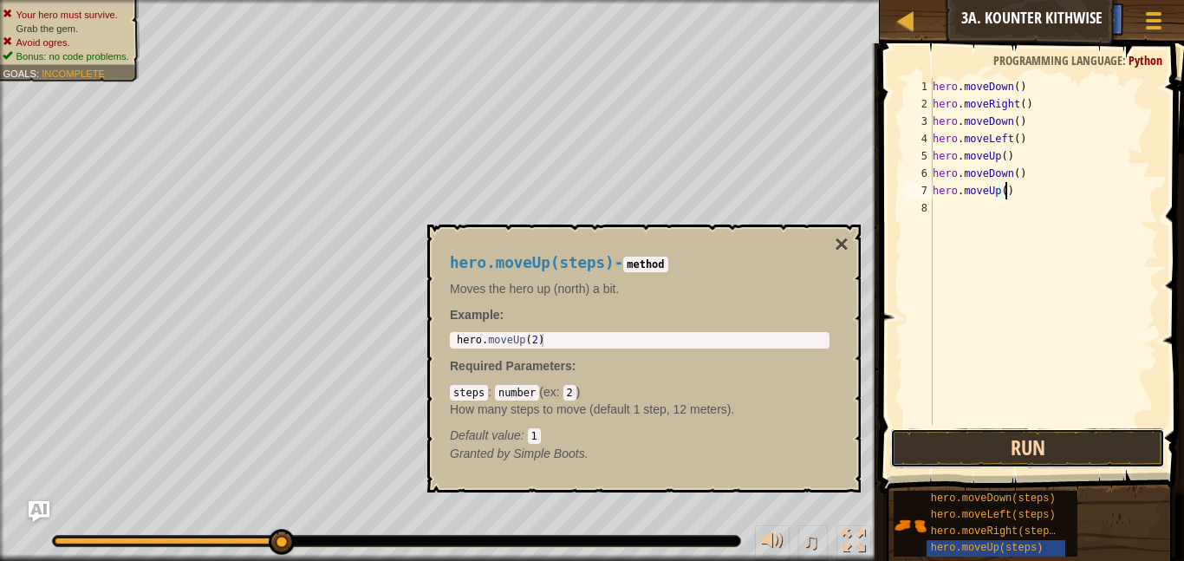
click at [1015, 438] on button "Run" at bounding box center [1027, 448] width 275 height 40
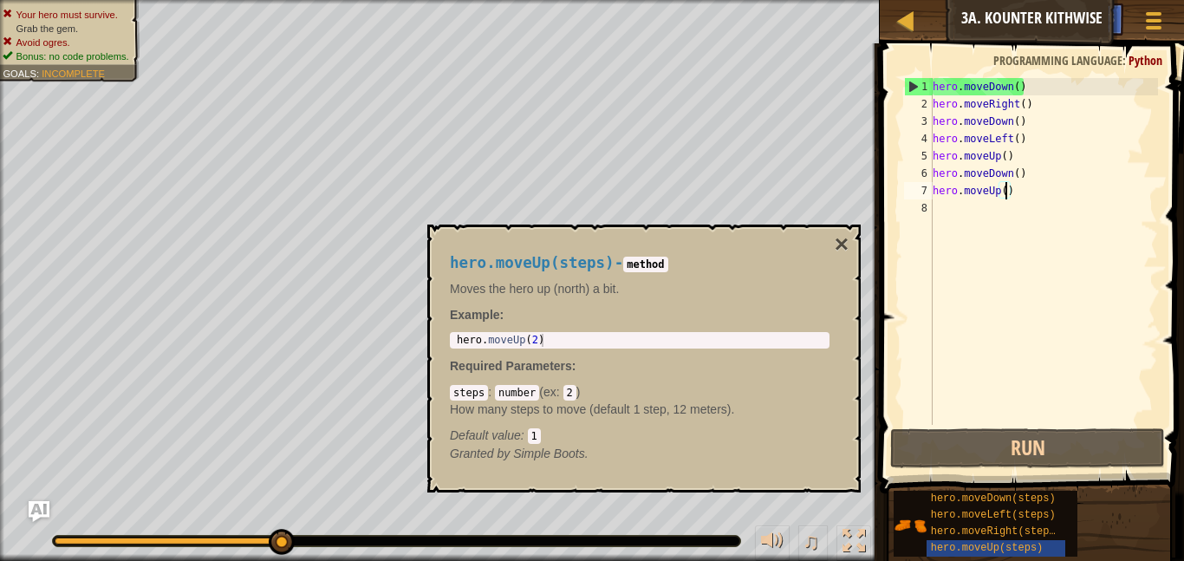
click at [829, 248] on div "hero.moveUp(steps) - method Moves the hero up (north) a bit. Example : 1 hero .…" at bounding box center [640, 358] width 404 height 240
click at [839, 247] on button "×" at bounding box center [842, 244] width 14 height 24
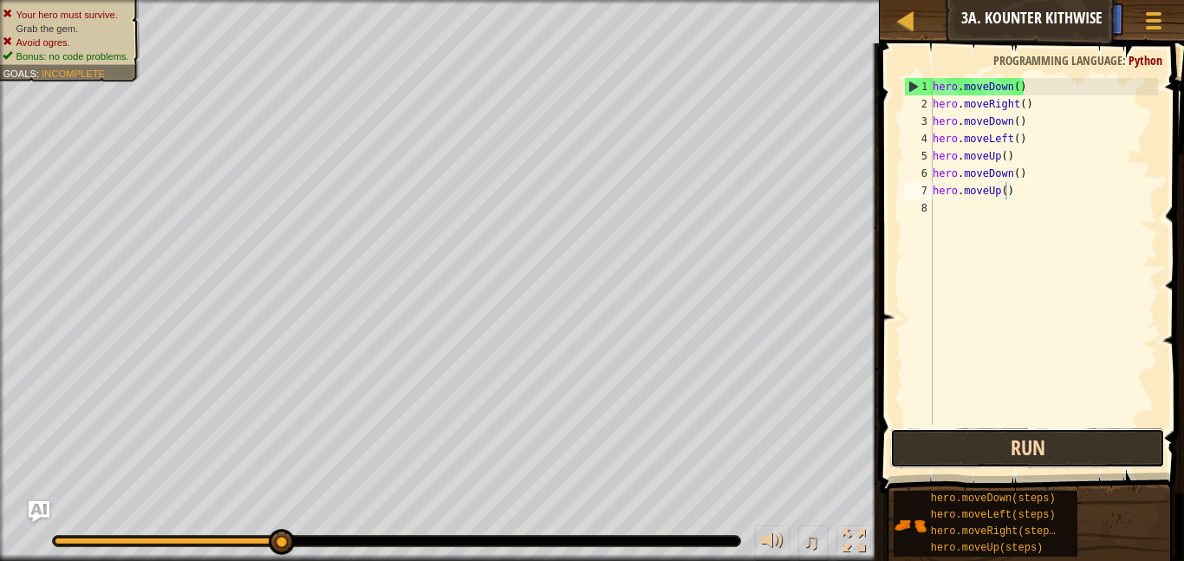
click at [992, 445] on button "Run" at bounding box center [1027, 448] width 275 height 40
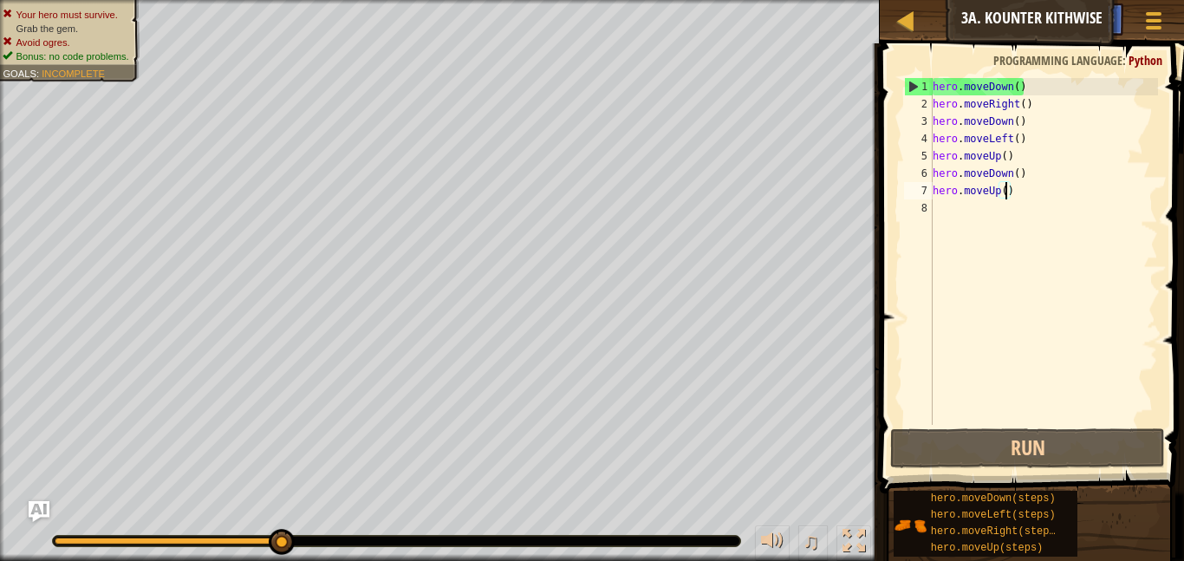
click at [1033, 102] on div "hero . moveDown ( ) hero . moveRight ( ) hero . moveDown ( ) hero . moveLeft ( …" at bounding box center [1043, 268] width 229 height 381
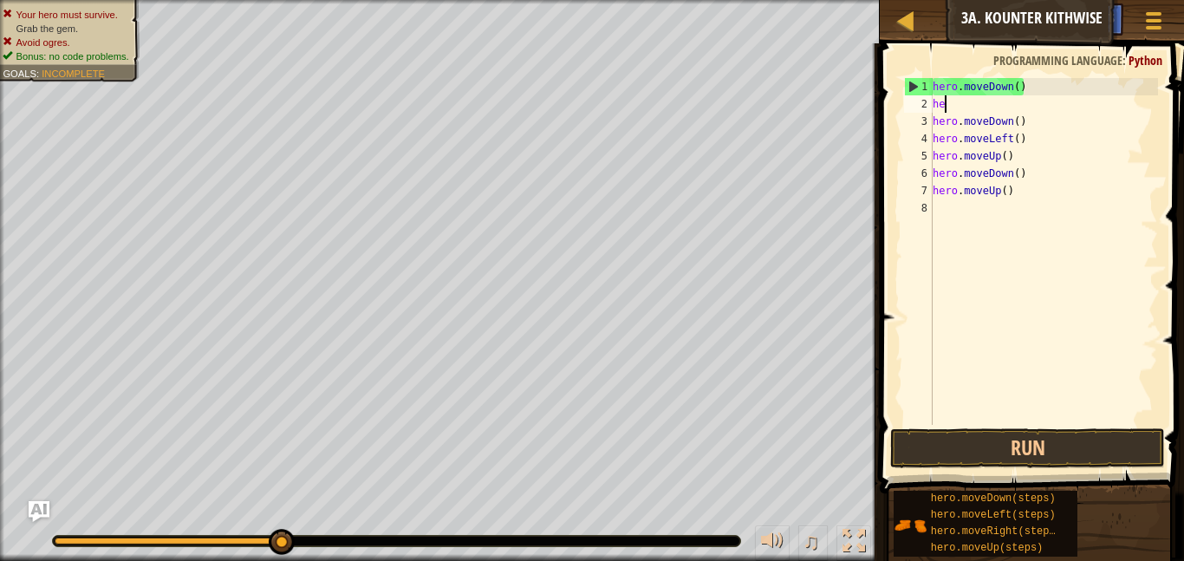
type textarea "h"
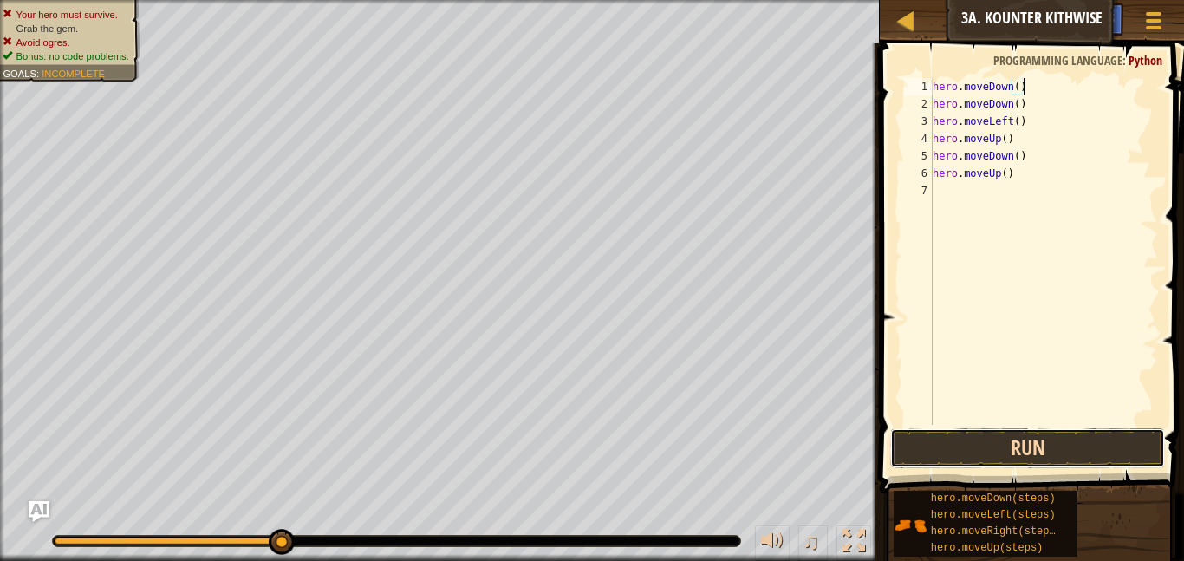
click at [1005, 446] on button "Run" at bounding box center [1027, 448] width 275 height 40
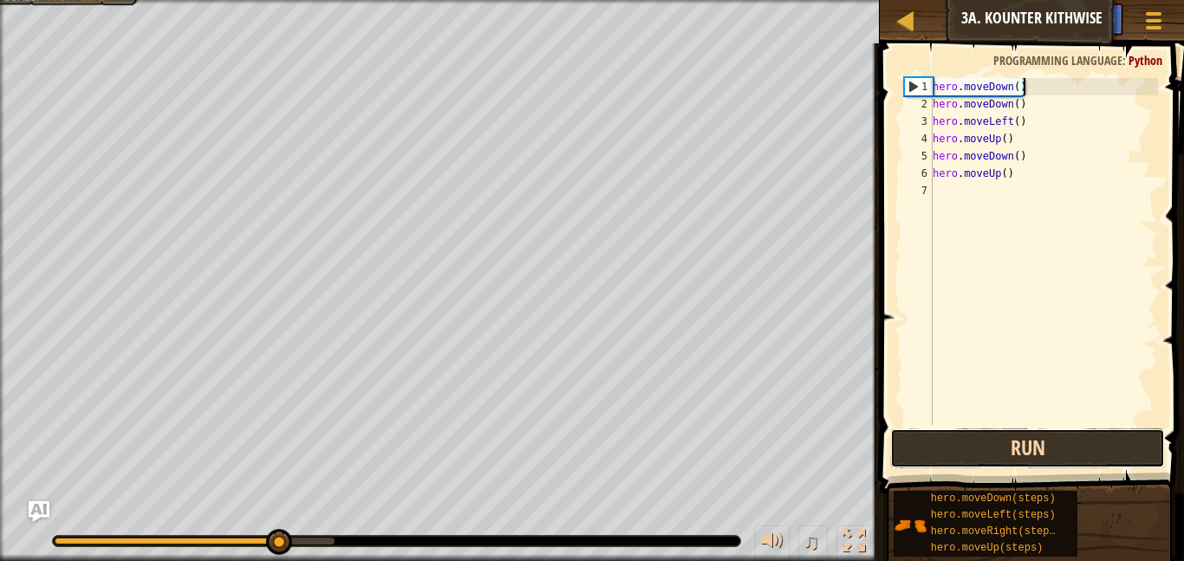
click at [1004, 440] on button "Run" at bounding box center [1027, 448] width 275 height 40
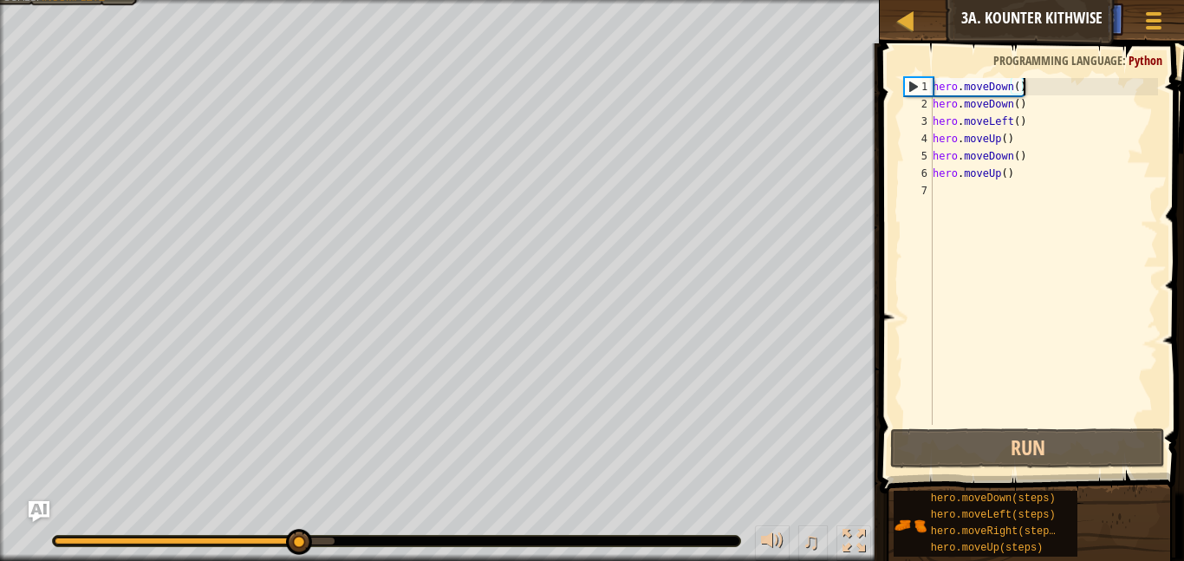
click at [1015, 139] on div "hero . moveDown ( ) hero . moveDown ( ) hero . moveLeft ( ) hero . moveUp ( ) h…" at bounding box center [1043, 268] width 229 height 381
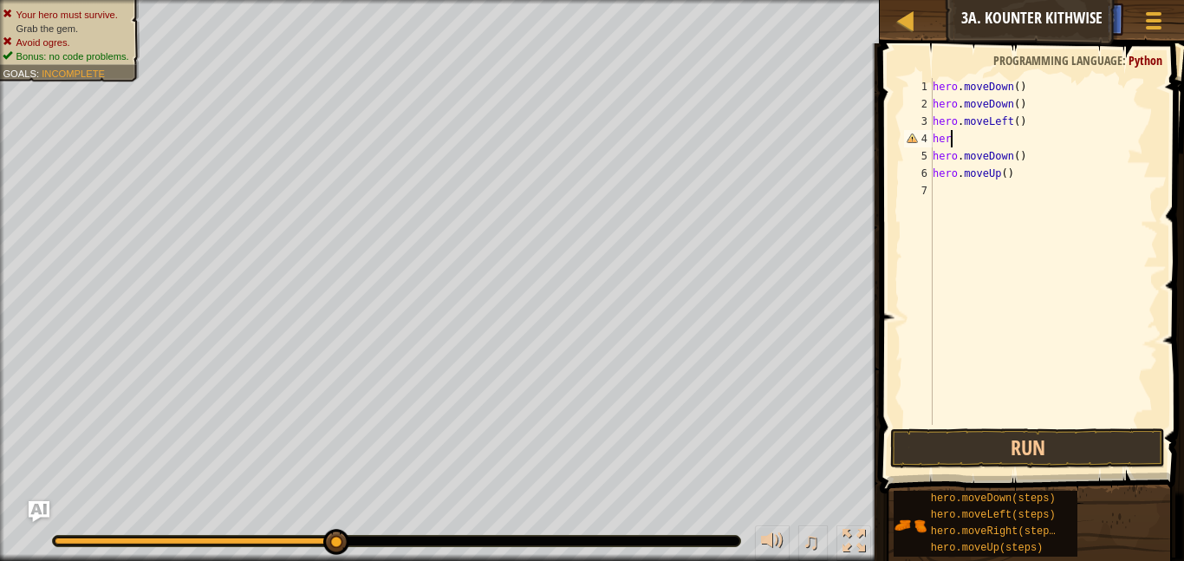
type textarea "h"
type textarea "m"
click at [1036, 149] on div "hero . moveDown ( ) hero . moveDown ( ) hero . moveLeft ( ) hero . moveUp ( ste…" at bounding box center [1043, 268] width 229 height 381
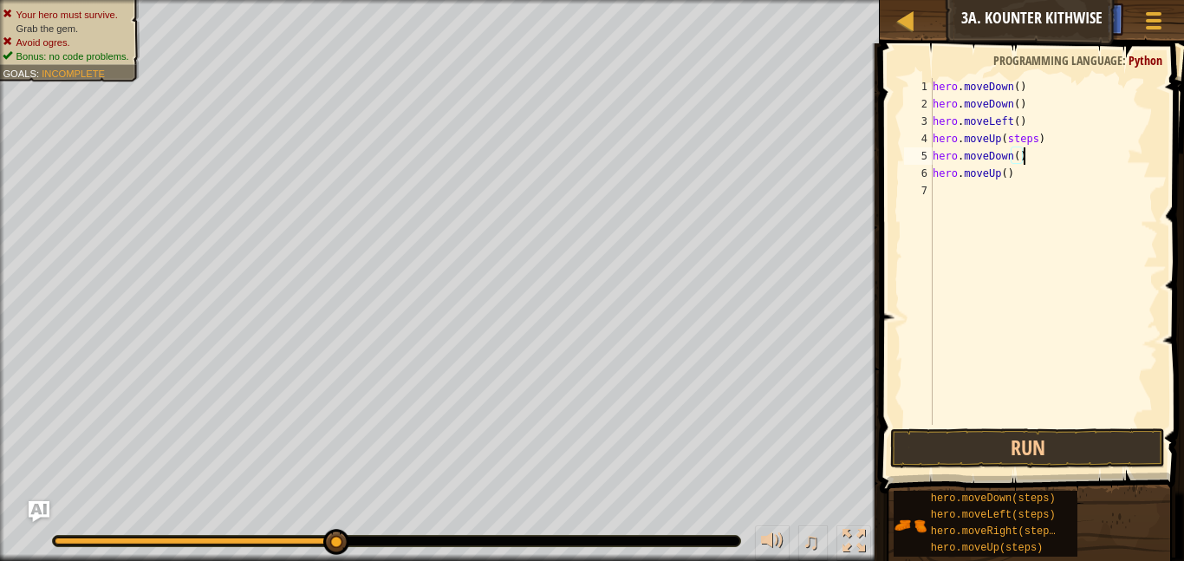
click at [1036, 140] on div "hero . moveDown ( ) hero . moveDown ( ) hero . moveLeft ( ) hero . moveUp ( ste…" at bounding box center [1043, 268] width 229 height 381
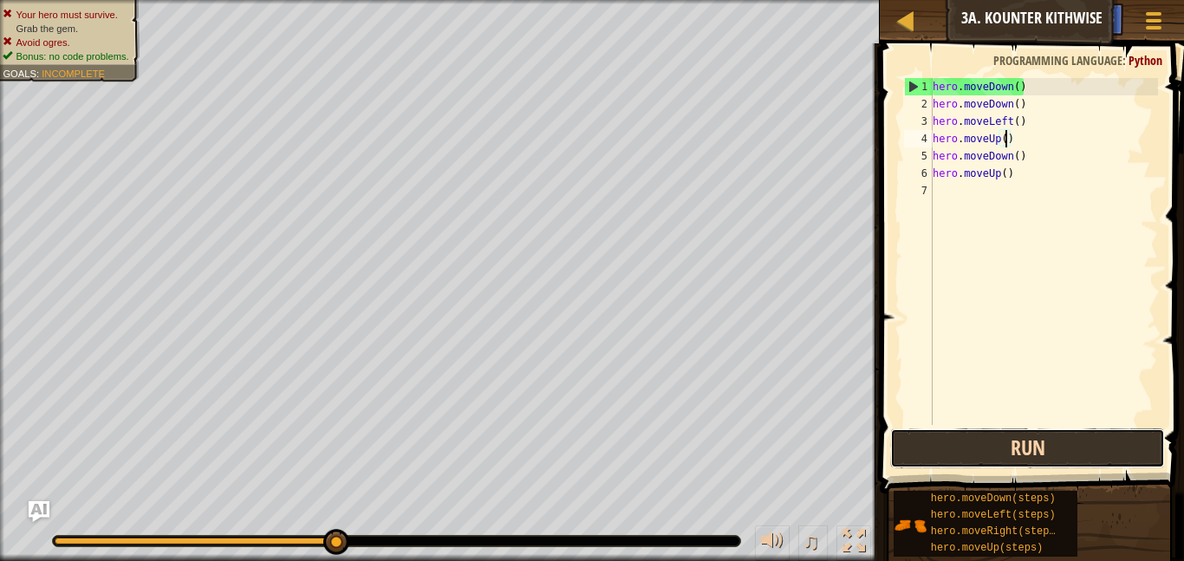
click at [1016, 442] on button "Run" at bounding box center [1027, 448] width 275 height 40
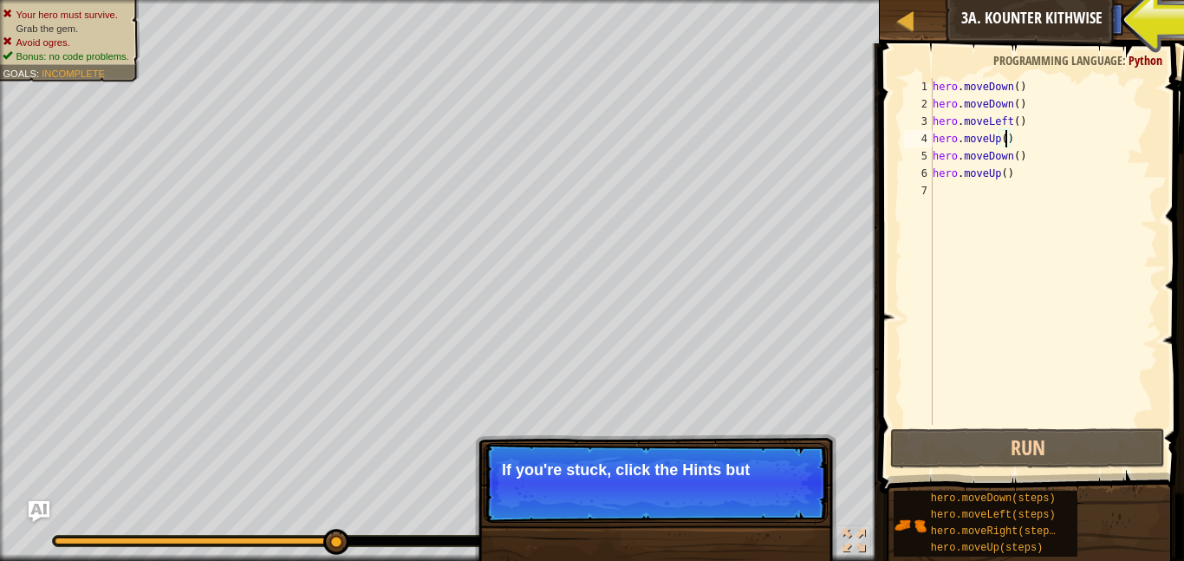
click at [1010, 116] on div "hero . moveDown ( ) hero . moveDown ( ) hero . moveLeft ( ) hero . moveUp ( ) h…" at bounding box center [1043, 268] width 229 height 381
type textarea "hero.moveLeft()"
drag, startPoint x: 1033, startPoint y: 120, endPoint x: 924, endPoint y: 113, distance: 109.5
click at [924, 113] on div "hero.moveLeft() 1 2 3 4 5 6 7 hero . moveDown ( ) hero . moveDown ( ) hero . mo…" at bounding box center [1029, 251] width 257 height 347
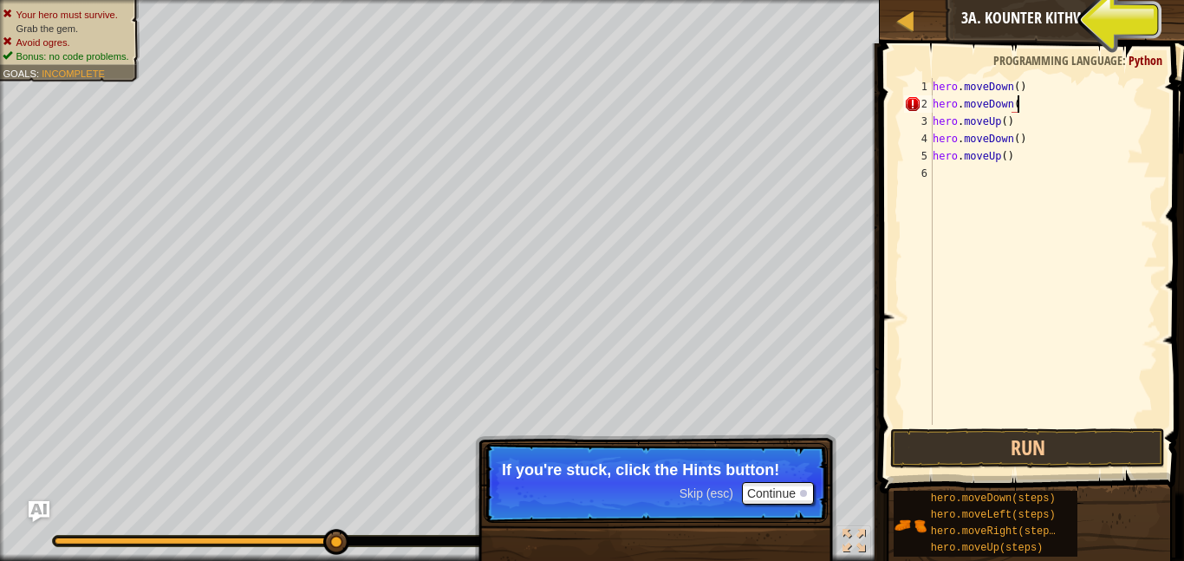
click at [1120, 135] on div "hero . moveDown ( ) hero . moveDown ( hero . moveUp ( ) hero . moveDown ( ) her…" at bounding box center [1043, 268] width 229 height 381
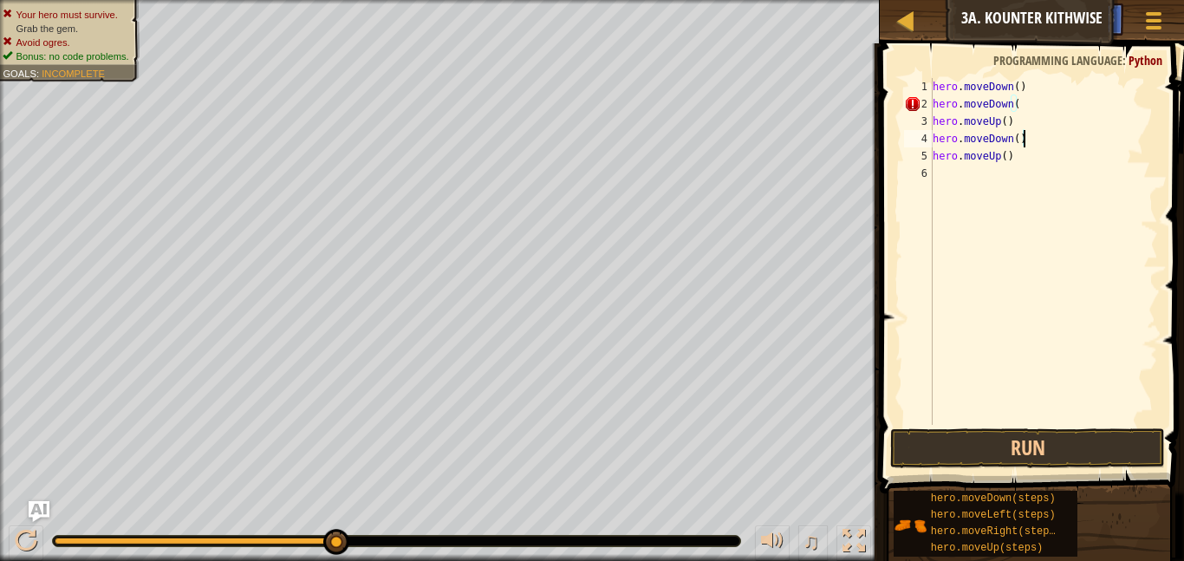
scroll to position [8, 12]
click at [1034, 102] on div "hero . moveDown ( ) hero . moveDown ( hero . moveUp ( ) hero . moveDown ( ) her…" at bounding box center [1043, 268] width 229 height 381
click at [985, 455] on button "Run" at bounding box center [1027, 448] width 275 height 40
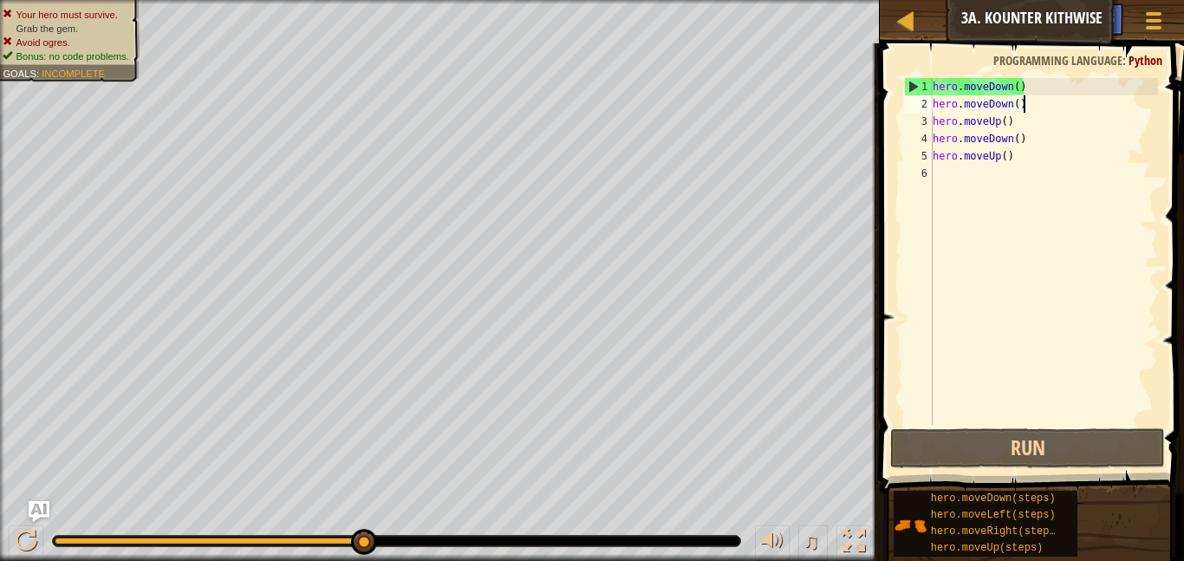
click at [1007, 114] on div "hero . moveDown ( ) hero . moveDown ( ) hero . moveUp ( ) hero . moveDown ( ) h…" at bounding box center [1043, 268] width 229 height 381
click at [1018, 120] on div "hero . moveDown ( ) hero . moveDown ( ) hero . moveUp ( ) hero . moveDown ( ) h…" at bounding box center [1043, 268] width 229 height 381
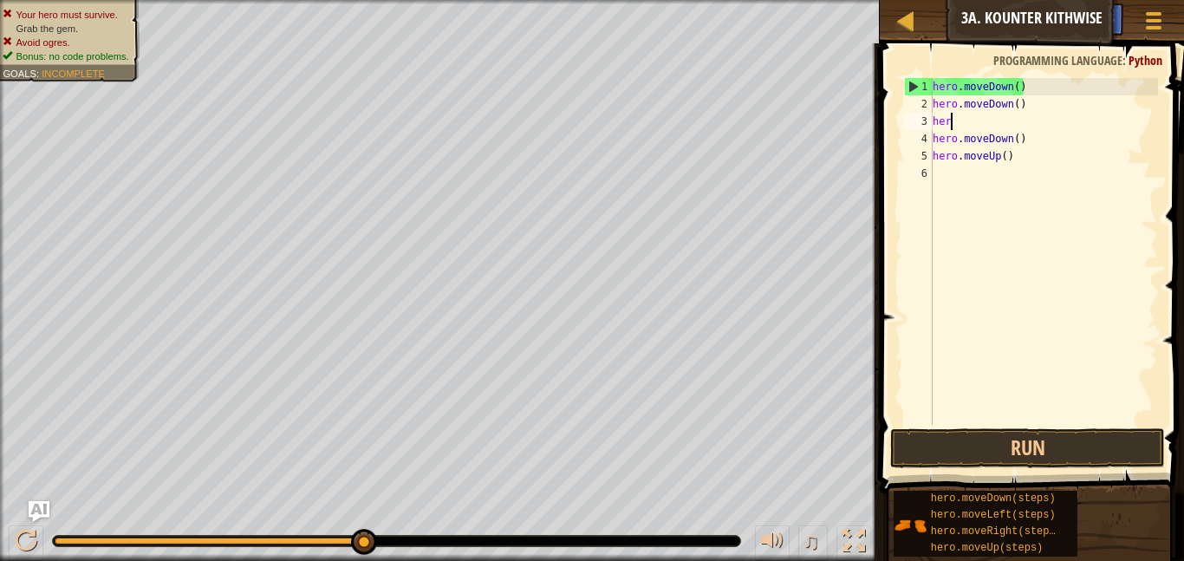
scroll to position [8, 1]
type textarea "h"
type textarea "hero.moveDown()"
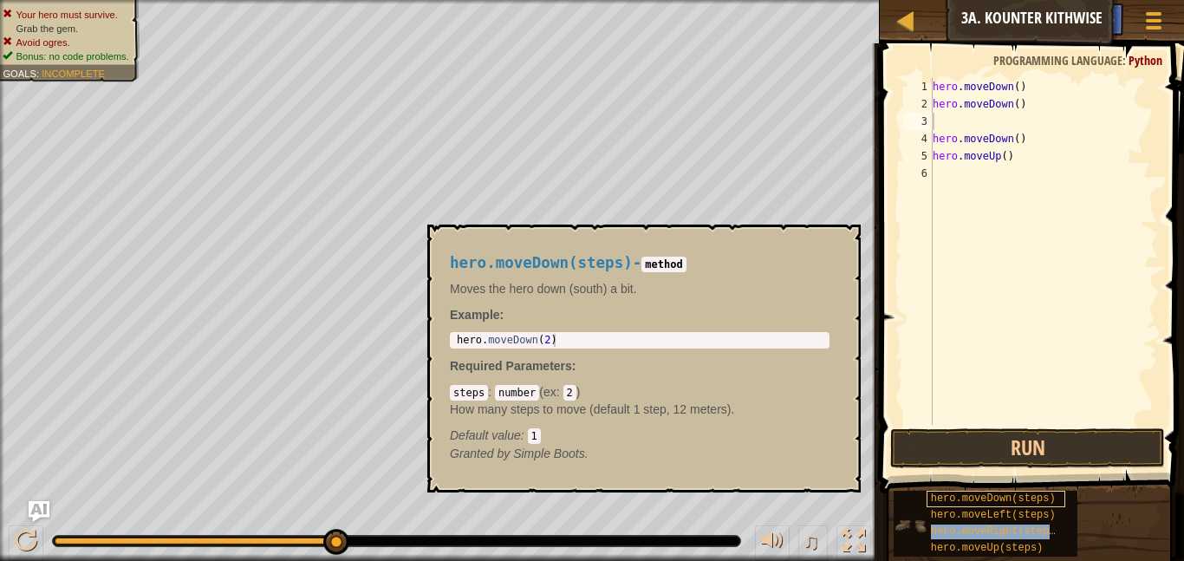
type textarea "hero.moveDowhero.moveRight(steps)n()"
